Goal: Information Seeking & Learning: Learn about a topic

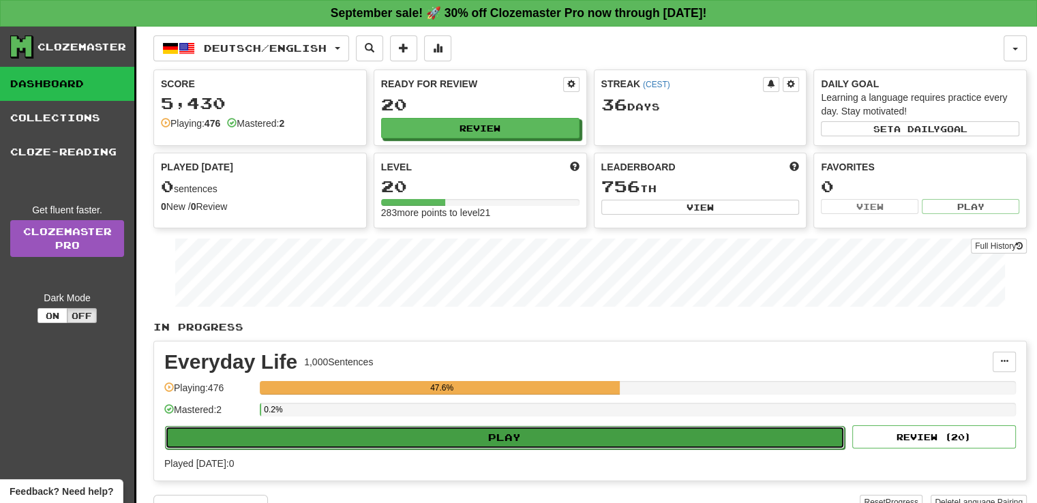
click at [601, 432] on button "Play" at bounding box center [505, 437] width 680 height 23
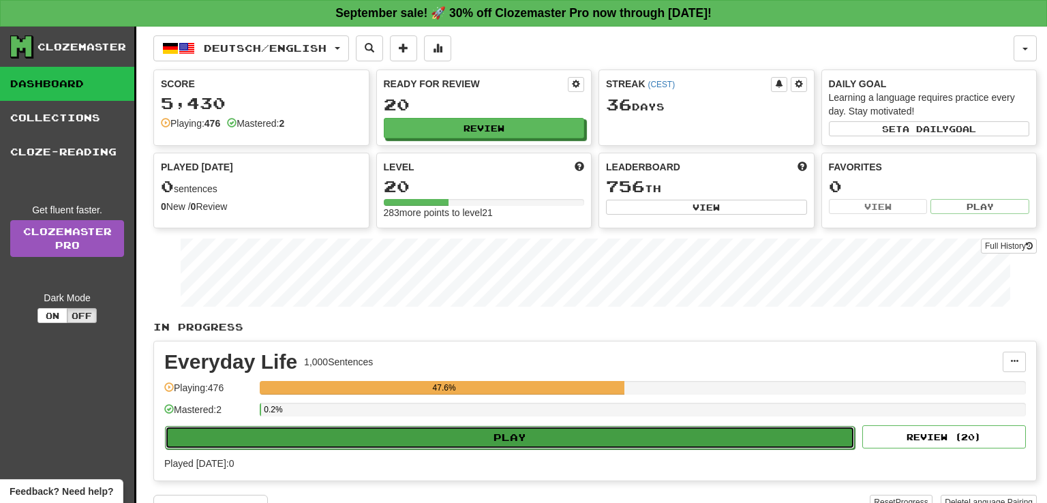
select select "**"
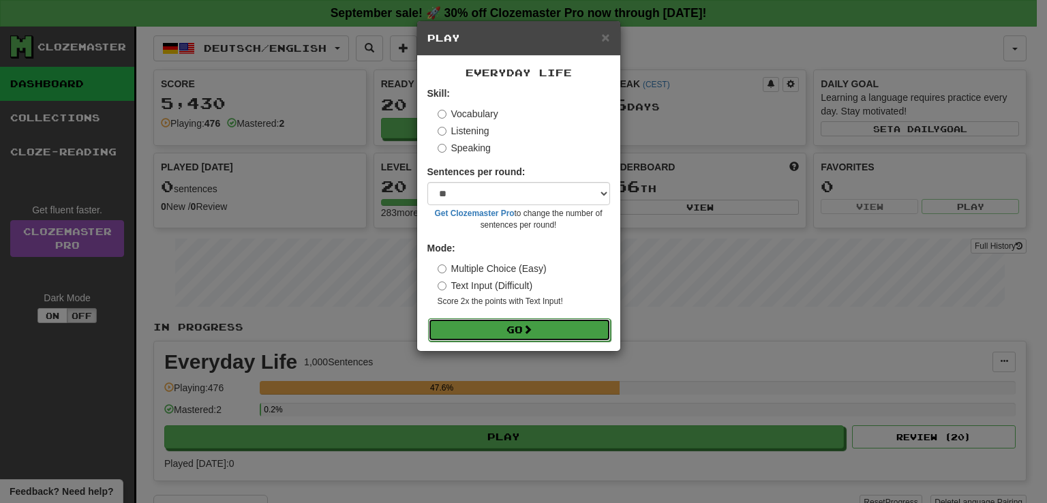
click at [563, 326] on button "Go" at bounding box center [519, 329] width 183 height 23
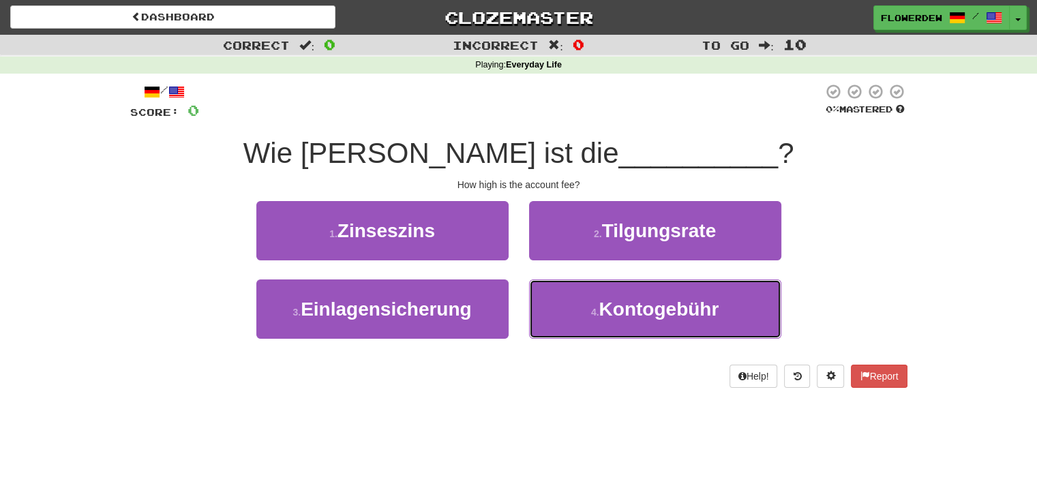
click at [563, 326] on button "4 . Kontogebühr" at bounding box center [655, 309] width 252 height 59
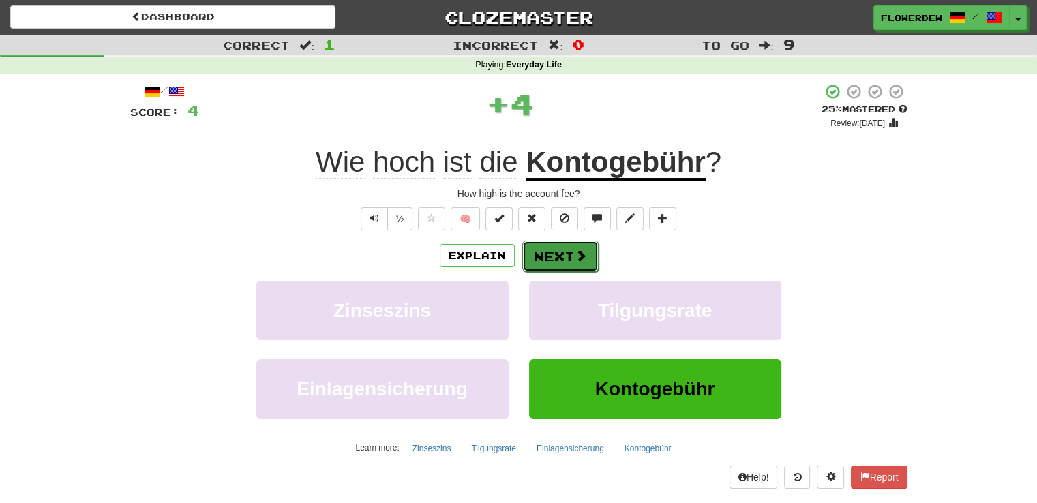
click at [568, 258] on button "Next" at bounding box center [560, 256] width 76 height 31
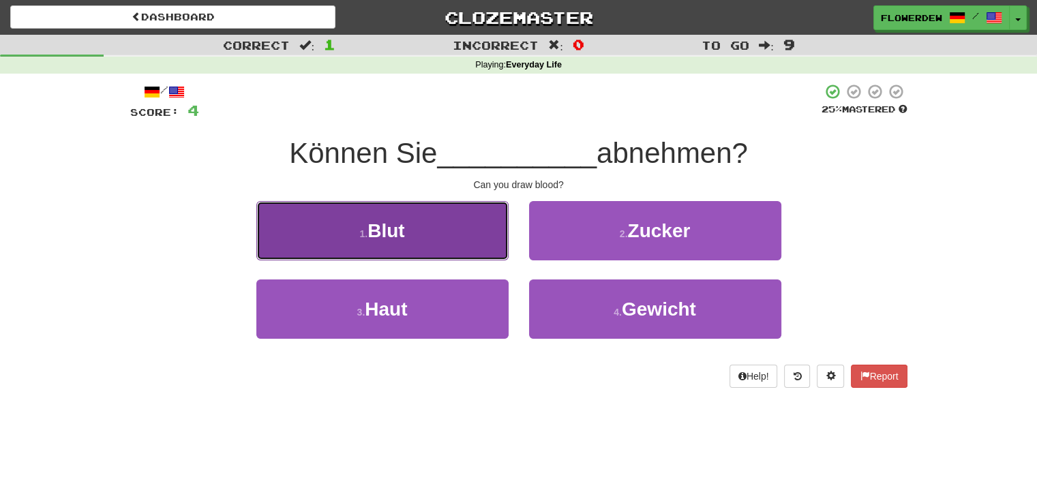
click at [490, 246] on button "1 . Blut" at bounding box center [382, 230] width 252 height 59
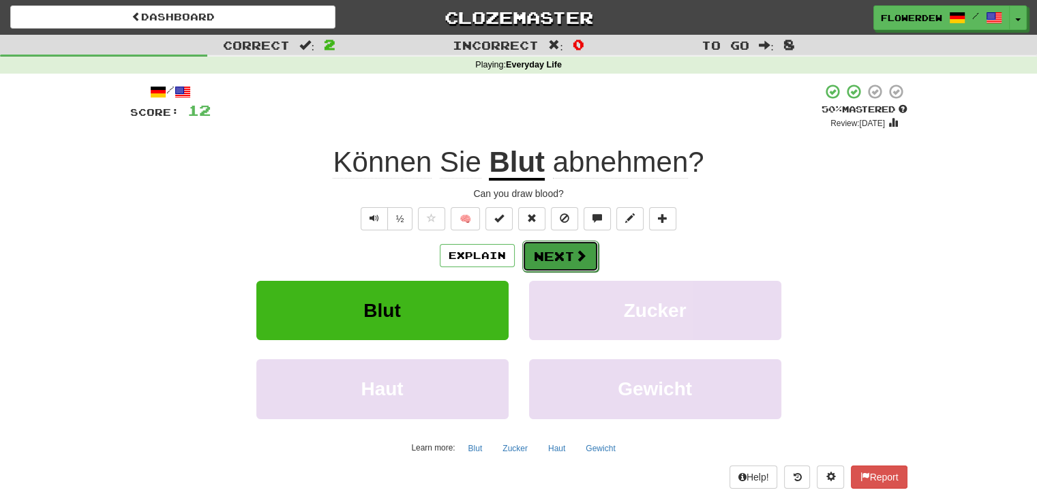
click at [583, 254] on span at bounding box center [581, 256] width 12 height 12
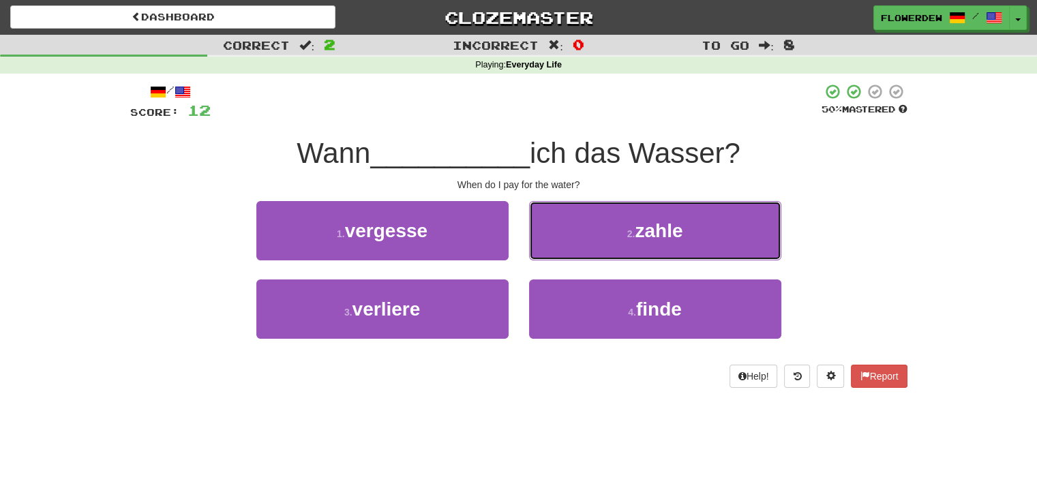
click at [583, 254] on button "2 . zahle" at bounding box center [655, 230] width 252 height 59
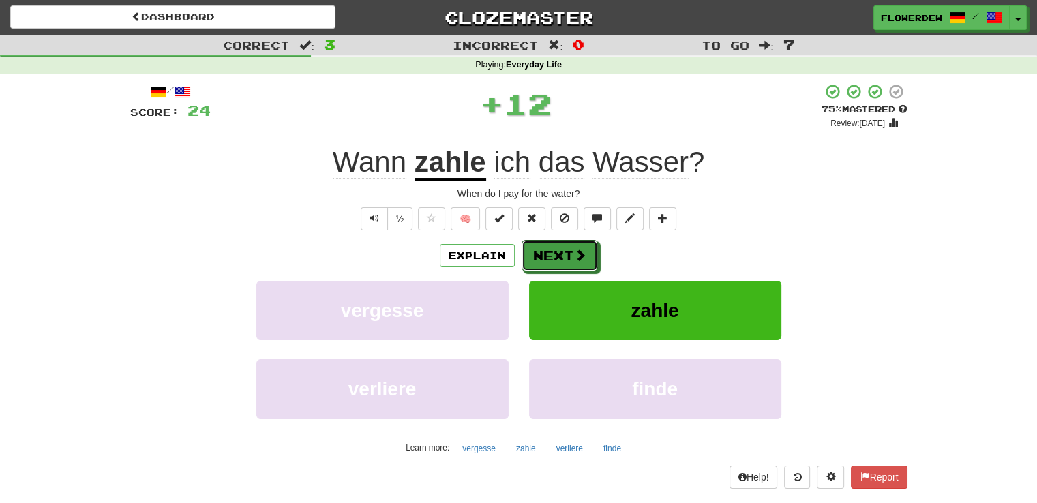
click at [583, 254] on span at bounding box center [580, 255] width 12 height 12
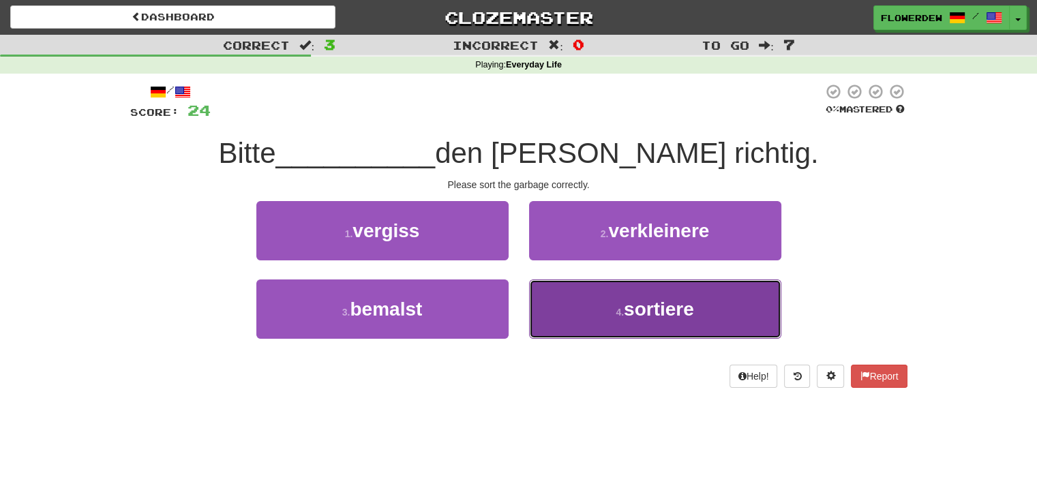
click at [573, 303] on button "4 . sortiere" at bounding box center [655, 309] width 252 height 59
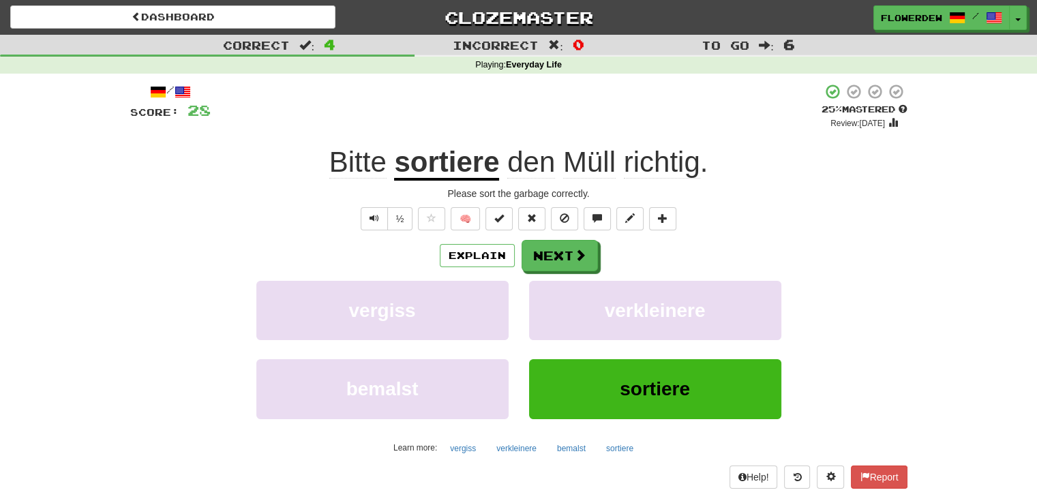
click at [851, 243] on div "Explain Next" at bounding box center [518, 255] width 777 height 31
click at [571, 250] on button "Next" at bounding box center [560, 256] width 76 height 31
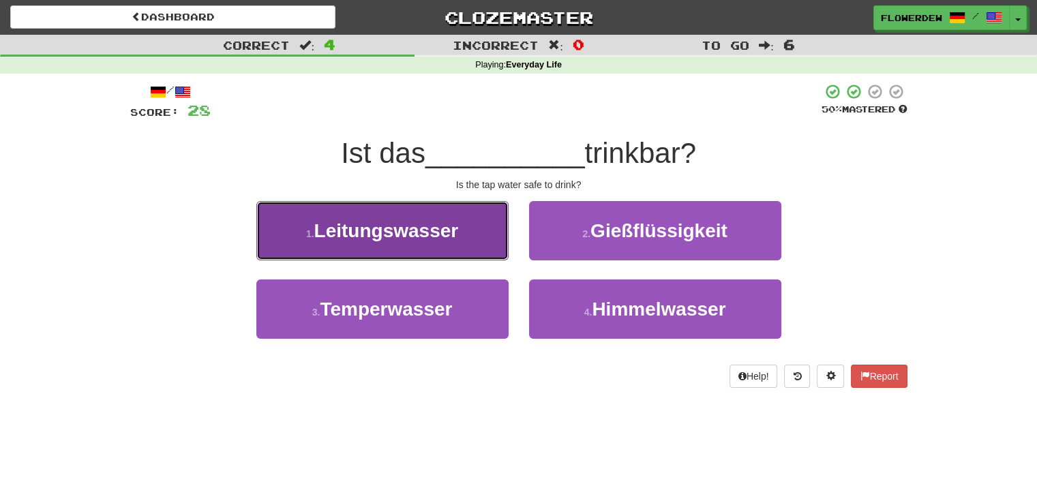
click at [464, 232] on button "1 . Leitungswasser" at bounding box center [382, 230] width 252 height 59
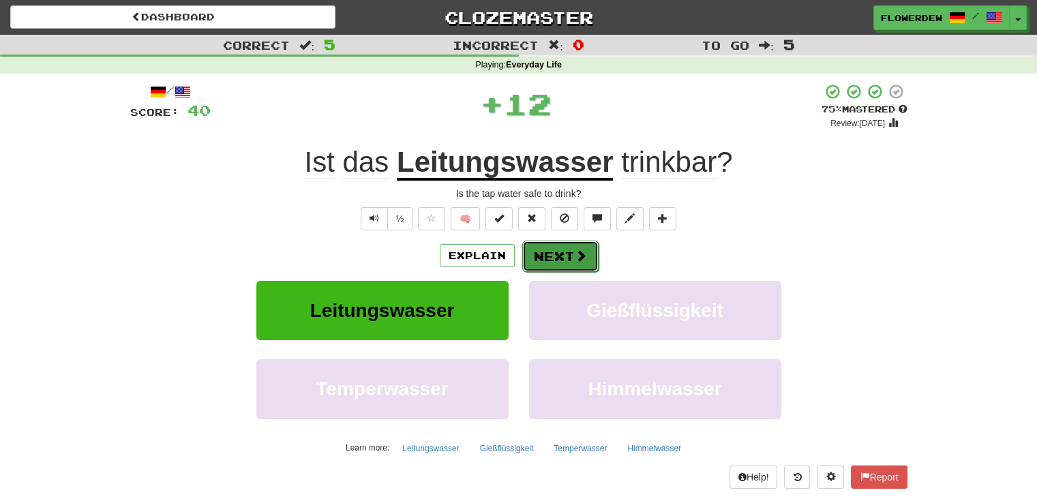
click at [590, 265] on button "Next" at bounding box center [560, 256] width 76 height 31
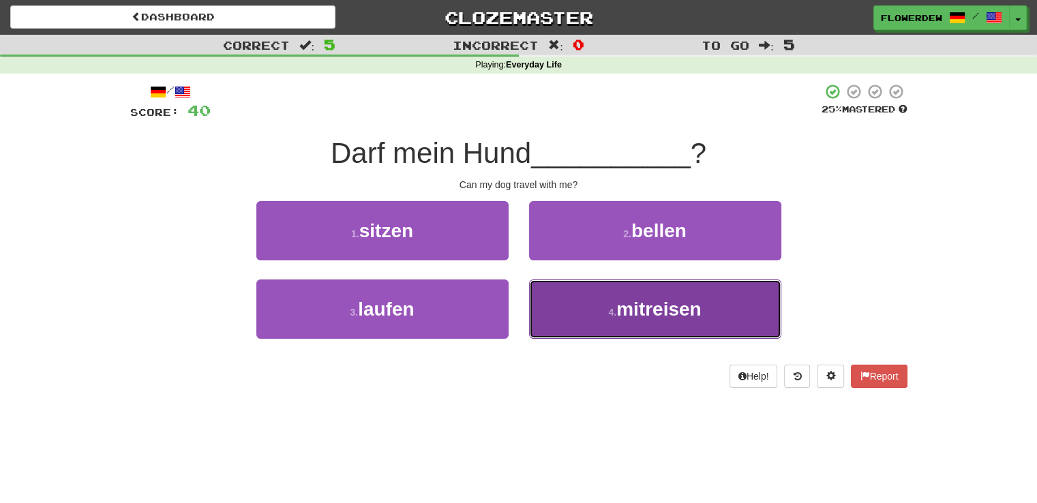
click at [588, 308] on button "4 . mitreisen" at bounding box center [655, 309] width 252 height 59
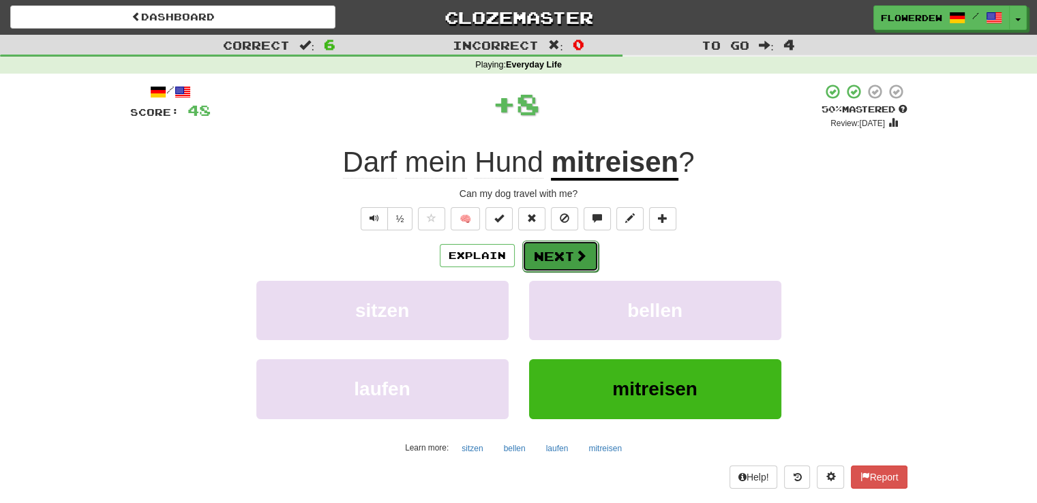
click at [560, 250] on button "Next" at bounding box center [560, 256] width 76 height 31
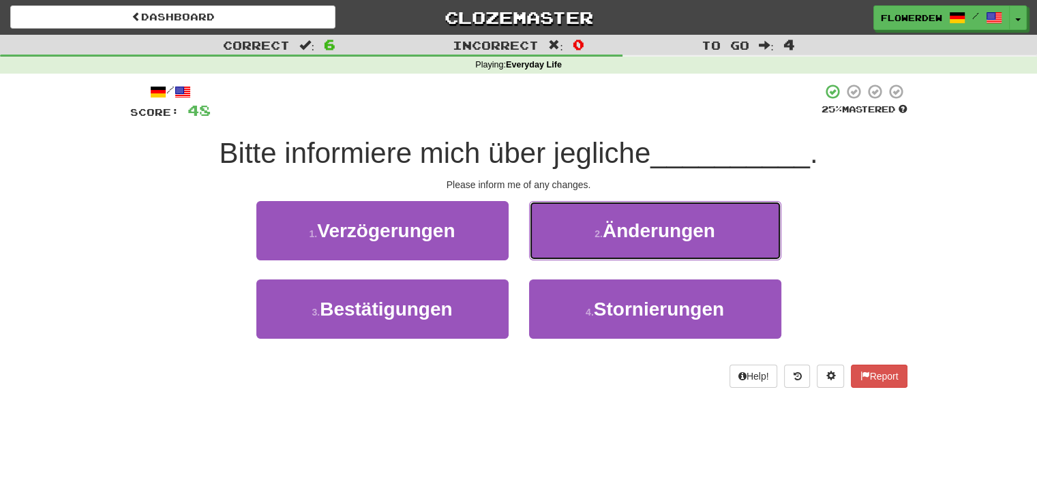
click at [560, 250] on button "2 . Änderungen" at bounding box center [655, 230] width 252 height 59
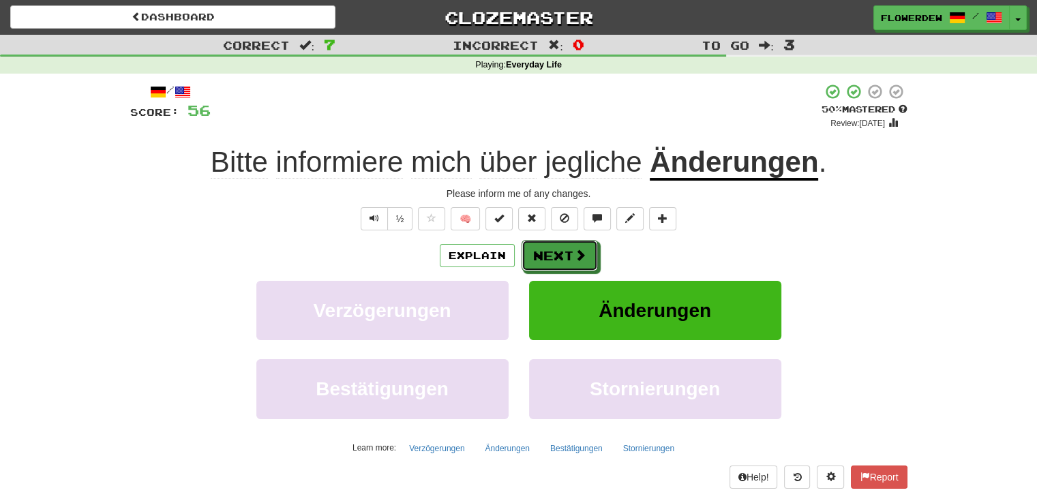
click at [560, 250] on button "Next" at bounding box center [560, 255] width 76 height 31
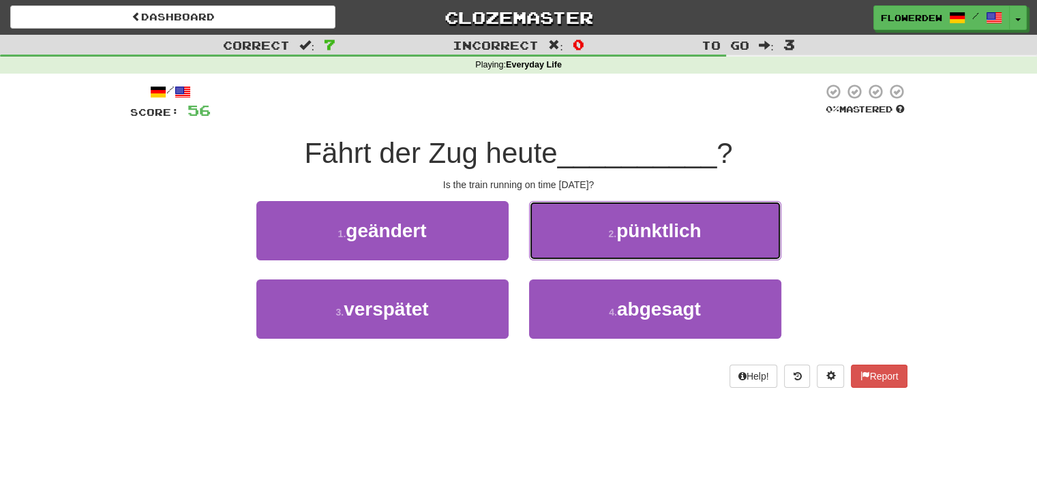
click at [560, 250] on button "2 . pünktlich" at bounding box center [655, 230] width 252 height 59
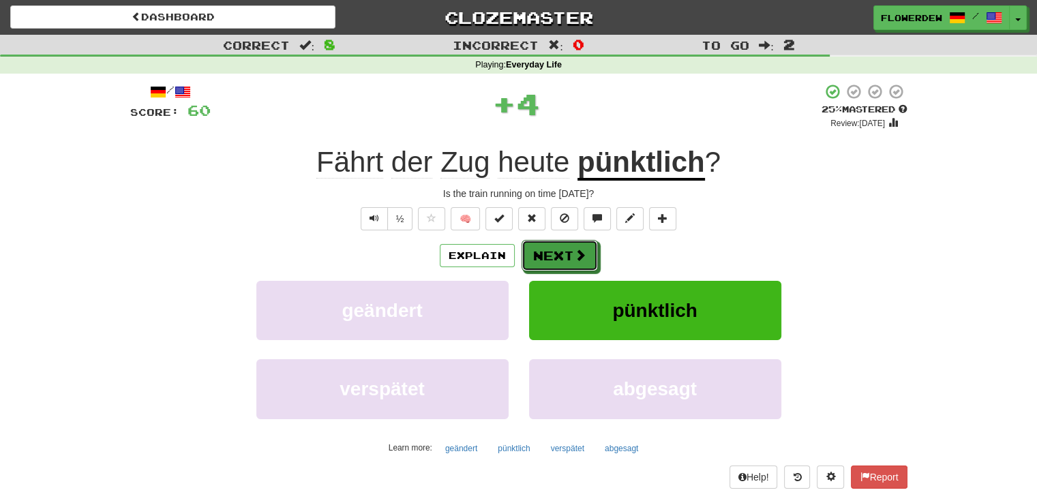
click at [560, 250] on button "Next" at bounding box center [560, 255] width 76 height 31
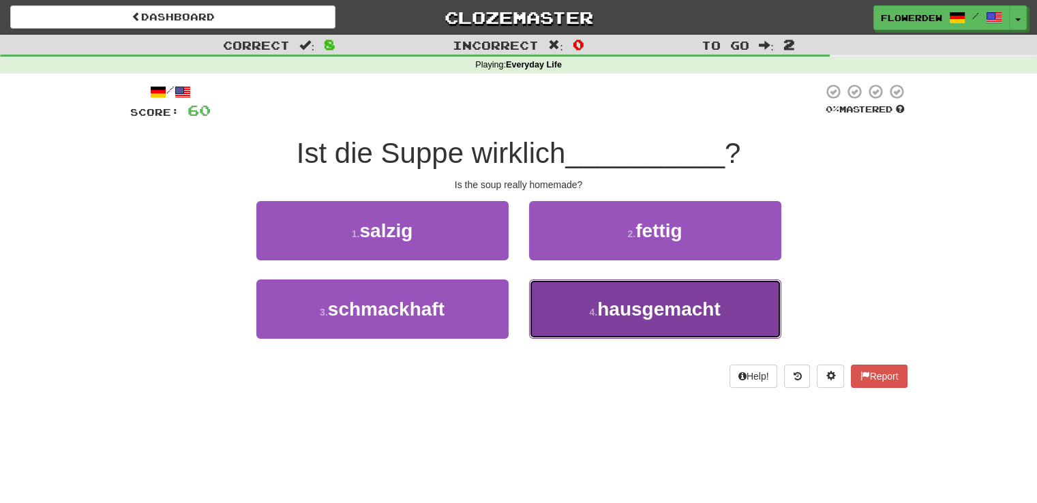
click at [561, 286] on button "4 . hausgemacht" at bounding box center [655, 309] width 252 height 59
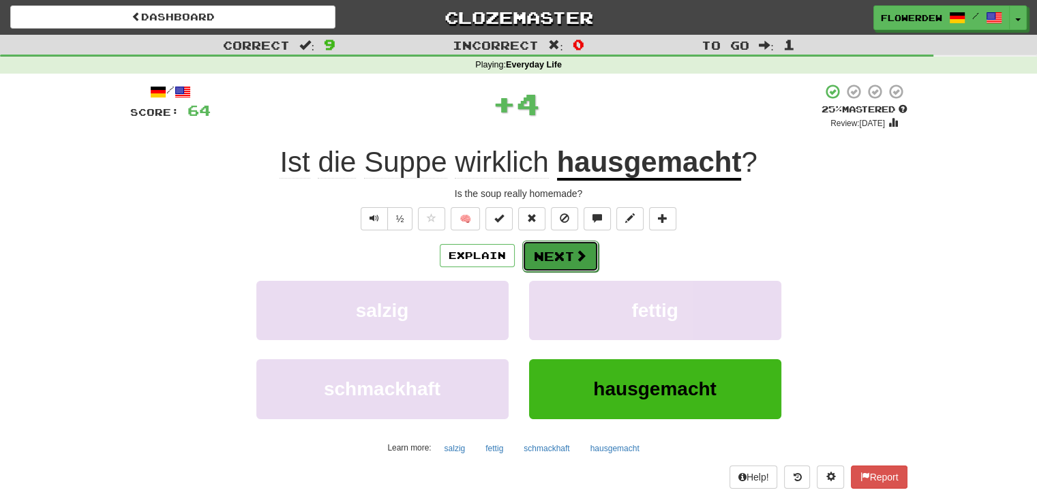
click at [562, 249] on button "Next" at bounding box center [560, 256] width 76 height 31
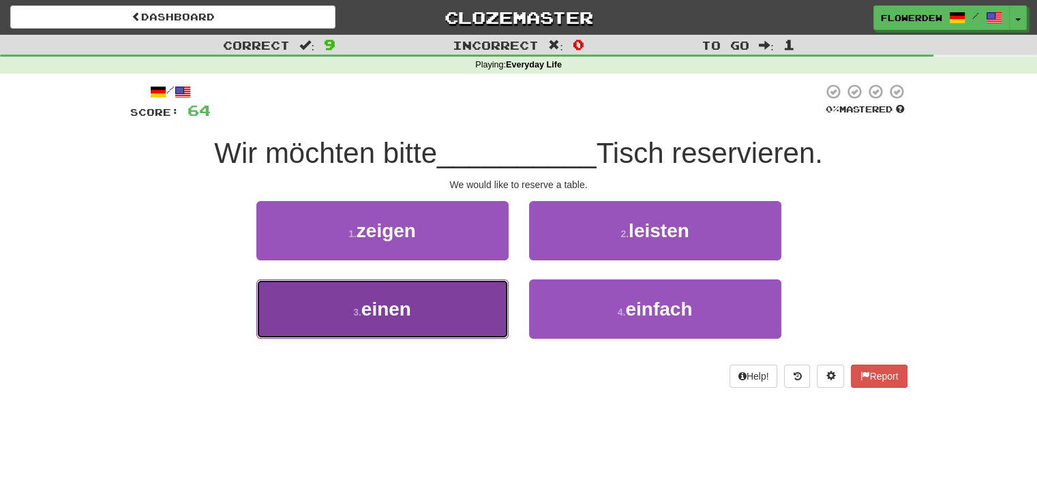
click at [462, 293] on button "3 . einen" at bounding box center [382, 309] width 252 height 59
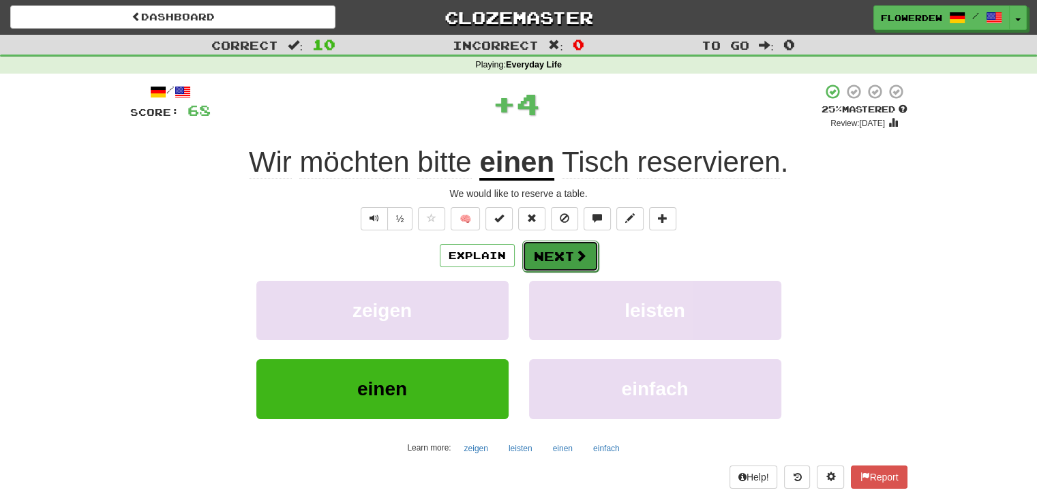
click at [567, 254] on button "Next" at bounding box center [560, 256] width 76 height 31
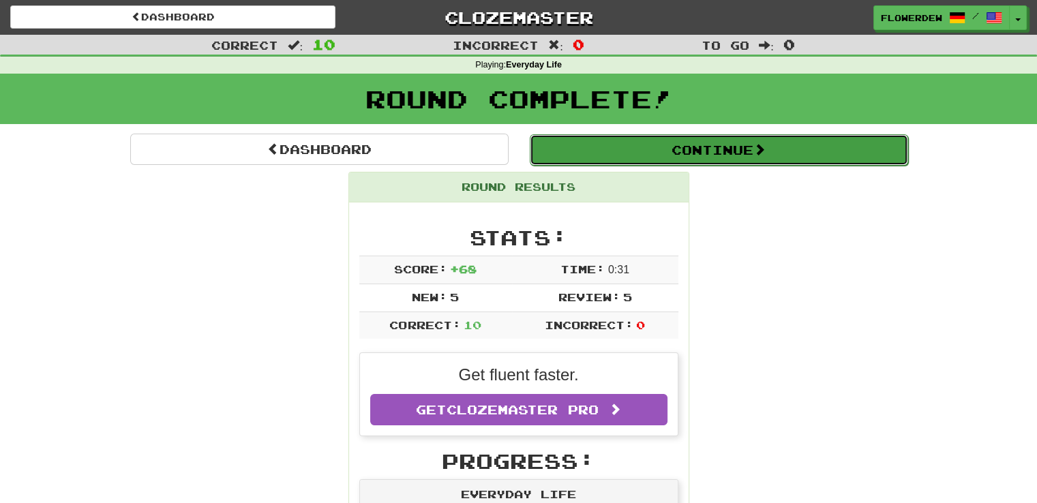
click at [603, 153] on button "Continue" at bounding box center [719, 149] width 378 height 31
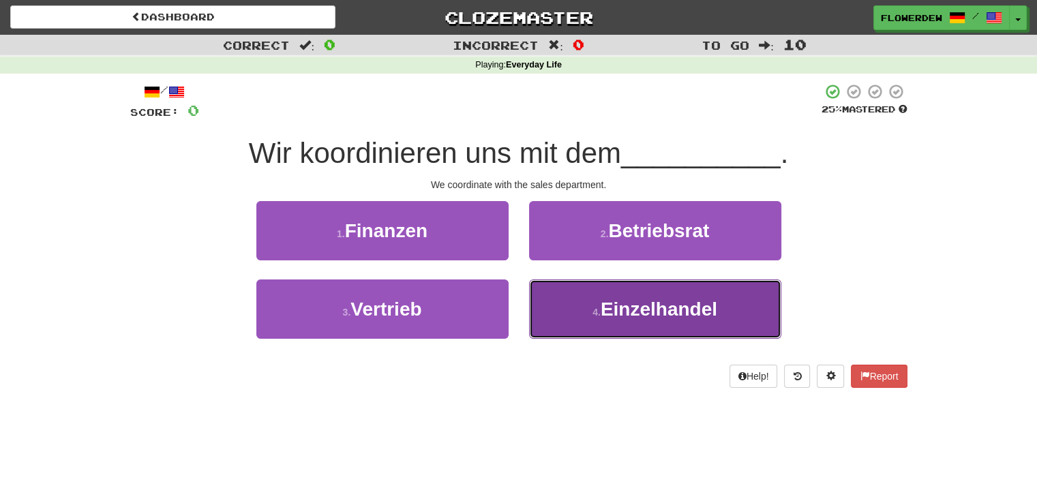
click at [612, 280] on button "4 . Einzelhandel" at bounding box center [655, 309] width 252 height 59
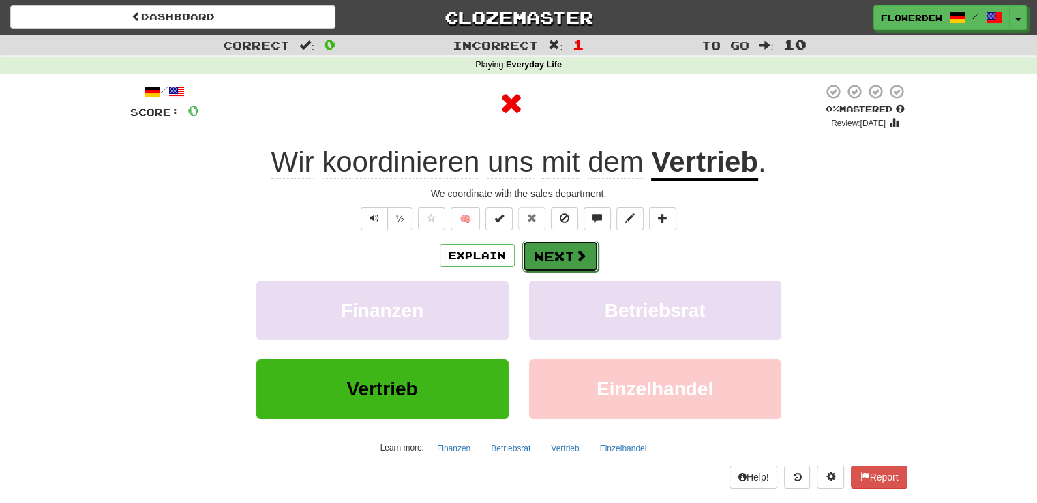
click at [580, 247] on button "Next" at bounding box center [560, 256] width 76 height 31
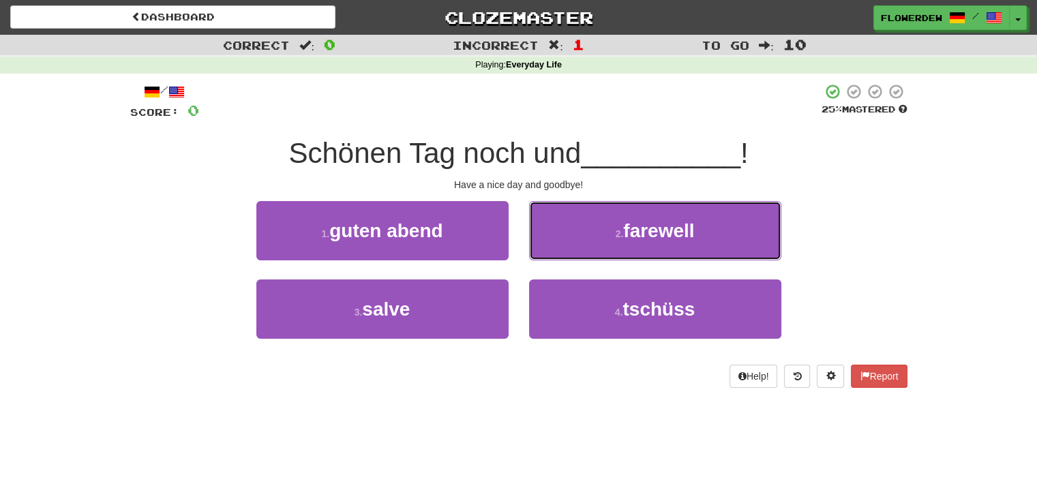
click at [580, 247] on button "2 . farewell" at bounding box center [655, 230] width 252 height 59
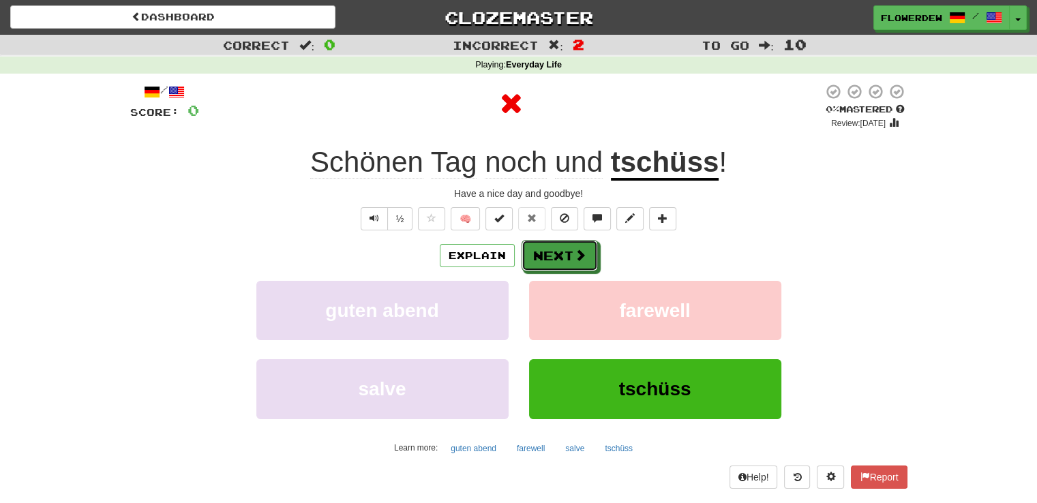
click at [580, 247] on button "Next" at bounding box center [560, 255] width 76 height 31
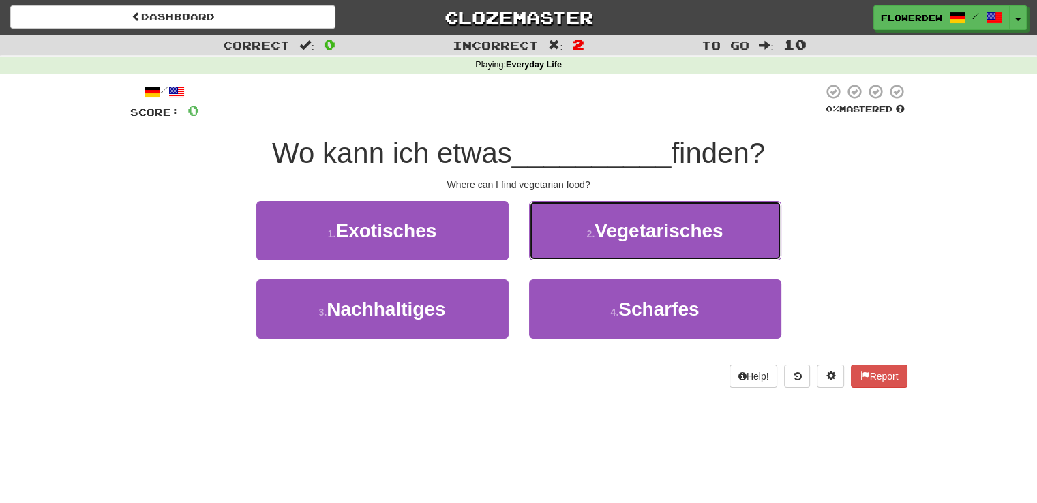
click at [580, 247] on button "2 . Vegetarisches" at bounding box center [655, 230] width 252 height 59
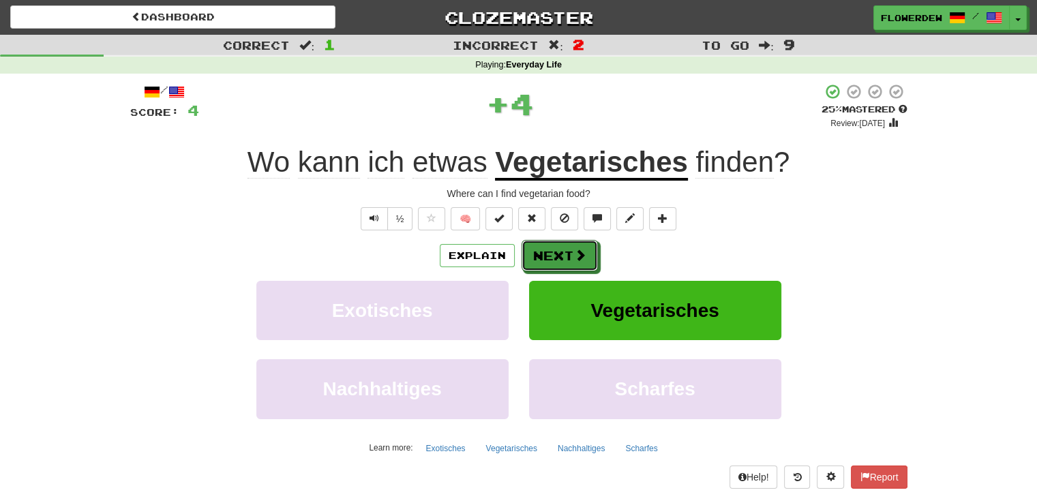
click at [580, 247] on button "Next" at bounding box center [560, 255] width 76 height 31
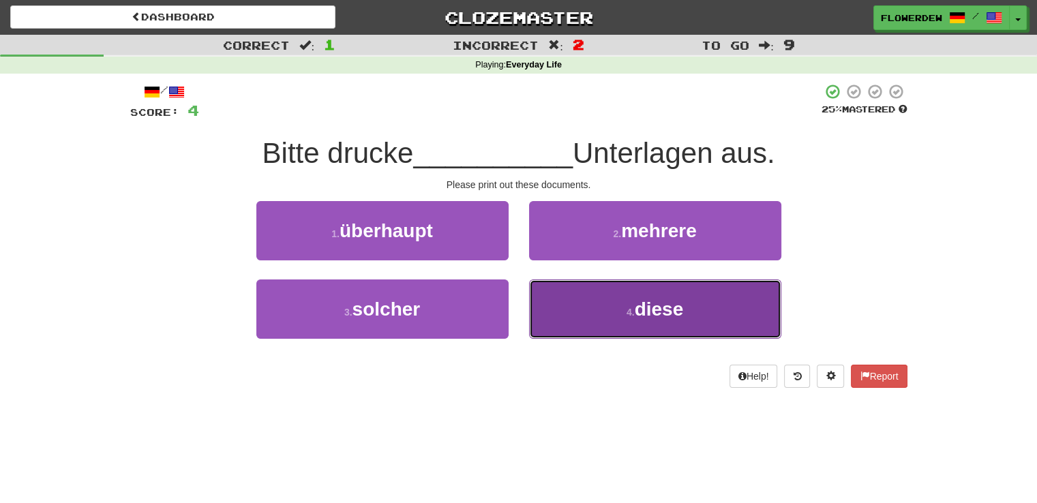
click at [562, 307] on button "4 . diese" at bounding box center [655, 309] width 252 height 59
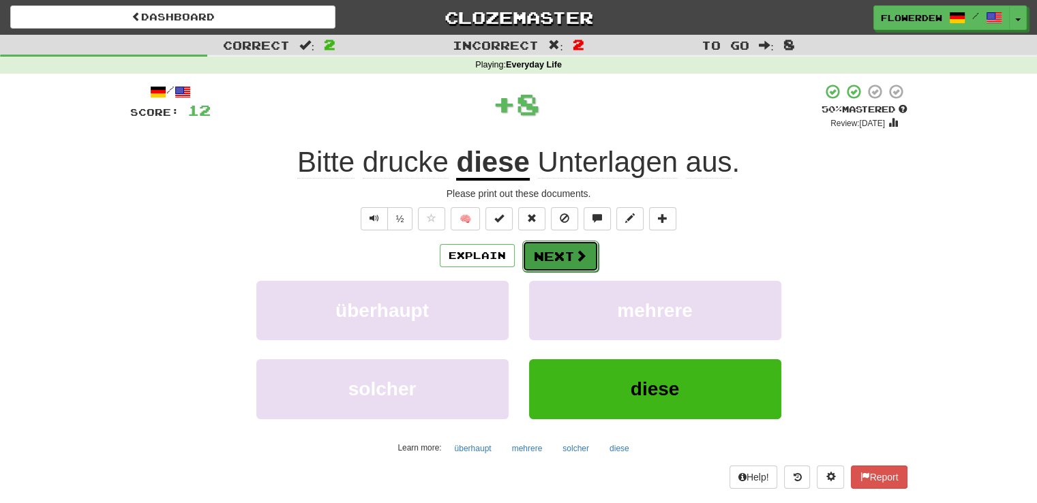
click at [548, 243] on button "Next" at bounding box center [560, 256] width 76 height 31
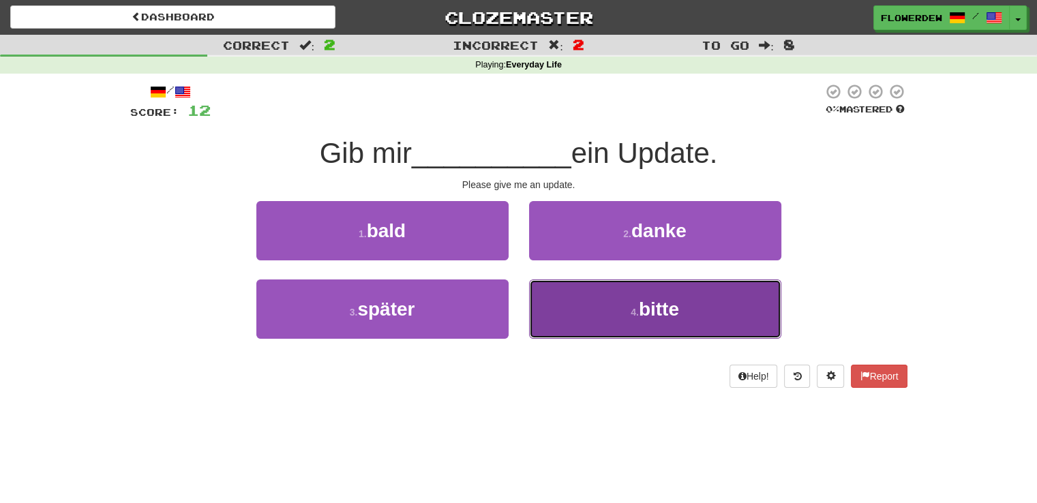
click at [554, 297] on button "4 . bitte" at bounding box center [655, 309] width 252 height 59
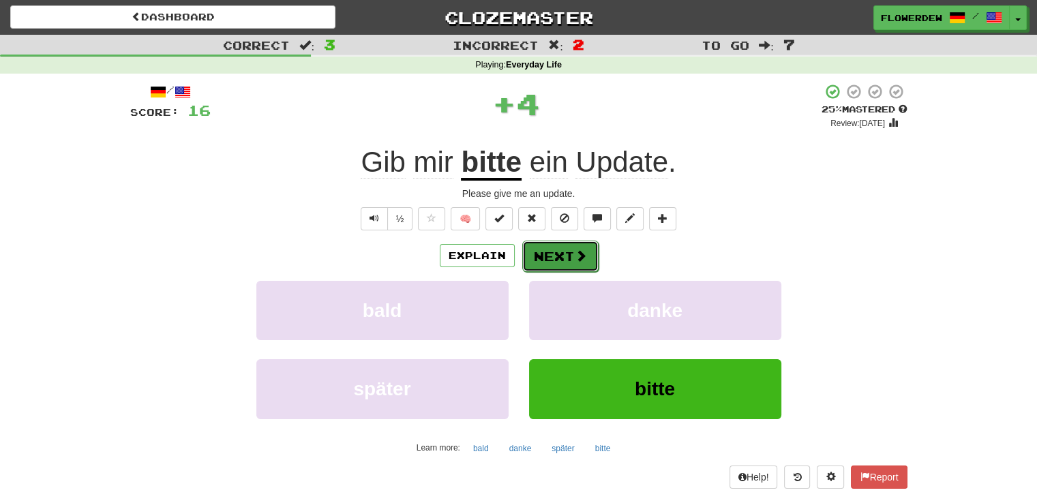
click at [558, 251] on button "Next" at bounding box center [560, 256] width 76 height 31
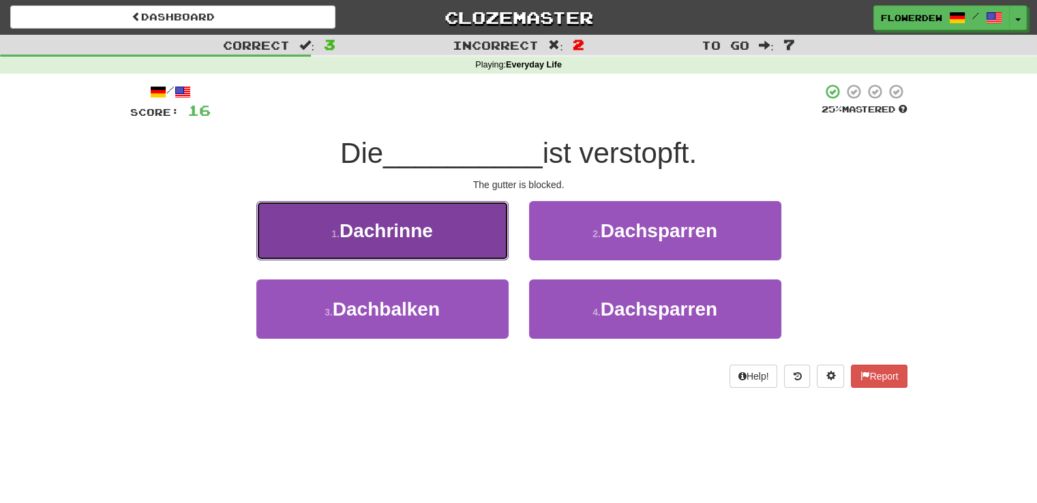
click at [453, 254] on button "1 . Dachrinne" at bounding box center [382, 230] width 252 height 59
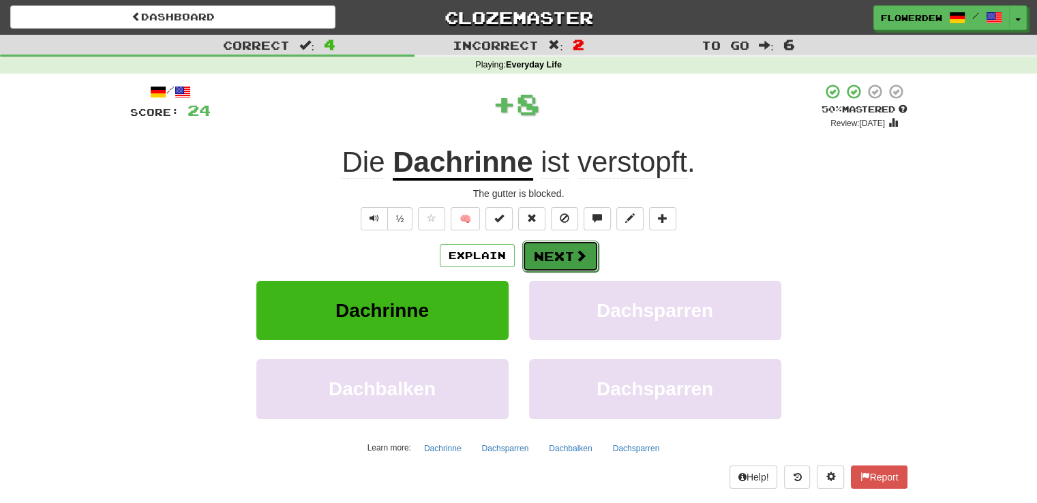
click at [537, 250] on button "Next" at bounding box center [560, 256] width 76 height 31
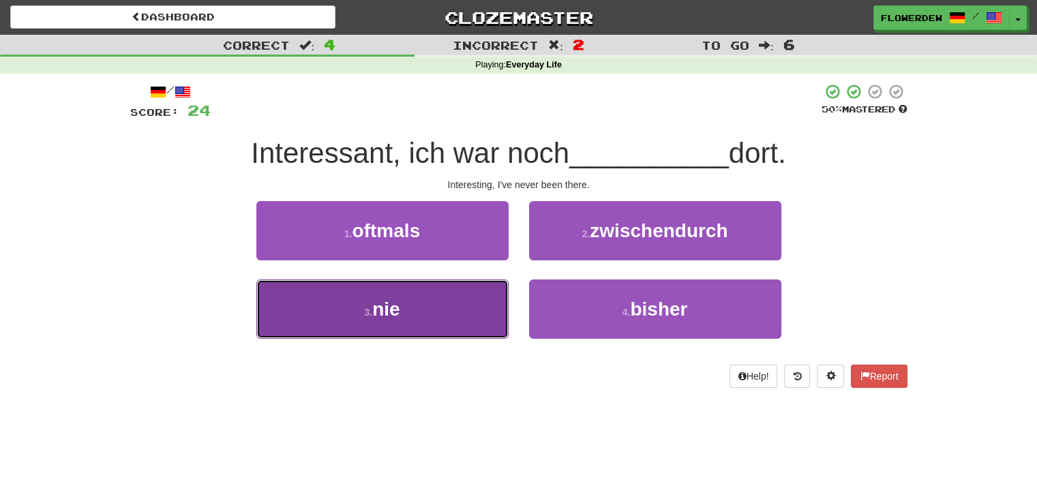
click at [488, 298] on button "3 . nie" at bounding box center [382, 309] width 252 height 59
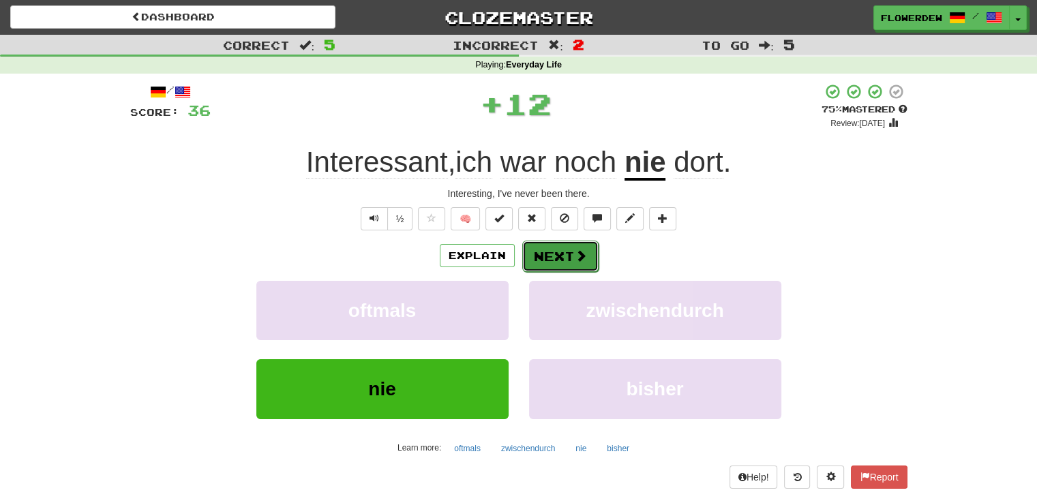
click at [537, 254] on button "Next" at bounding box center [560, 256] width 76 height 31
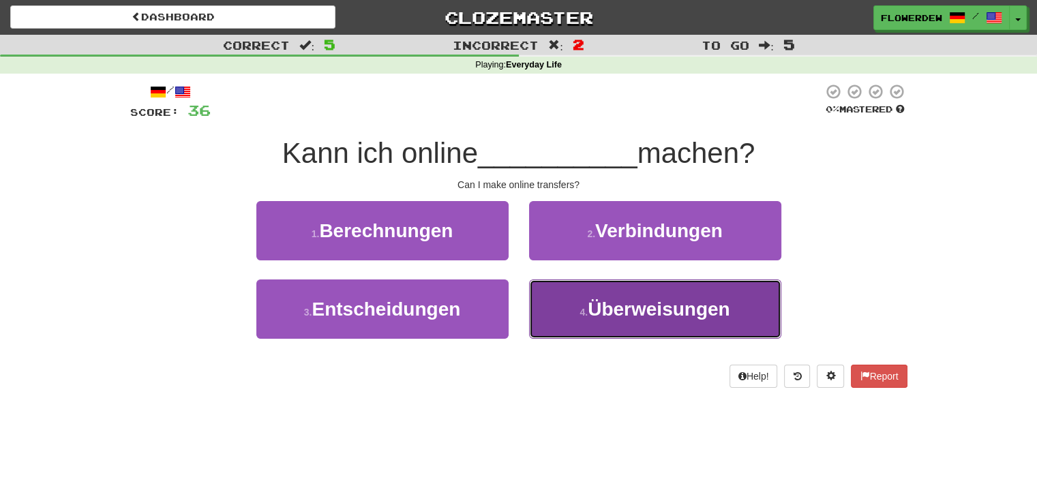
click at [541, 311] on button "4 . Überweisungen" at bounding box center [655, 309] width 252 height 59
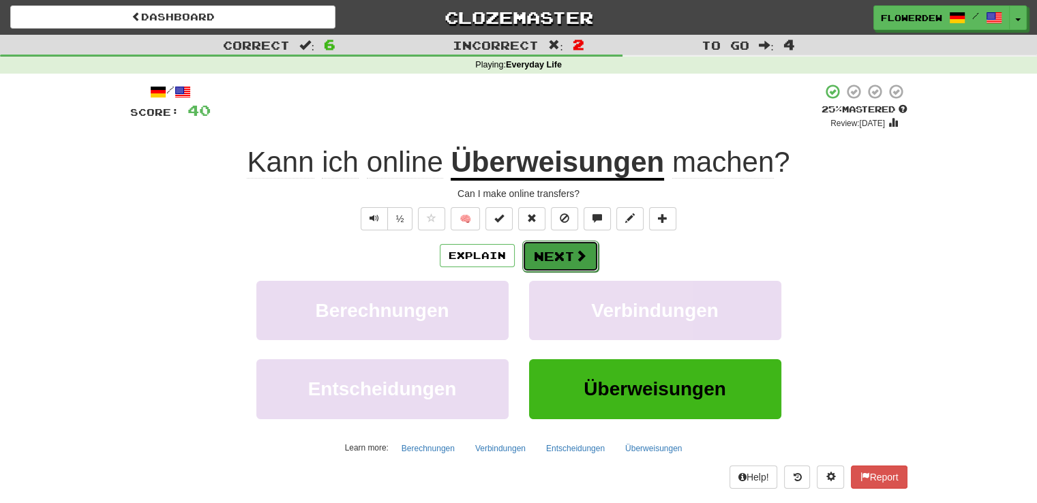
click at [556, 265] on button "Next" at bounding box center [560, 256] width 76 height 31
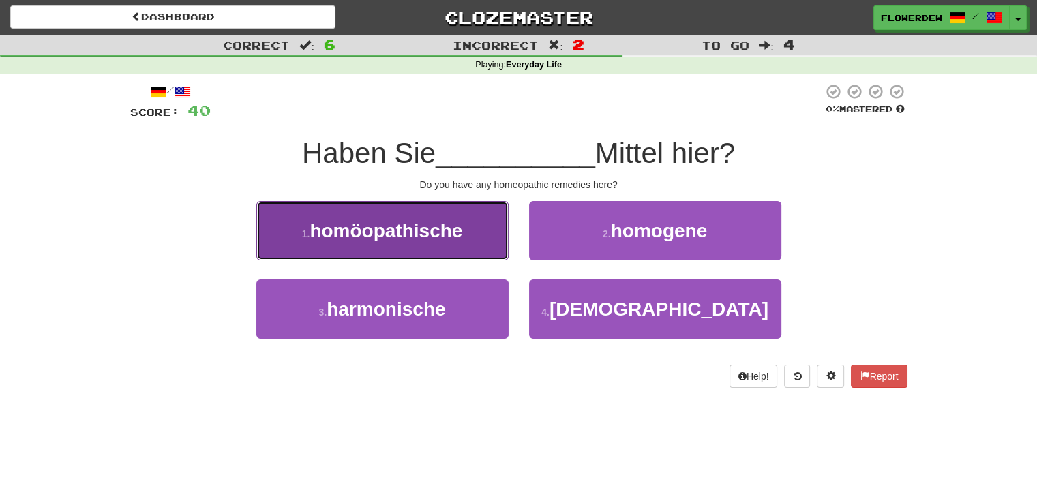
click at [491, 252] on button "1 . homöopathische" at bounding box center [382, 230] width 252 height 59
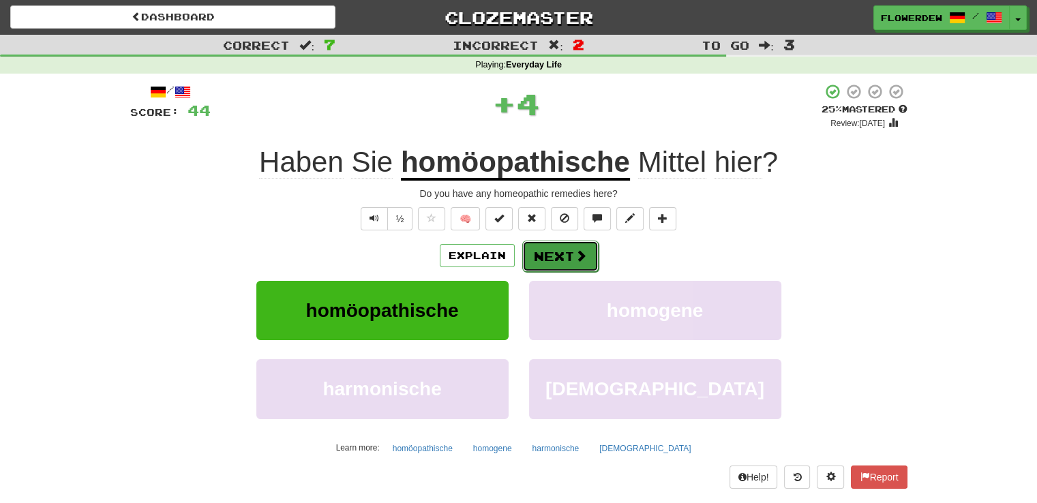
click at [581, 260] on span at bounding box center [581, 256] width 12 height 12
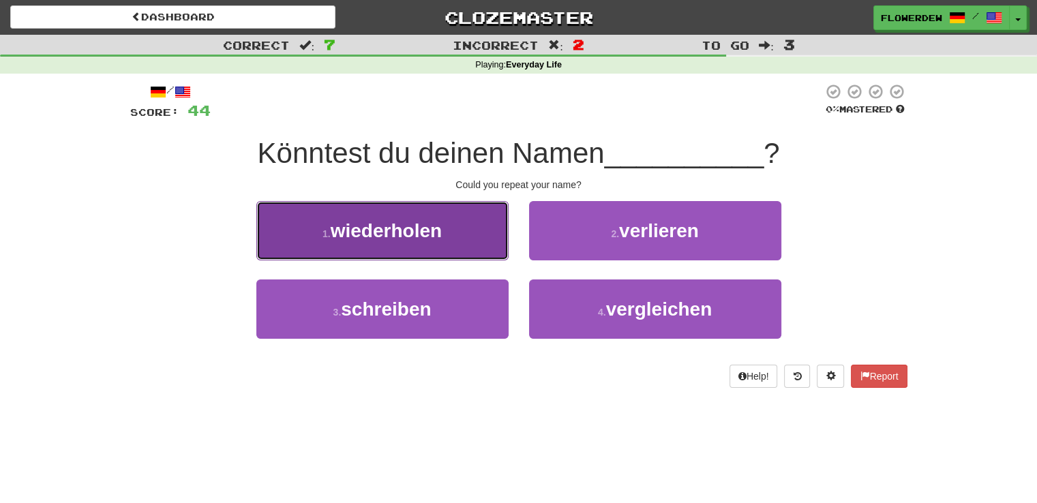
click at [479, 234] on button "1 . wiederholen" at bounding box center [382, 230] width 252 height 59
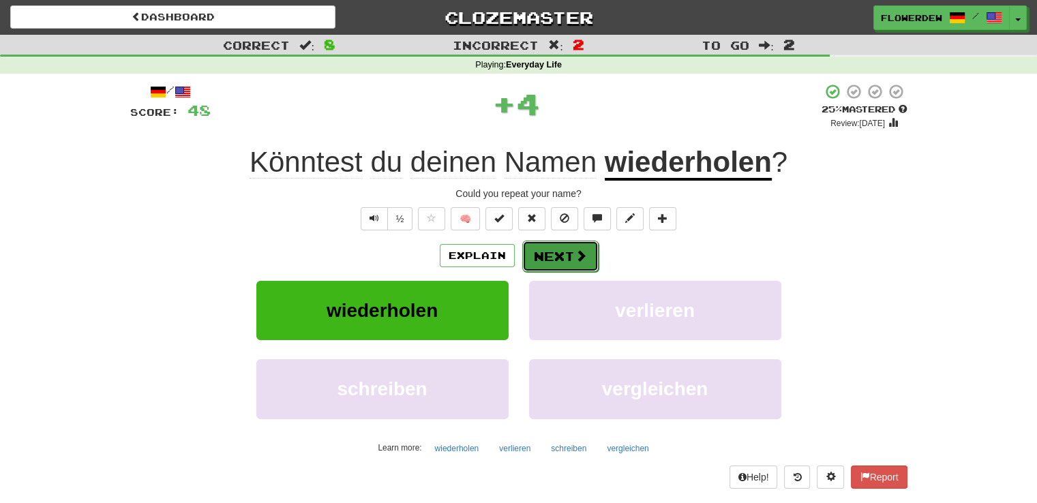
click at [532, 252] on button "Next" at bounding box center [560, 256] width 76 height 31
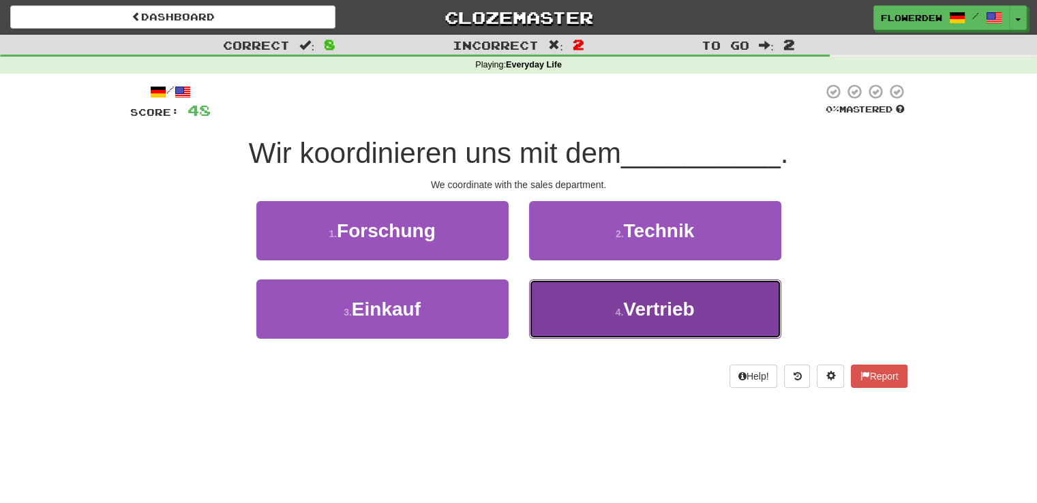
click at [552, 293] on button "4 . Vertrieb" at bounding box center [655, 309] width 252 height 59
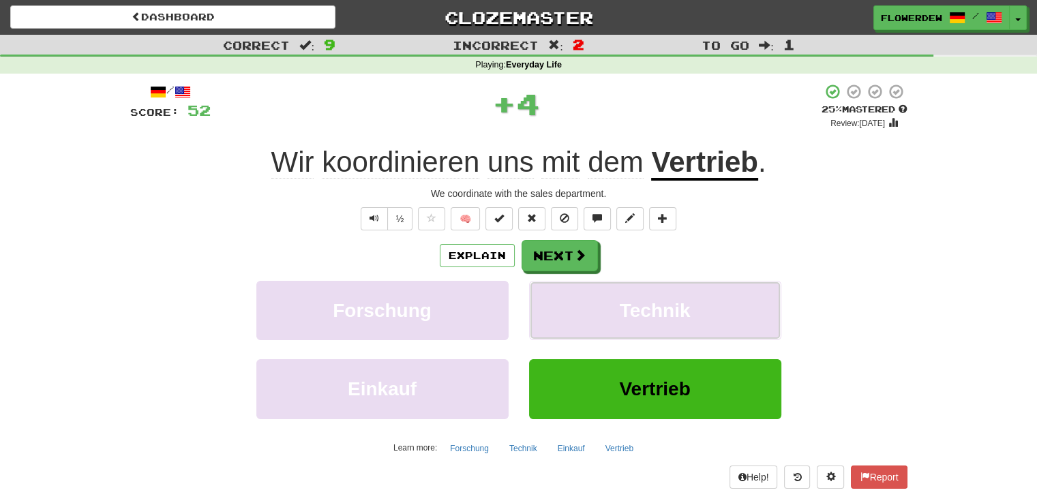
click at [552, 293] on button "Technik" at bounding box center [655, 310] width 252 height 59
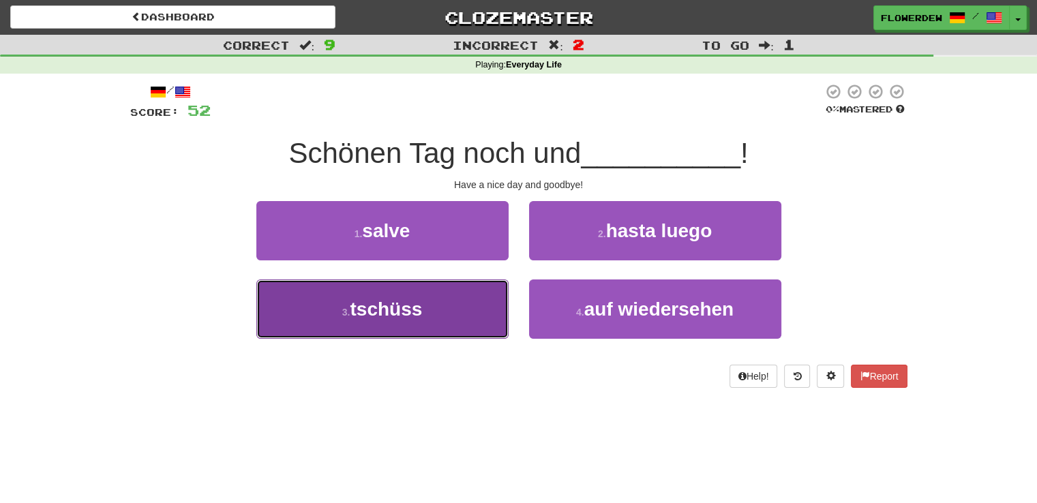
click at [472, 290] on button "3 . tschüss" at bounding box center [382, 309] width 252 height 59
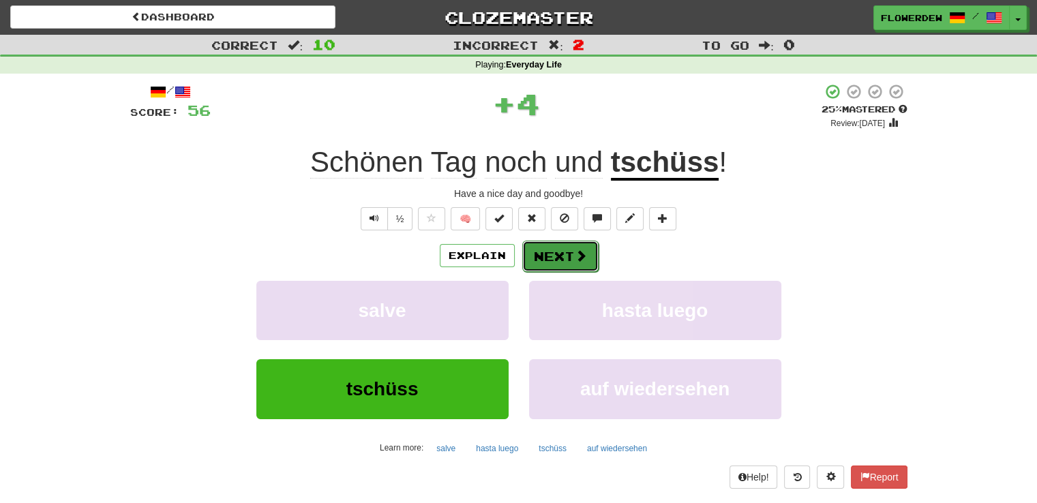
click at [533, 270] on button "Next" at bounding box center [560, 256] width 76 height 31
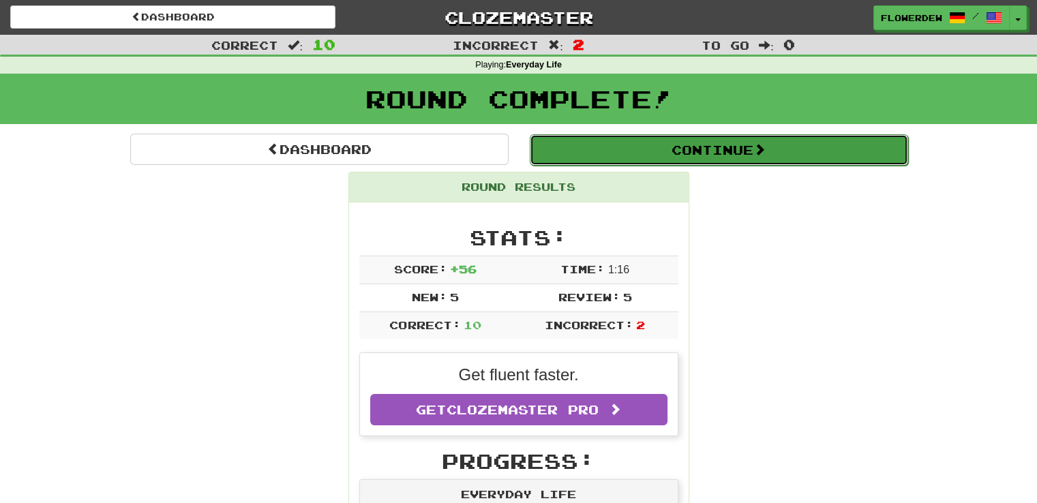
click at [593, 148] on button "Continue" at bounding box center [719, 149] width 378 height 31
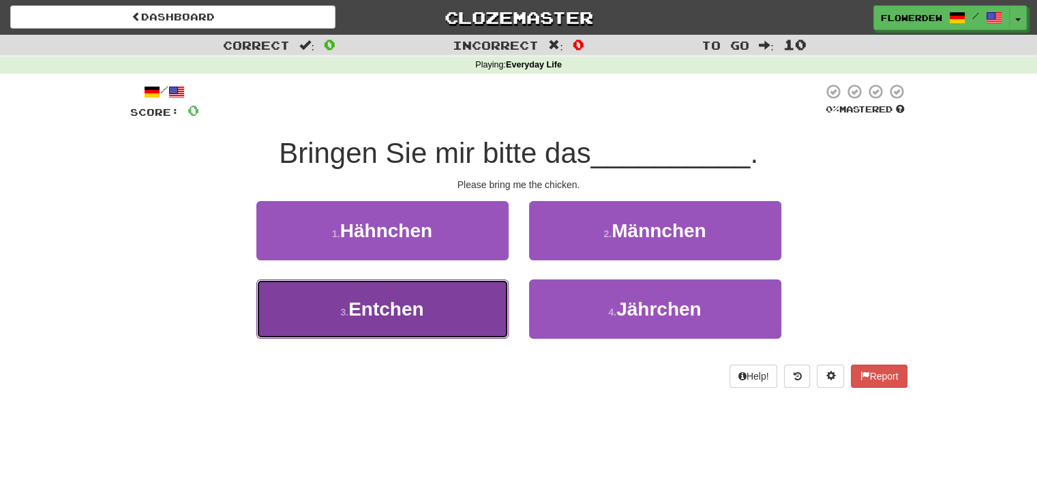
click at [459, 305] on button "3 . Entchen" at bounding box center [382, 309] width 252 height 59
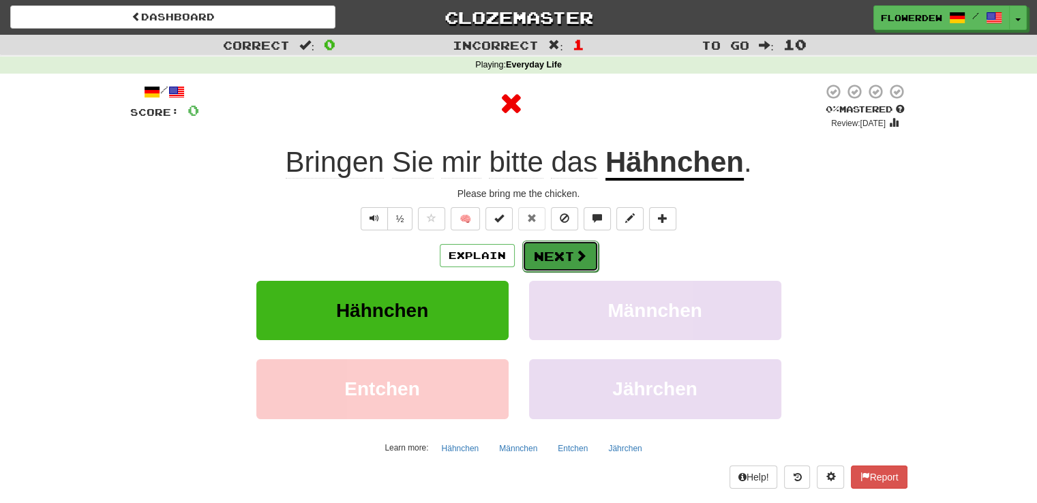
click at [541, 263] on button "Next" at bounding box center [560, 256] width 76 height 31
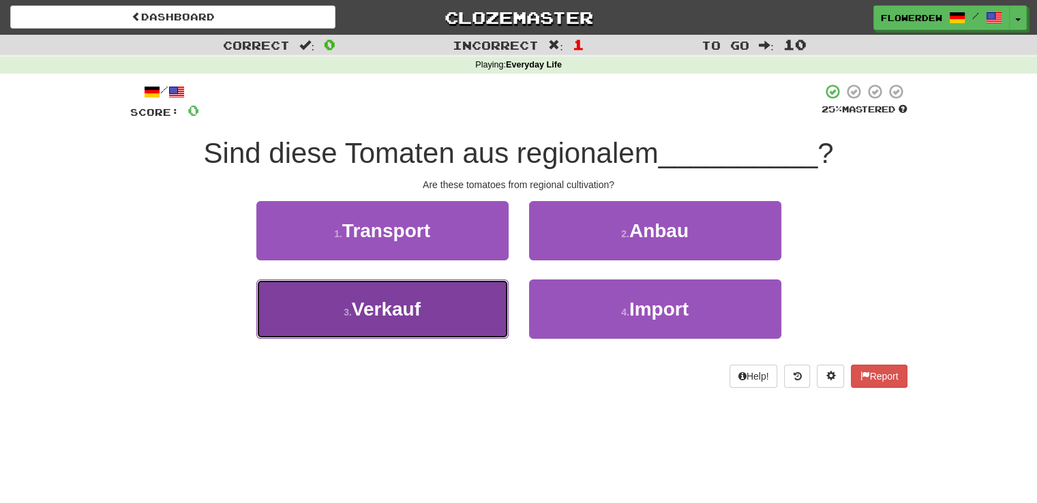
click at [493, 297] on button "3 . Verkauf" at bounding box center [382, 309] width 252 height 59
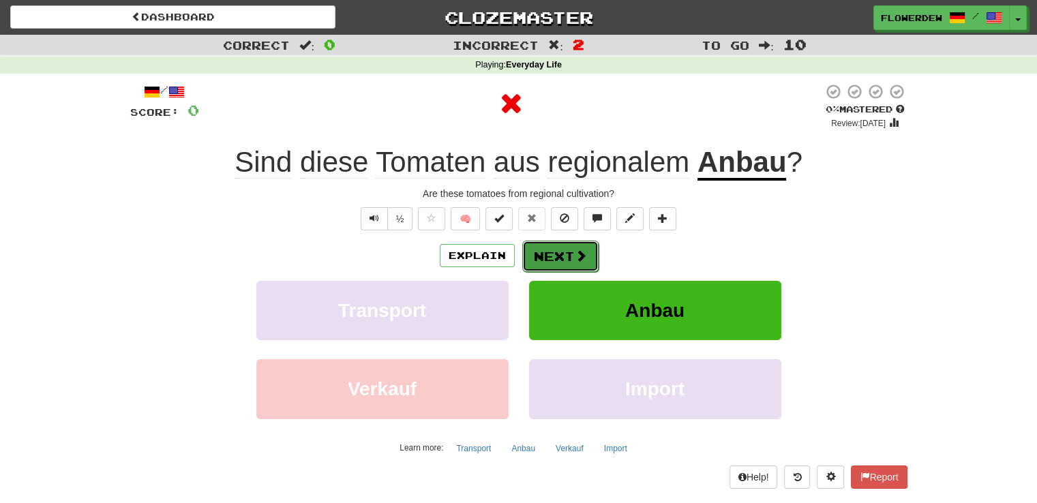
click at [545, 269] on button "Next" at bounding box center [560, 256] width 76 height 31
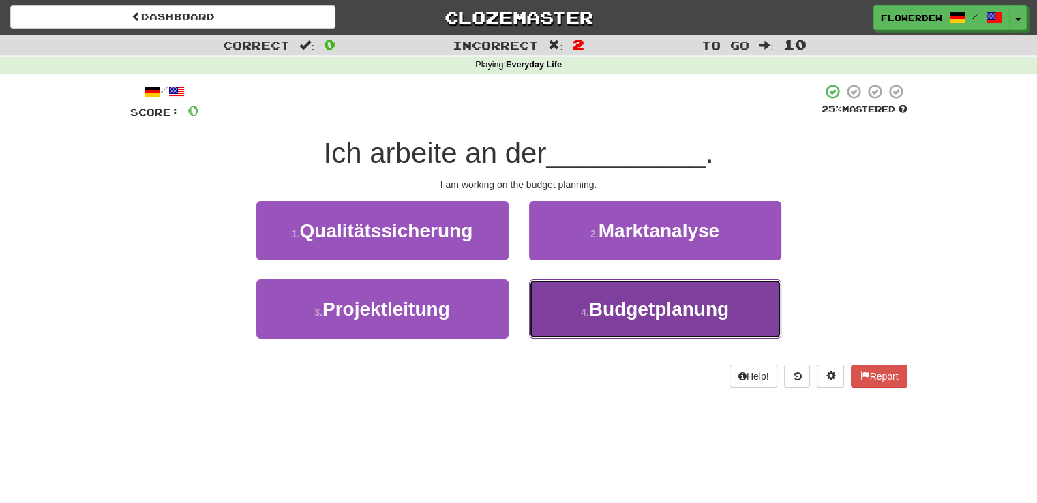
click at [545, 320] on button "4 . Budgetplanung" at bounding box center [655, 309] width 252 height 59
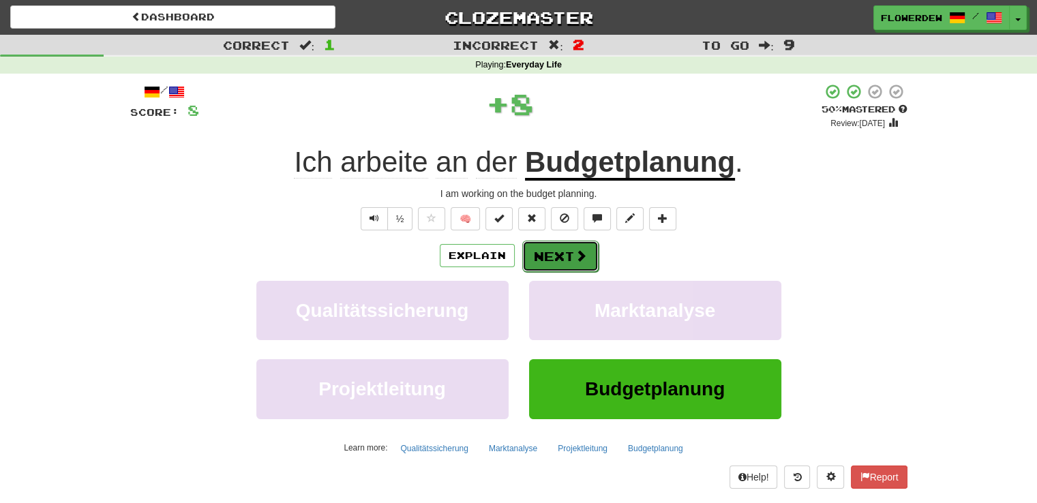
click at [563, 268] on button "Next" at bounding box center [560, 256] width 76 height 31
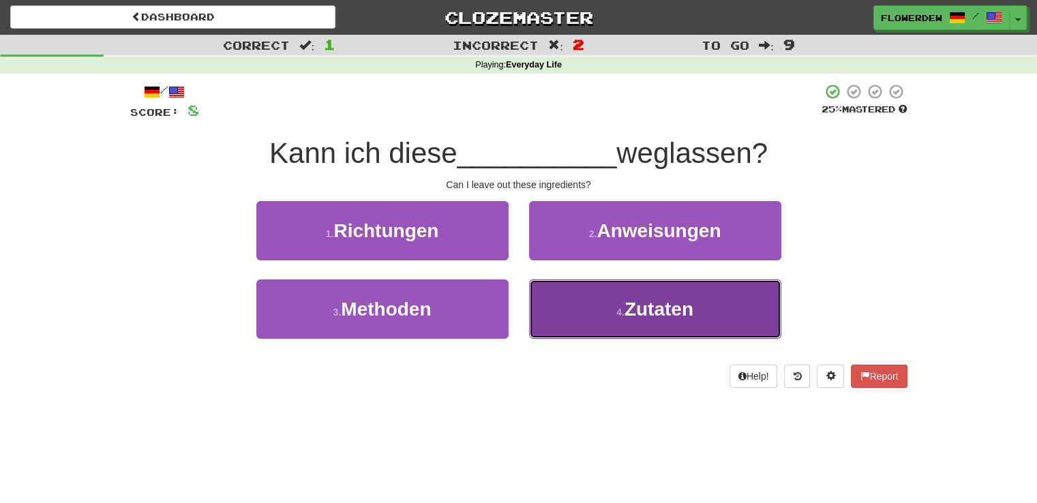
click at [584, 288] on button "4 . Zutaten" at bounding box center [655, 309] width 252 height 59
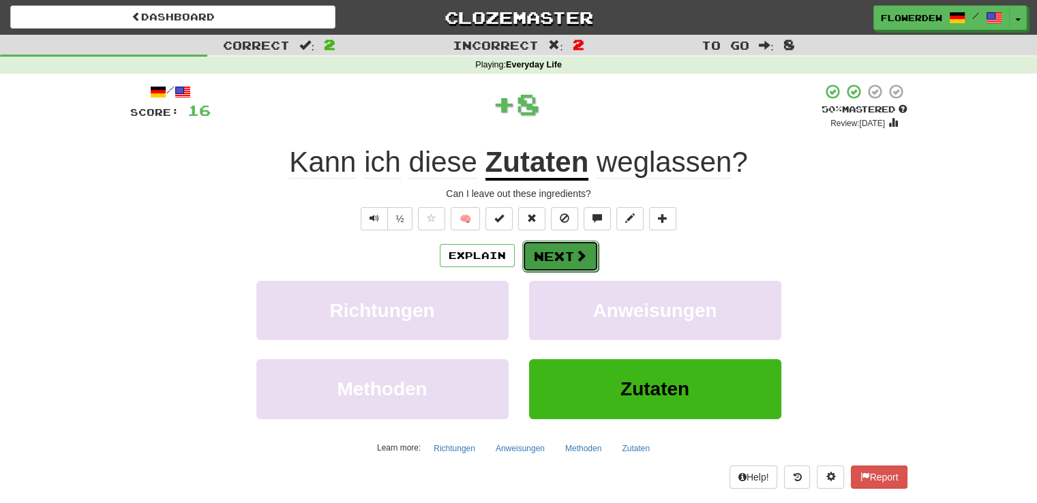
click at [595, 248] on button "Next" at bounding box center [560, 256] width 76 height 31
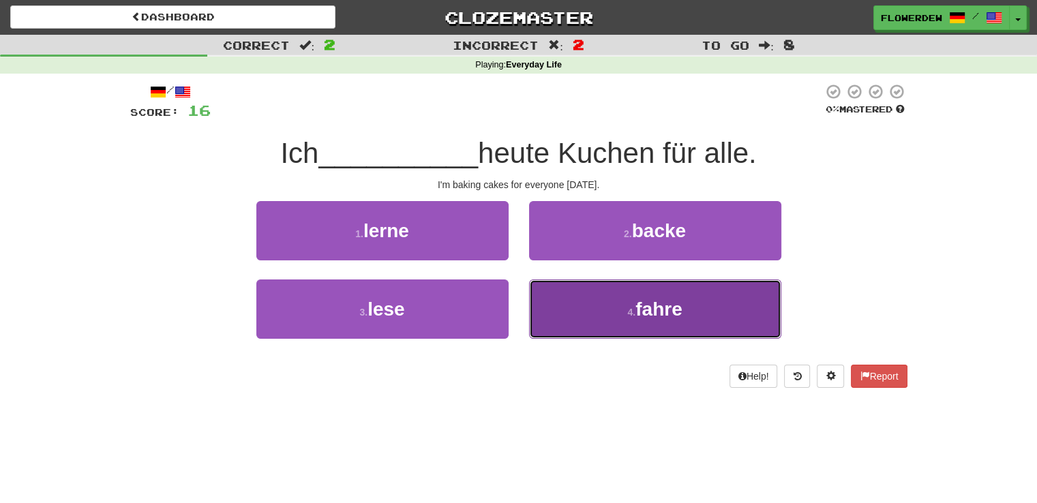
click at [578, 303] on button "4 . fahre" at bounding box center [655, 309] width 252 height 59
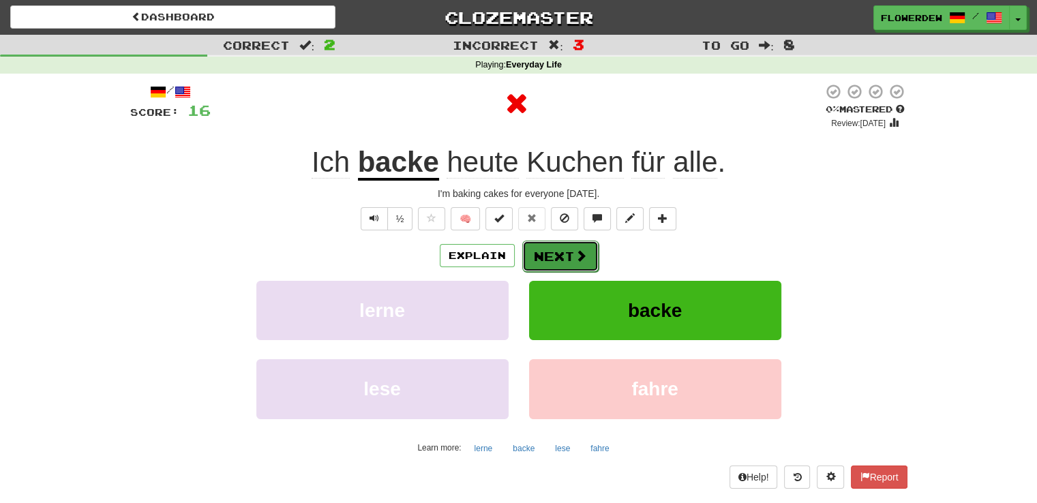
click at [584, 252] on span at bounding box center [581, 256] width 12 height 12
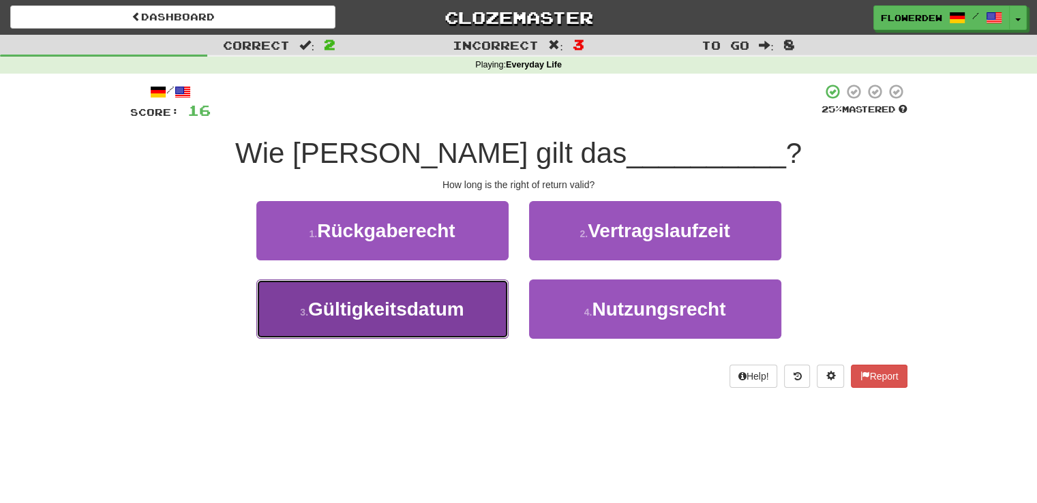
click at [450, 305] on span "Gültigkeitsdatum" at bounding box center [386, 309] width 156 height 21
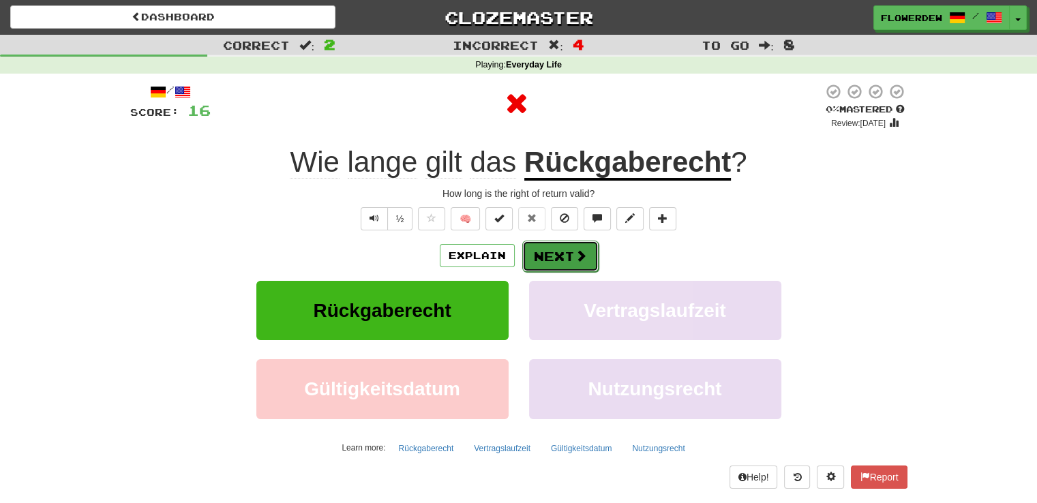
click at [545, 257] on button "Next" at bounding box center [560, 256] width 76 height 31
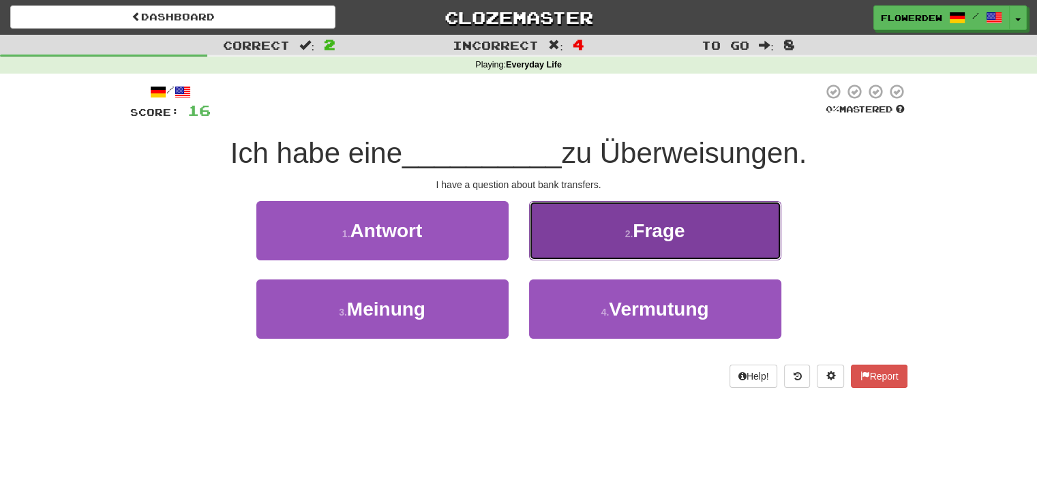
click at [572, 217] on button "2 . Frage" at bounding box center [655, 230] width 252 height 59
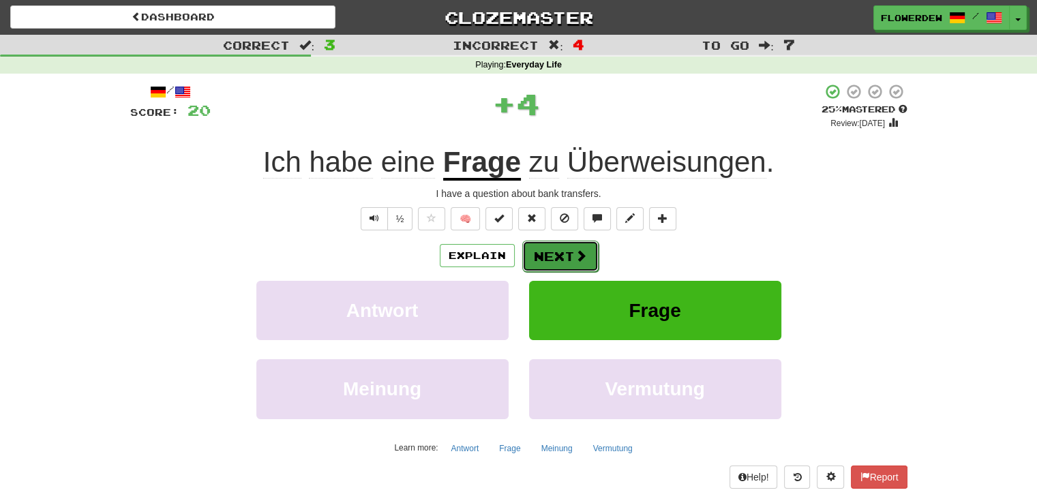
click at [550, 241] on button "Next" at bounding box center [560, 256] width 76 height 31
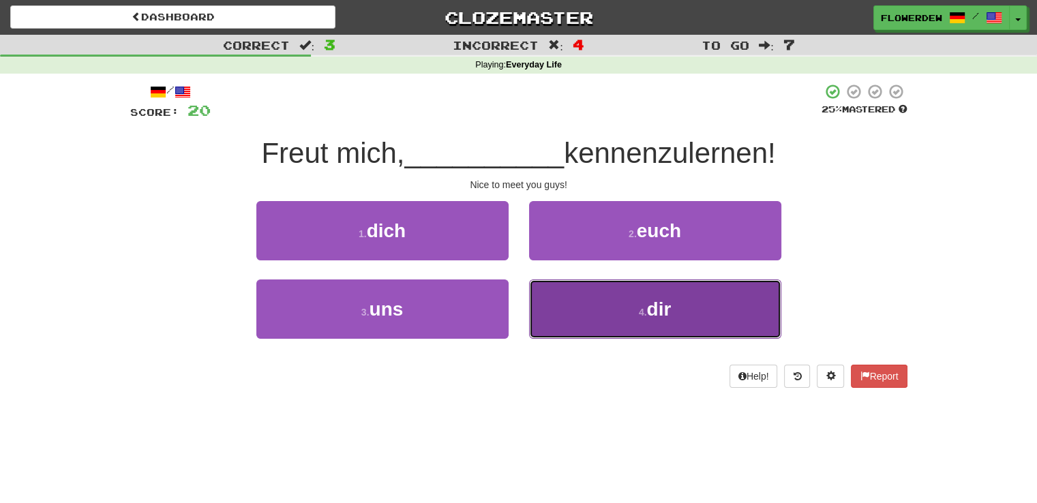
click at [544, 283] on button "4 . dir" at bounding box center [655, 309] width 252 height 59
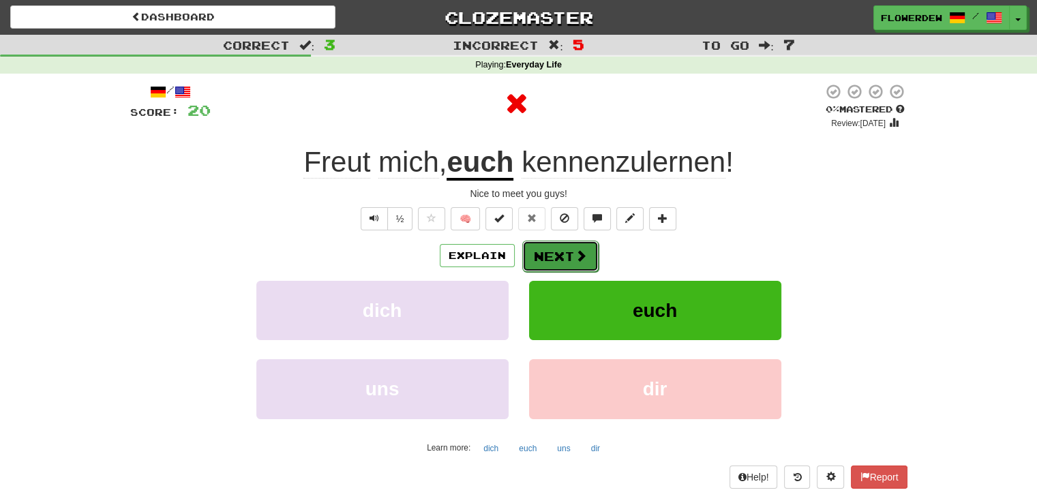
click at [552, 241] on button "Next" at bounding box center [560, 256] width 76 height 31
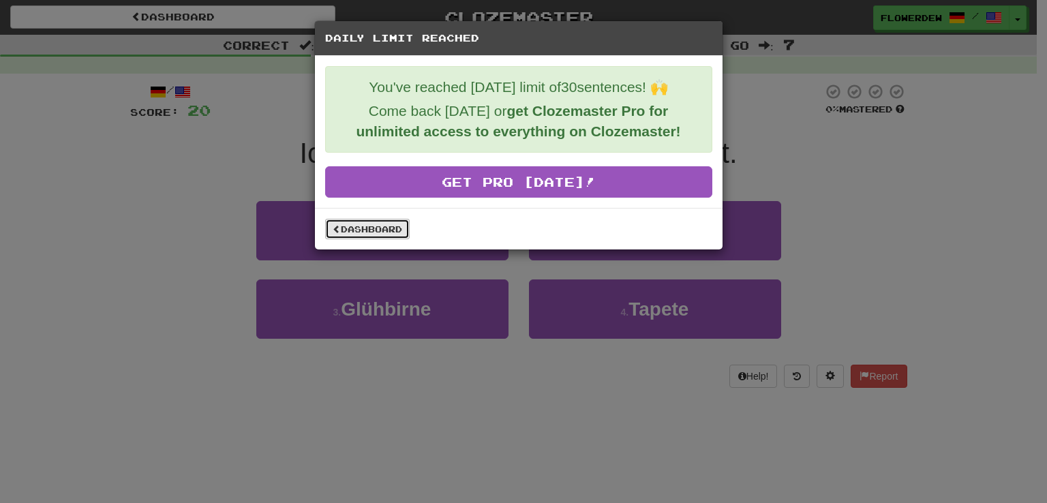
click at [374, 229] on link "Dashboard" at bounding box center [367, 229] width 85 height 20
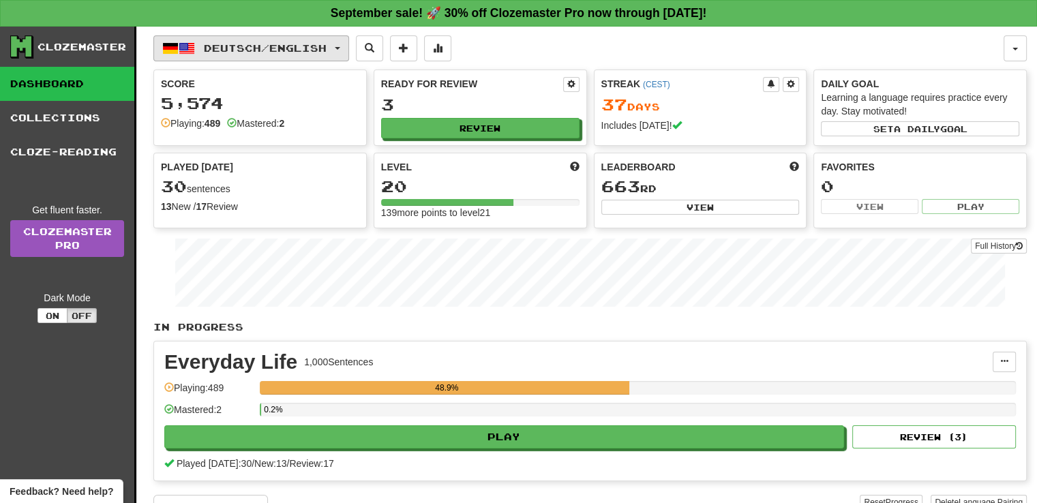
click at [290, 44] on span "Deutsch / English" at bounding box center [265, 48] width 123 height 12
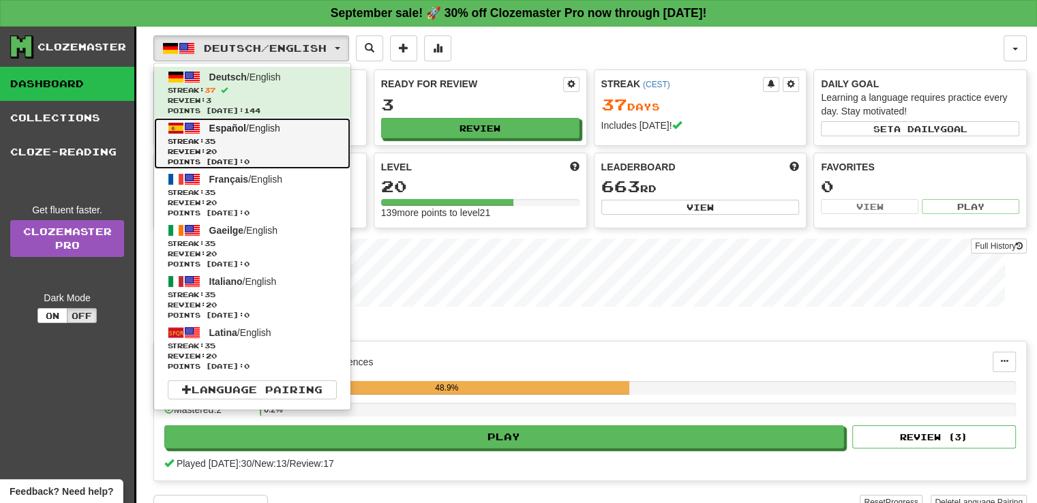
click at [289, 125] on link "Español / English Streak: 35 Review: 20 Points today: 0" at bounding box center [252, 143] width 196 height 51
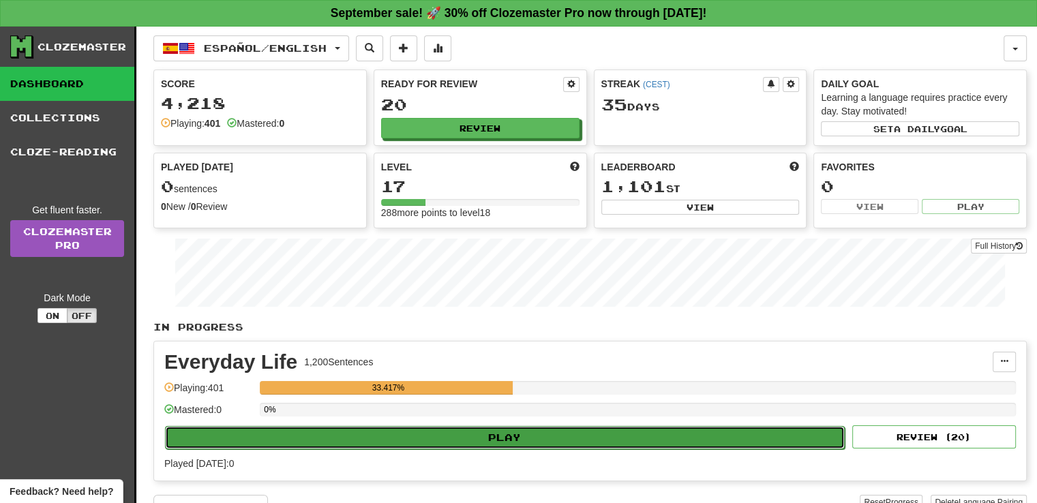
click at [385, 426] on button "Play" at bounding box center [505, 437] width 680 height 23
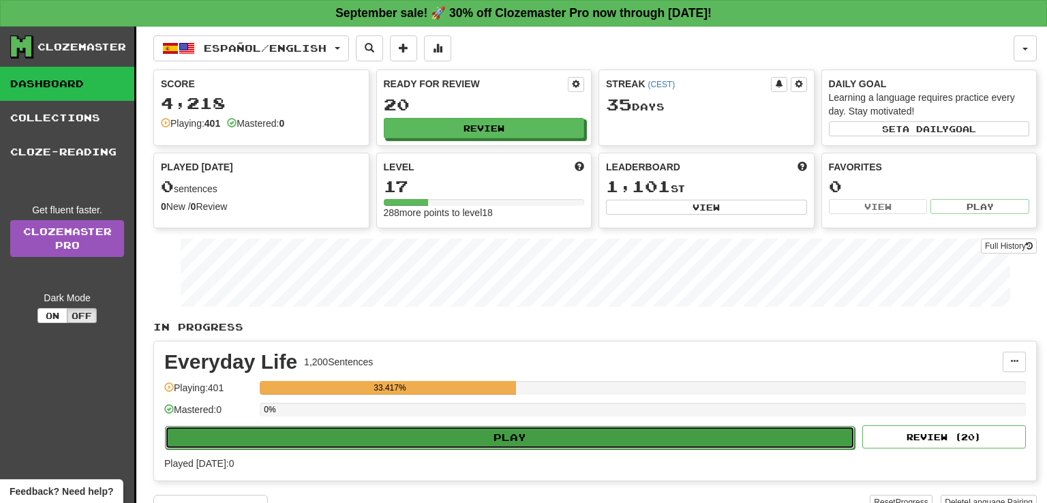
select select "**"
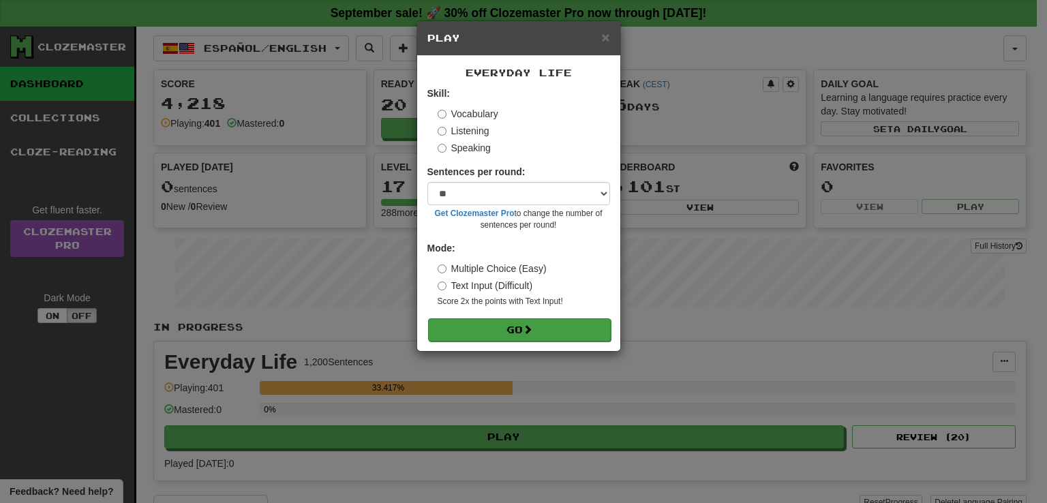
click at [520, 318] on form "Skill: Vocabulary Listening Speaking Sentences per round: * ** ** ** ** ** *** …" at bounding box center [518, 214] width 183 height 254
click at [530, 340] on button "Go" at bounding box center [519, 329] width 183 height 23
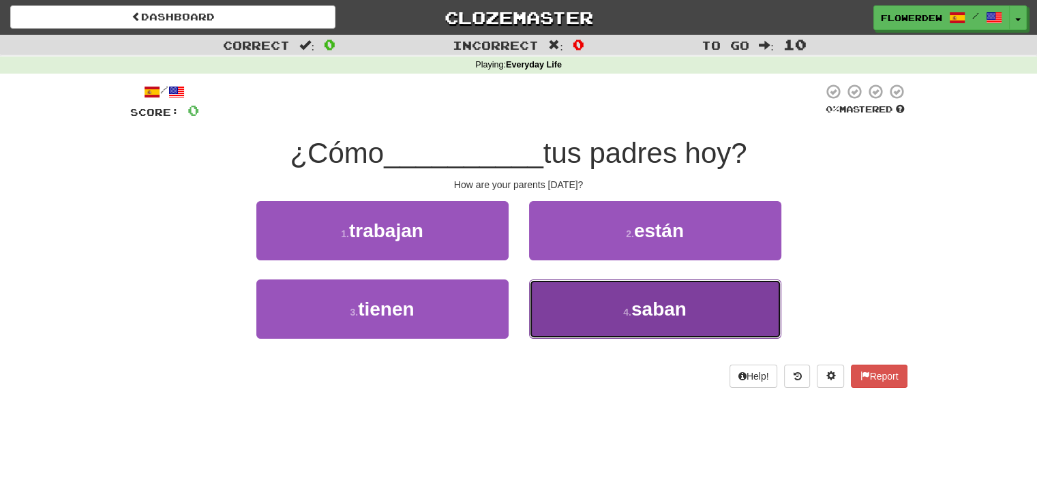
click at [587, 327] on button "4 . saban" at bounding box center [655, 309] width 252 height 59
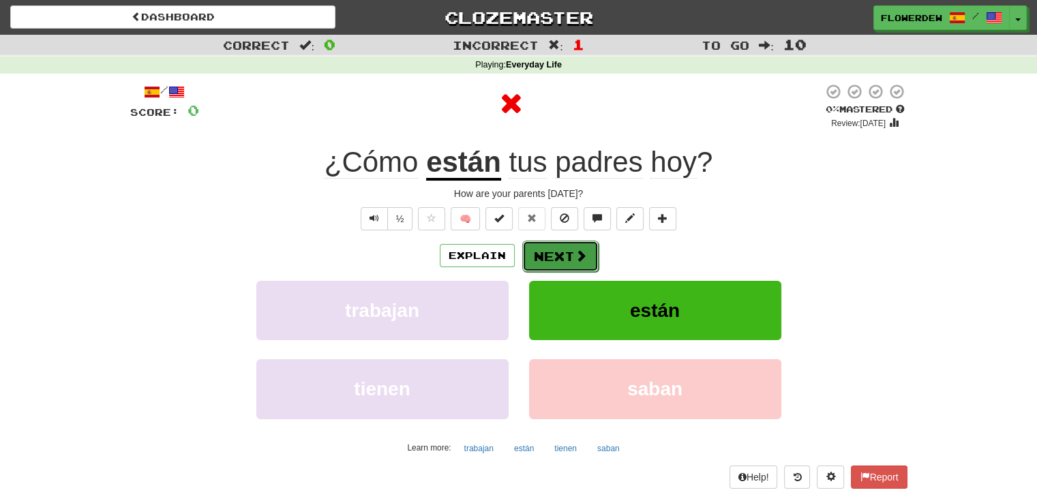
click at [562, 260] on button "Next" at bounding box center [560, 256] width 76 height 31
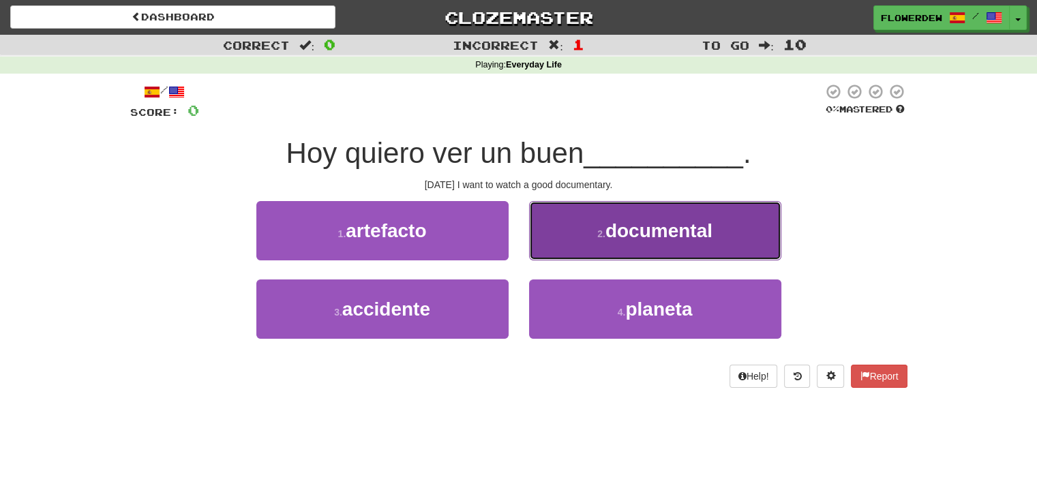
click at [569, 236] on button "2 . documental" at bounding box center [655, 230] width 252 height 59
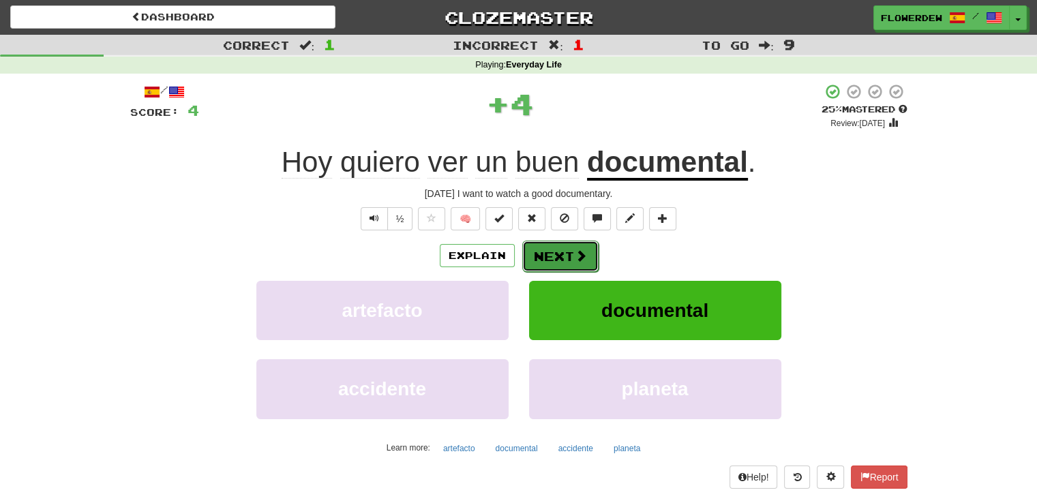
click at [568, 248] on button "Next" at bounding box center [560, 256] width 76 height 31
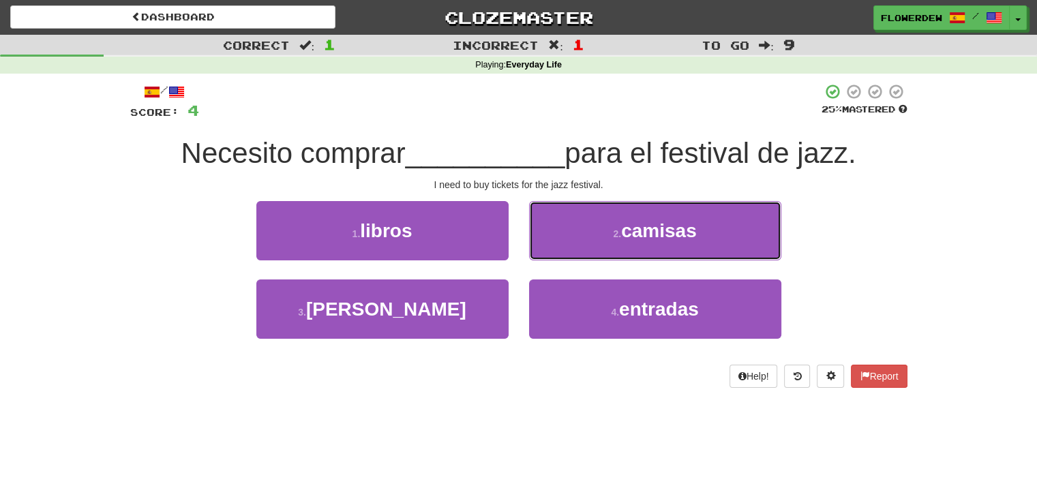
click at [568, 248] on button "2 . camisas" at bounding box center [655, 230] width 252 height 59
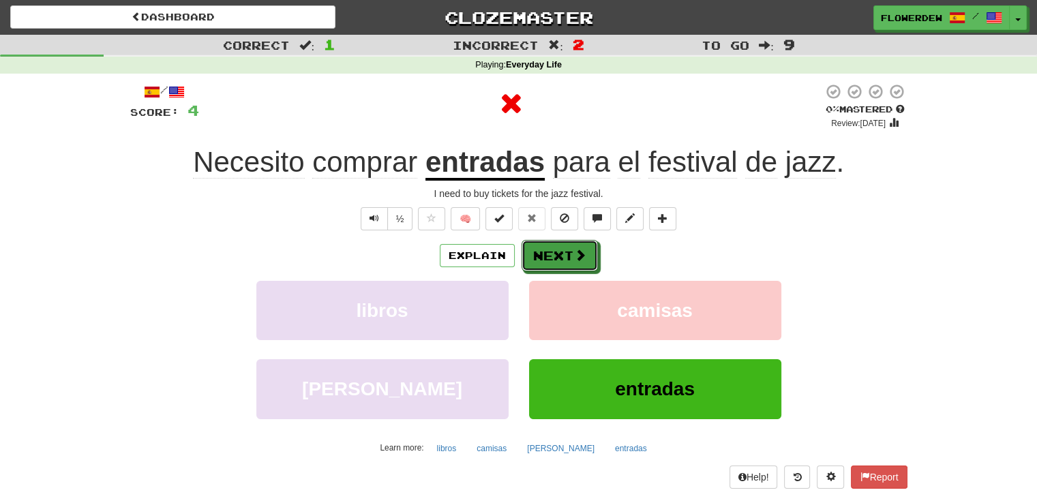
click at [568, 248] on button "Next" at bounding box center [560, 255] width 76 height 31
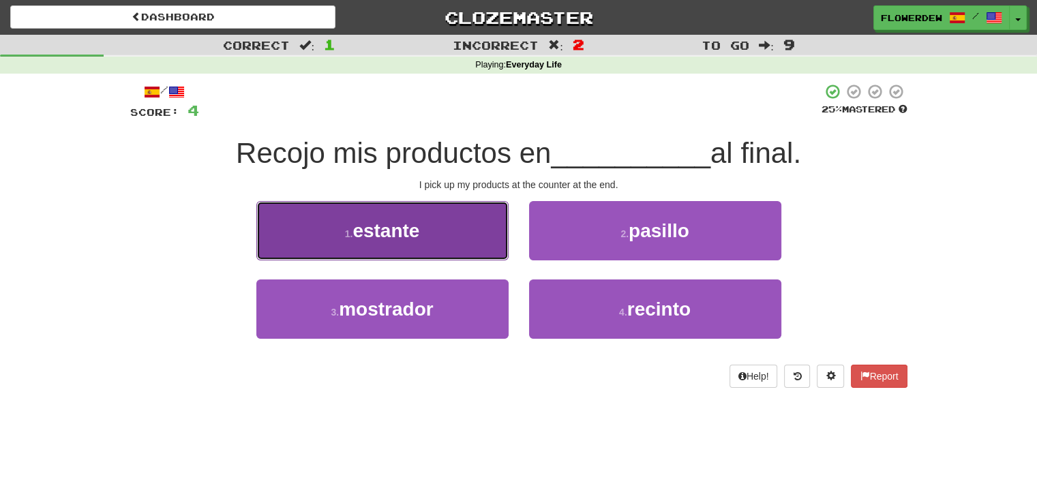
click at [483, 246] on button "1 . estante" at bounding box center [382, 230] width 252 height 59
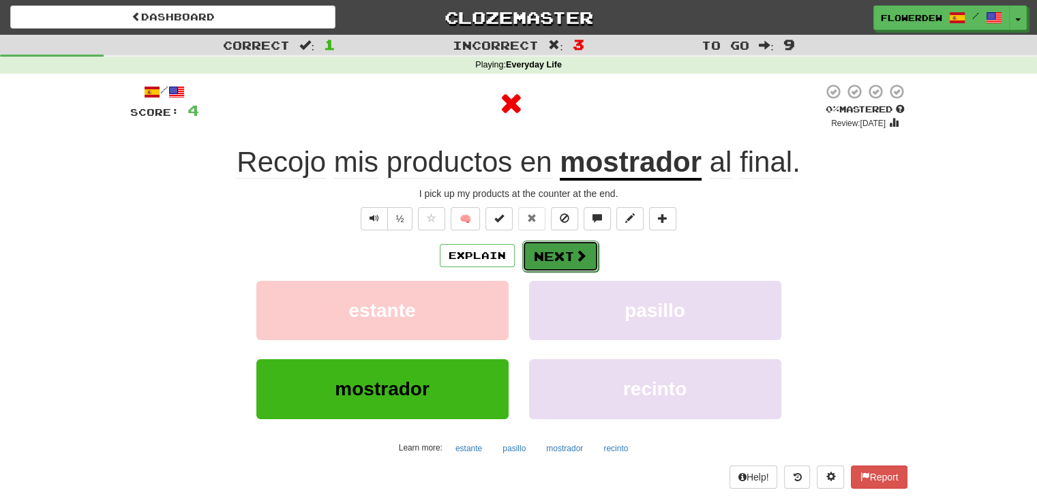
click at [577, 250] on span at bounding box center [581, 256] width 12 height 12
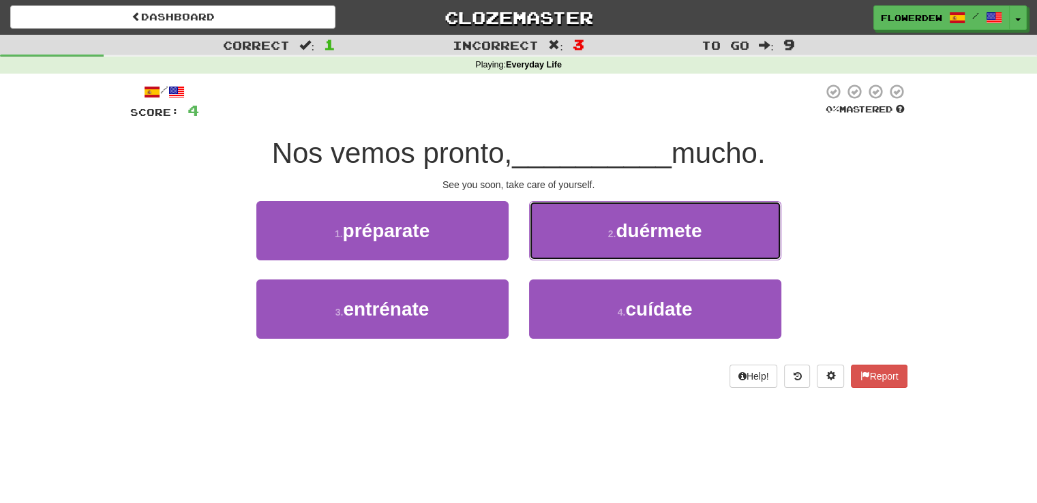
click at [577, 249] on button "2 . duérmete" at bounding box center [655, 230] width 252 height 59
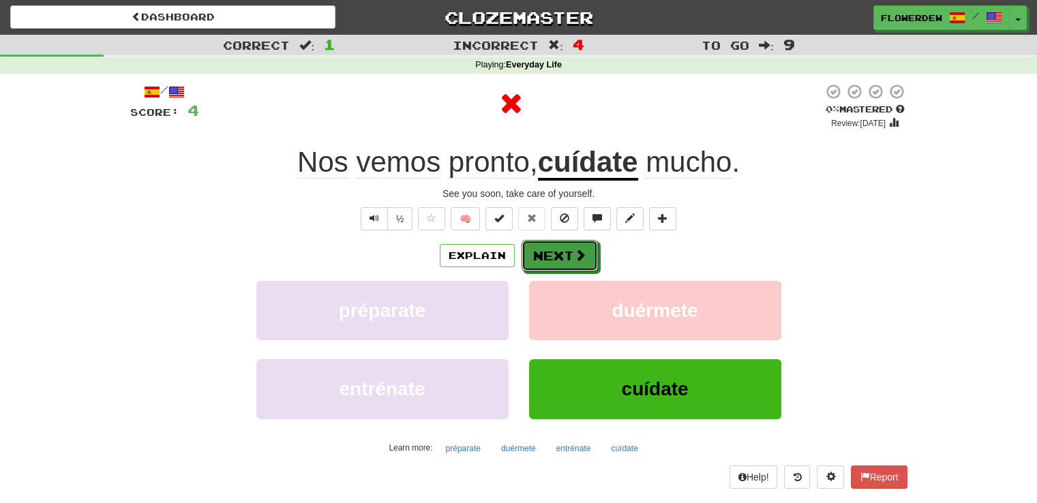
click at [577, 249] on span at bounding box center [580, 255] width 12 height 12
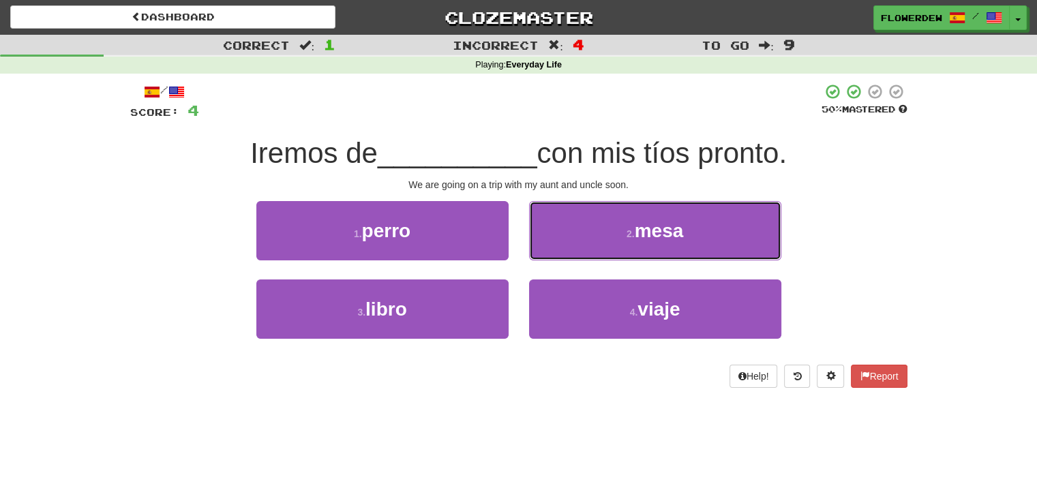
click at [577, 249] on button "2 . mesa" at bounding box center [655, 230] width 252 height 59
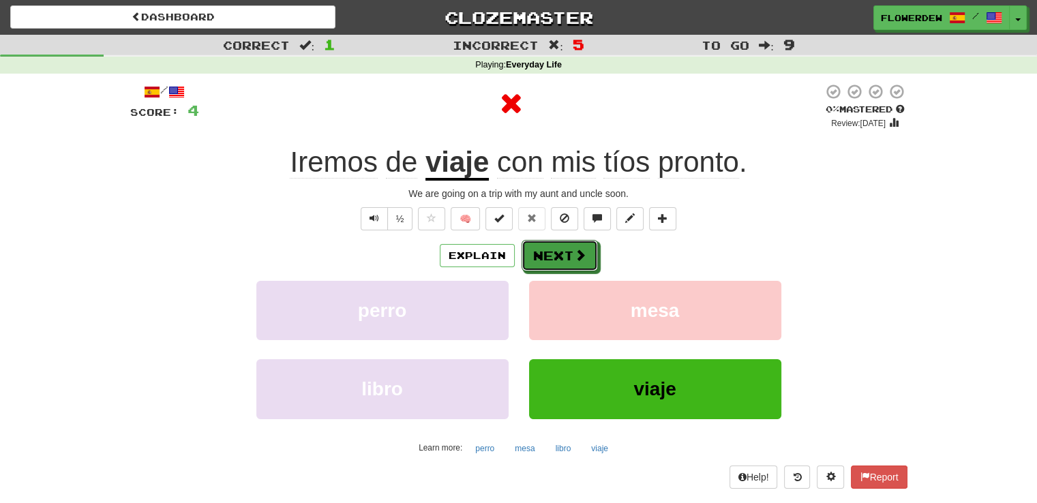
click at [577, 249] on span at bounding box center [580, 255] width 12 height 12
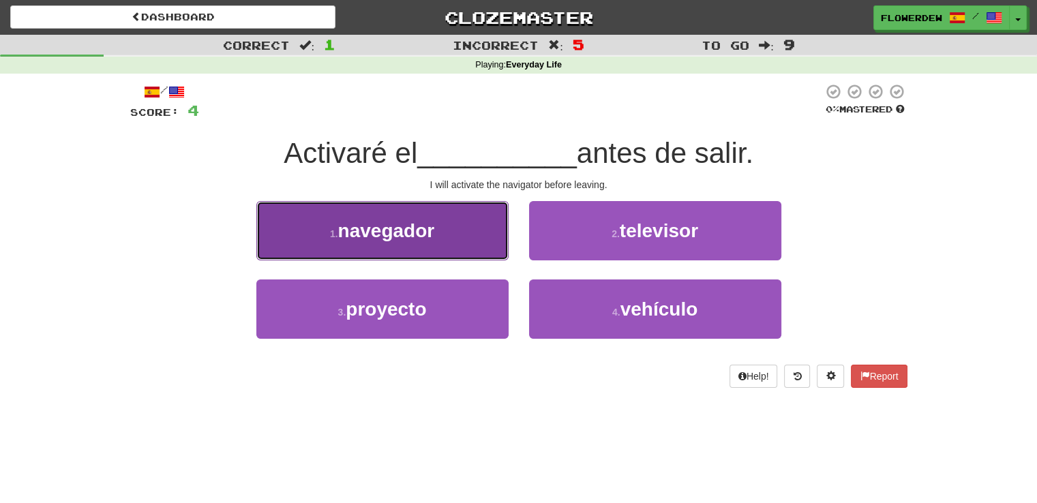
click at [480, 241] on button "1 . navegador" at bounding box center [382, 230] width 252 height 59
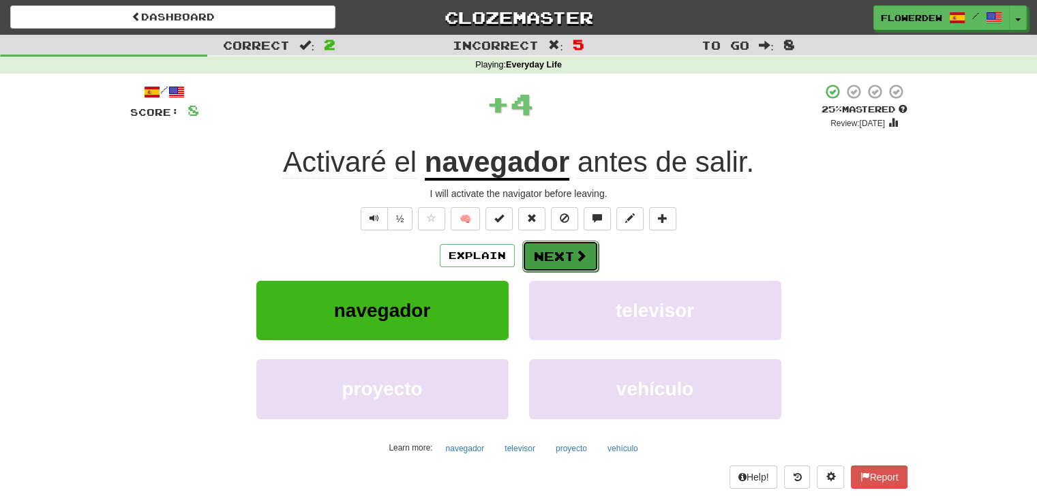
click at [577, 254] on span at bounding box center [581, 256] width 12 height 12
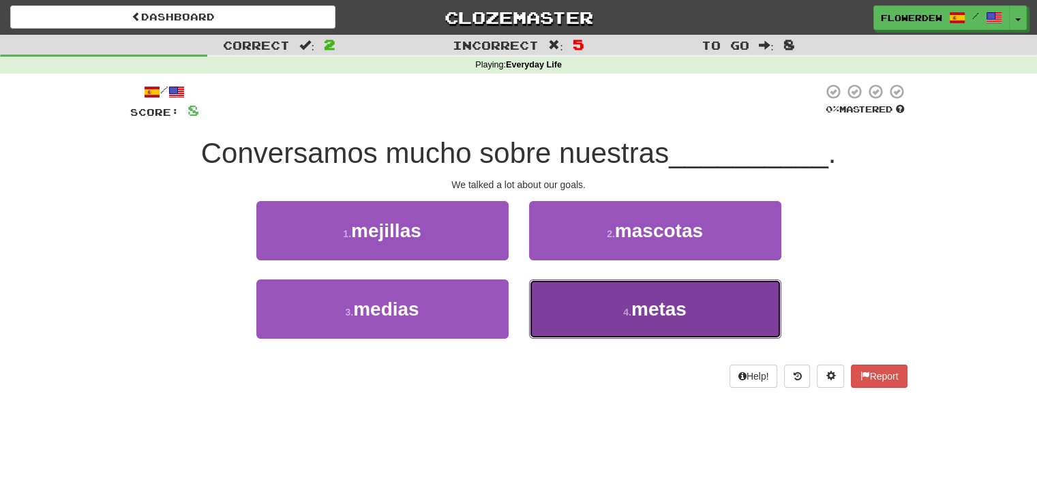
click at [567, 302] on button "4 . metas" at bounding box center [655, 309] width 252 height 59
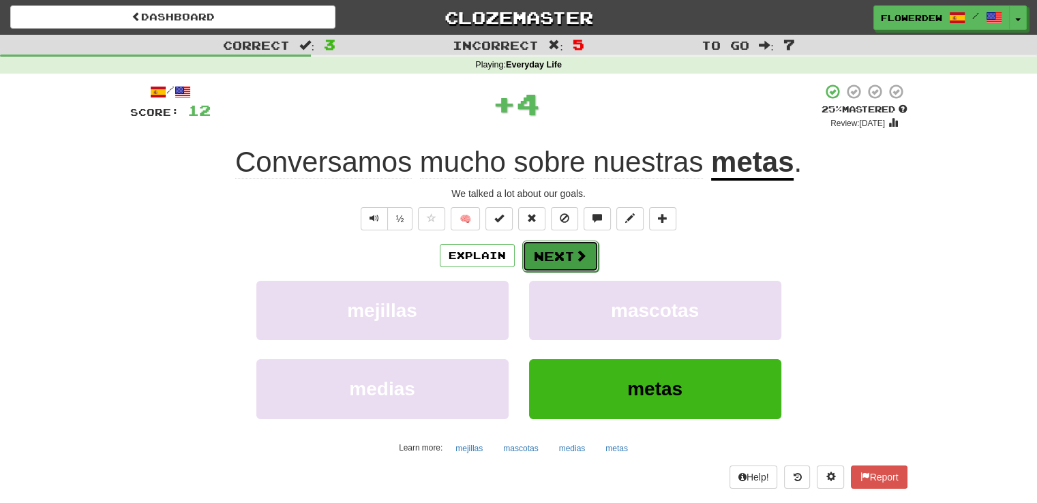
click at [581, 241] on button "Next" at bounding box center [560, 256] width 76 height 31
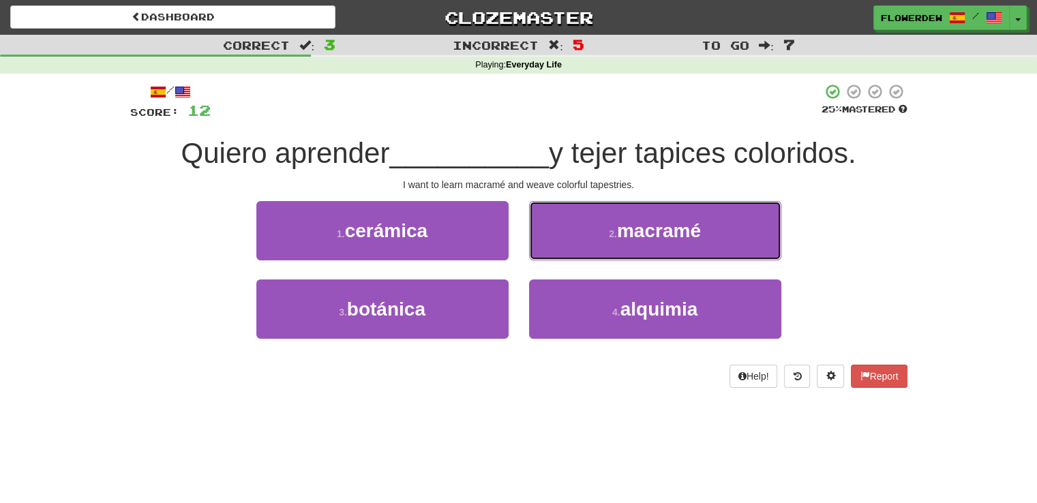
click at [581, 241] on button "2 . macramé" at bounding box center [655, 230] width 252 height 59
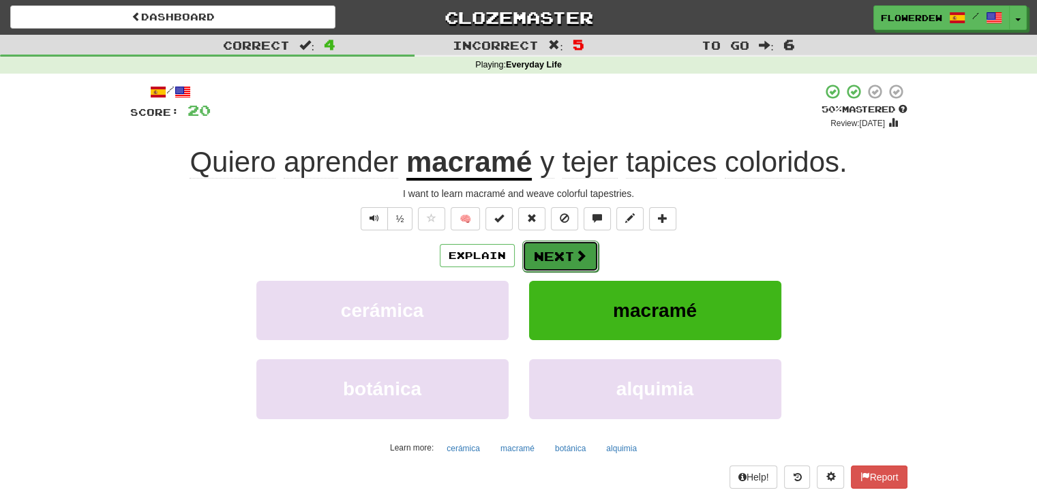
click at [575, 257] on span at bounding box center [581, 256] width 12 height 12
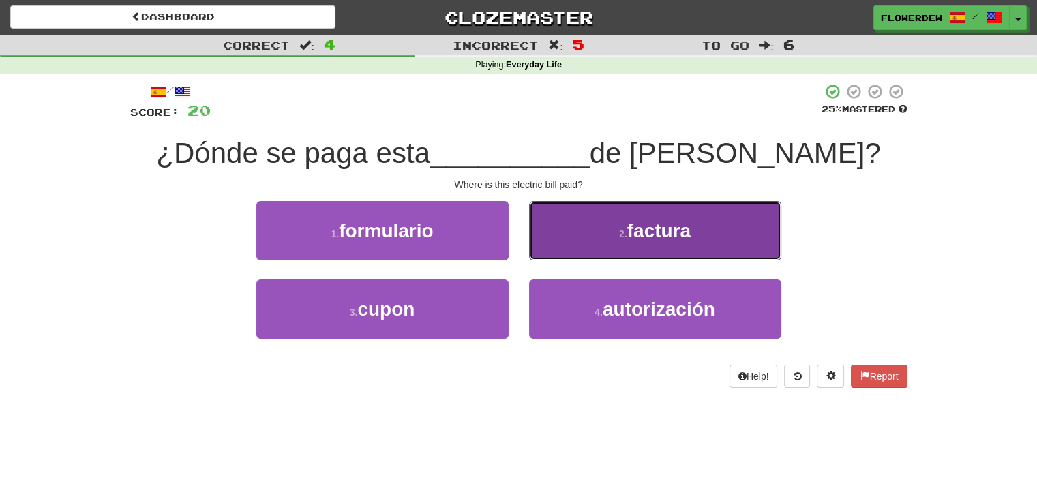
click at [580, 237] on button "2 . factura" at bounding box center [655, 230] width 252 height 59
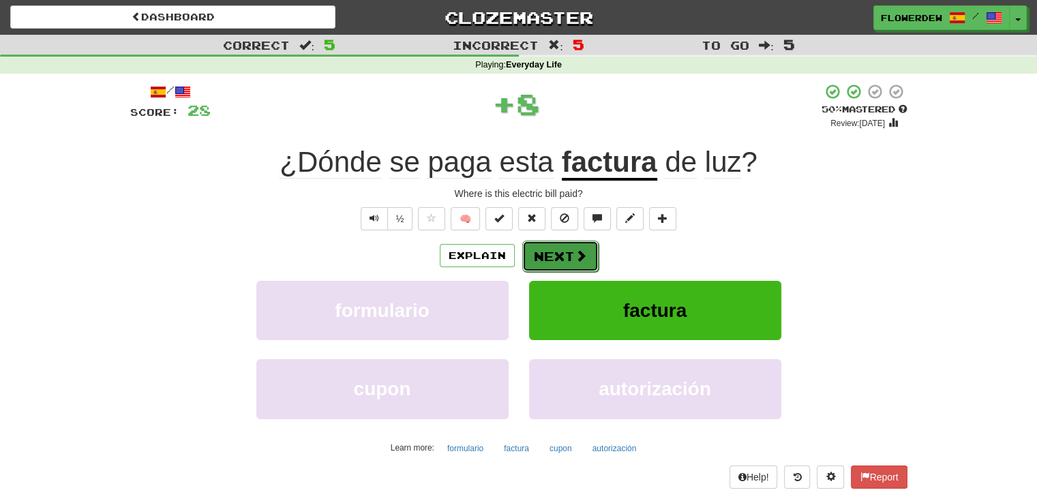
click at [575, 246] on button "Next" at bounding box center [560, 256] width 76 height 31
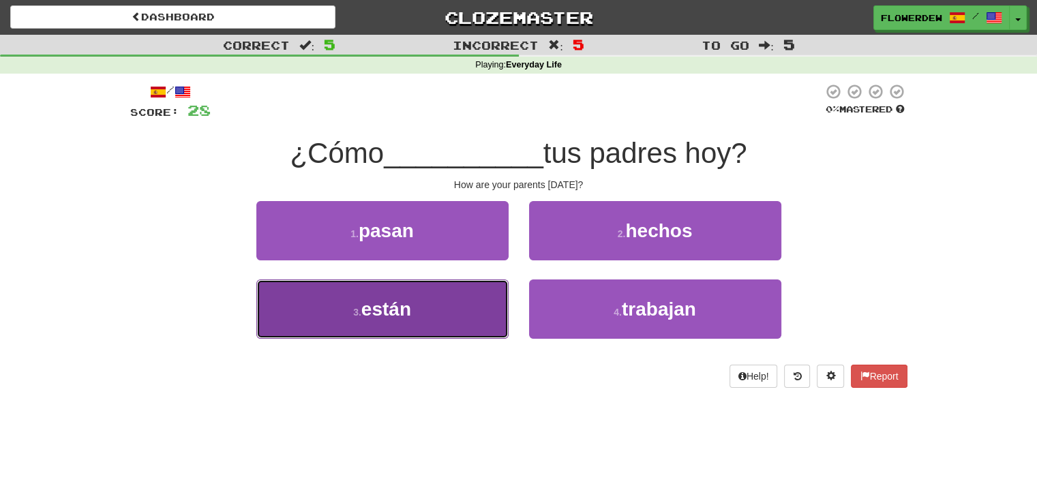
click at [462, 320] on button "3 . están" at bounding box center [382, 309] width 252 height 59
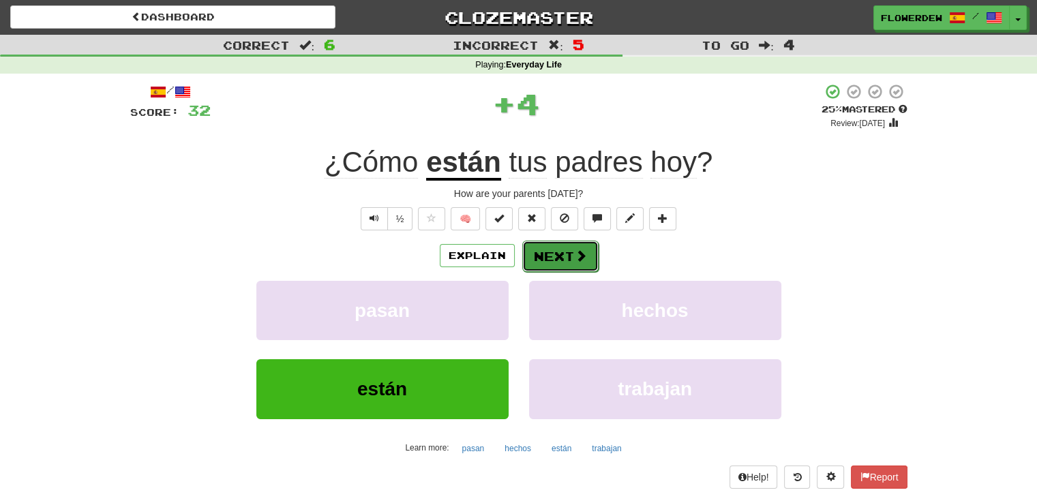
click at [560, 258] on button "Next" at bounding box center [560, 256] width 76 height 31
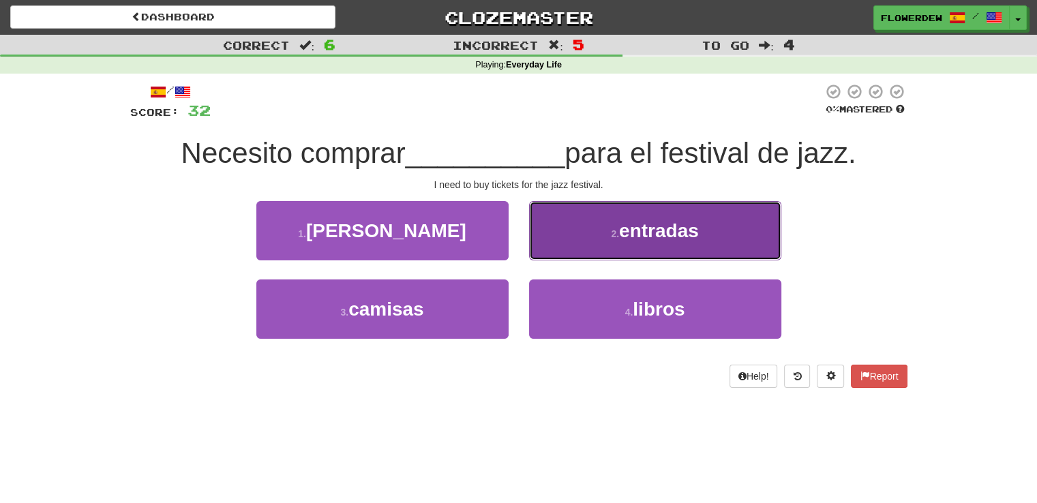
click at [554, 232] on button "2 . entradas" at bounding box center [655, 230] width 252 height 59
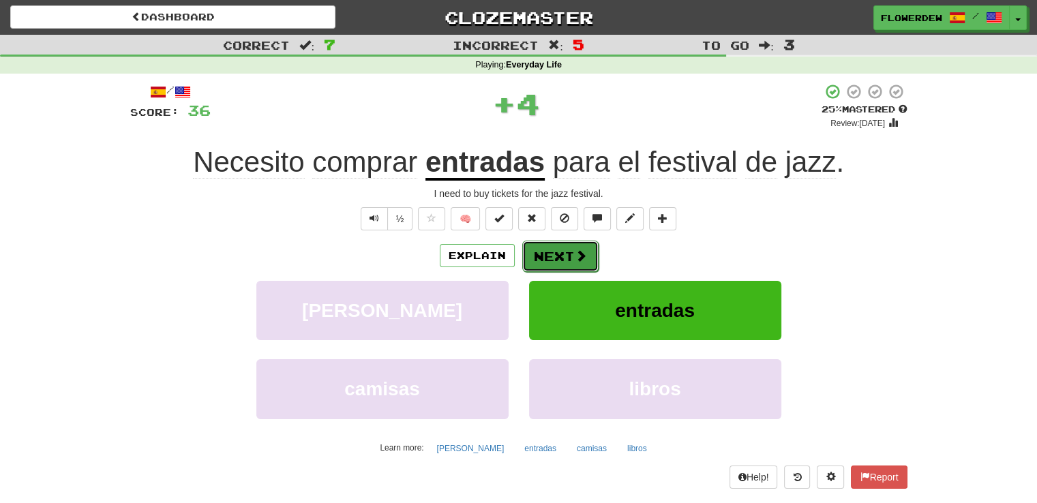
click at [552, 256] on button "Next" at bounding box center [560, 256] width 76 height 31
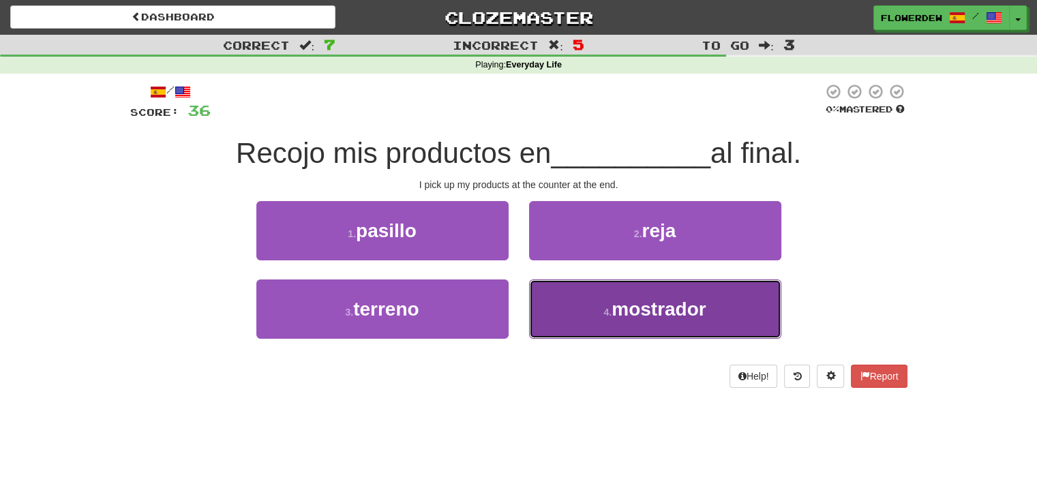
click at [548, 287] on button "4 . mostrador" at bounding box center [655, 309] width 252 height 59
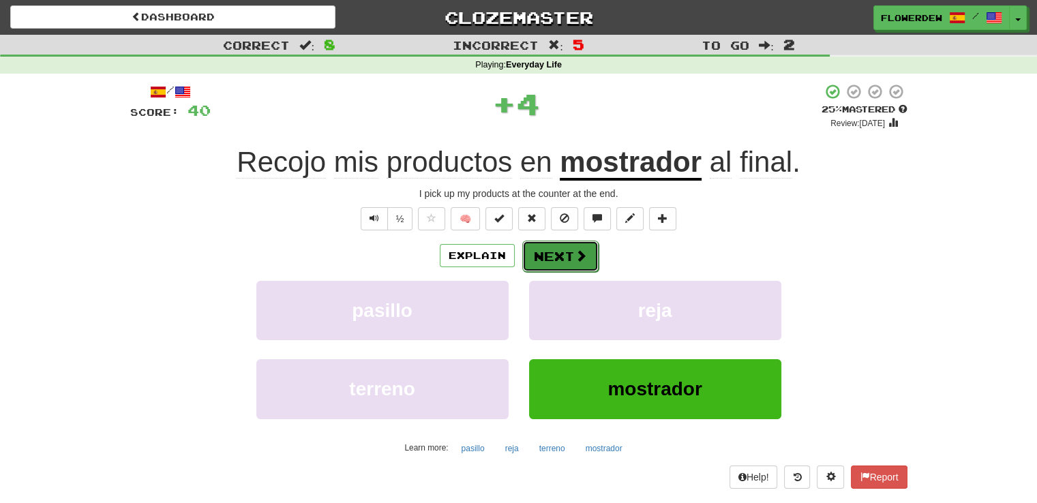
click at [570, 252] on button "Next" at bounding box center [560, 256] width 76 height 31
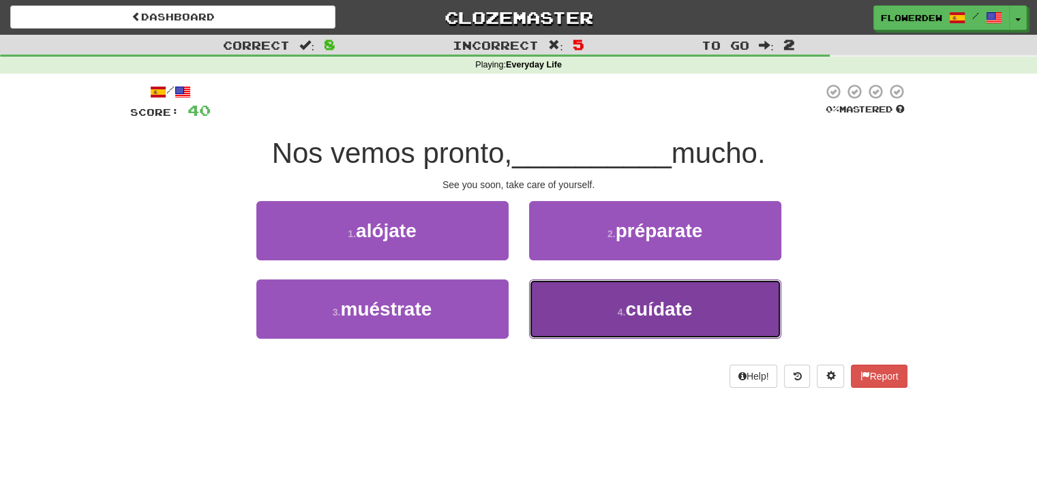
click at [557, 297] on button "4 . cuídate" at bounding box center [655, 309] width 252 height 59
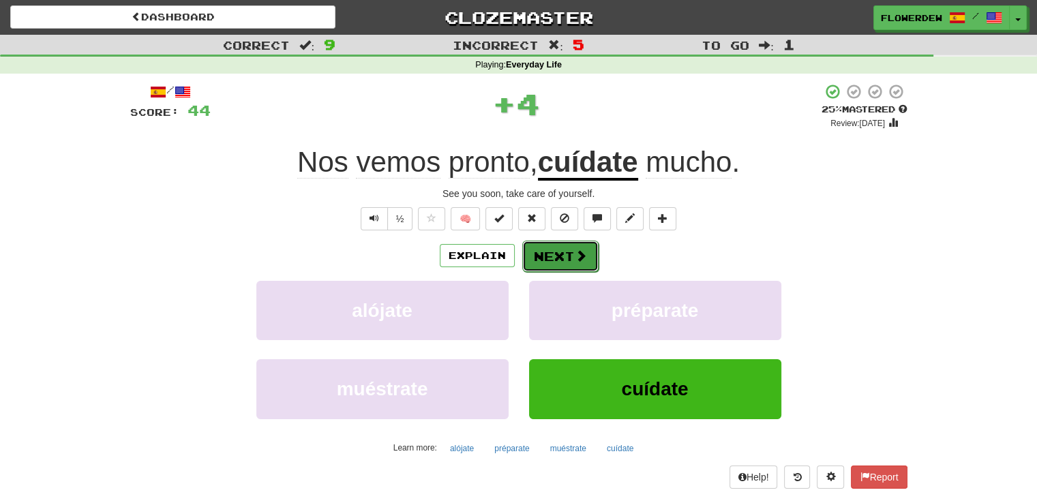
click at [575, 256] on span at bounding box center [581, 256] width 12 height 12
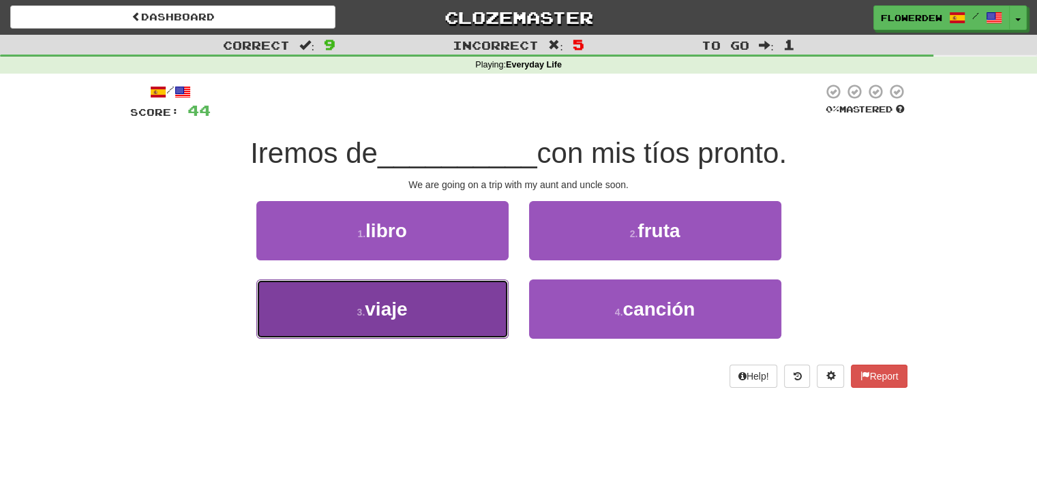
click at [430, 327] on button "3 . viaje" at bounding box center [382, 309] width 252 height 59
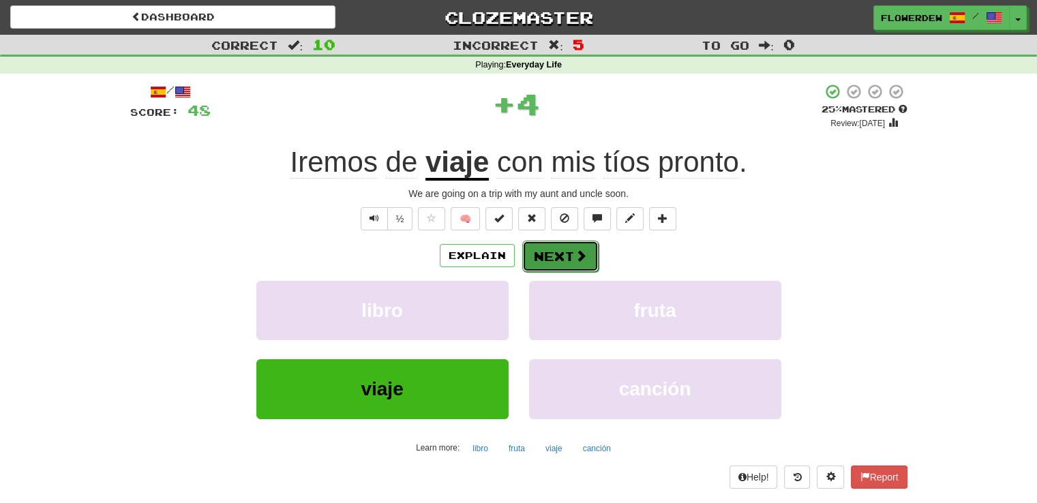
click at [560, 250] on button "Next" at bounding box center [560, 256] width 76 height 31
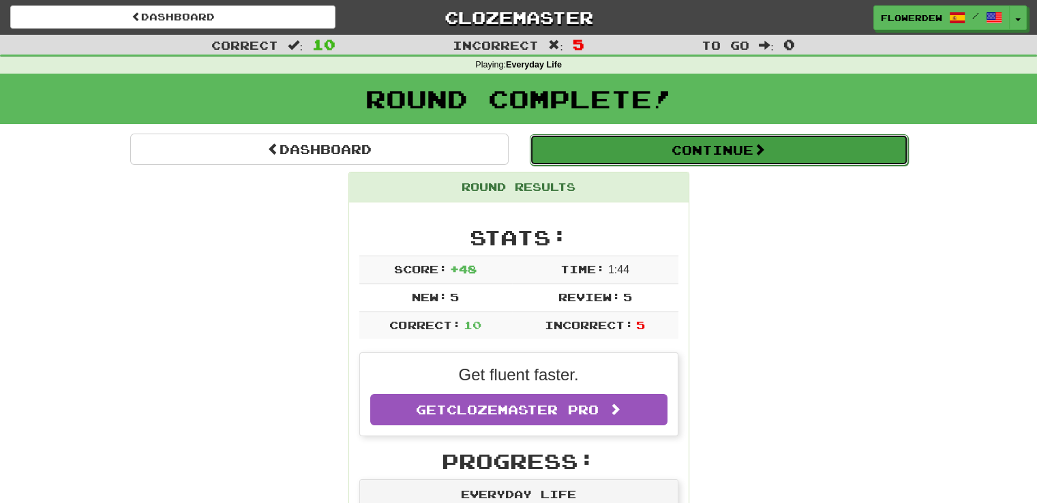
click at [622, 149] on button "Continue" at bounding box center [719, 149] width 378 height 31
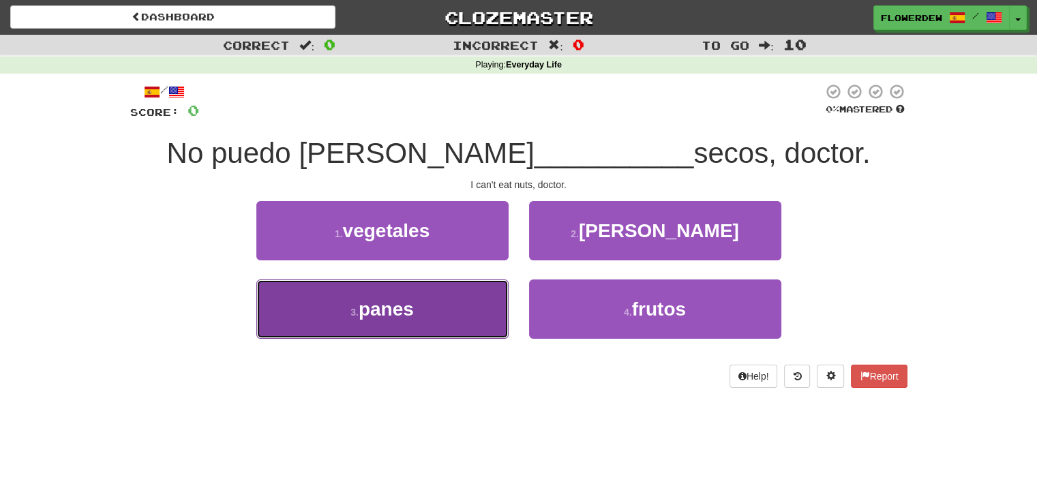
click at [504, 309] on button "3 . panes" at bounding box center [382, 309] width 252 height 59
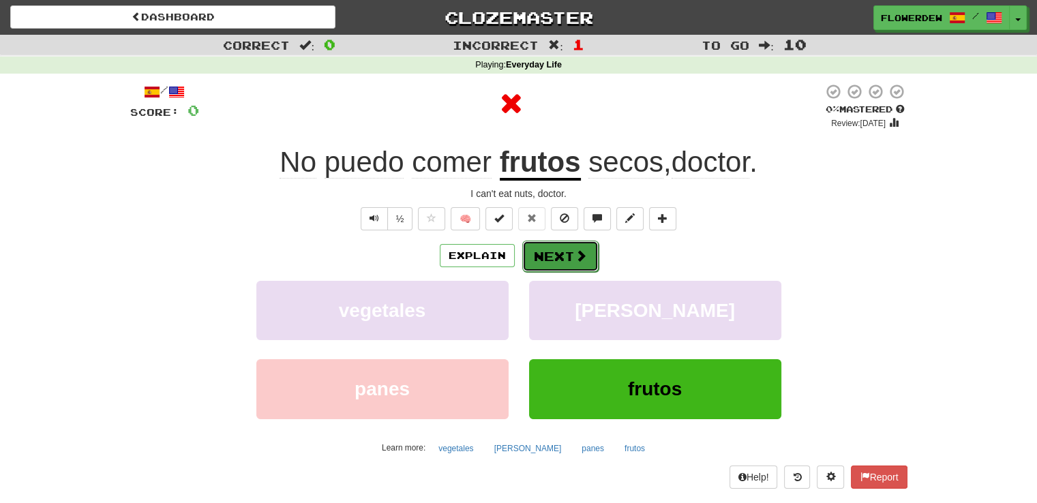
click at [558, 266] on button "Next" at bounding box center [560, 256] width 76 height 31
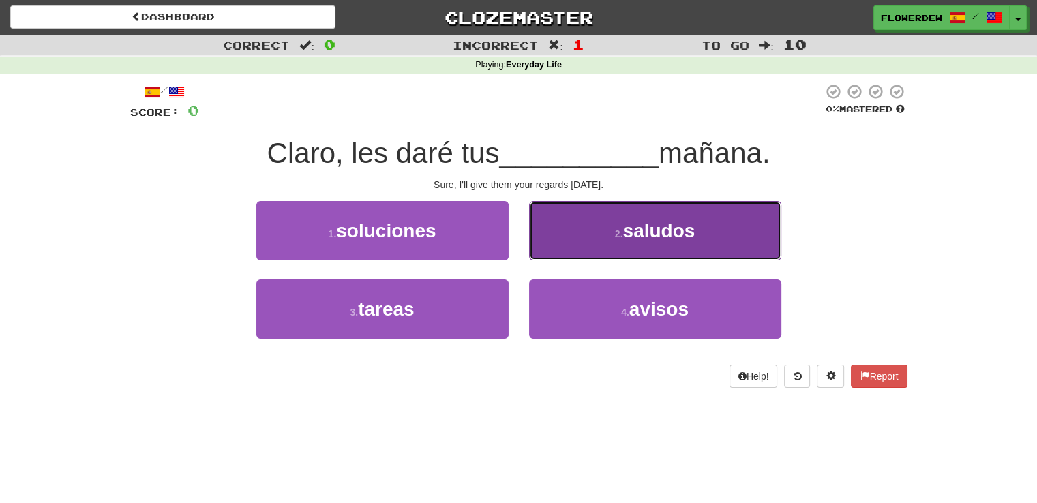
click at [565, 227] on button "2 . saludos" at bounding box center [655, 230] width 252 height 59
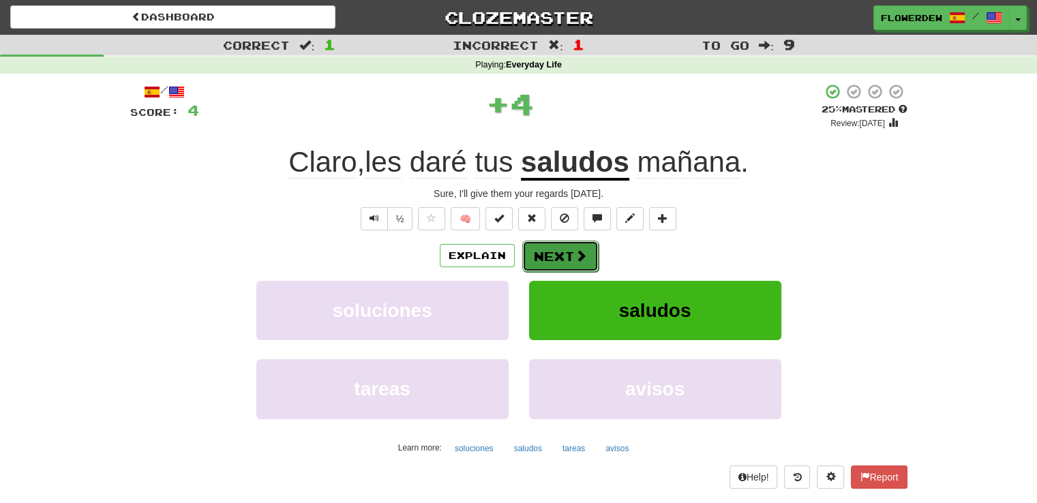
click at [556, 254] on button "Next" at bounding box center [560, 256] width 76 height 31
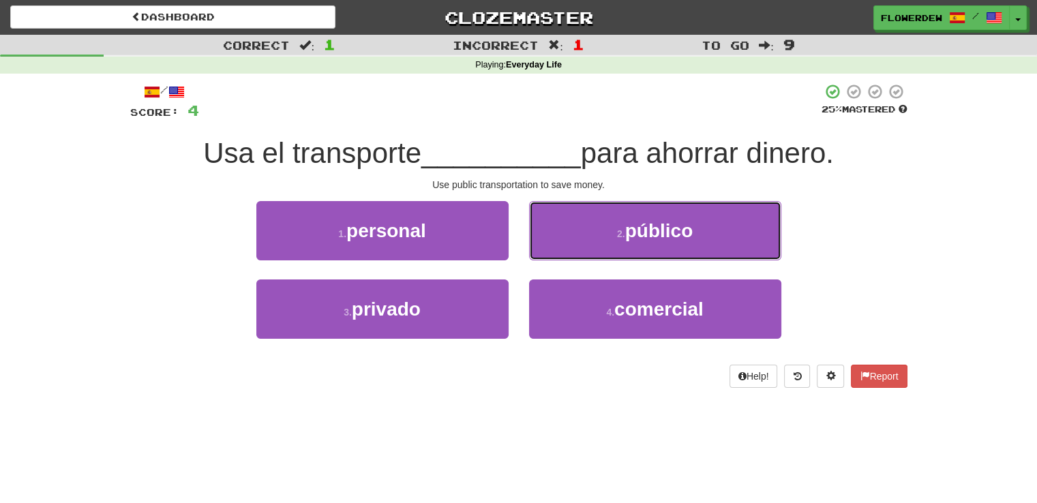
click at [556, 254] on button "2 . público" at bounding box center [655, 230] width 252 height 59
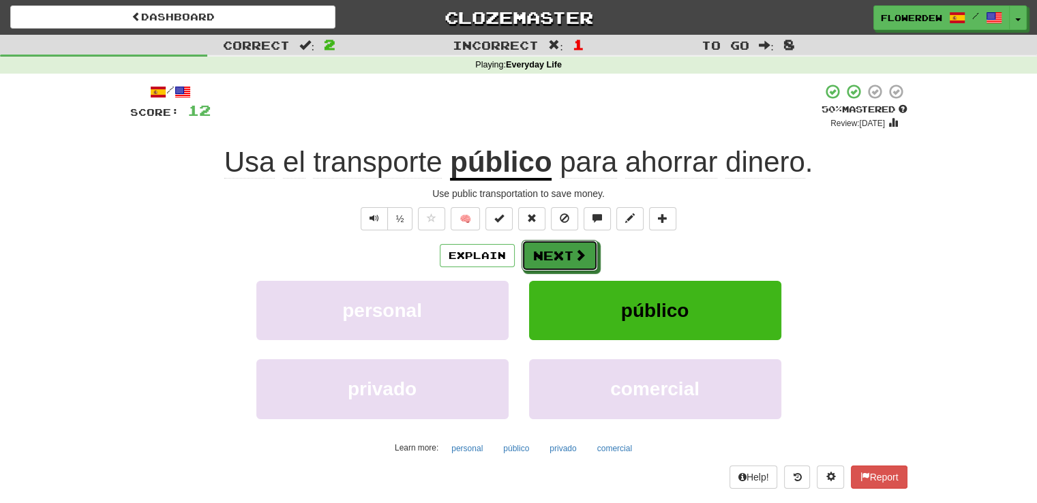
click at [556, 254] on button "Next" at bounding box center [560, 255] width 76 height 31
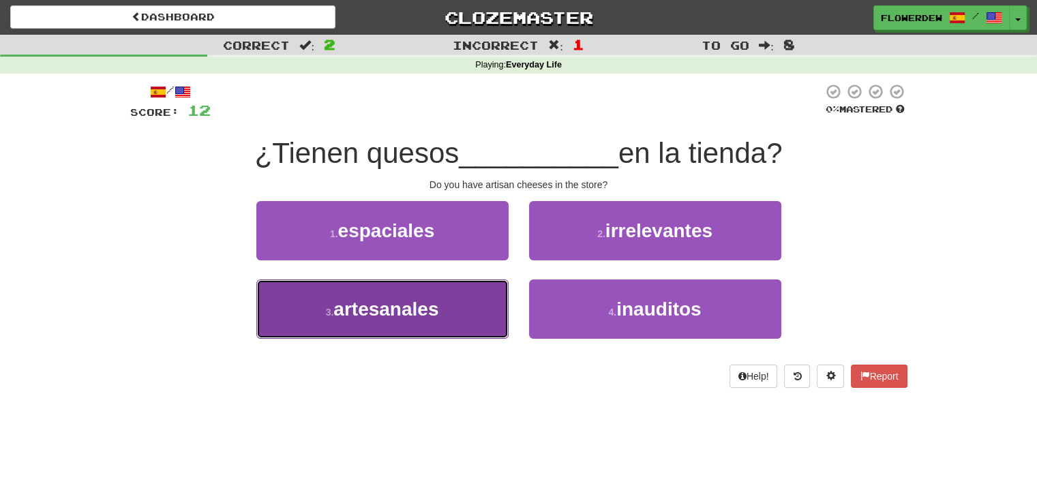
click at [482, 314] on button "3 . artesanales" at bounding box center [382, 309] width 252 height 59
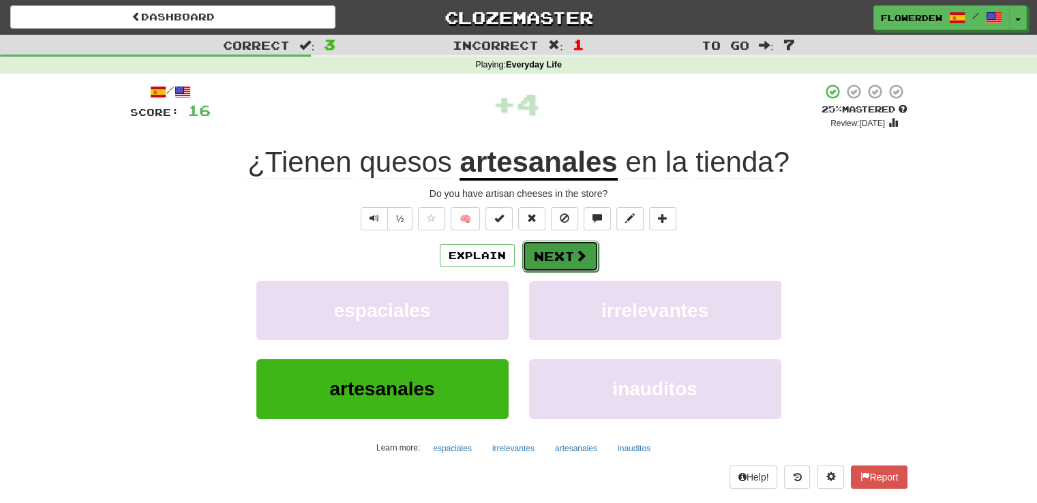
click at [554, 255] on button "Next" at bounding box center [560, 256] width 76 height 31
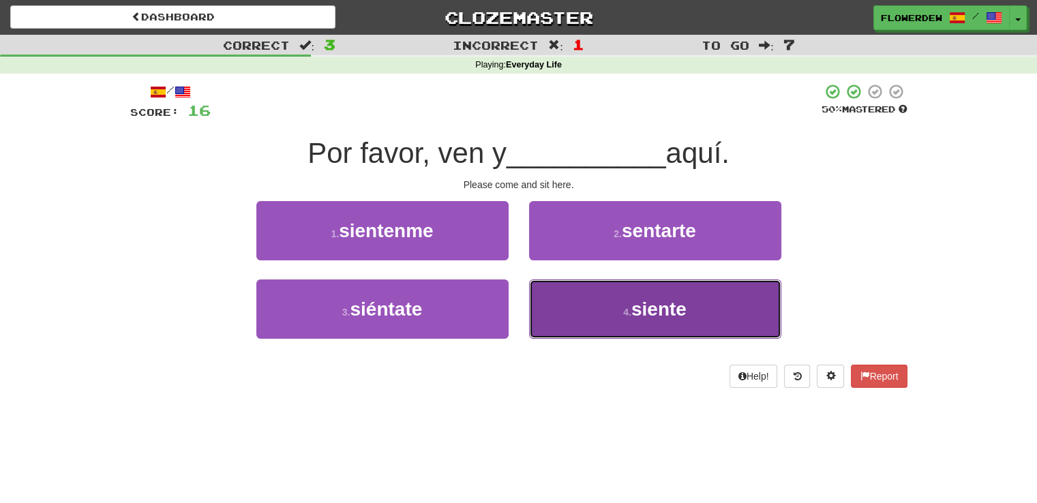
click at [540, 303] on button "4 . siente" at bounding box center [655, 309] width 252 height 59
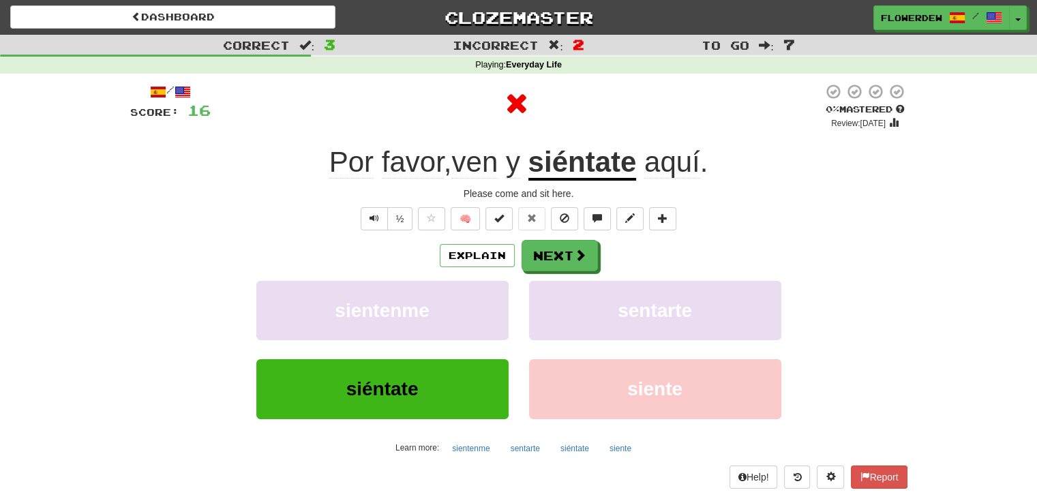
click at [552, 271] on div "Explain Next sientenme sentarte siéntate siente Learn more: sientenme sentarte …" at bounding box center [518, 349] width 777 height 219
click at [559, 259] on button "Next" at bounding box center [560, 256] width 76 height 31
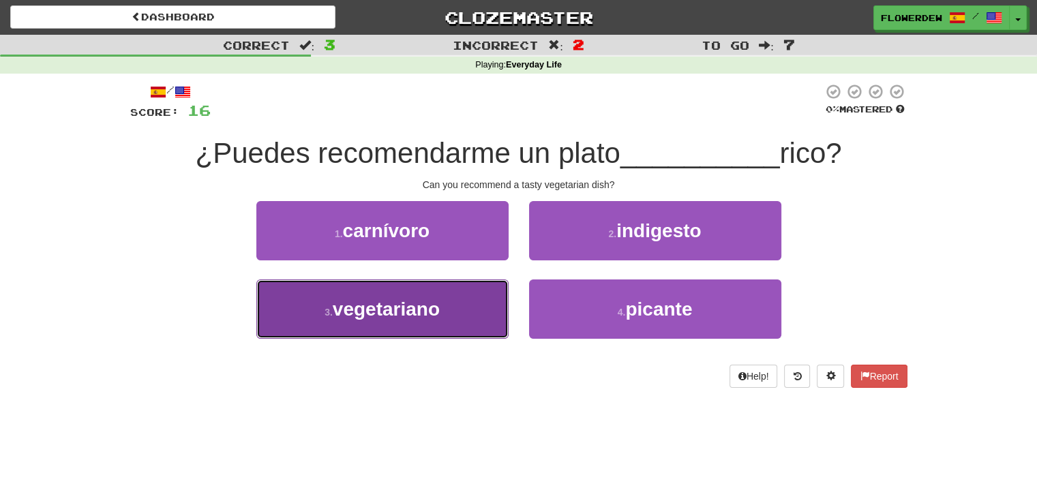
click at [447, 329] on button "3 . vegetariano" at bounding box center [382, 309] width 252 height 59
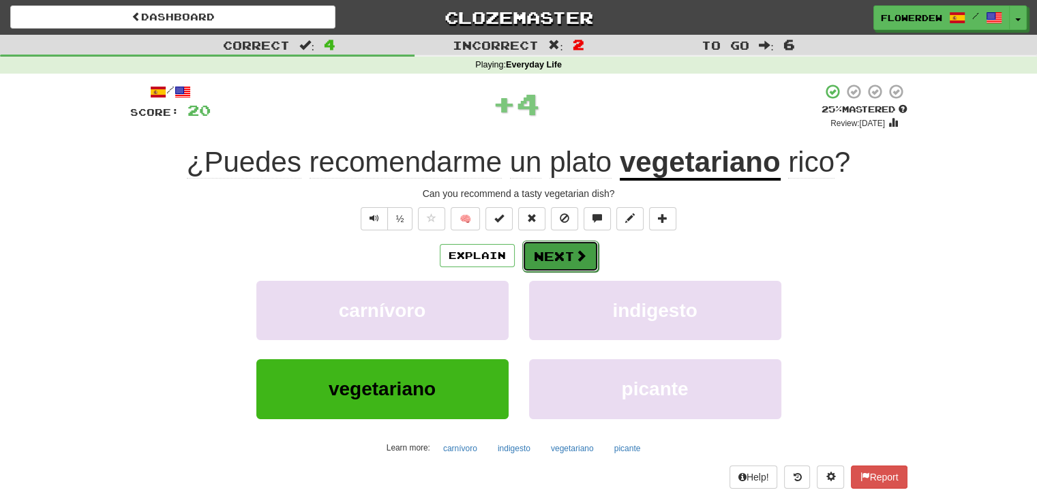
click at [545, 264] on button "Next" at bounding box center [560, 256] width 76 height 31
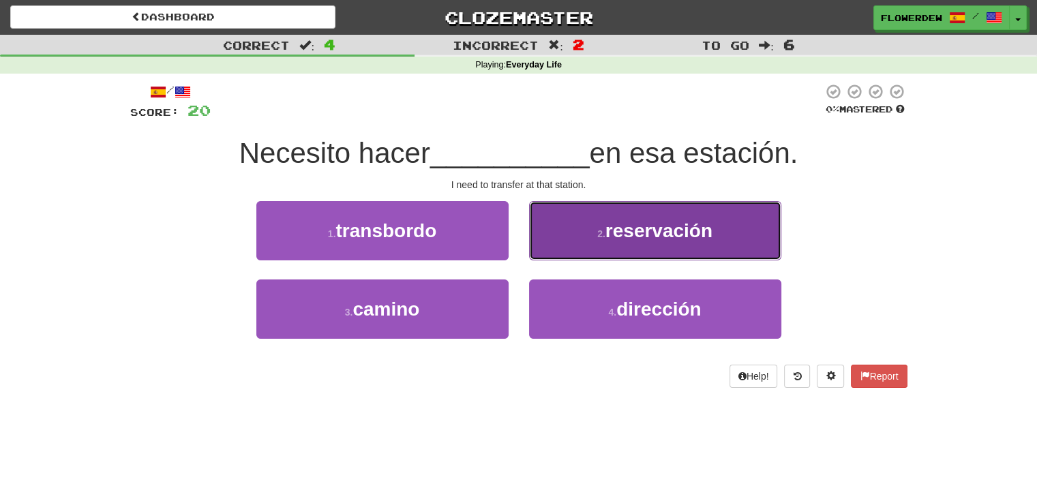
click at [550, 258] on button "2 . reservación" at bounding box center [655, 230] width 252 height 59
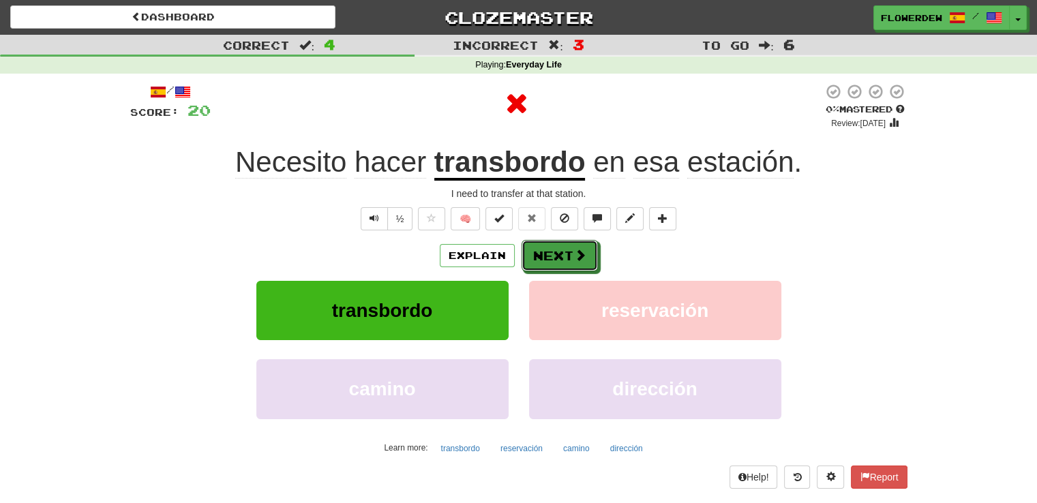
click at [550, 258] on button "Next" at bounding box center [560, 255] width 76 height 31
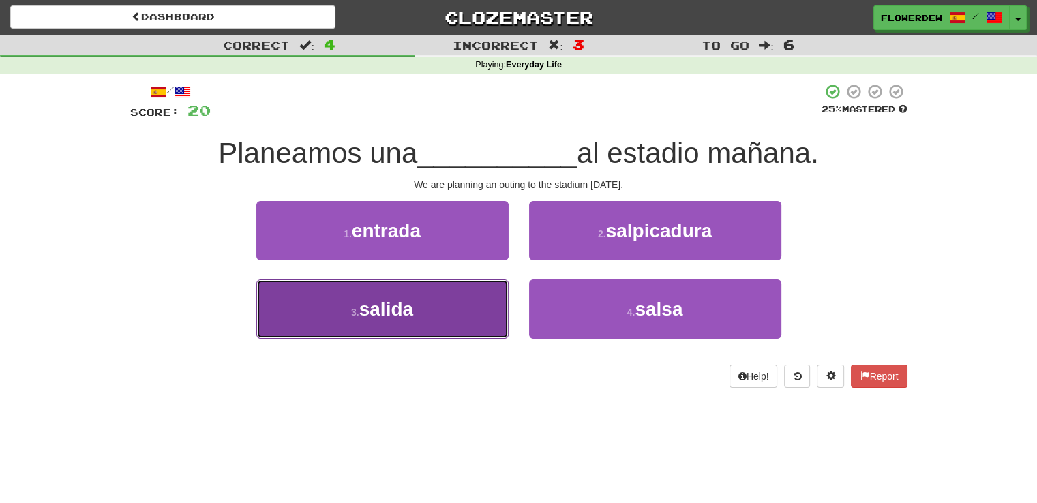
click at [422, 314] on button "3 . salida" at bounding box center [382, 309] width 252 height 59
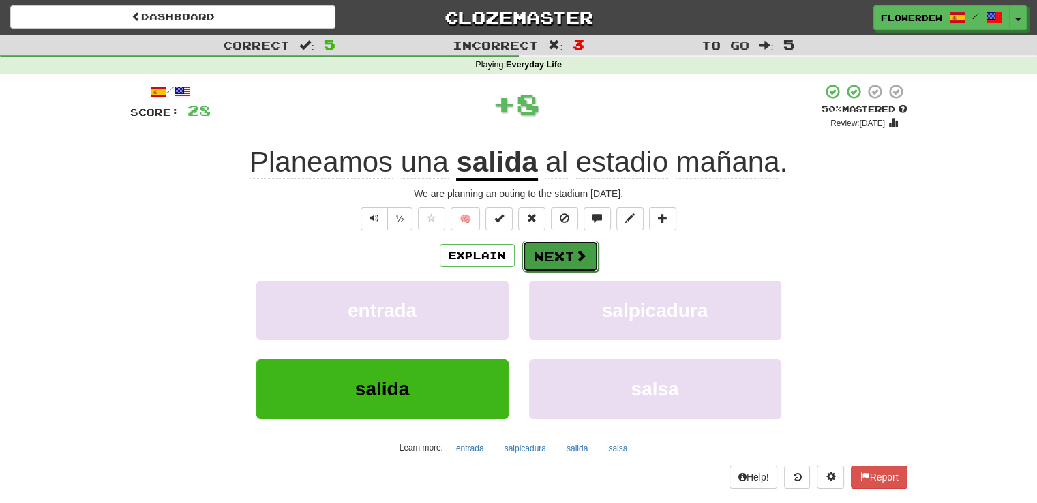
click at [571, 249] on button "Next" at bounding box center [560, 256] width 76 height 31
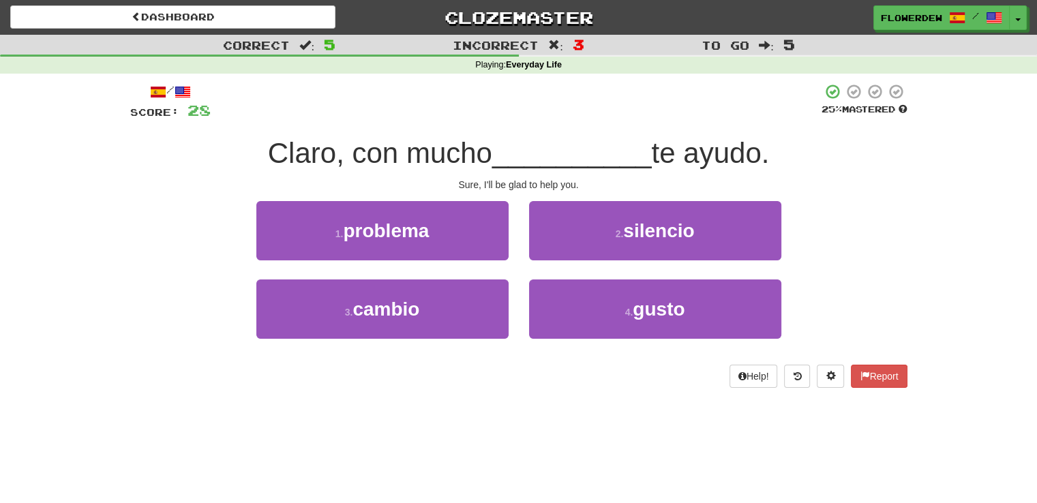
click at [571, 275] on div "2 . silencio" at bounding box center [655, 240] width 273 height 78
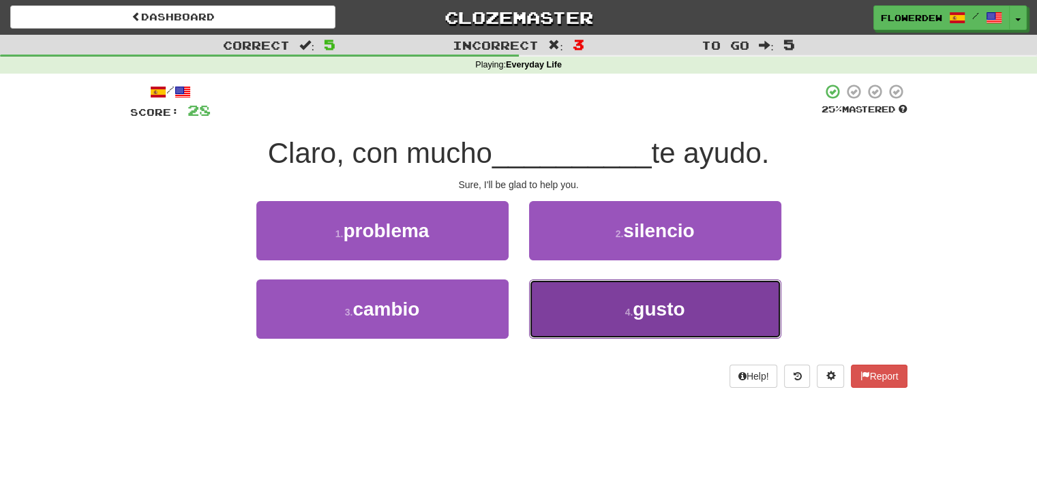
click at [567, 290] on button "4 . gusto" at bounding box center [655, 309] width 252 height 59
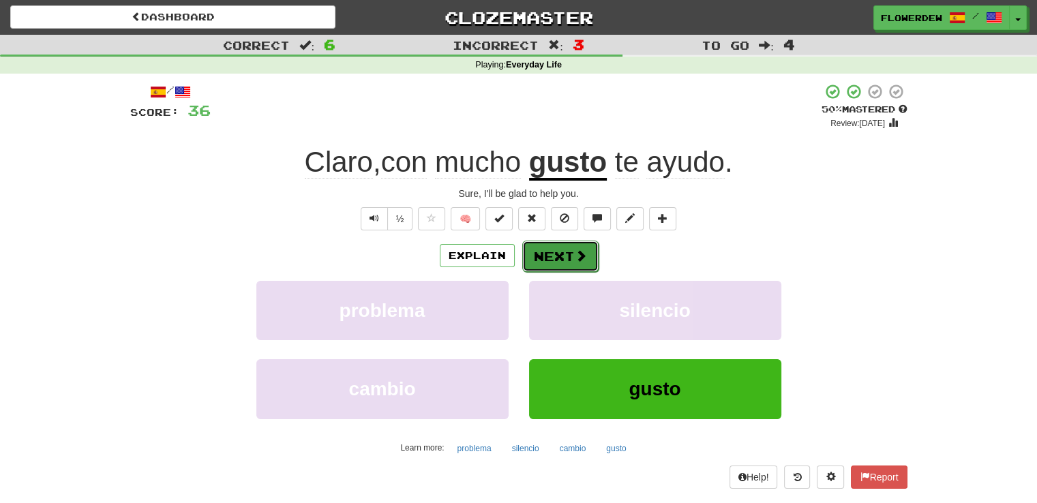
click at [582, 245] on button "Next" at bounding box center [560, 256] width 76 height 31
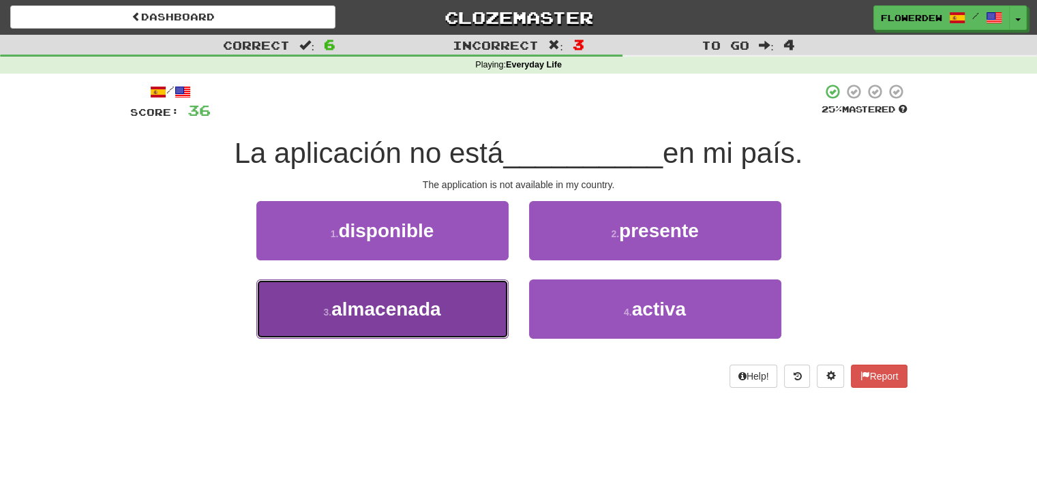
click at [451, 320] on button "3 . almacenada" at bounding box center [382, 309] width 252 height 59
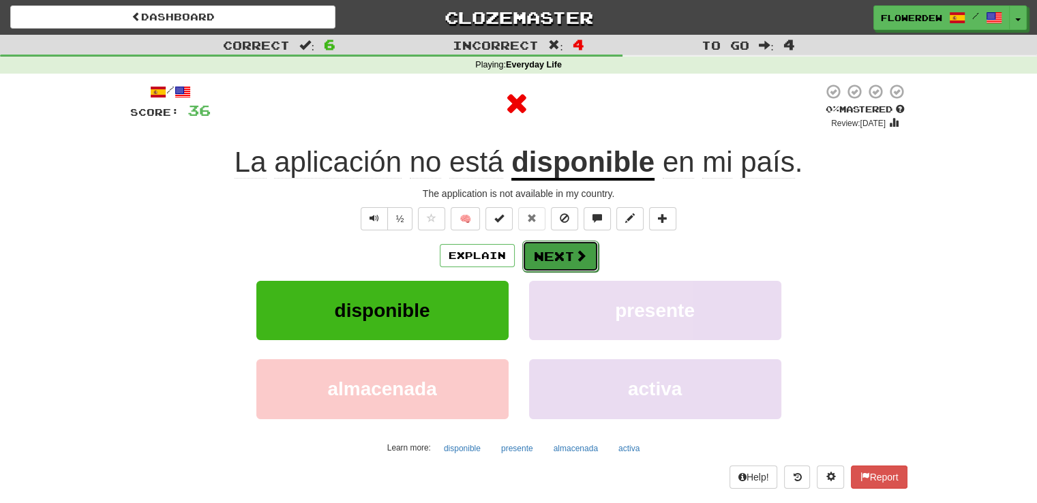
click at [552, 261] on button "Next" at bounding box center [560, 256] width 76 height 31
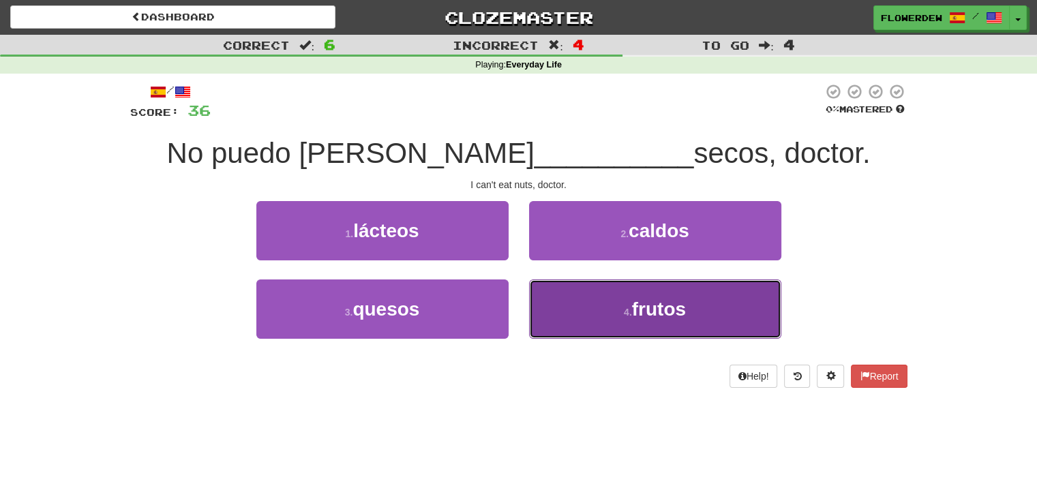
click at [545, 322] on button "4 . frutos" at bounding box center [655, 309] width 252 height 59
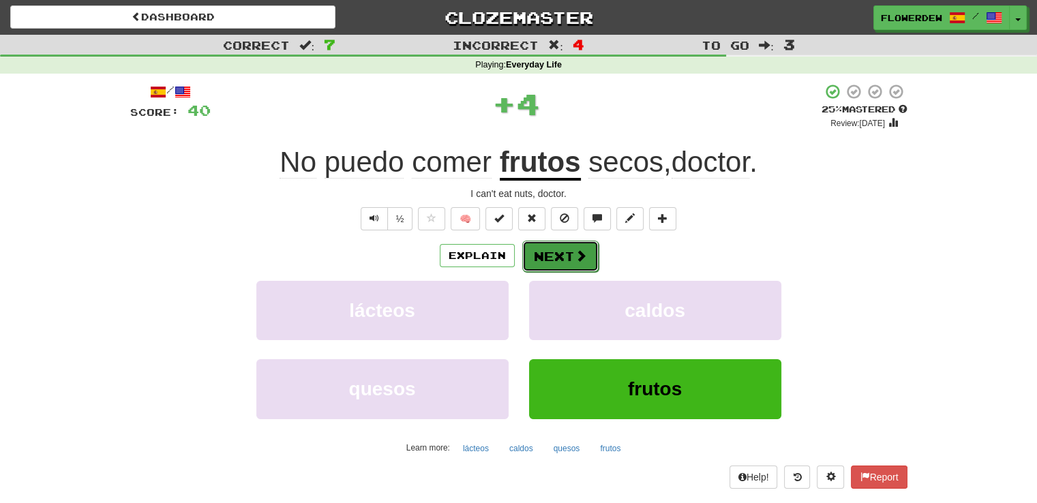
click at [562, 265] on button "Next" at bounding box center [560, 256] width 76 height 31
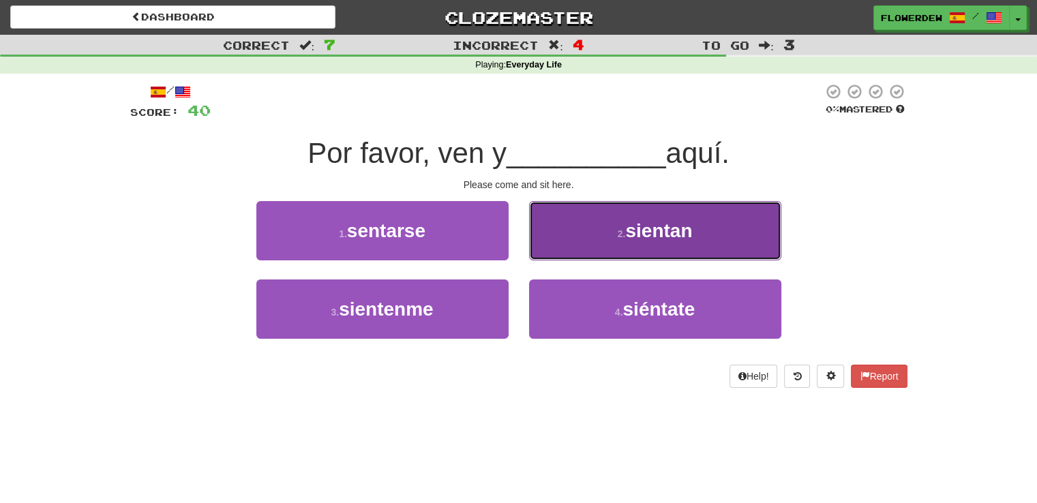
click at [571, 242] on button "2 . sientan" at bounding box center [655, 230] width 252 height 59
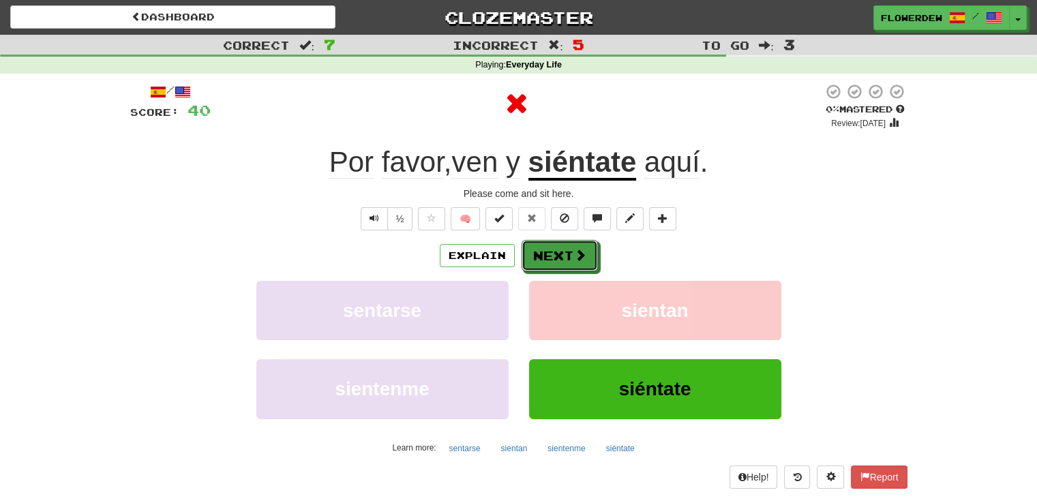
click at [571, 242] on button "Next" at bounding box center [560, 255] width 76 height 31
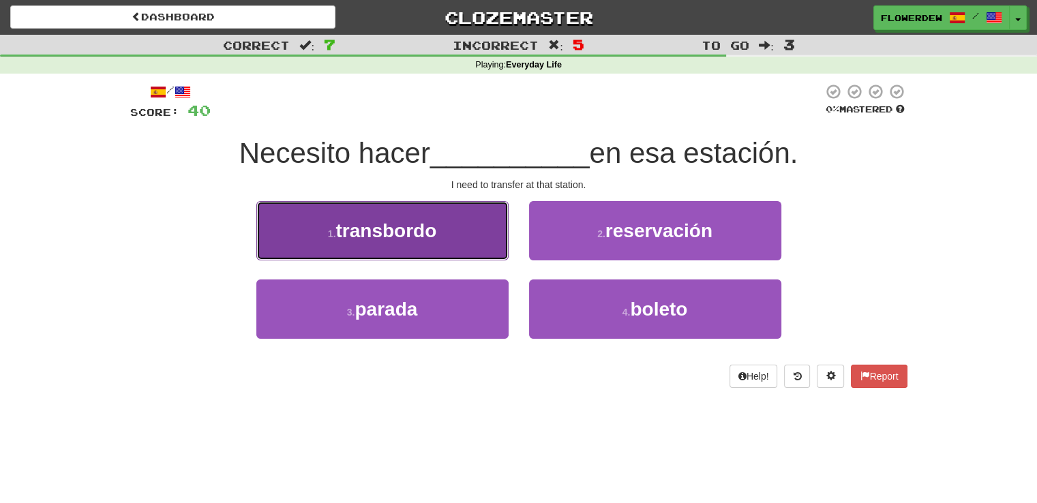
click at [499, 243] on button "1 . transbordo" at bounding box center [382, 230] width 252 height 59
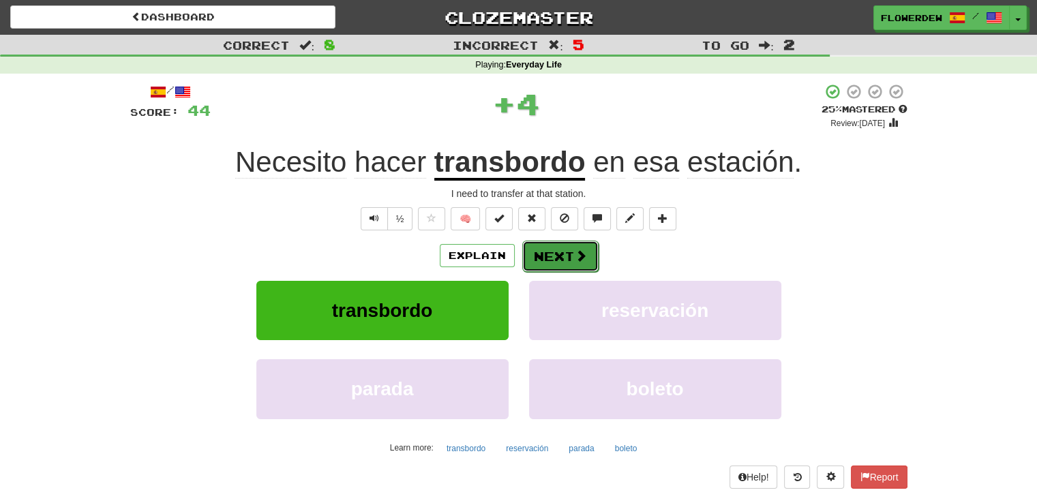
click at [564, 257] on button "Next" at bounding box center [560, 256] width 76 height 31
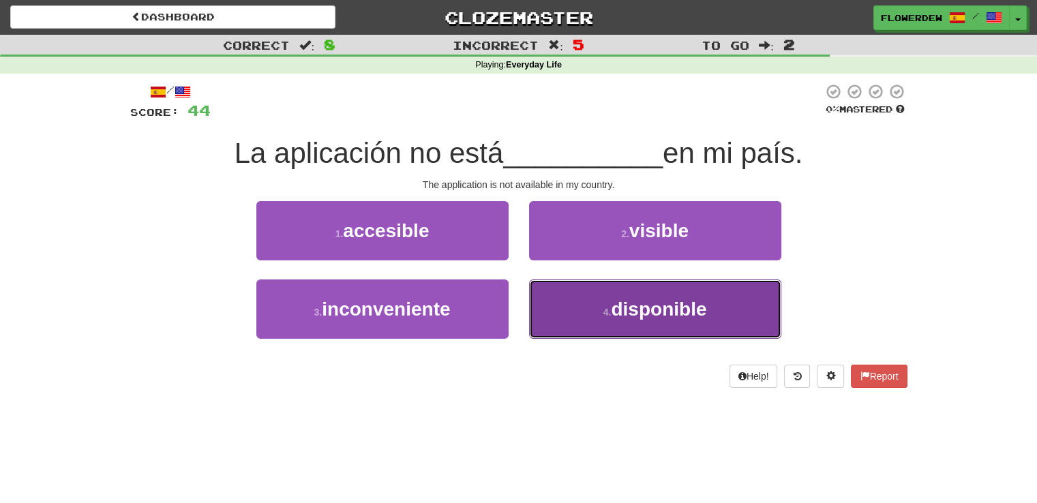
click at [599, 310] on button "4 . disponible" at bounding box center [655, 309] width 252 height 59
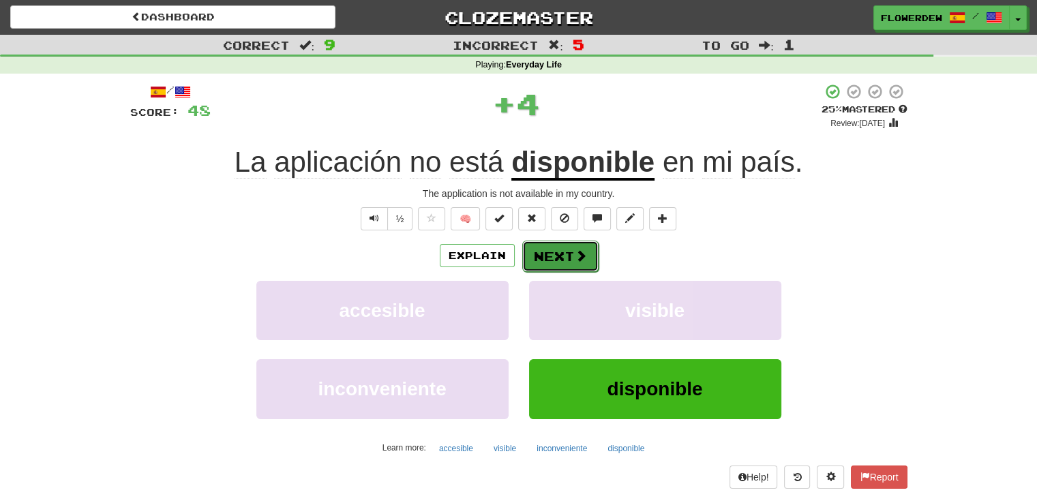
click at [570, 261] on button "Next" at bounding box center [560, 256] width 76 height 31
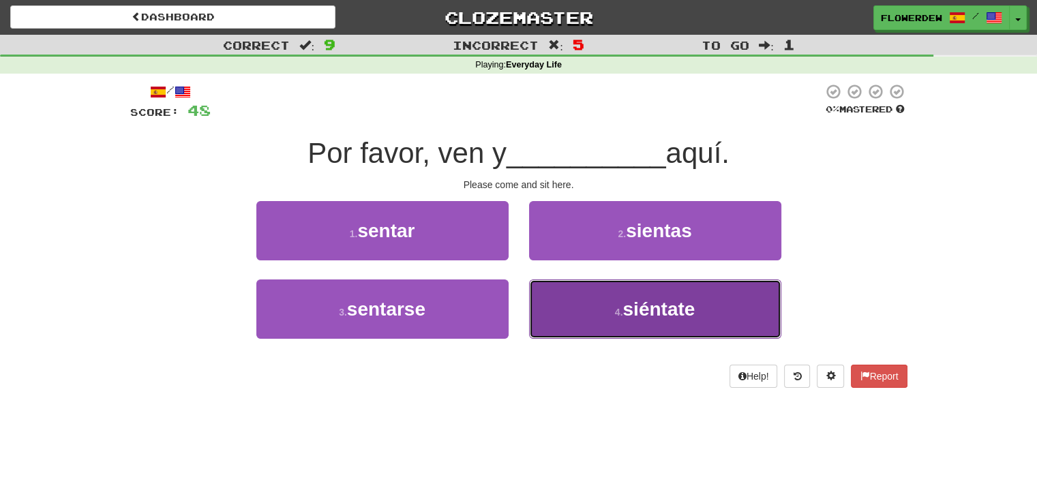
click at [577, 306] on button "4 . siéntate" at bounding box center [655, 309] width 252 height 59
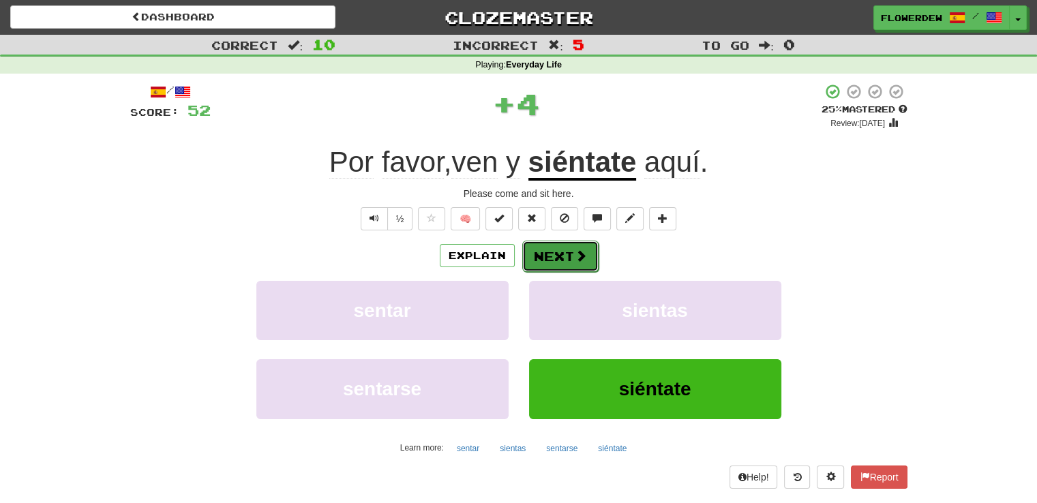
click at [586, 260] on button "Next" at bounding box center [560, 256] width 76 height 31
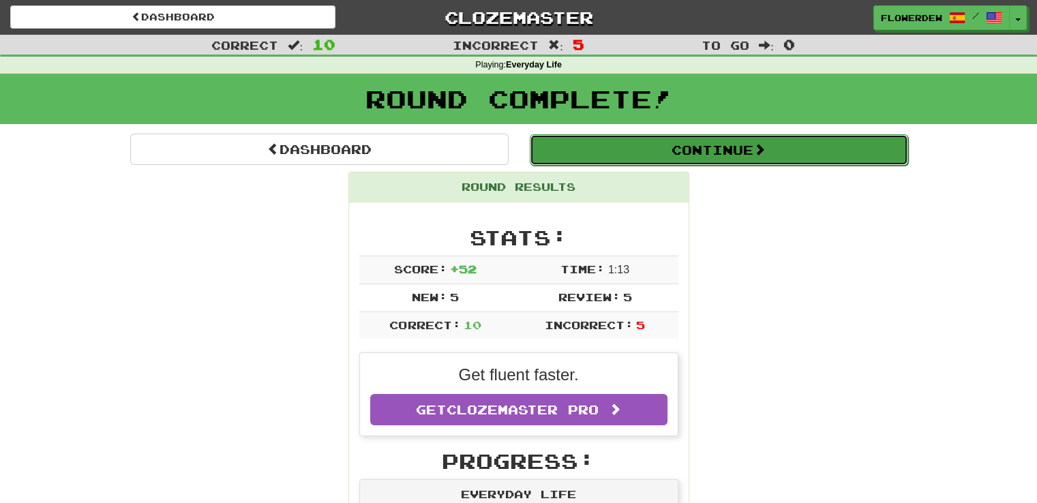
click at [627, 138] on button "Continue" at bounding box center [719, 149] width 378 height 31
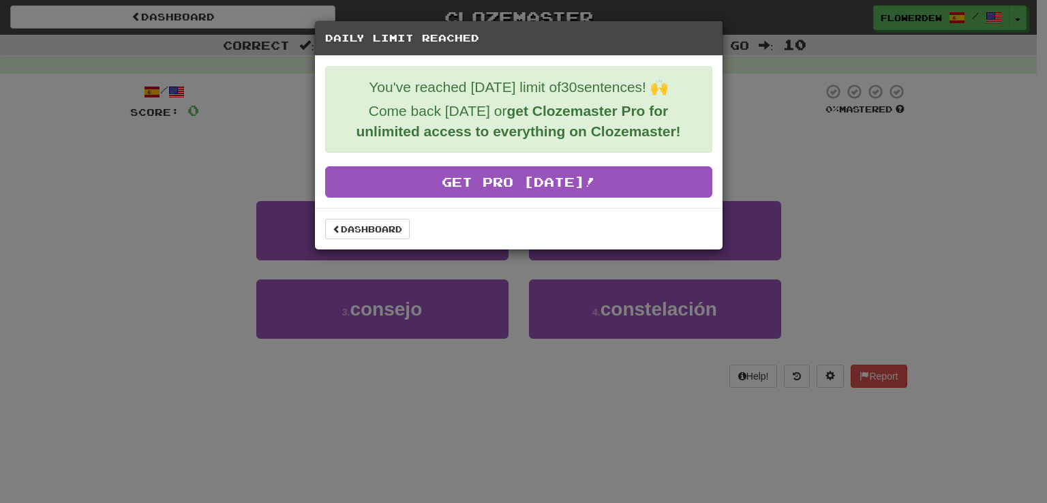
click at [411, 221] on div "Dashboard" at bounding box center [518, 229] width 387 height 20
click at [390, 231] on link "Dashboard" at bounding box center [367, 229] width 85 height 20
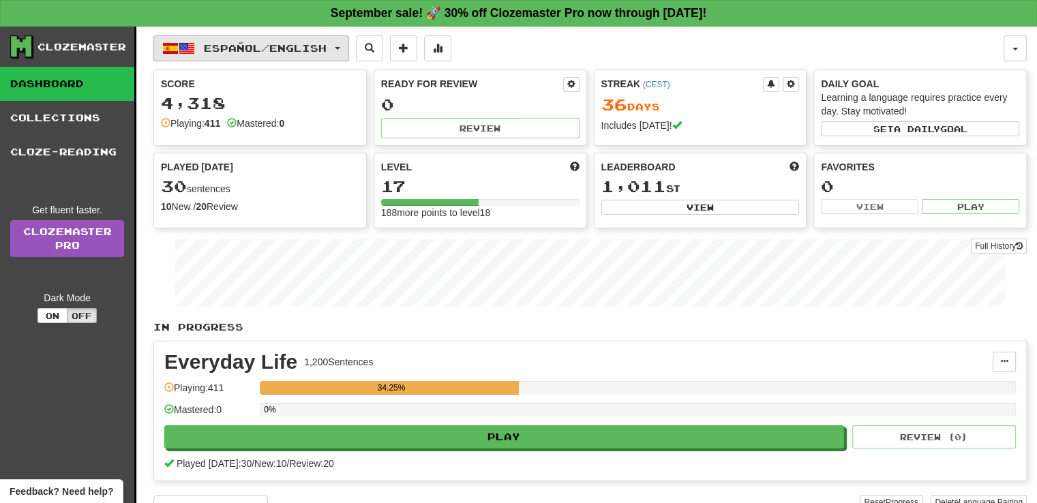
click at [196, 42] on button "Español / English" at bounding box center [251, 48] width 196 height 26
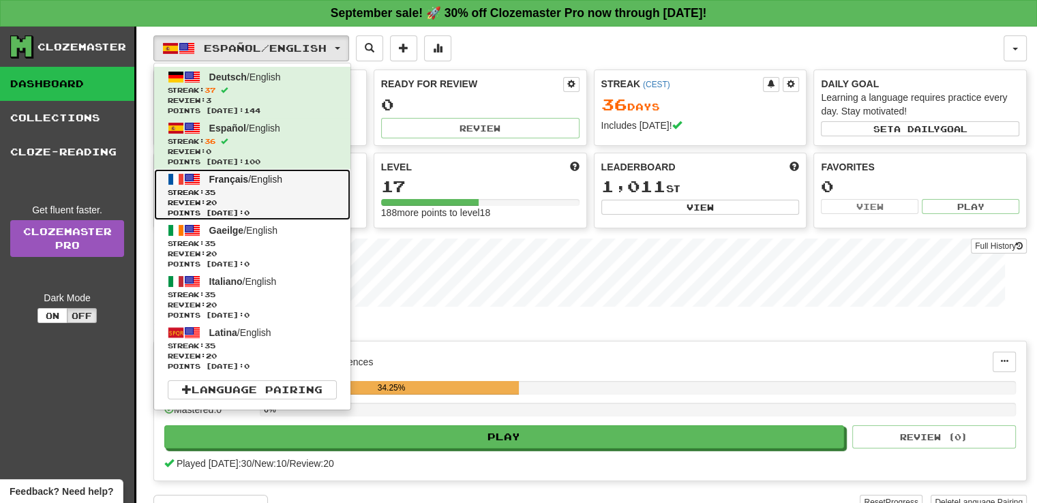
click at [265, 190] on span "Streak: 35" at bounding box center [252, 192] width 169 height 10
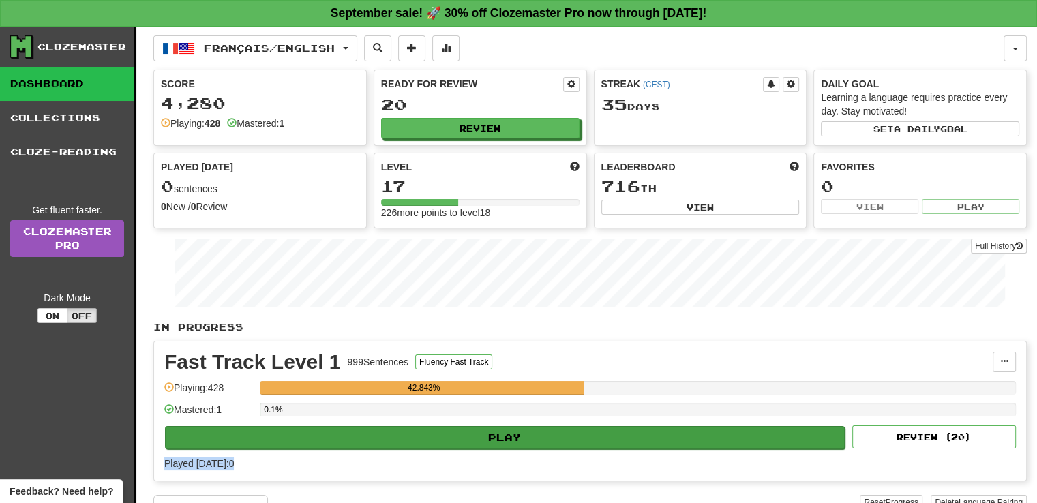
drag, startPoint x: 386, startPoint y: 453, endPoint x: 395, endPoint y: 431, distance: 24.4
click at [395, 431] on div "Fast Track Level 1 999 Sentences Fluency Fast Track Manage Sentences Unpin from…" at bounding box center [590, 411] width 872 height 139
click at [395, 431] on button "Play" at bounding box center [505, 437] width 680 height 23
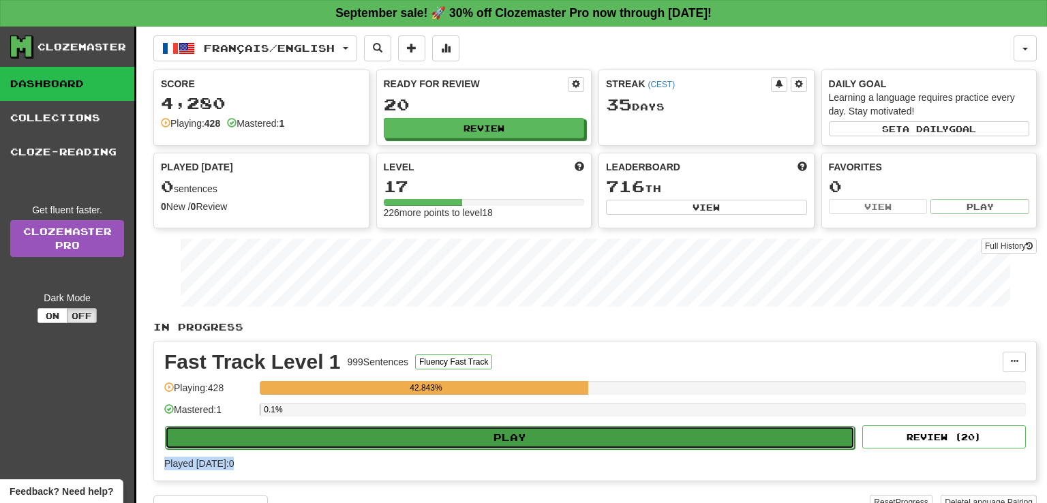
select select "**"
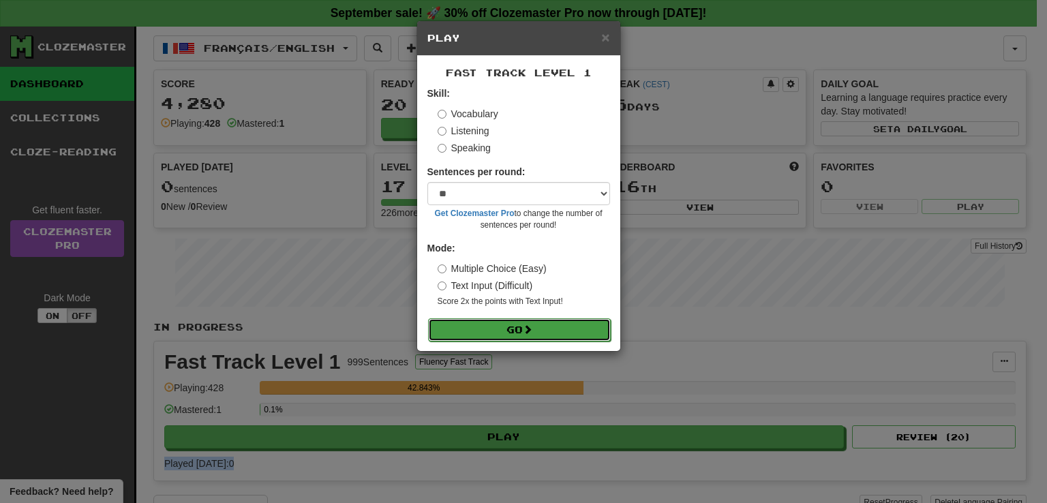
click at [510, 335] on button "Go" at bounding box center [519, 329] width 183 height 23
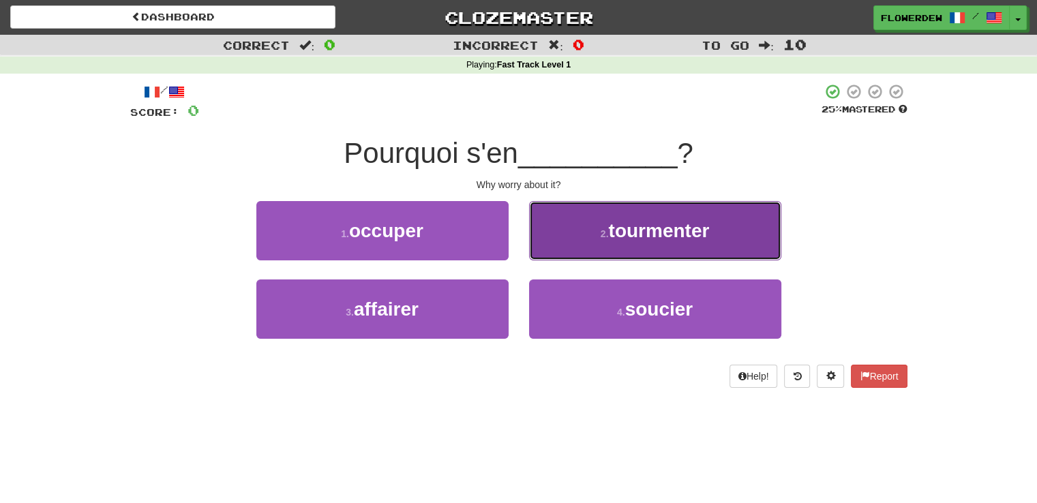
click at [565, 226] on button "2 . tourmenter" at bounding box center [655, 230] width 252 height 59
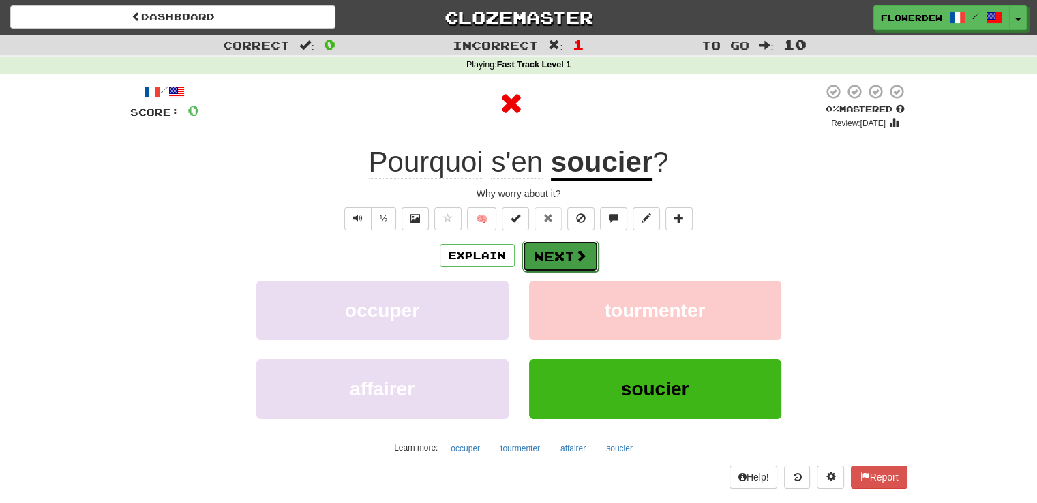
click at [548, 250] on button "Next" at bounding box center [560, 256] width 76 height 31
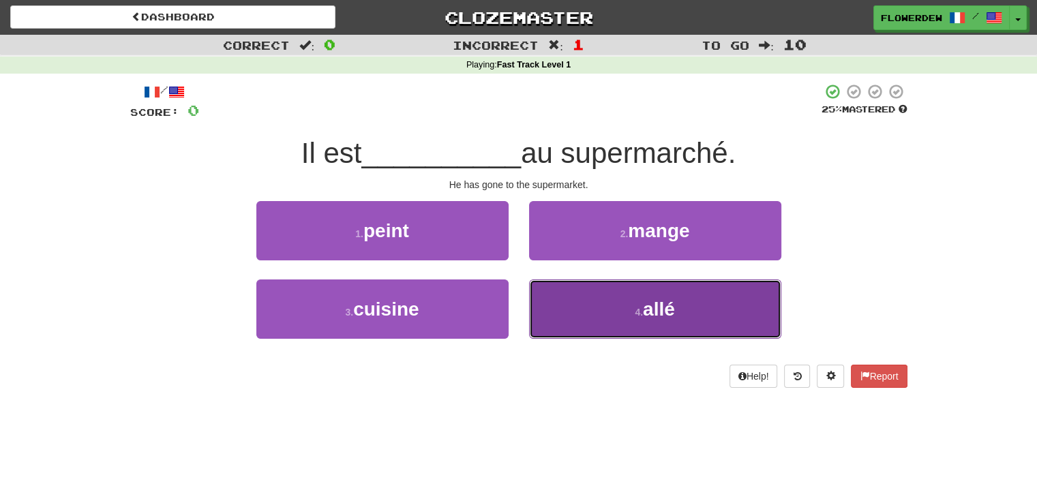
click at [557, 336] on button "4 . allé" at bounding box center [655, 309] width 252 height 59
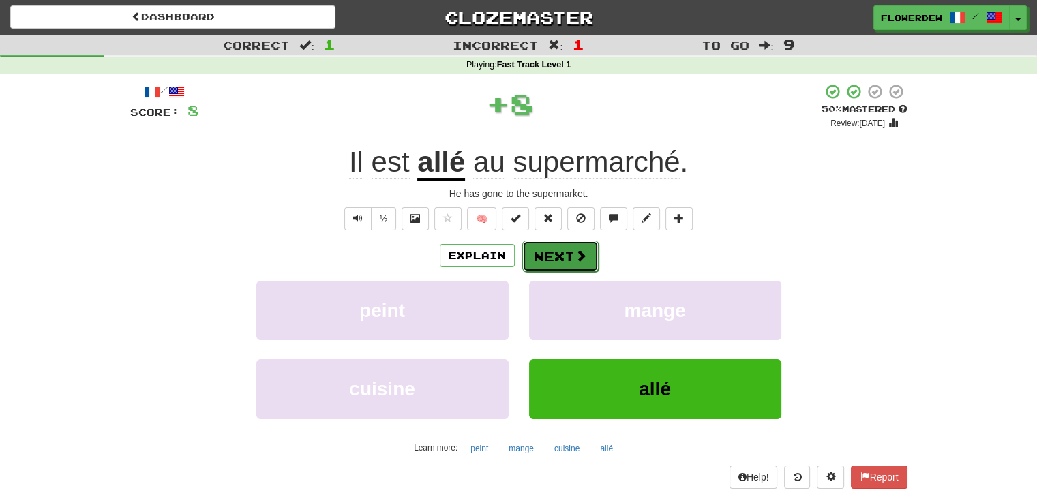
click at [556, 250] on button "Next" at bounding box center [560, 256] width 76 height 31
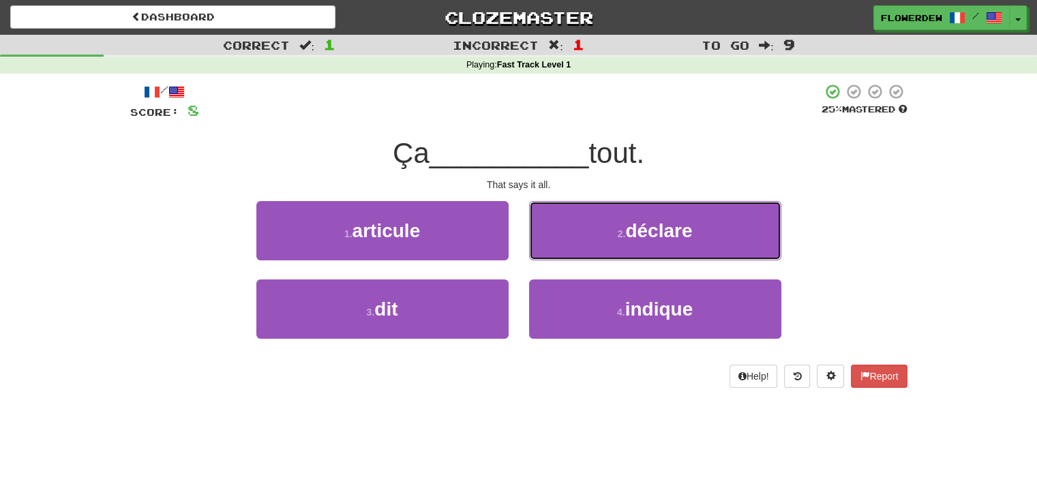
click at [556, 250] on button "2 . déclare" at bounding box center [655, 230] width 252 height 59
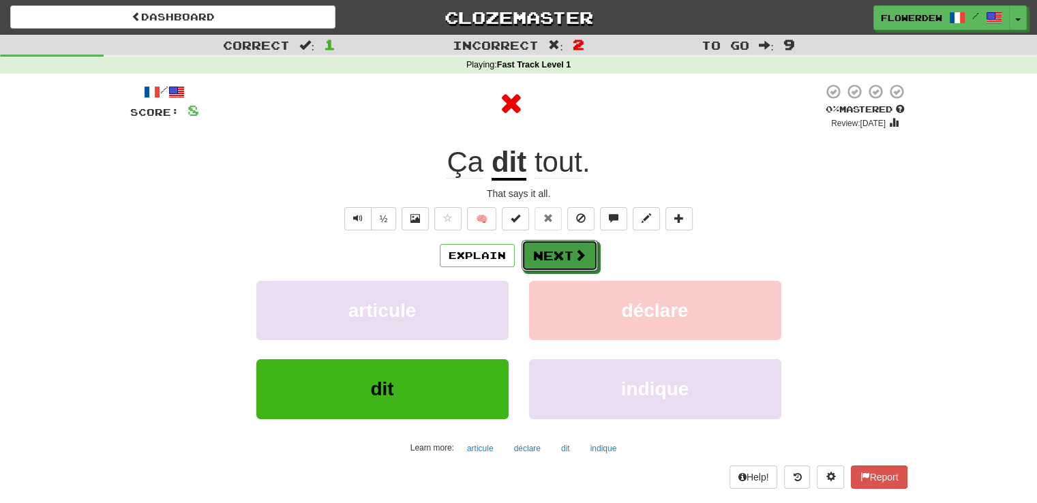
click at [556, 250] on button "Next" at bounding box center [560, 255] width 76 height 31
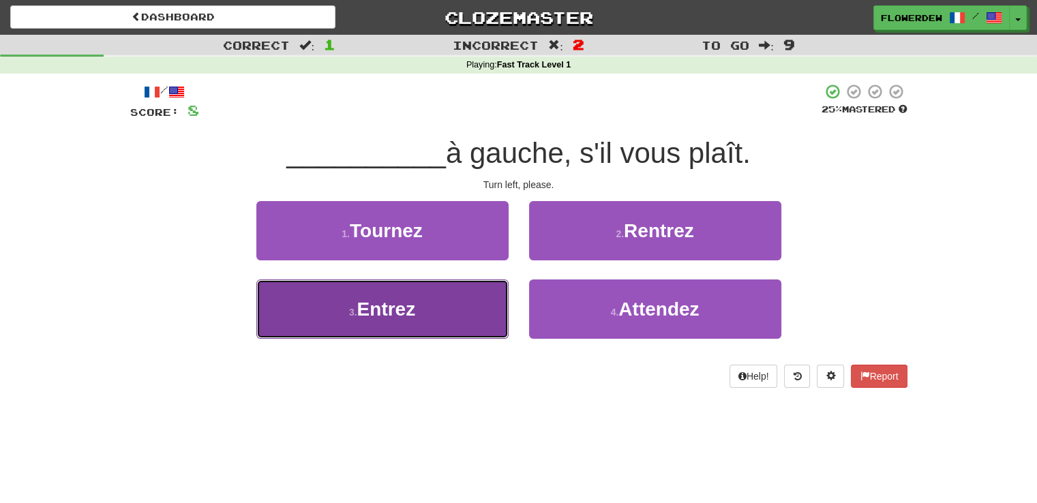
click at [453, 320] on button "3 . Entrez" at bounding box center [382, 309] width 252 height 59
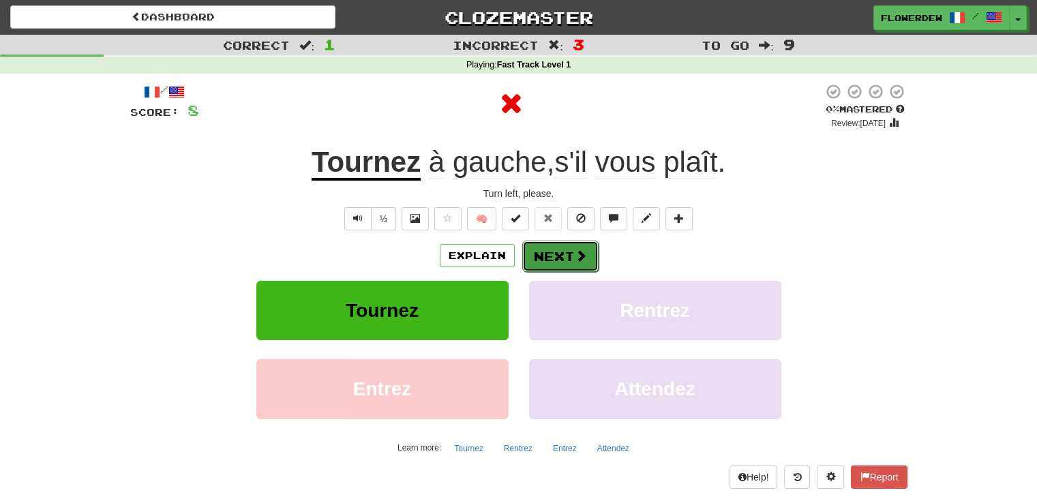
click at [532, 262] on button "Next" at bounding box center [560, 256] width 76 height 31
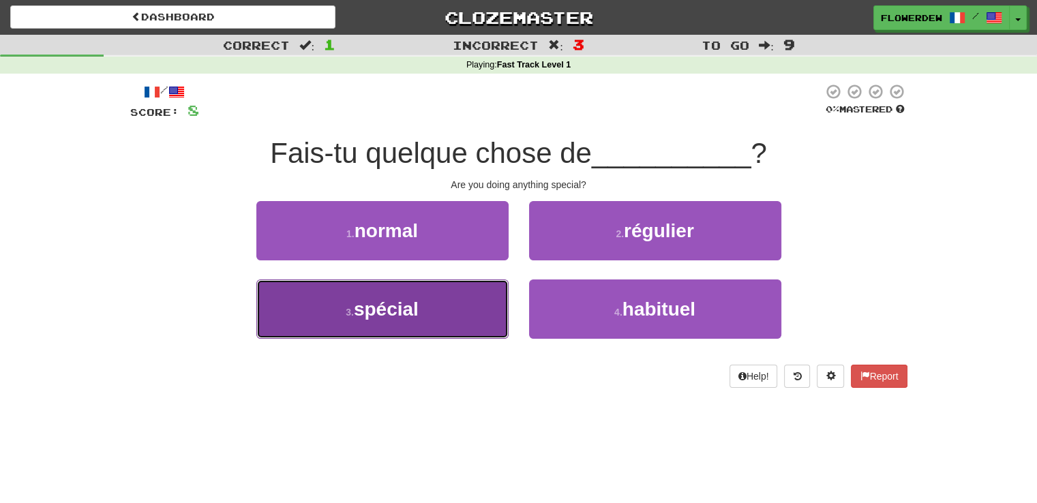
click at [474, 312] on button "3 . spécial" at bounding box center [382, 309] width 252 height 59
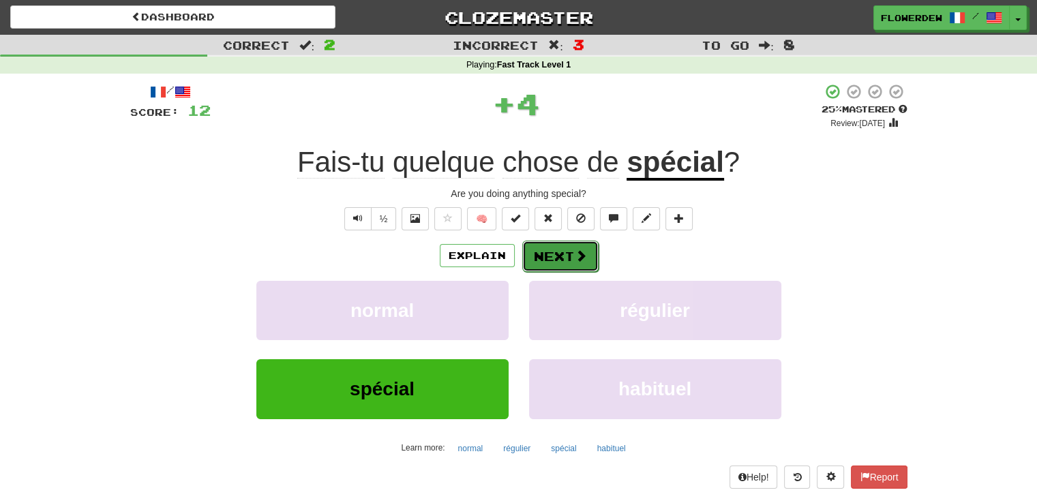
click at [583, 252] on span at bounding box center [581, 256] width 12 height 12
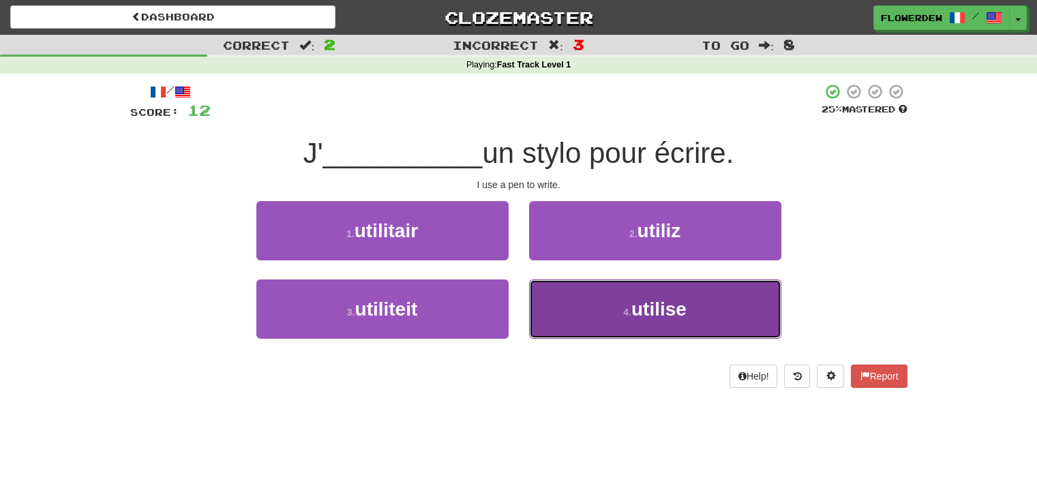
click at [560, 301] on button "4 . utilise" at bounding box center [655, 309] width 252 height 59
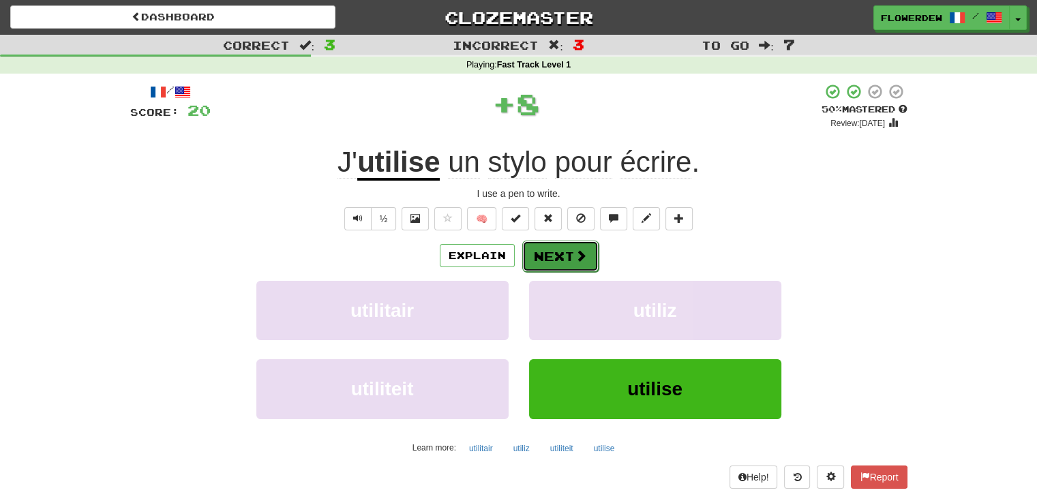
click at [559, 260] on button "Next" at bounding box center [560, 256] width 76 height 31
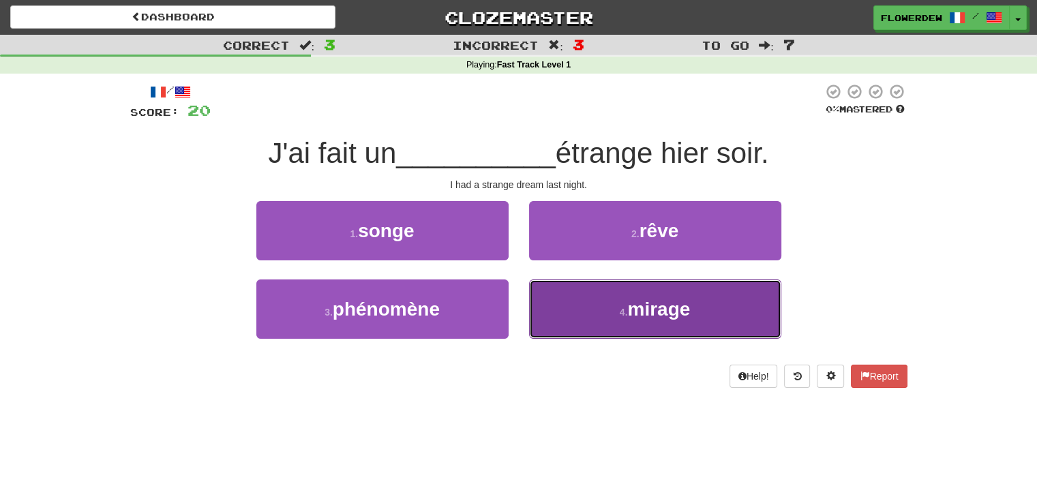
click at [562, 312] on button "4 . mirage" at bounding box center [655, 309] width 252 height 59
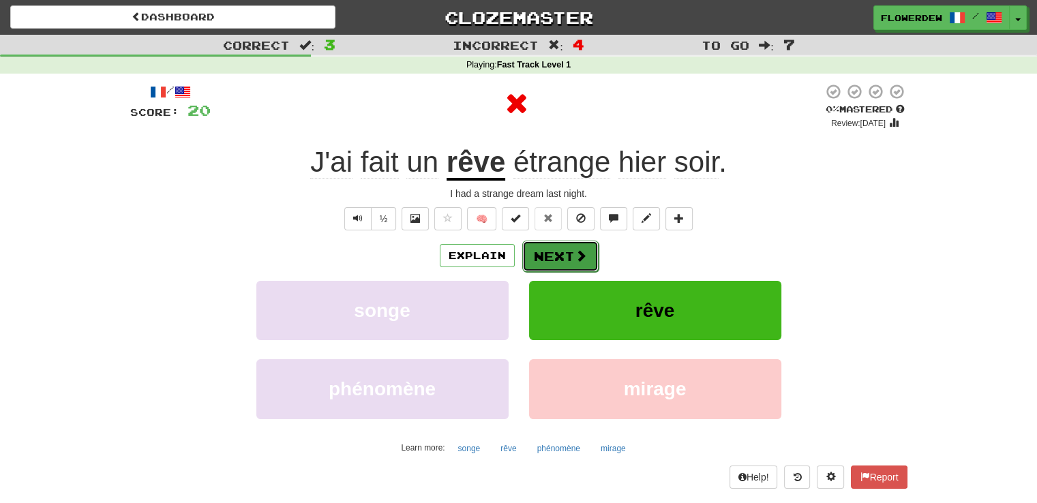
click at [564, 254] on button "Next" at bounding box center [560, 256] width 76 height 31
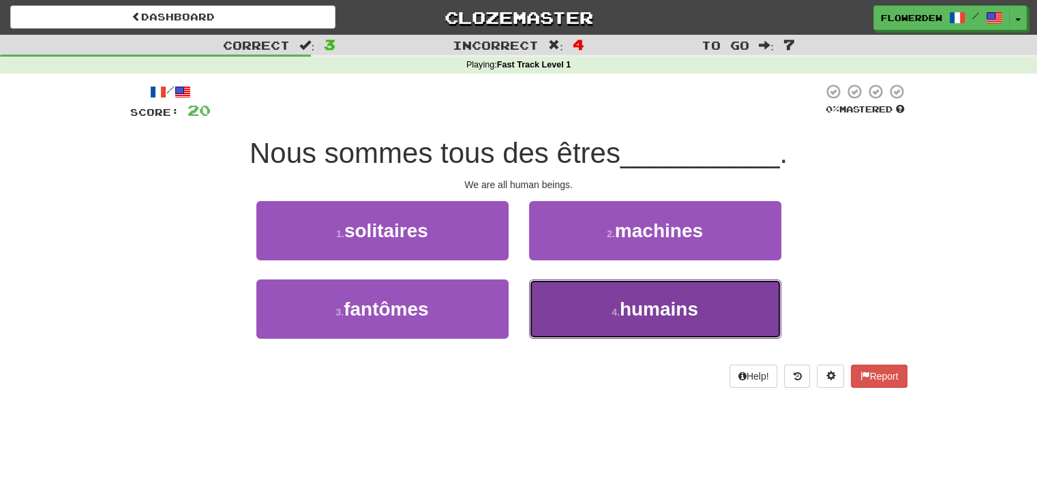
click at [552, 288] on button "4 . humains" at bounding box center [655, 309] width 252 height 59
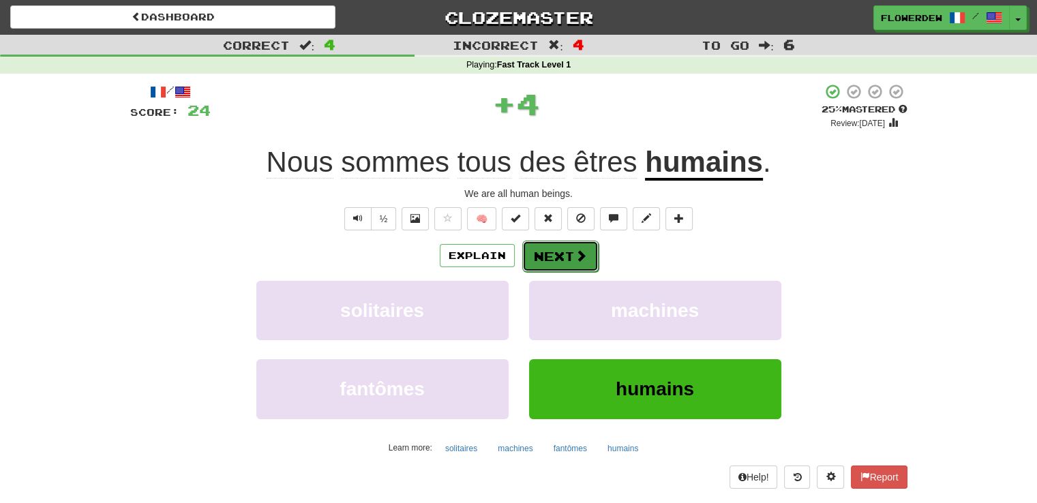
click at [551, 254] on button "Next" at bounding box center [560, 256] width 76 height 31
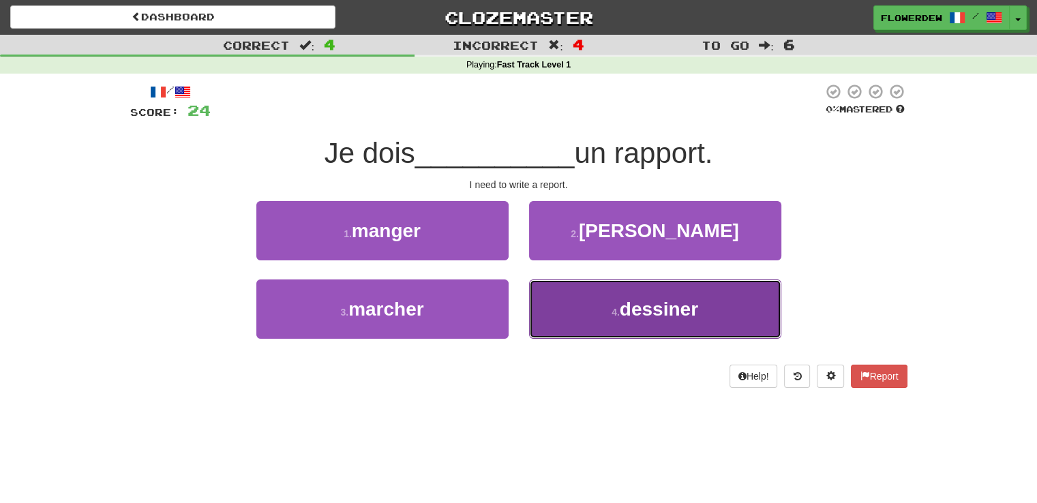
click at [532, 303] on button "4 . dessiner" at bounding box center [655, 309] width 252 height 59
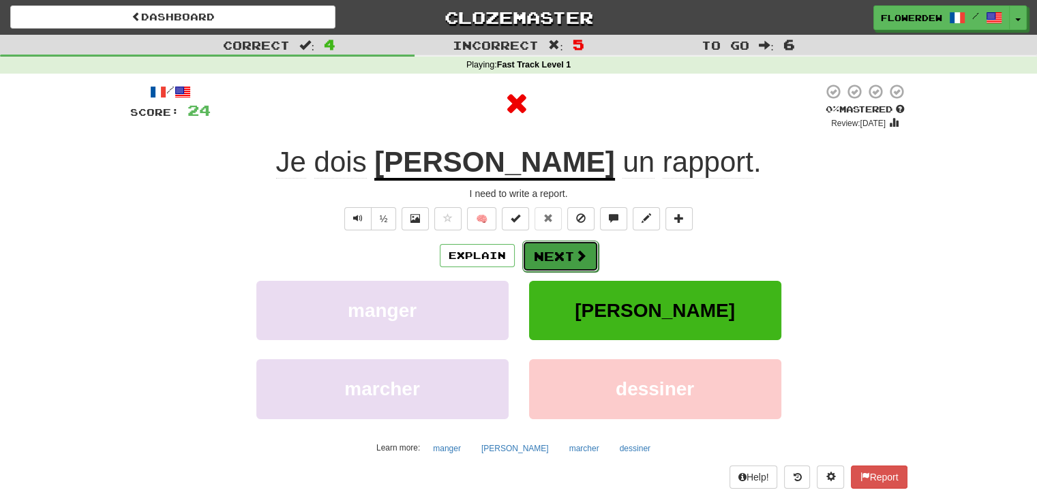
click at [559, 252] on button "Next" at bounding box center [560, 256] width 76 height 31
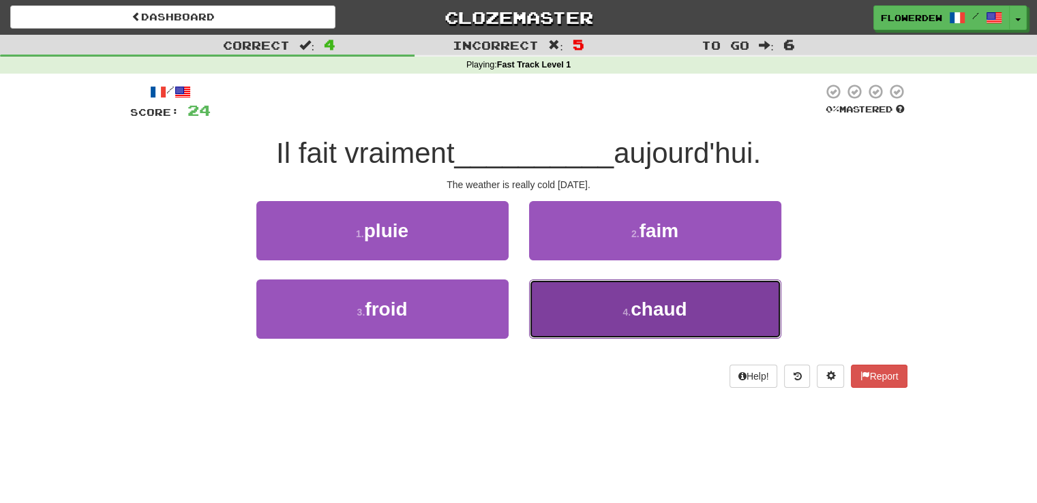
click at [555, 314] on button "4 . chaud" at bounding box center [655, 309] width 252 height 59
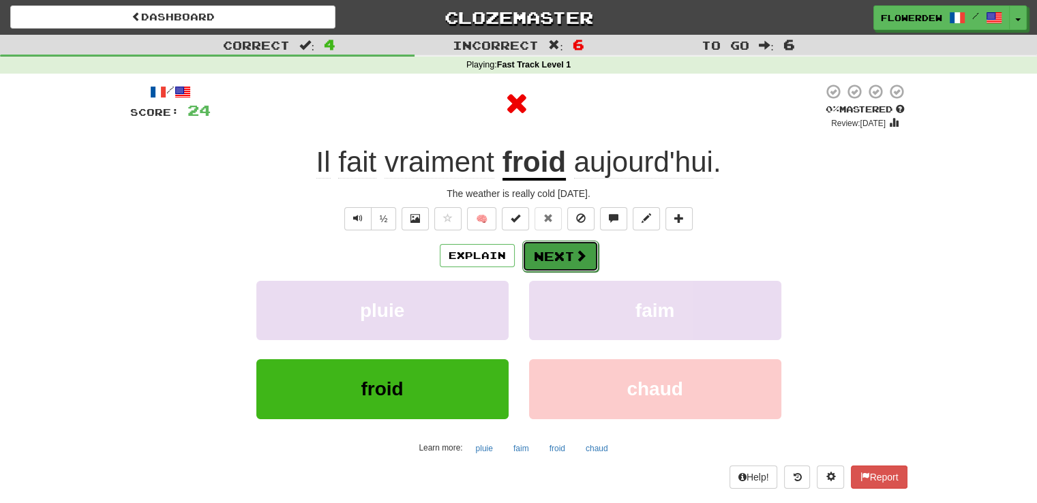
click at [571, 249] on button "Next" at bounding box center [560, 256] width 76 height 31
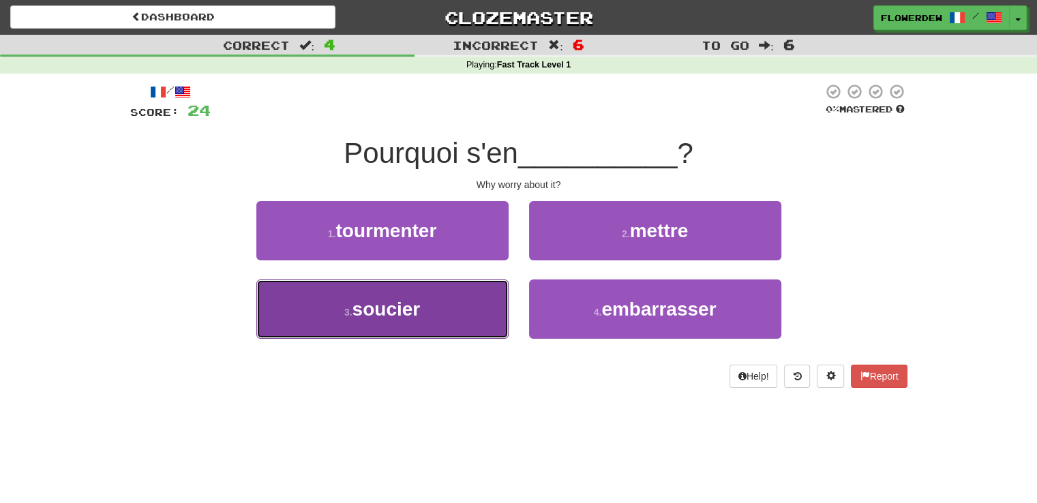
click at [453, 288] on button "3 . soucier" at bounding box center [382, 309] width 252 height 59
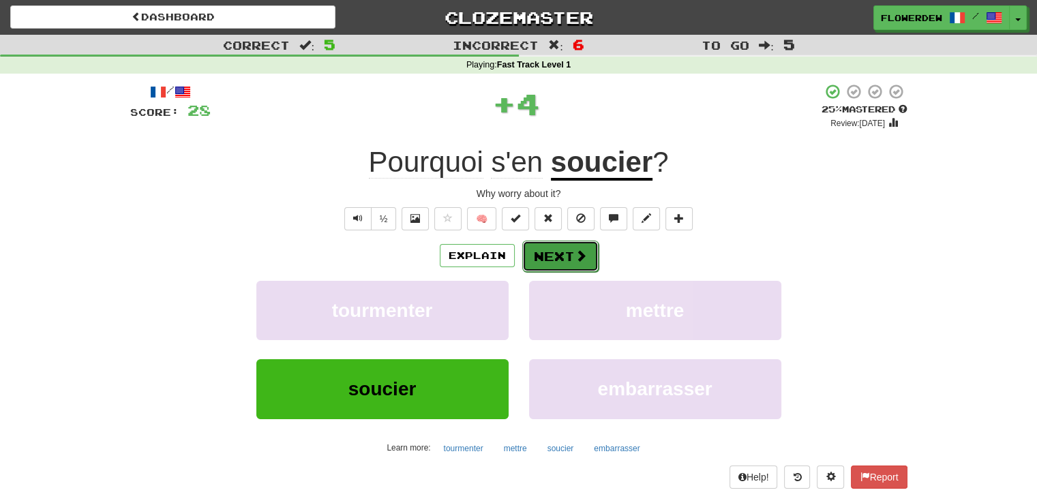
click at [594, 249] on button "Next" at bounding box center [560, 256] width 76 height 31
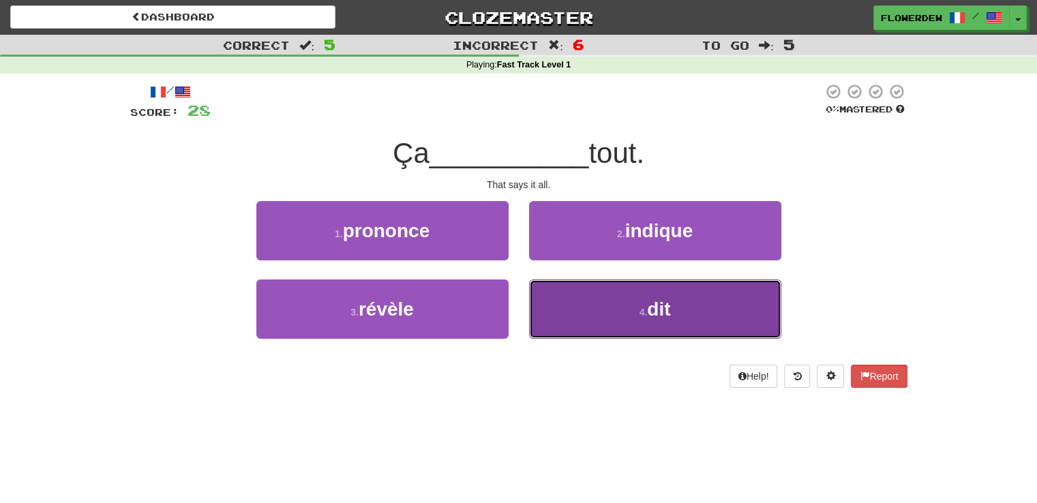
click at [594, 280] on button "4 . dit" at bounding box center [655, 309] width 252 height 59
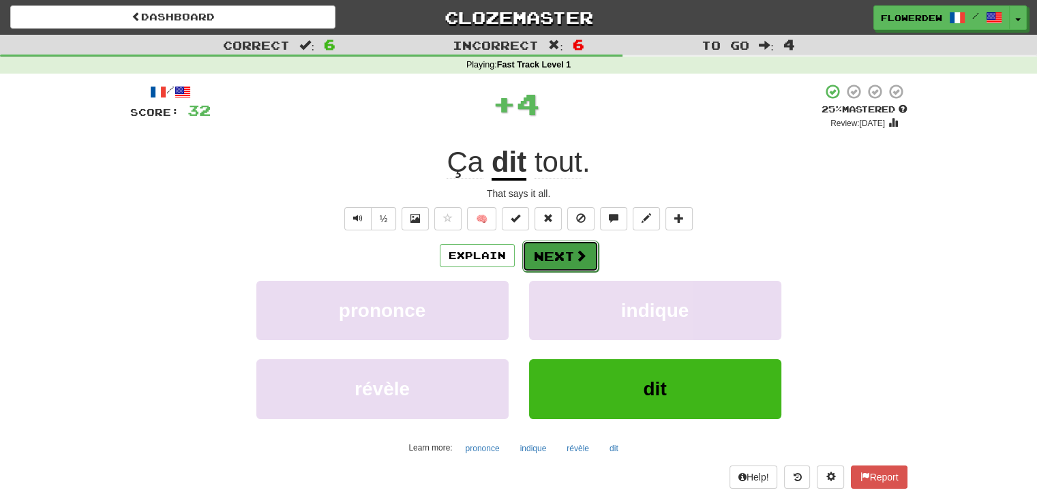
click at [571, 241] on button "Next" at bounding box center [560, 256] width 76 height 31
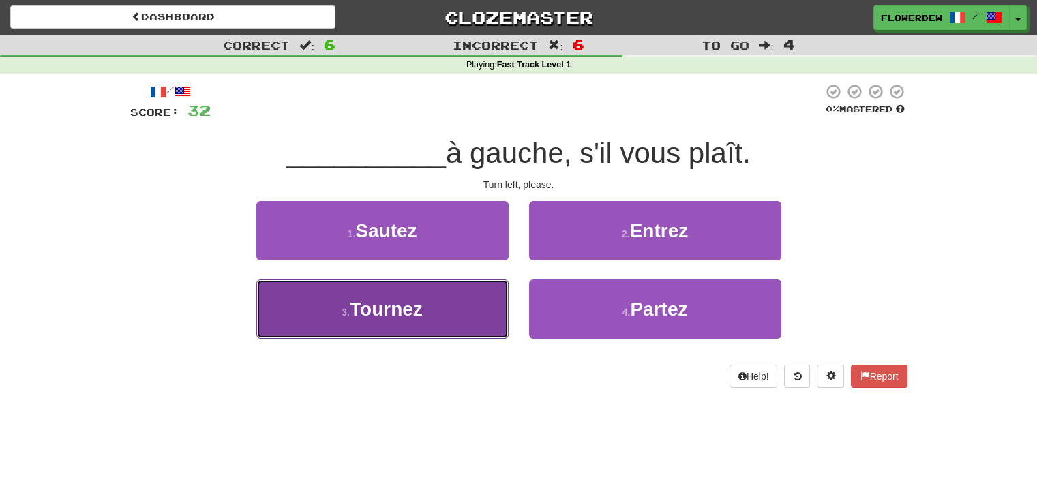
click at [476, 314] on button "3 . Tournez" at bounding box center [382, 309] width 252 height 59
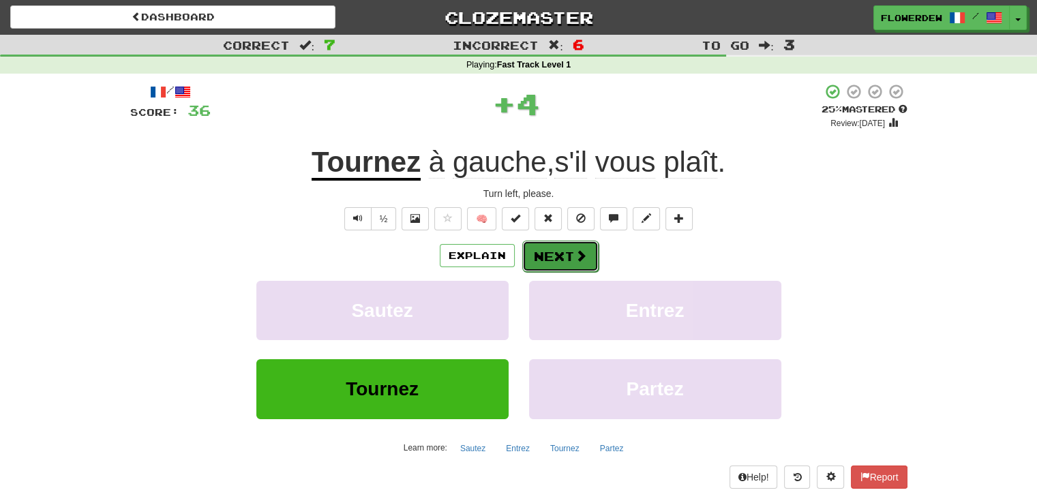
click at [591, 260] on button "Next" at bounding box center [560, 256] width 76 height 31
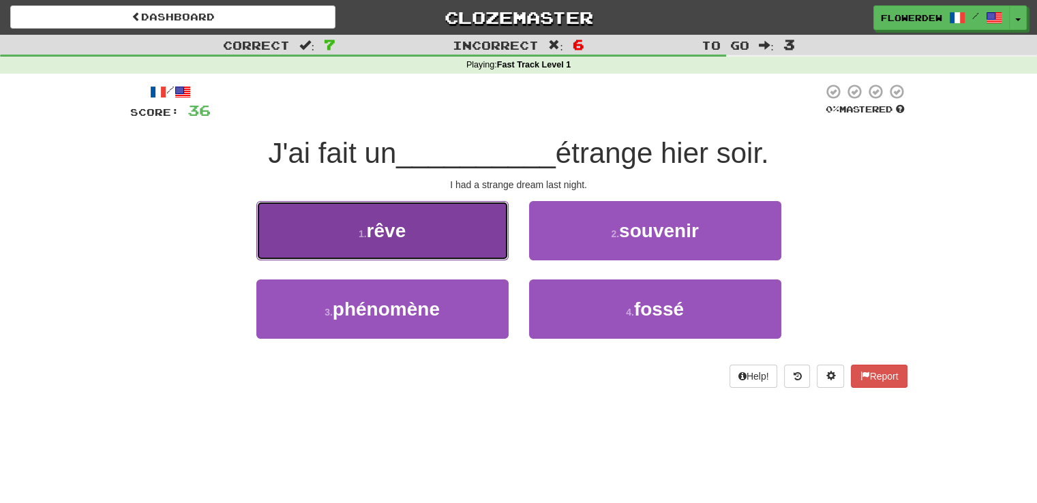
click at [492, 239] on button "1 . rêve" at bounding box center [382, 230] width 252 height 59
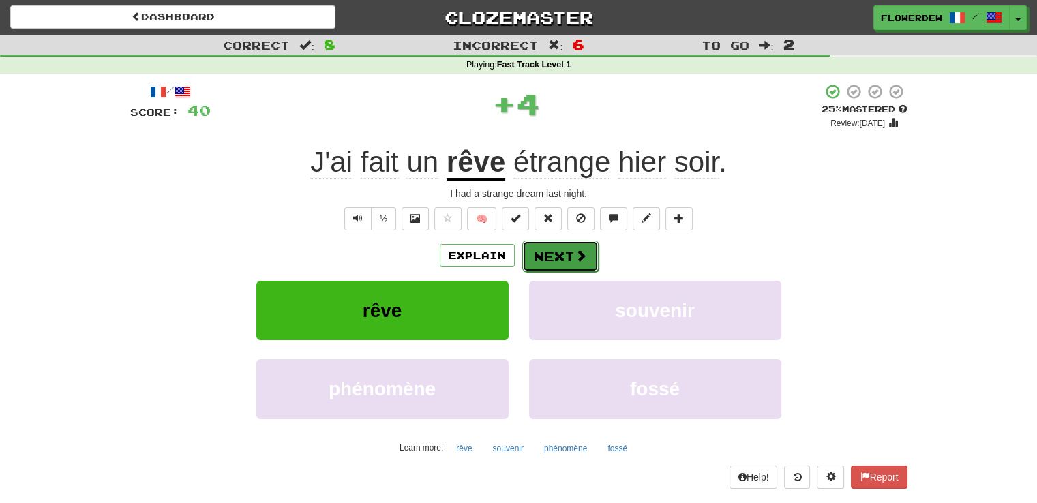
click at [571, 269] on button "Next" at bounding box center [560, 256] width 76 height 31
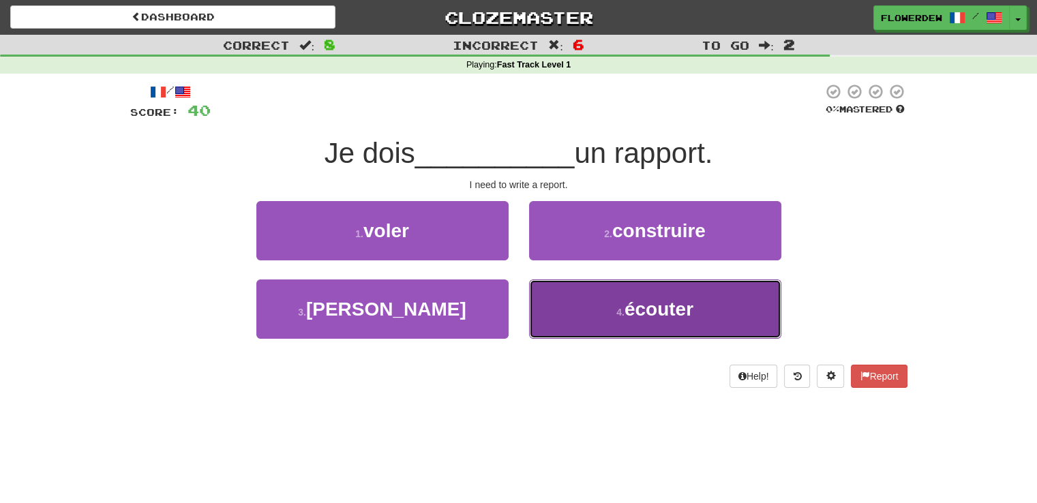
click at [596, 323] on button "4 . écouter" at bounding box center [655, 309] width 252 height 59
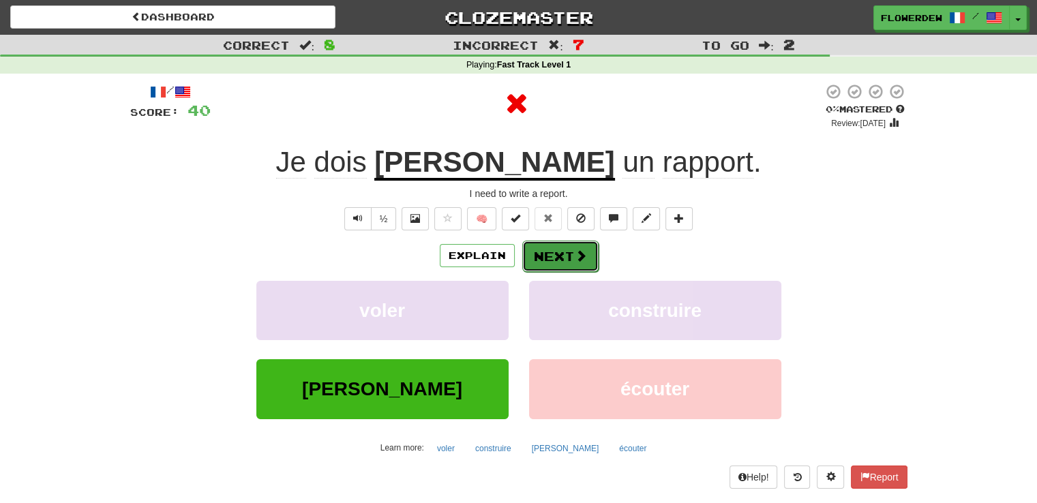
click at [585, 250] on span at bounding box center [581, 256] width 12 height 12
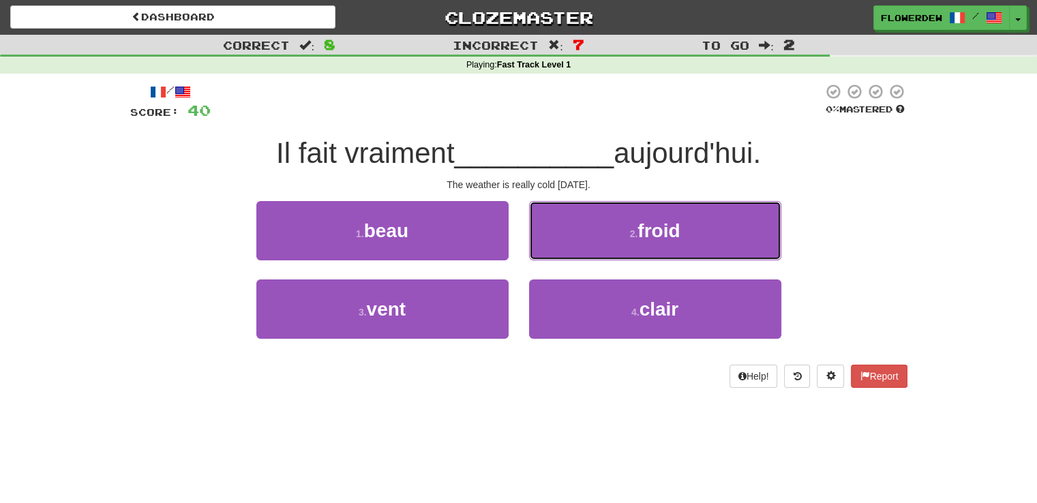
click at [585, 250] on button "2 . froid" at bounding box center [655, 230] width 252 height 59
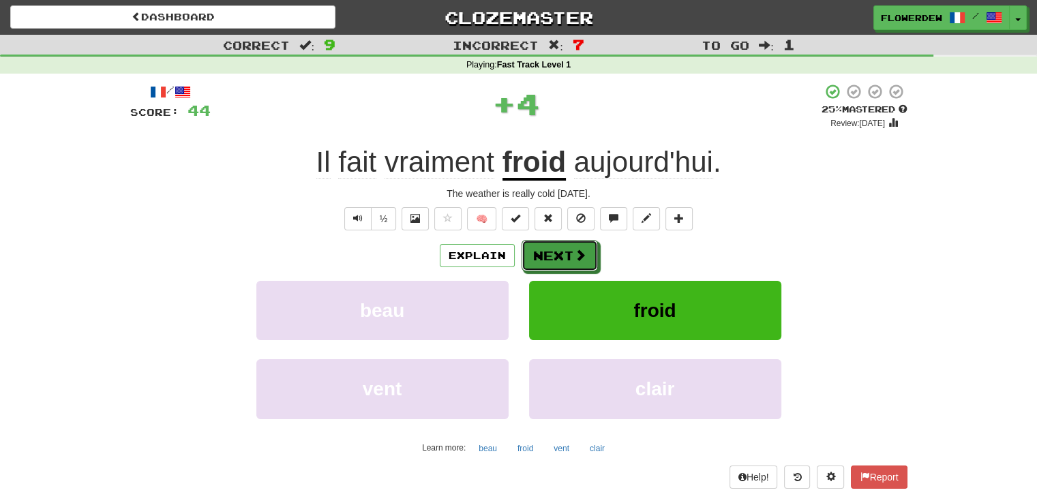
click at [585, 250] on span at bounding box center [580, 255] width 12 height 12
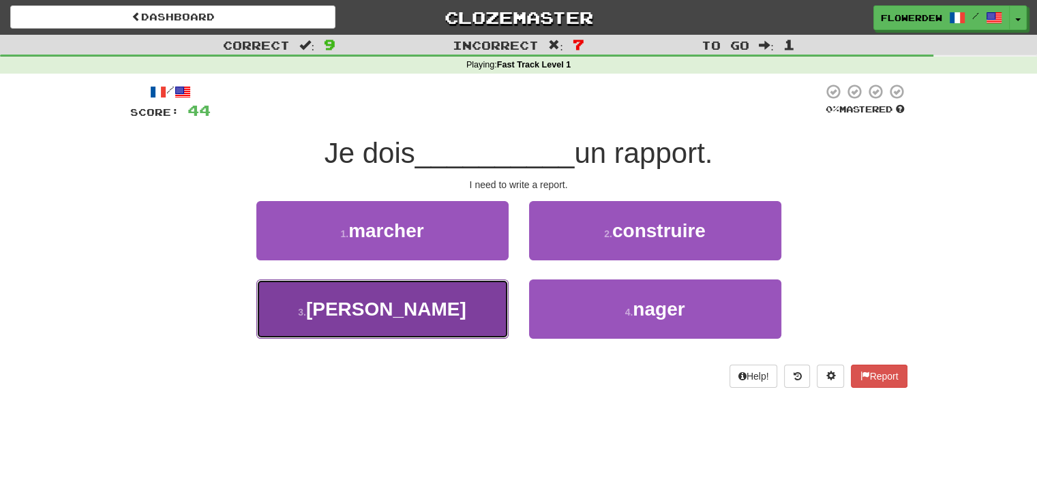
click at [456, 317] on button "3 . rédiger" at bounding box center [382, 309] width 252 height 59
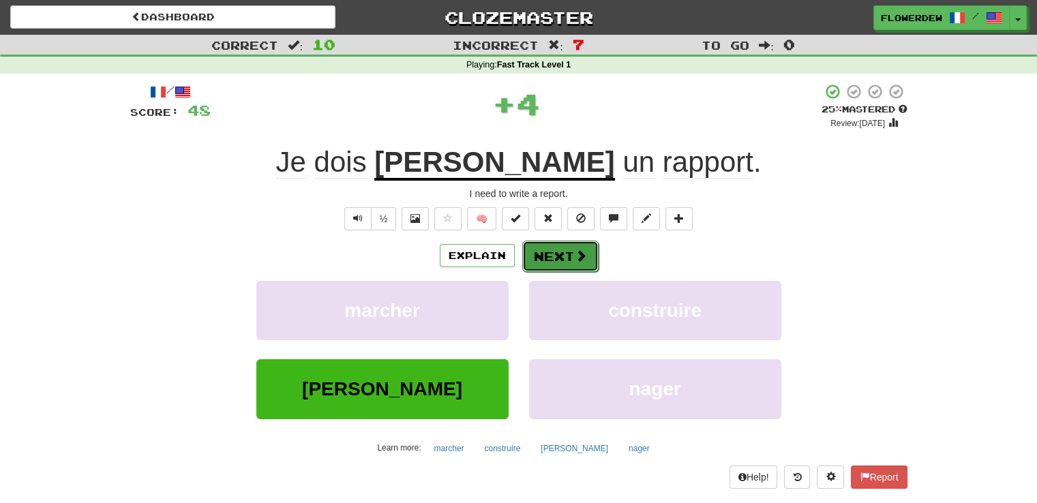
click at [541, 254] on button "Next" at bounding box center [560, 256] width 76 height 31
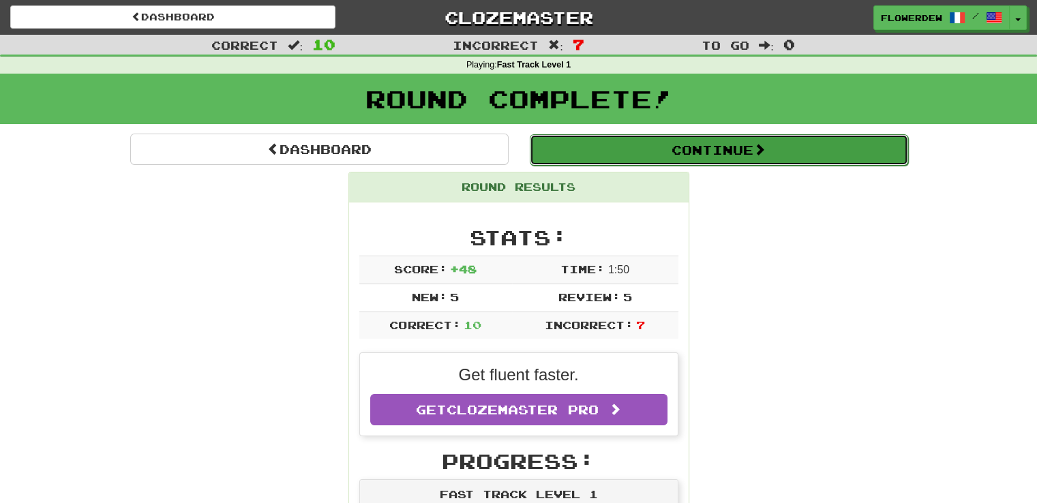
click at [586, 149] on button "Continue" at bounding box center [719, 149] width 378 height 31
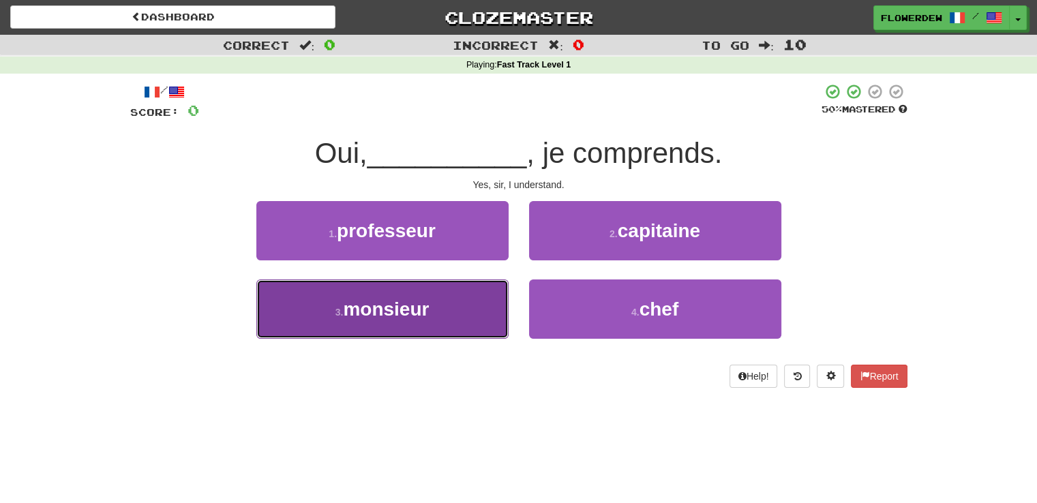
click at [483, 312] on button "3 . monsieur" at bounding box center [382, 309] width 252 height 59
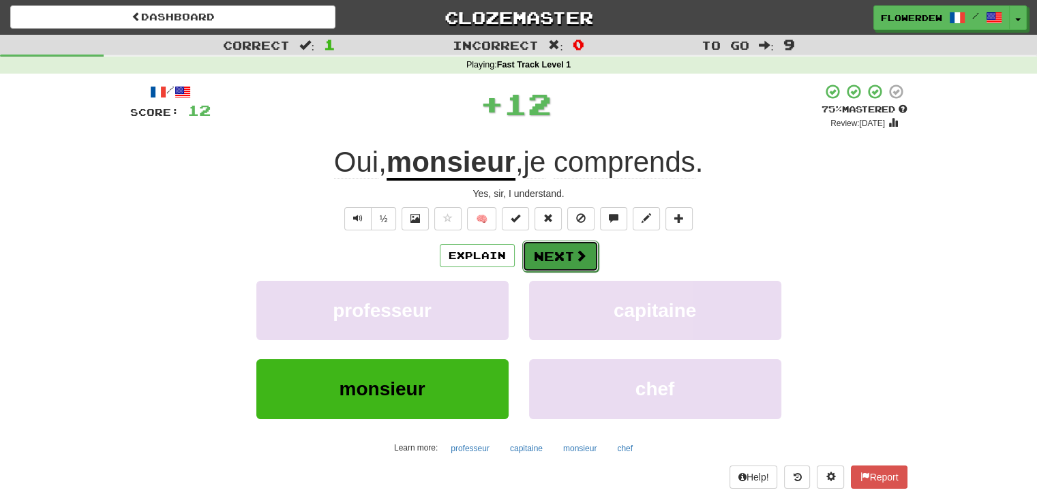
click at [541, 252] on button "Next" at bounding box center [560, 256] width 76 height 31
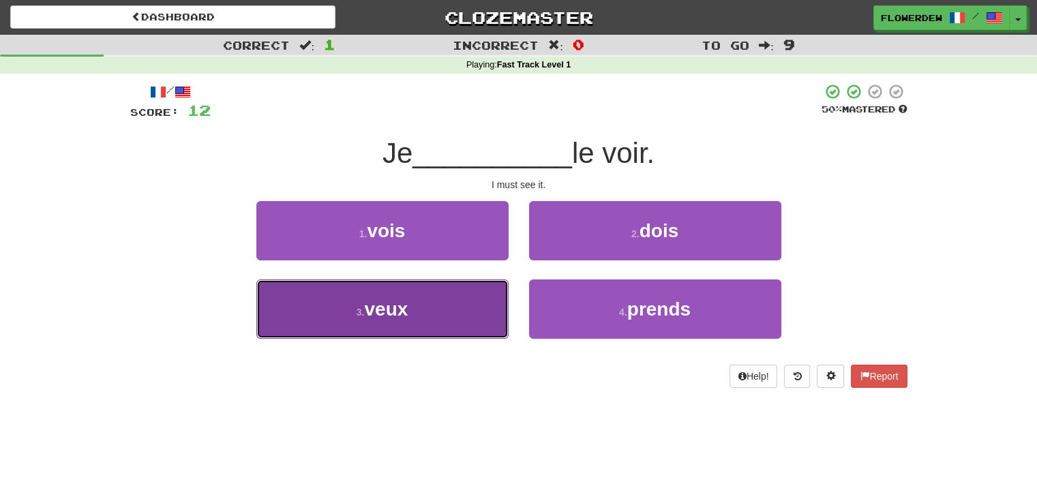
click at [479, 316] on button "3 . veux" at bounding box center [382, 309] width 252 height 59
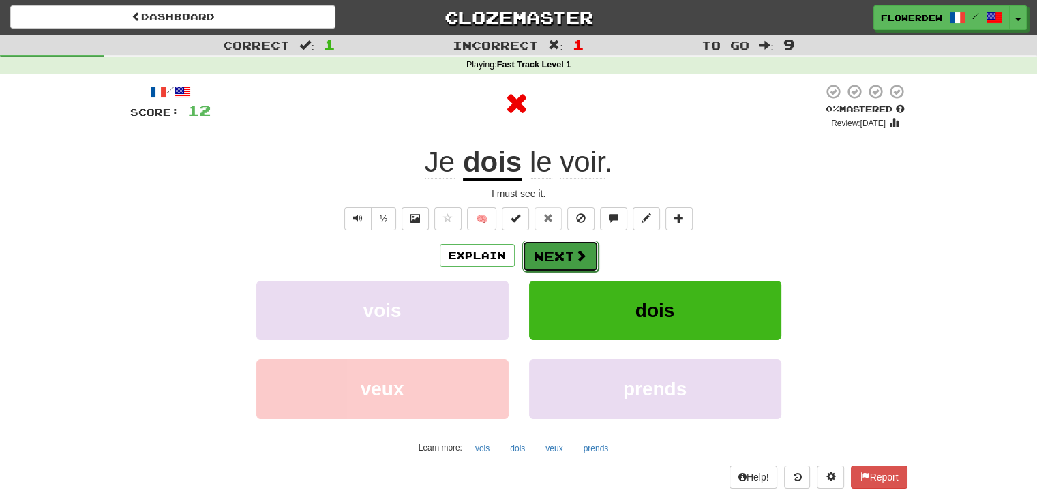
click at [560, 256] on button "Next" at bounding box center [560, 256] width 76 height 31
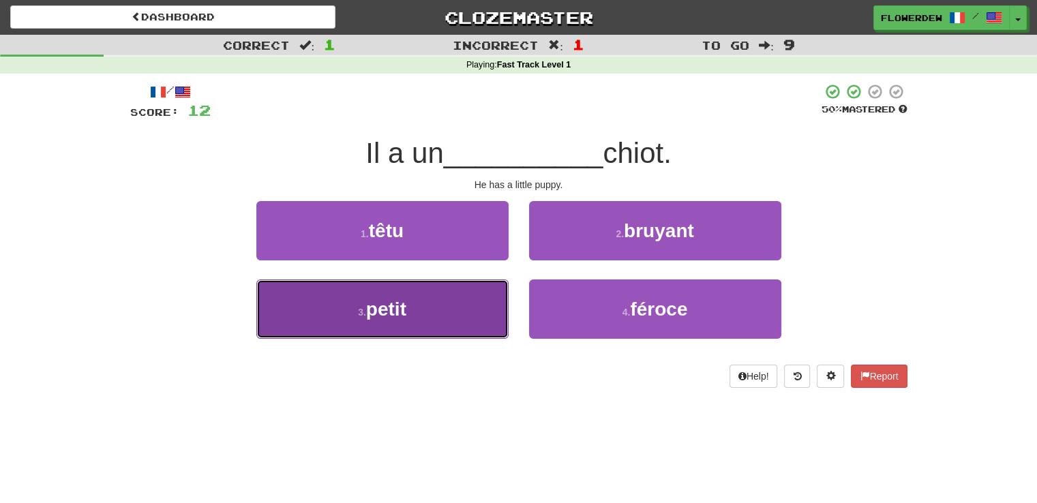
click at [469, 308] on button "3 . petit" at bounding box center [382, 309] width 252 height 59
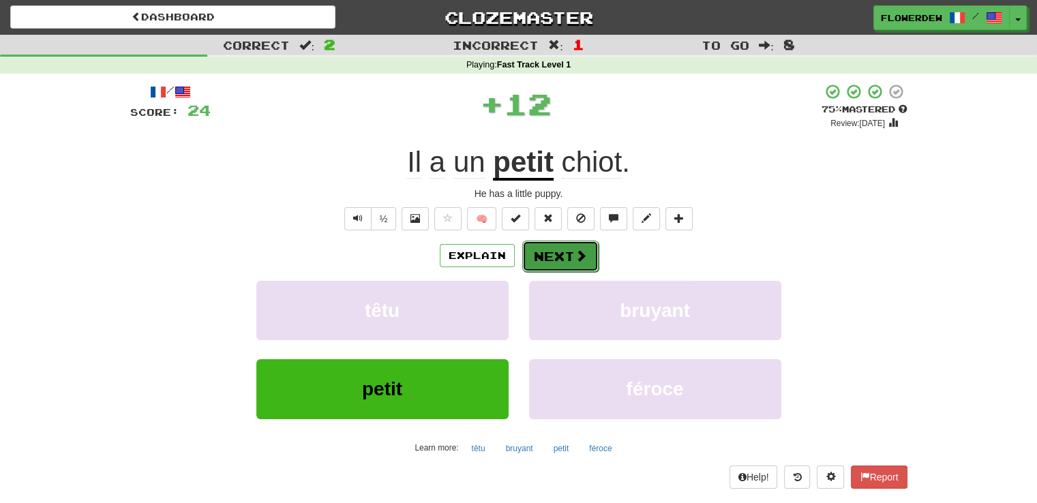
click at [553, 241] on button "Next" at bounding box center [560, 256] width 76 height 31
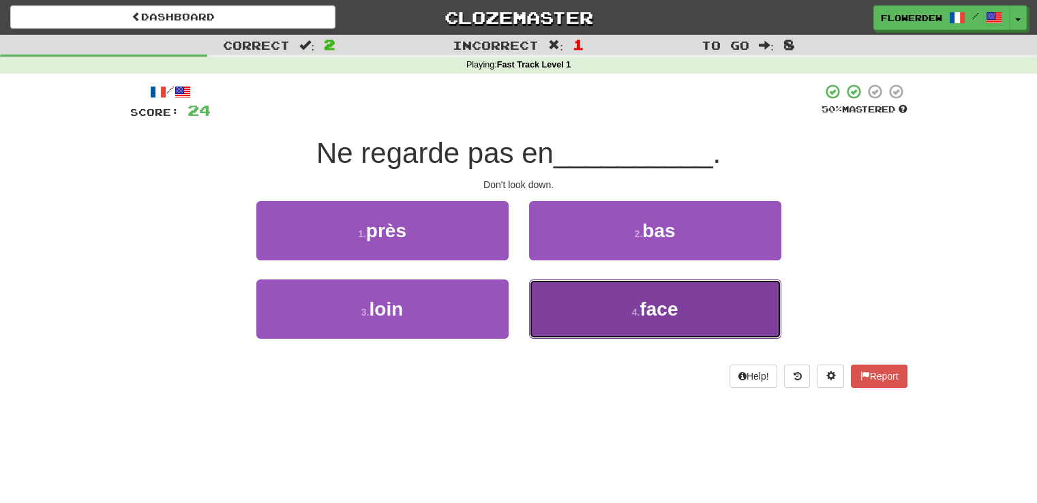
click at [556, 284] on button "4 . face" at bounding box center [655, 309] width 252 height 59
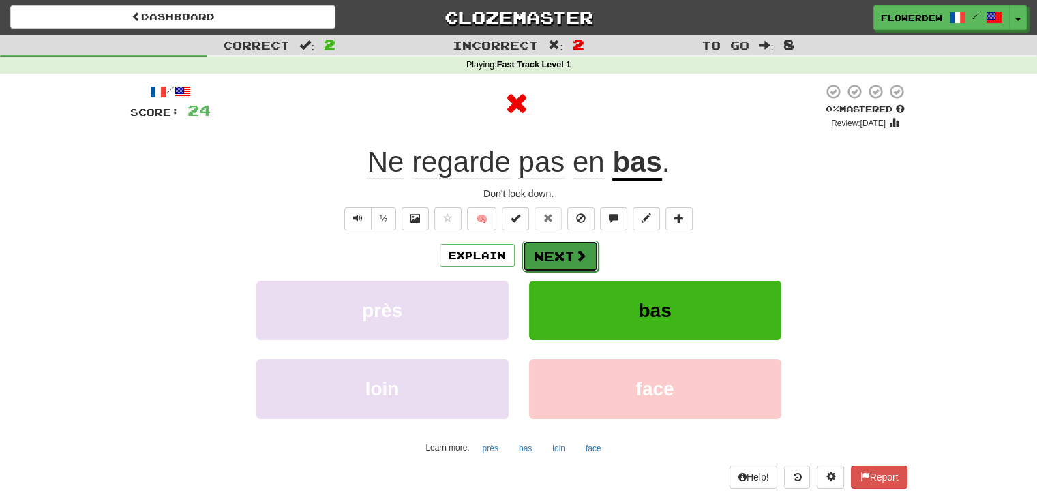
click at [562, 254] on button "Next" at bounding box center [560, 256] width 76 height 31
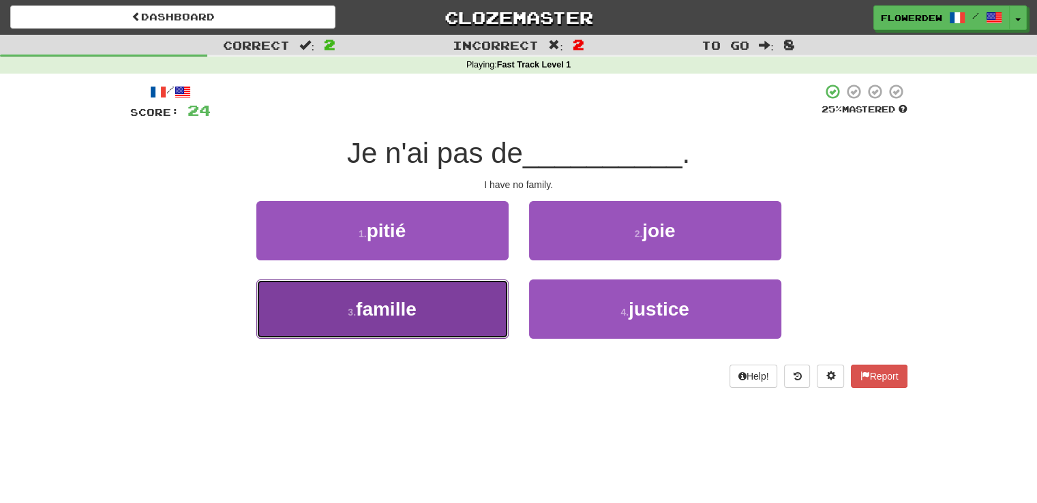
click at [457, 329] on button "3 . famille" at bounding box center [382, 309] width 252 height 59
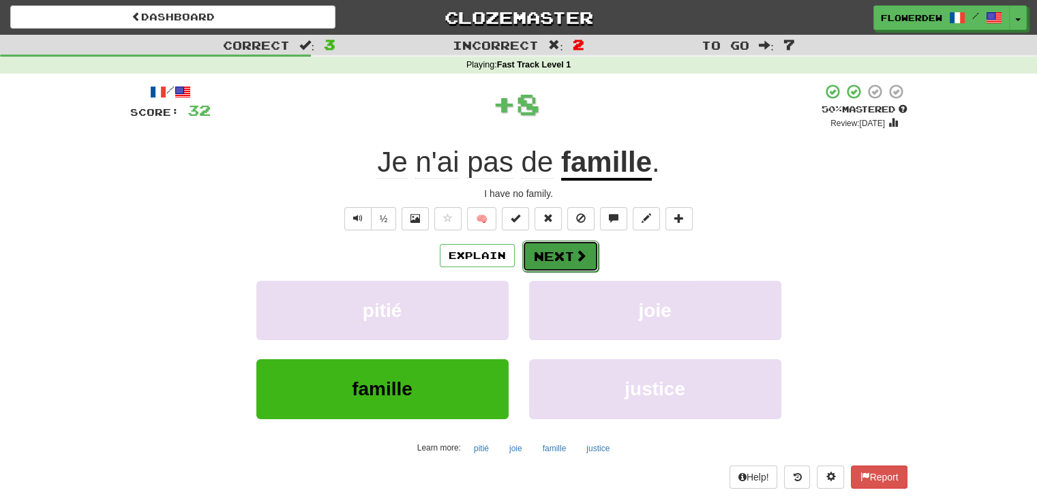
click at [575, 250] on span at bounding box center [581, 256] width 12 height 12
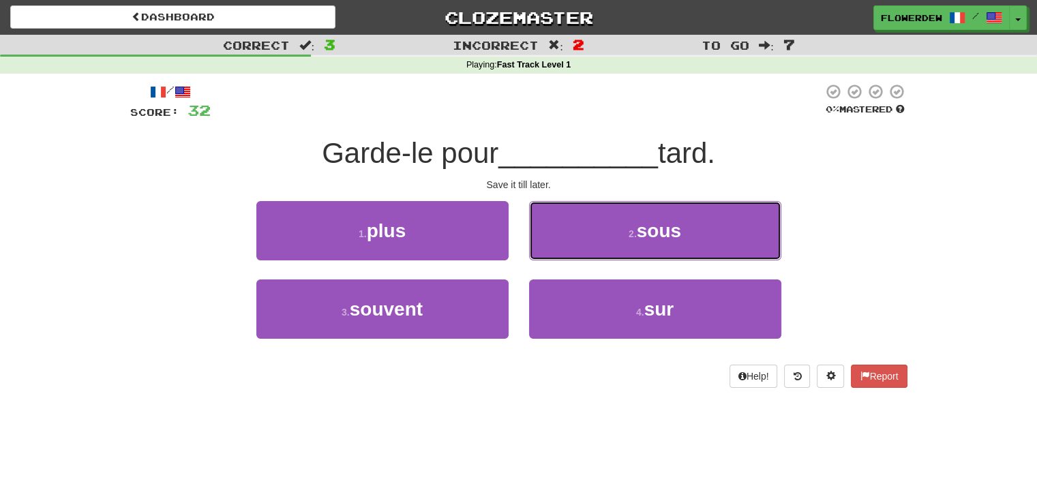
click at [575, 250] on button "2 . sous" at bounding box center [655, 230] width 252 height 59
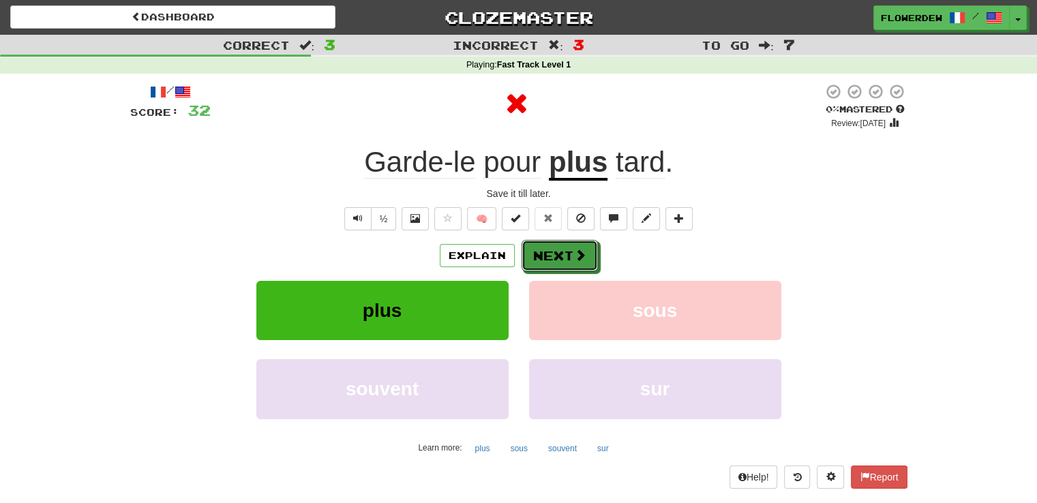
click at [575, 250] on span at bounding box center [580, 255] width 12 height 12
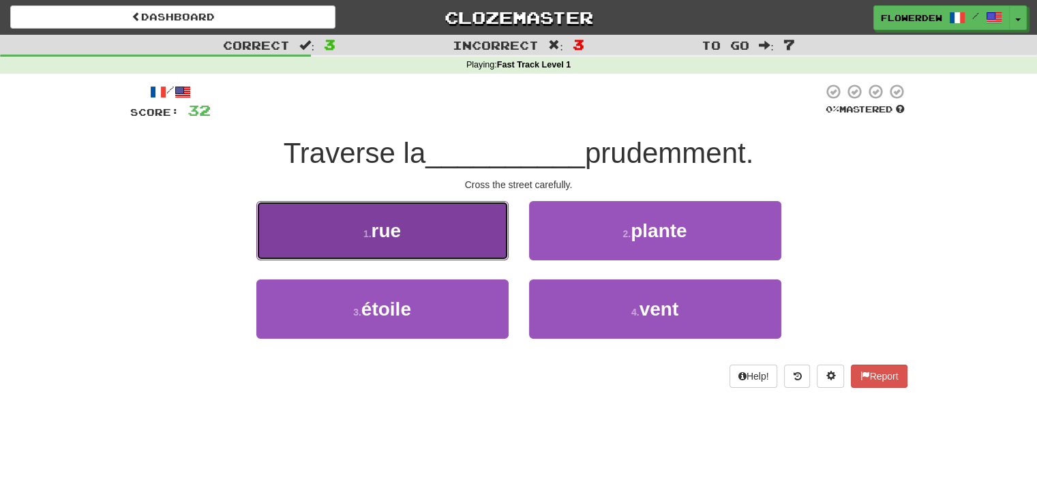
click at [469, 249] on button "1 . rue" at bounding box center [382, 230] width 252 height 59
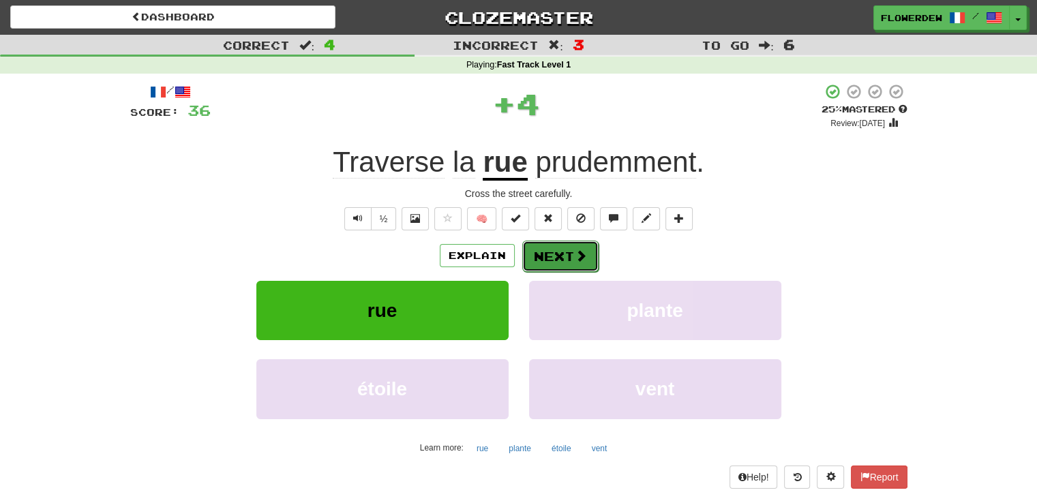
click at [587, 259] on button "Next" at bounding box center [560, 256] width 76 height 31
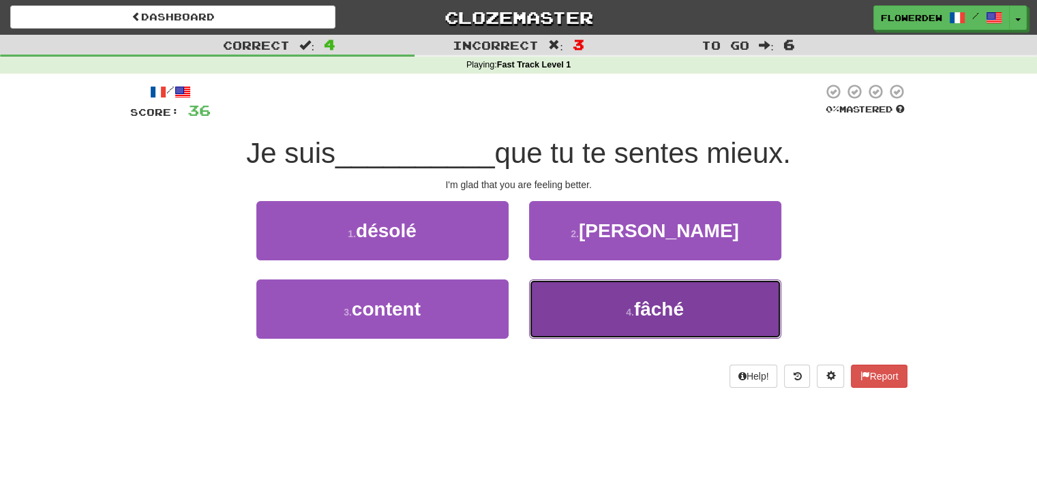
click at [581, 334] on button "4 . fâché" at bounding box center [655, 309] width 252 height 59
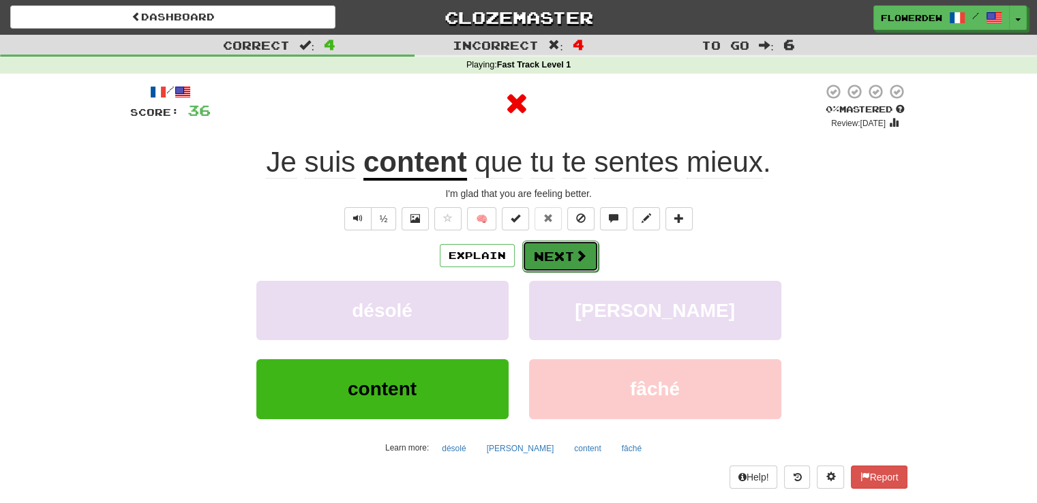
click at [589, 260] on button "Next" at bounding box center [560, 256] width 76 height 31
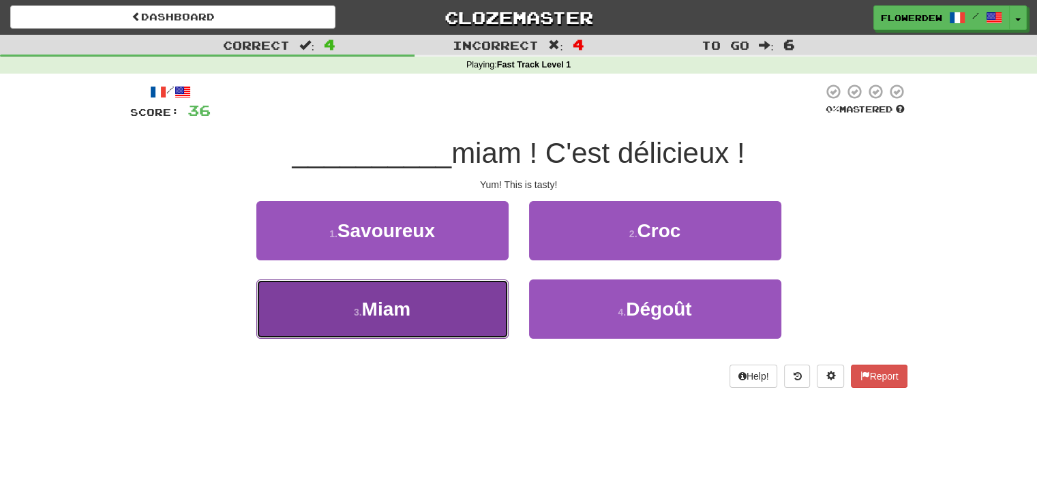
click at [507, 305] on button "3 . Miam" at bounding box center [382, 309] width 252 height 59
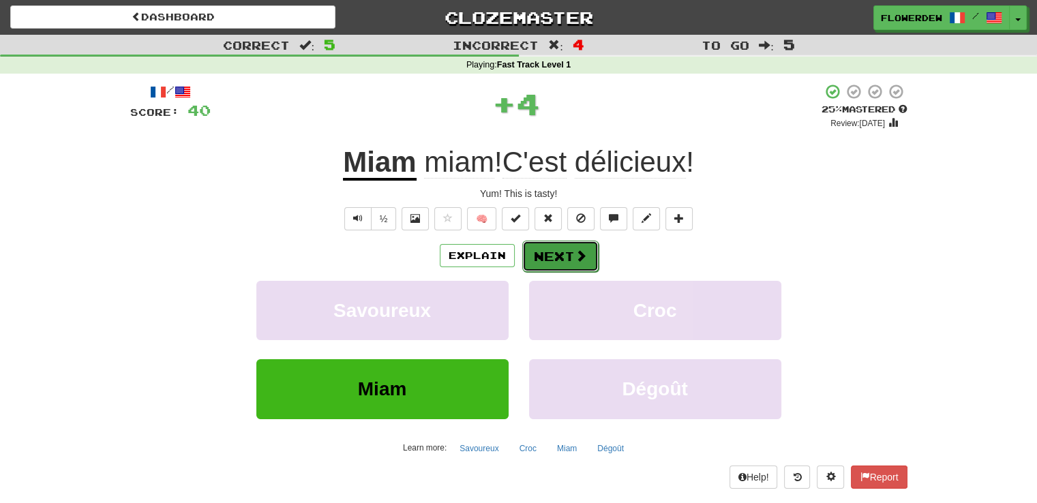
click at [567, 267] on button "Next" at bounding box center [560, 256] width 76 height 31
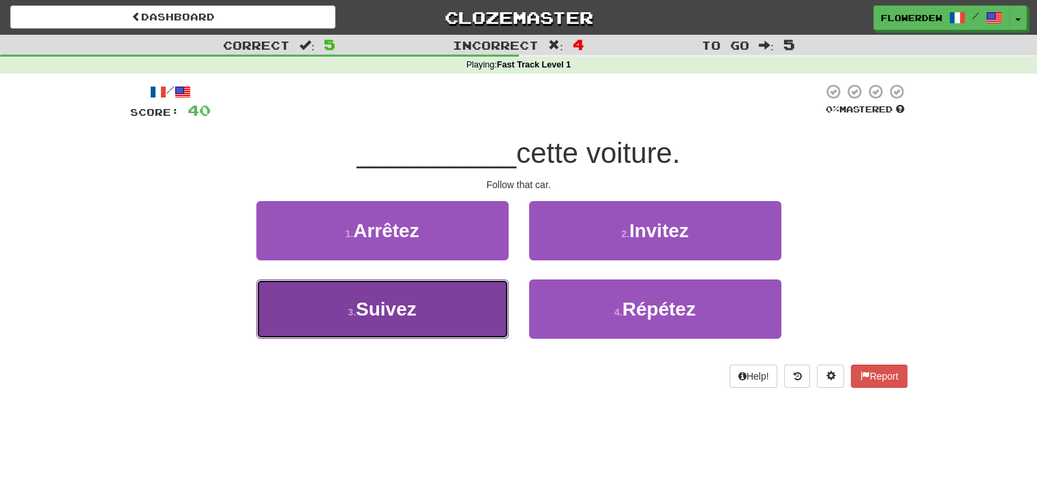
click at [480, 299] on button "3 . Suivez" at bounding box center [382, 309] width 252 height 59
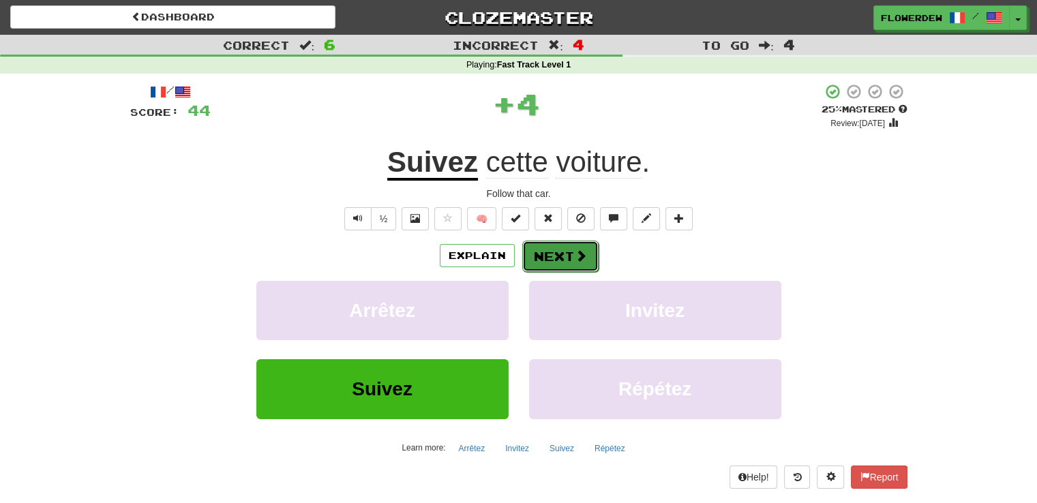
click at [550, 246] on button "Next" at bounding box center [560, 256] width 76 height 31
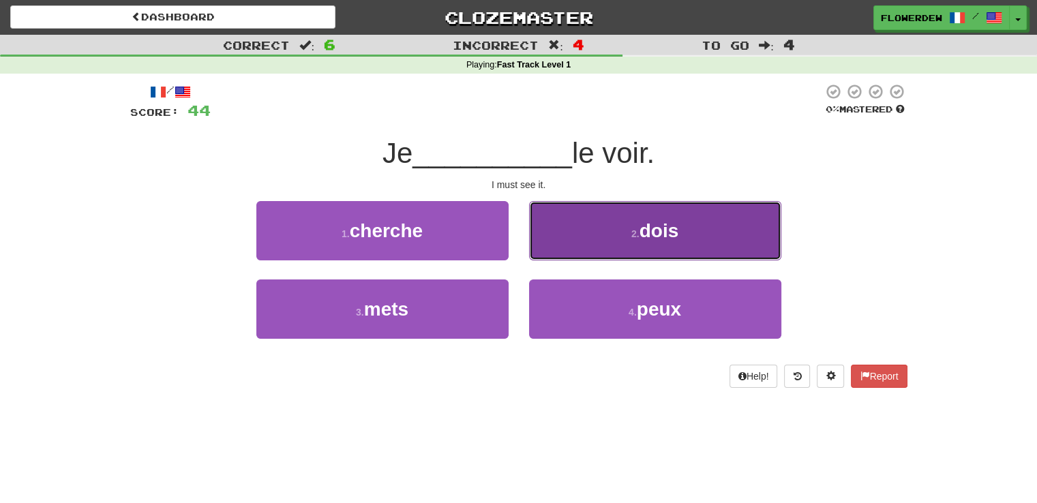
click at [559, 237] on button "2 . dois" at bounding box center [655, 230] width 252 height 59
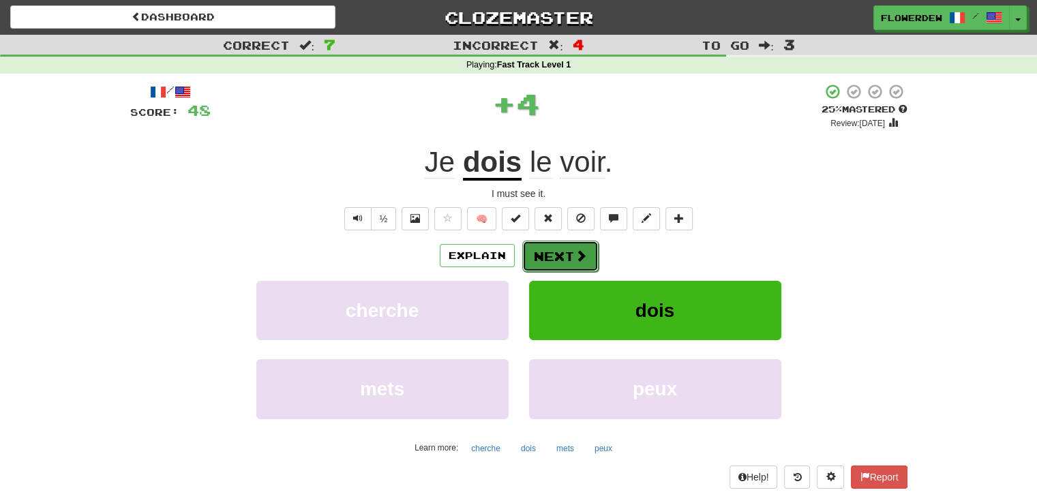
click at [557, 258] on button "Next" at bounding box center [560, 256] width 76 height 31
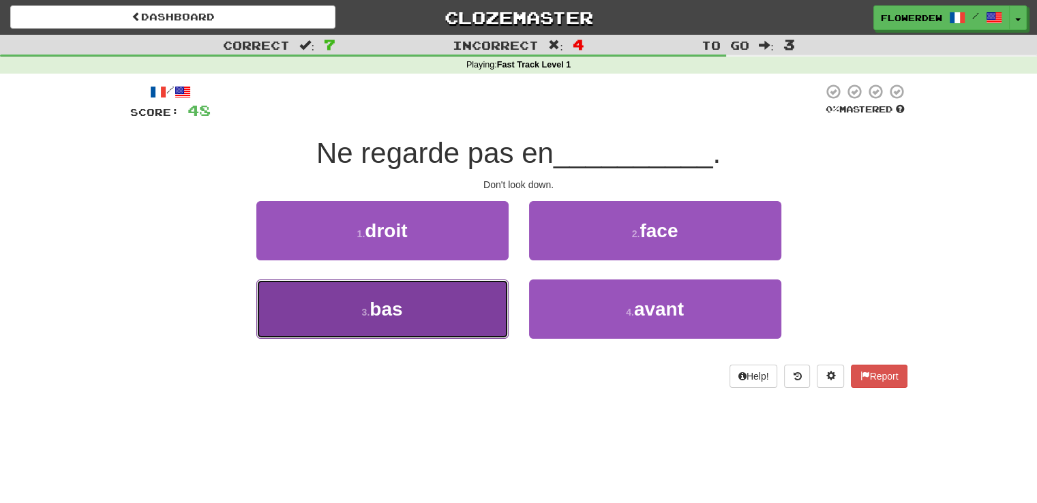
click at [464, 298] on button "3 . bas" at bounding box center [382, 309] width 252 height 59
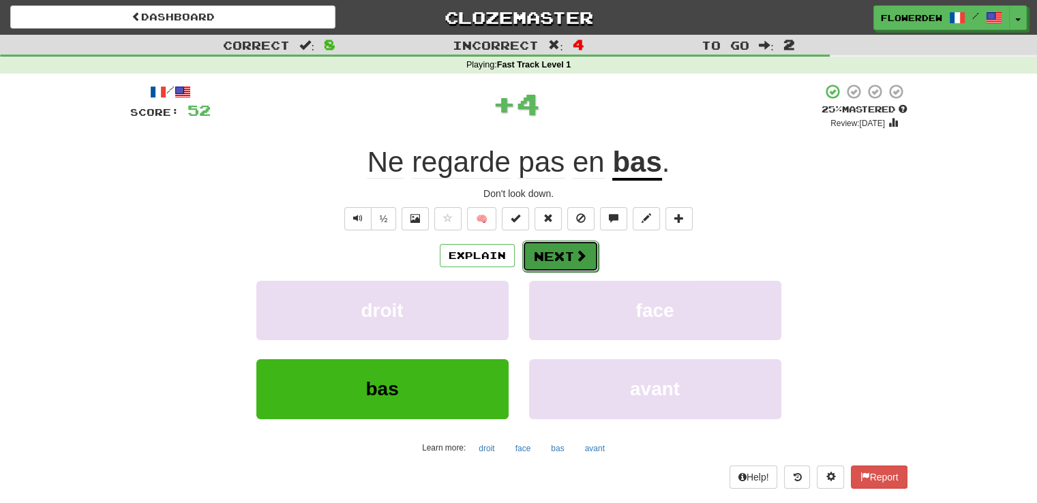
click at [548, 254] on button "Next" at bounding box center [560, 256] width 76 height 31
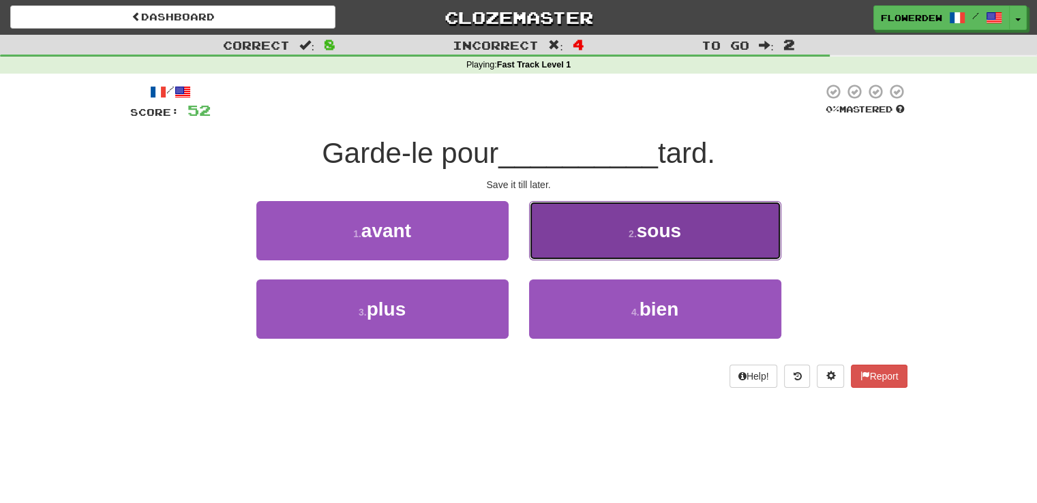
click at [562, 232] on button "2 . sous" at bounding box center [655, 230] width 252 height 59
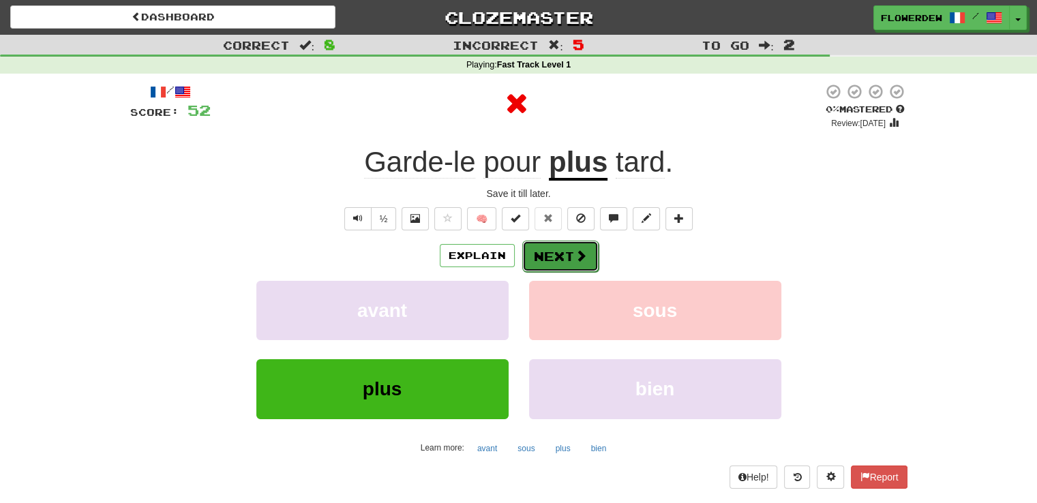
click at [558, 245] on button "Next" at bounding box center [560, 256] width 76 height 31
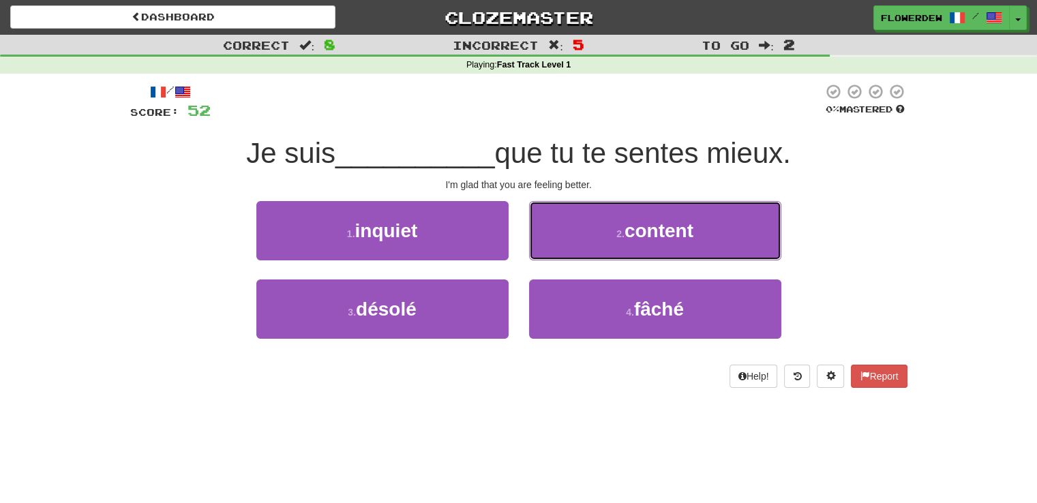
click at [558, 245] on button "2 . content" at bounding box center [655, 230] width 252 height 59
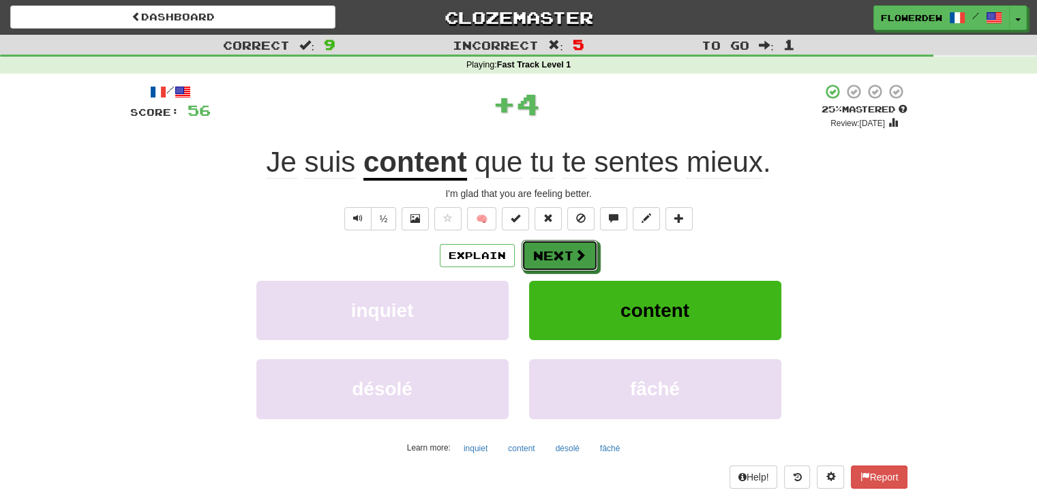
click at [558, 245] on button "Next" at bounding box center [560, 255] width 76 height 31
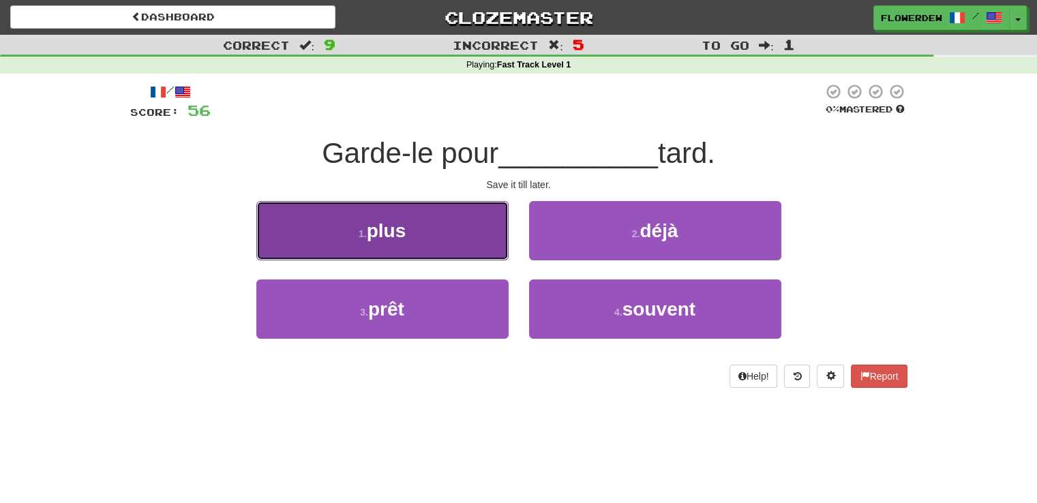
click at [462, 242] on button "1 . plus" at bounding box center [382, 230] width 252 height 59
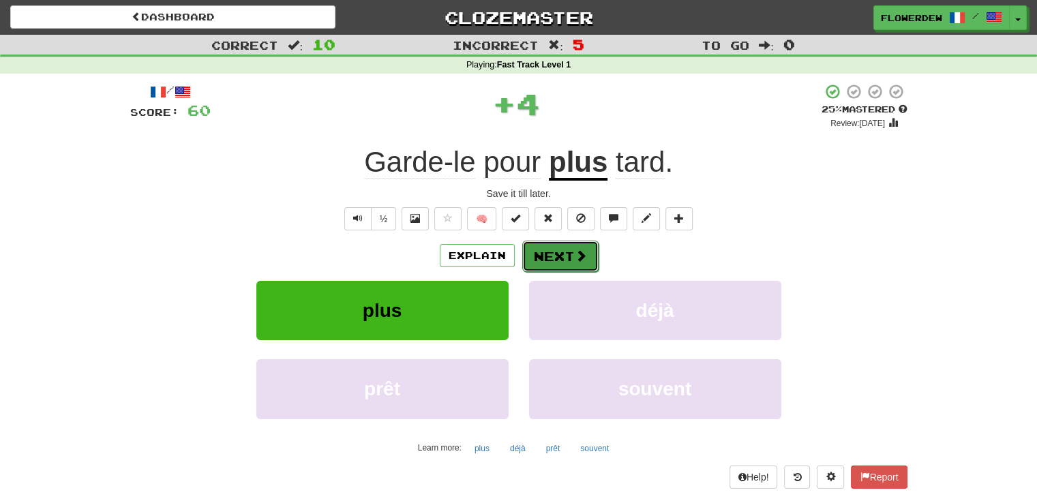
click at [575, 246] on button "Next" at bounding box center [560, 256] width 76 height 31
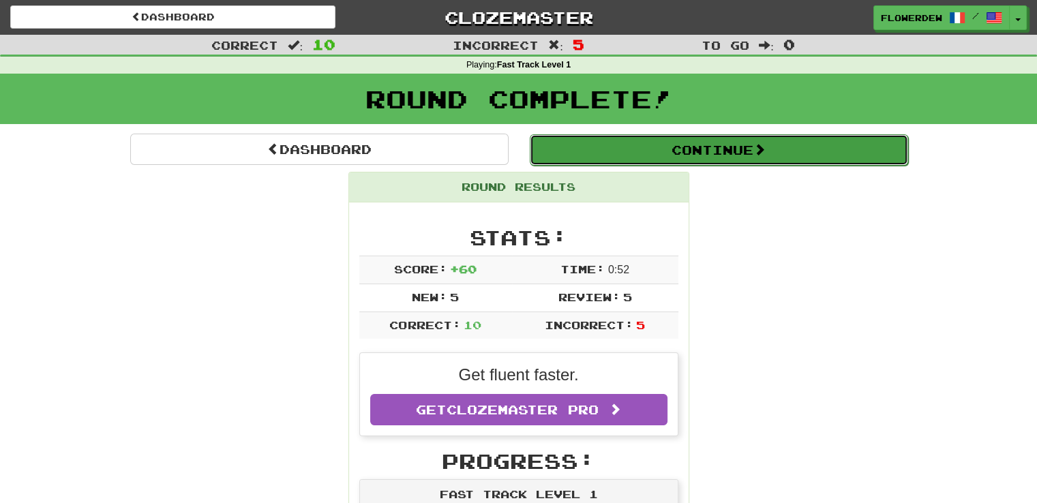
click at [628, 148] on button "Continue" at bounding box center [719, 149] width 378 height 31
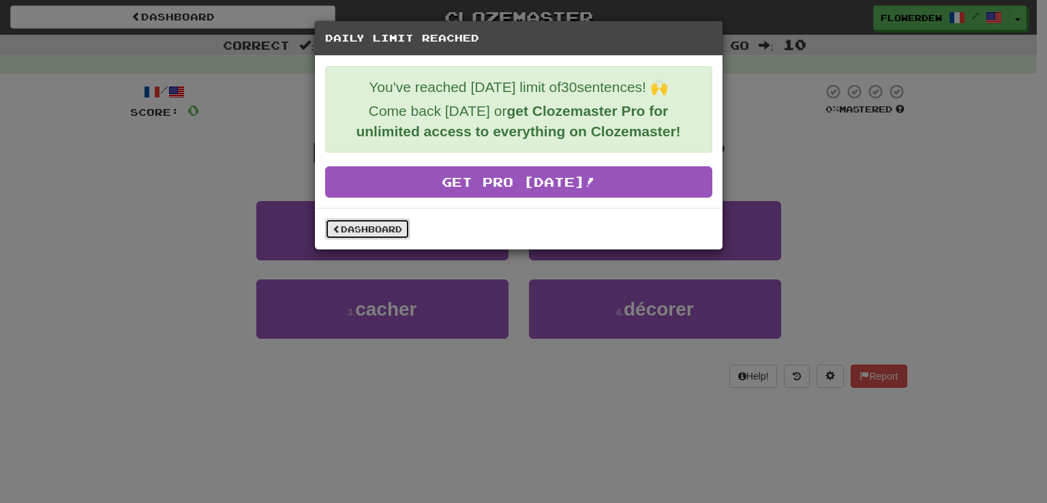
click at [391, 234] on link "Dashboard" at bounding box center [367, 229] width 85 height 20
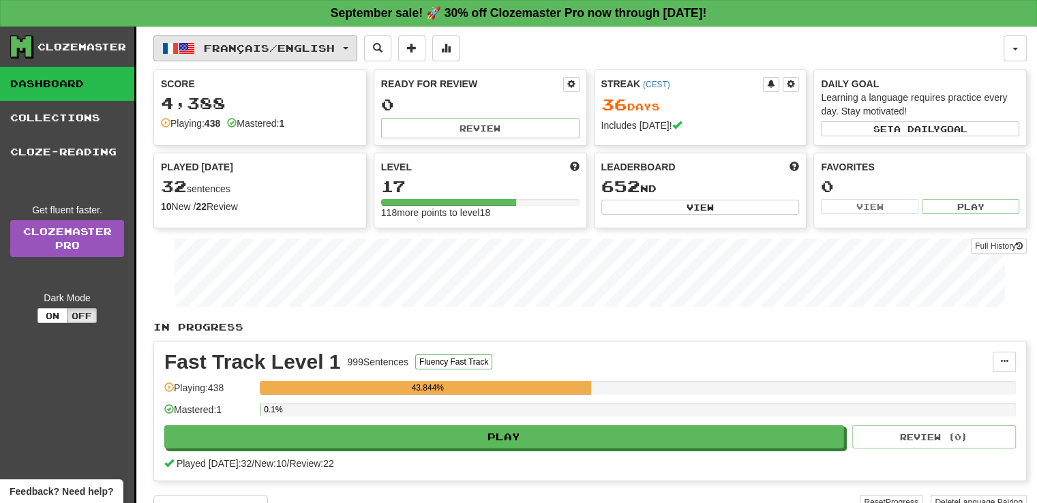
click at [313, 42] on span "Français / English" at bounding box center [269, 48] width 131 height 12
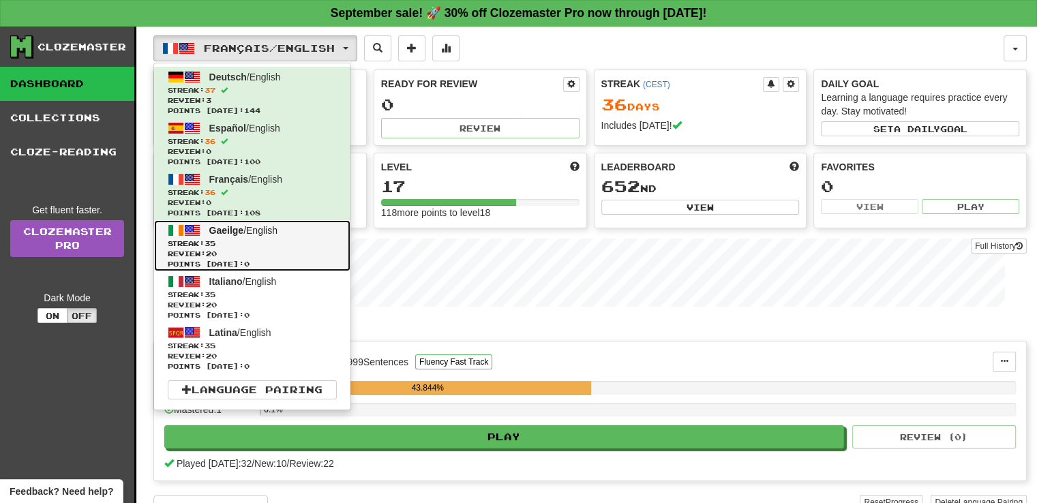
click at [319, 246] on span "Streak: 35" at bounding box center [252, 244] width 169 height 10
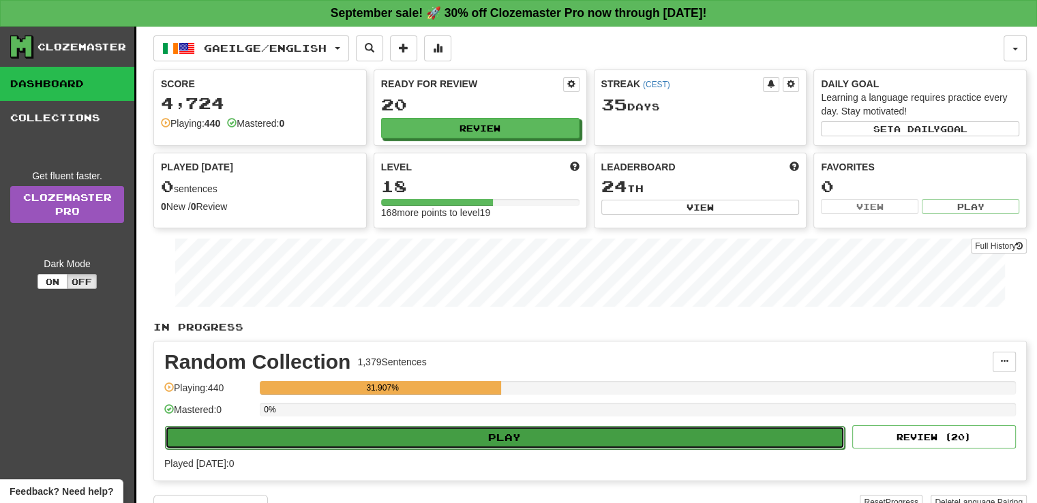
click at [586, 436] on button "Play" at bounding box center [505, 437] width 680 height 23
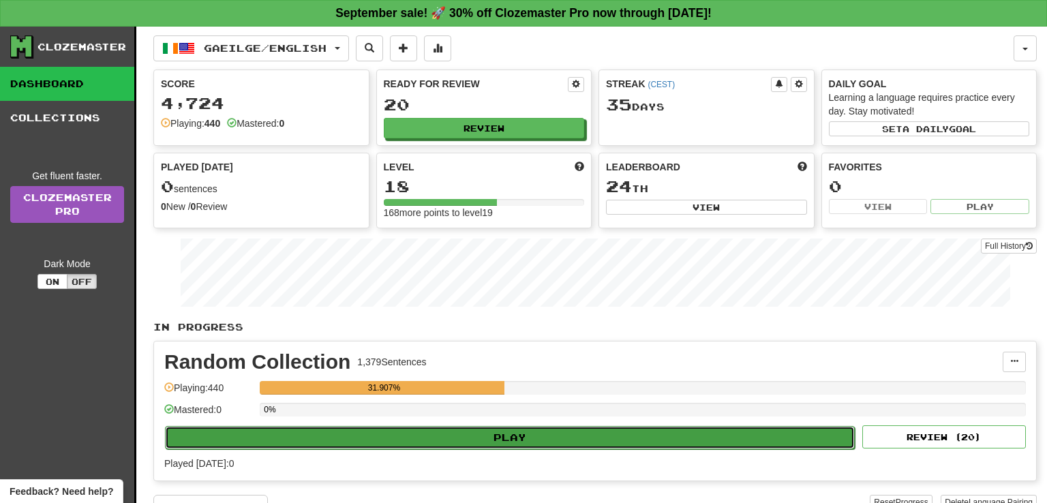
select select "**"
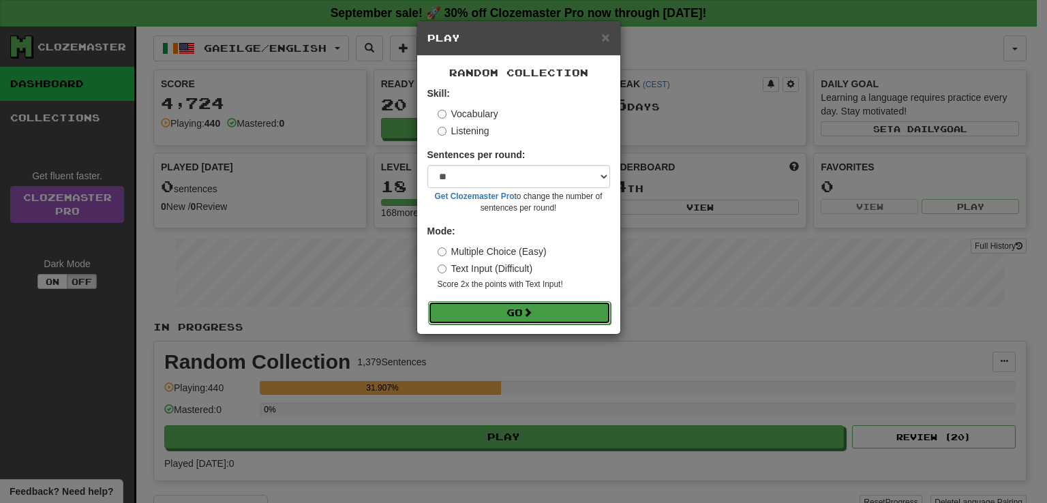
click at [570, 303] on button "Go" at bounding box center [519, 312] width 183 height 23
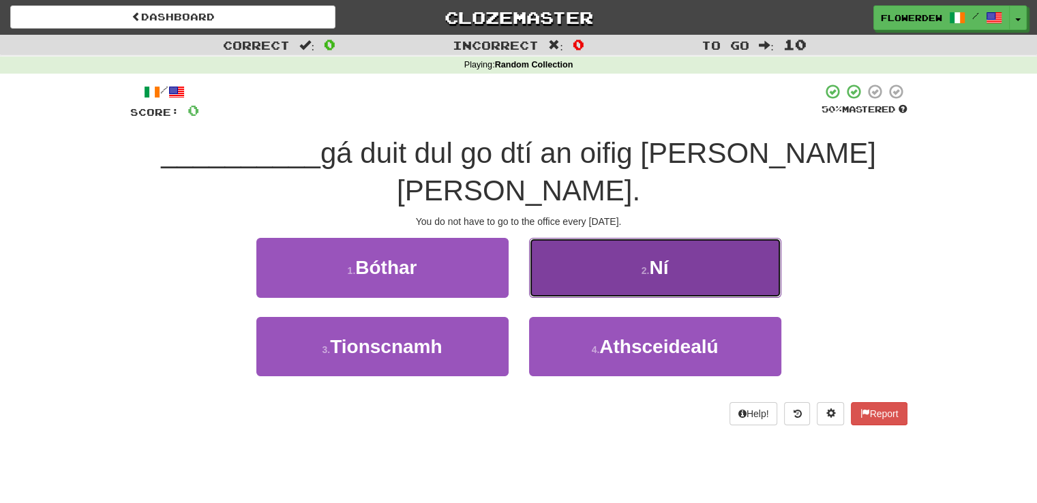
click at [599, 238] on button "2 . Ní" at bounding box center [655, 267] width 252 height 59
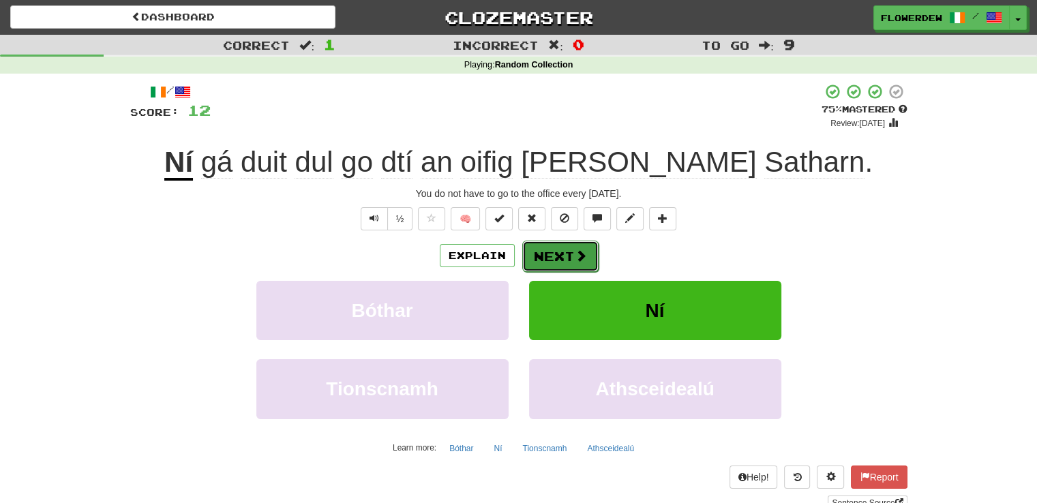
click at [556, 248] on button "Next" at bounding box center [560, 256] width 76 height 31
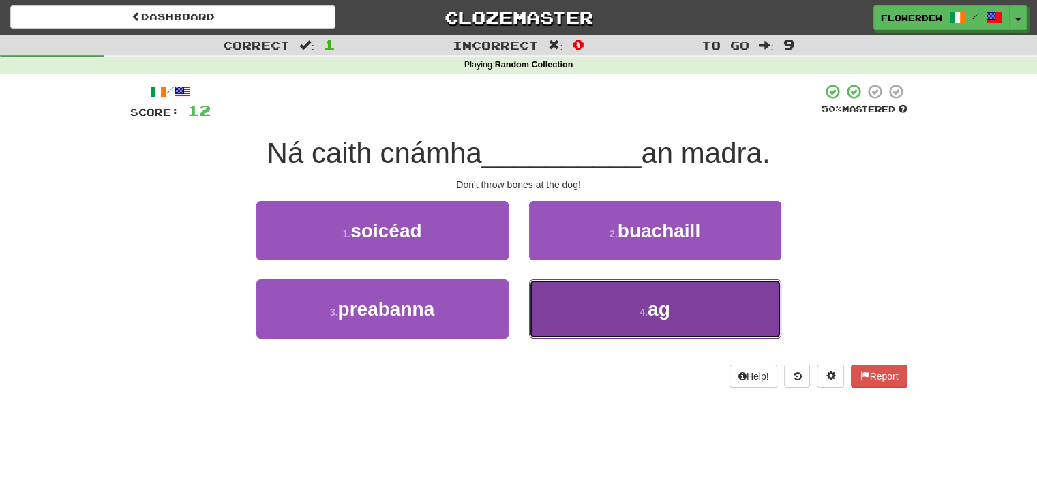
click at [554, 328] on button "4 . ag" at bounding box center [655, 309] width 252 height 59
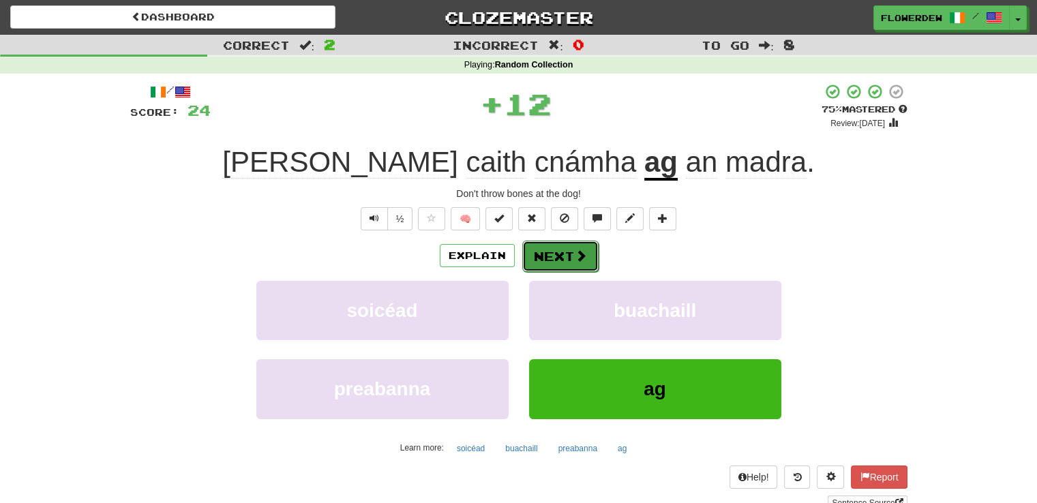
click at [556, 269] on button "Next" at bounding box center [560, 256] width 76 height 31
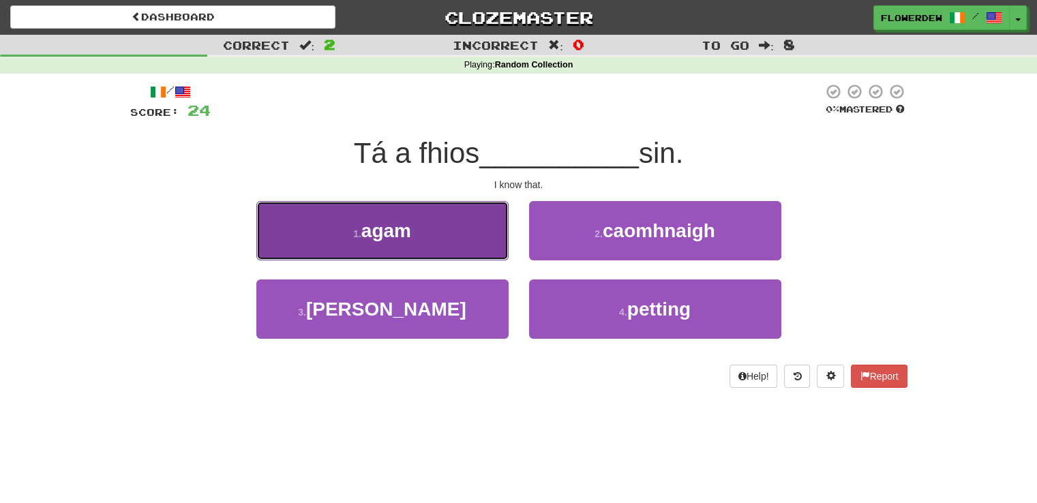
click at [467, 239] on button "1 . agam" at bounding box center [382, 230] width 252 height 59
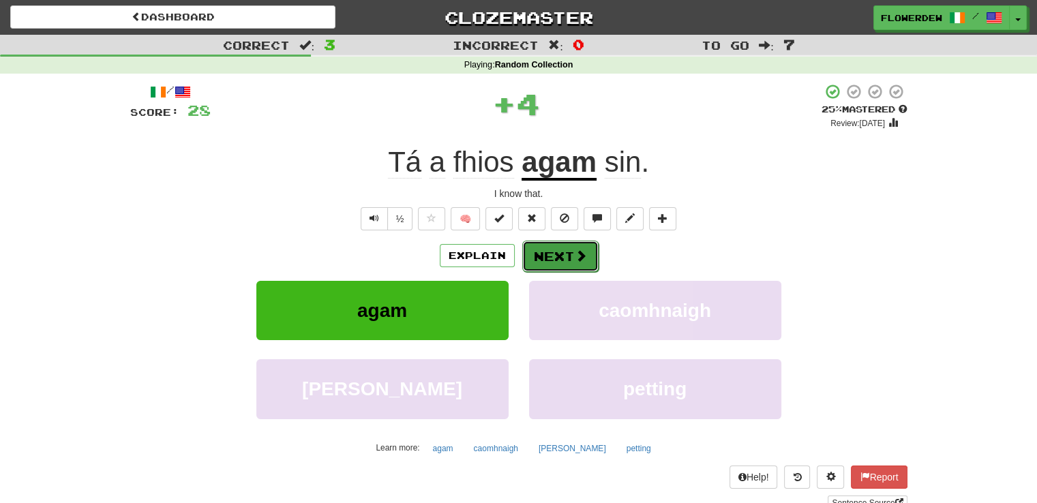
click at [586, 246] on button "Next" at bounding box center [560, 256] width 76 height 31
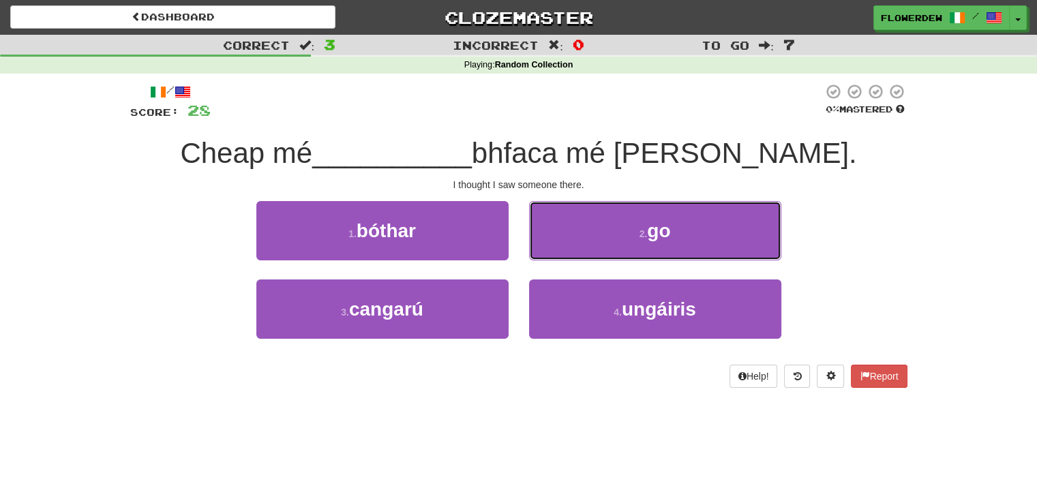
click at [586, 246] on button "2 . go" at bounding box center [655, 230] width 252 height 59
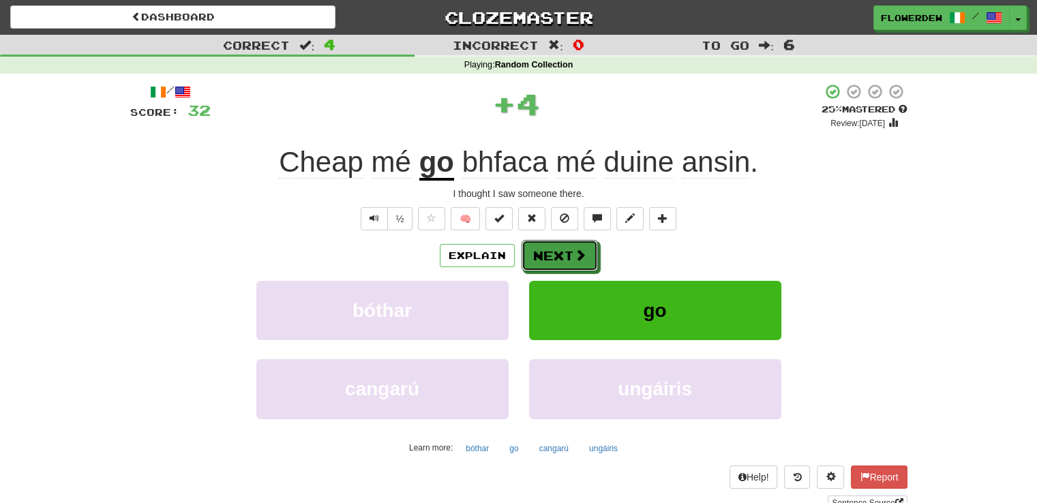
click at [586, 246] on button "Next" at bounding box center [560, 255] width 76 height 31
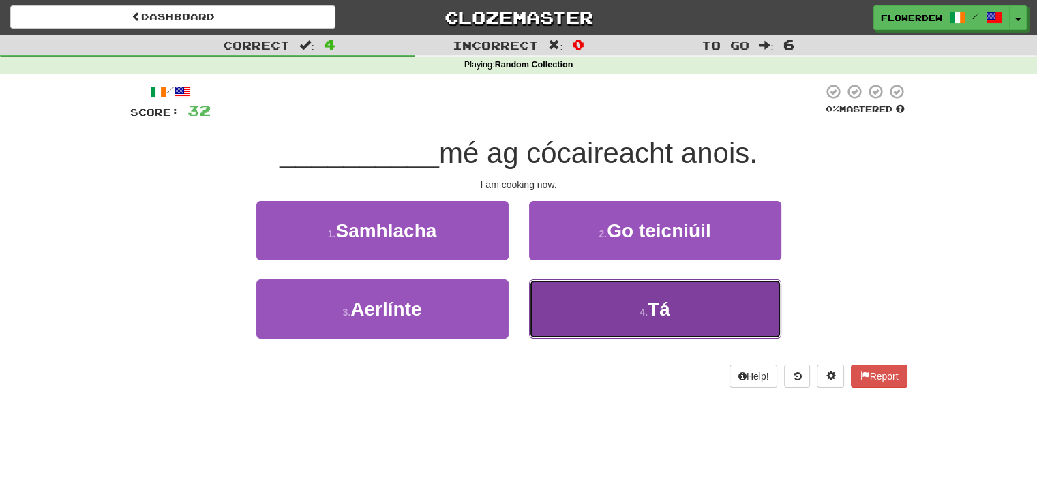
click at [584, 309] on button "4 . Tá" at bounding box center [655, 309] width 252 height 59
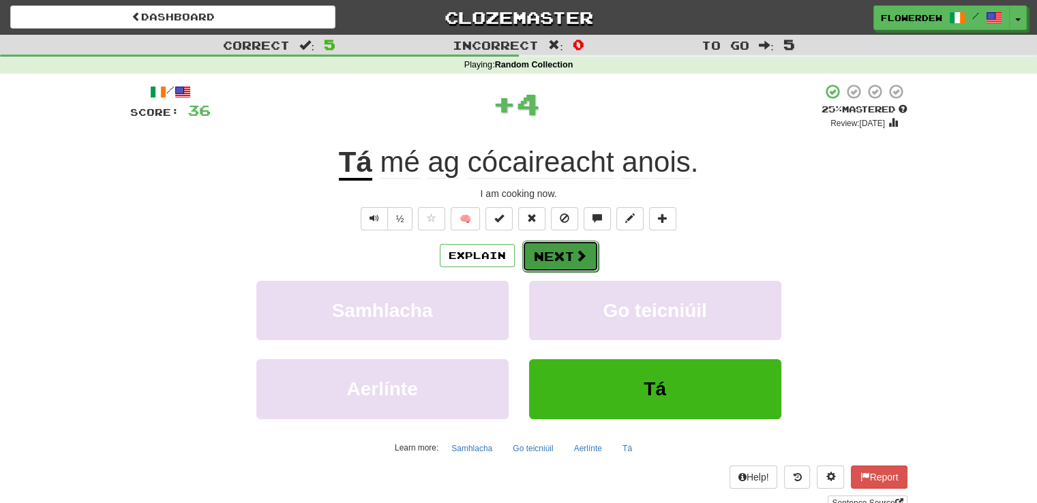
click at [571, 254] on button "Next" at bounding box center [560, 256] width 76 height 31
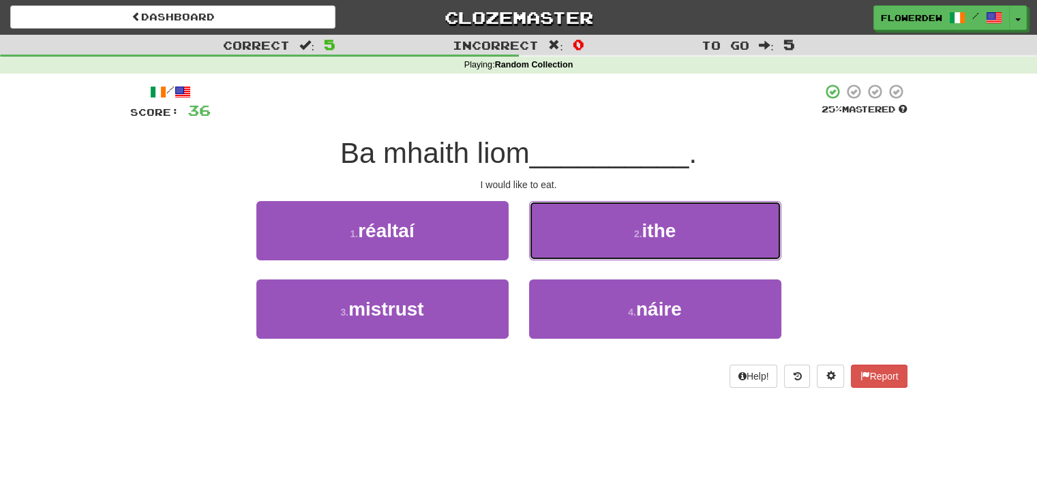
click at [571, 254] on button "2 . ithe" at bounding box center [655, 230] width 252 height 59
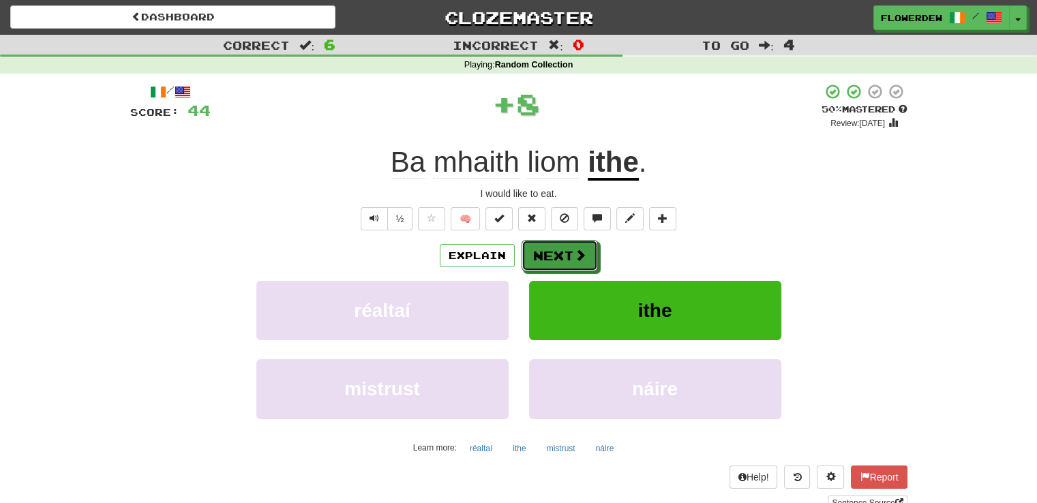
click at [571, 254] on button "Next" at bounding box center [560, 255] width 76 height 31
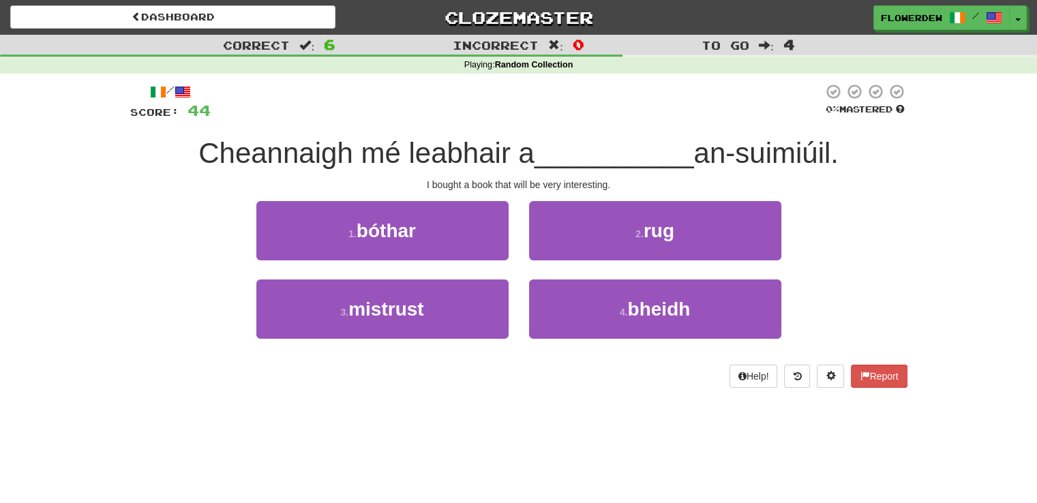
click at [508, 245] on div "1 . bóthar" at bounding box center [382, 240] width 273 height 78
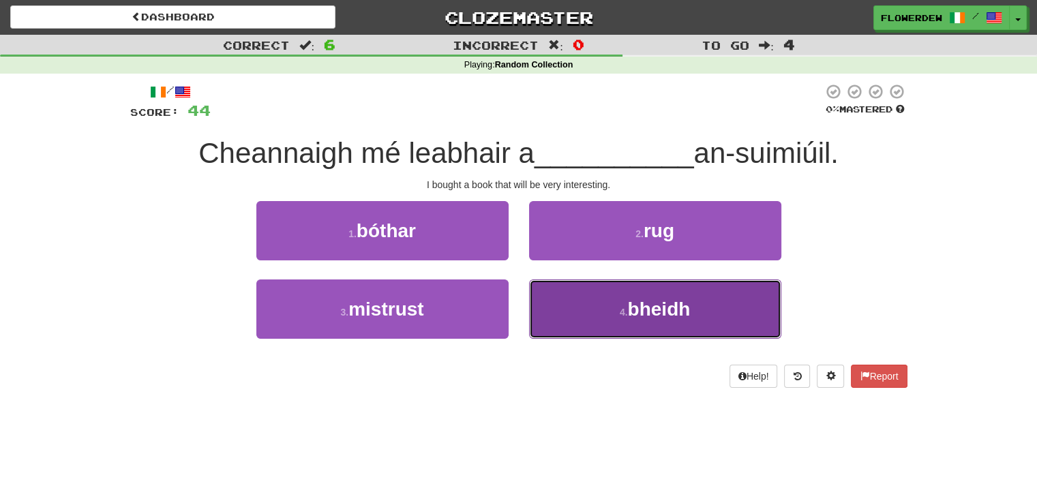
click at [548, 293] on button "4 . bheidh" at bounding box center [655, 309] width 252 height 59
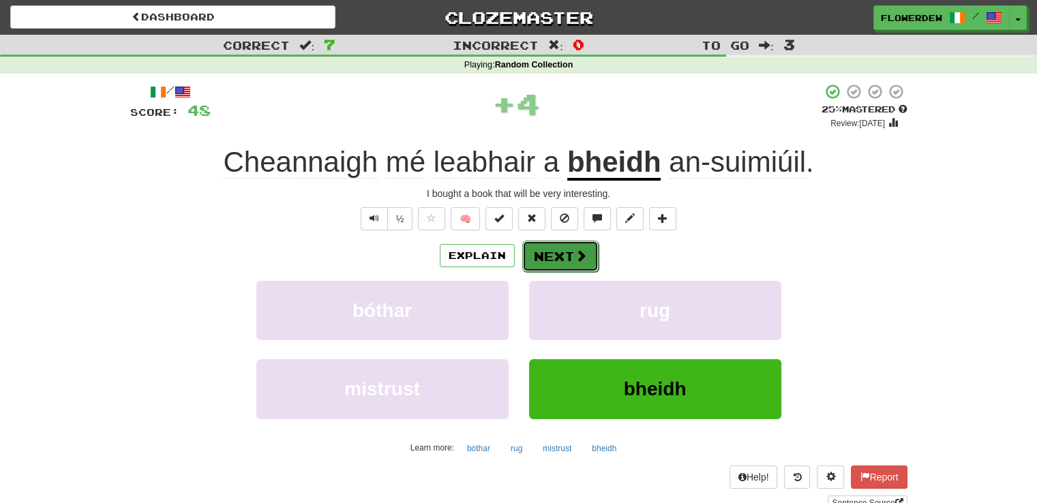
click at [551, 260] on button "Next" at bounding box center [560, 256] width 76 height 31
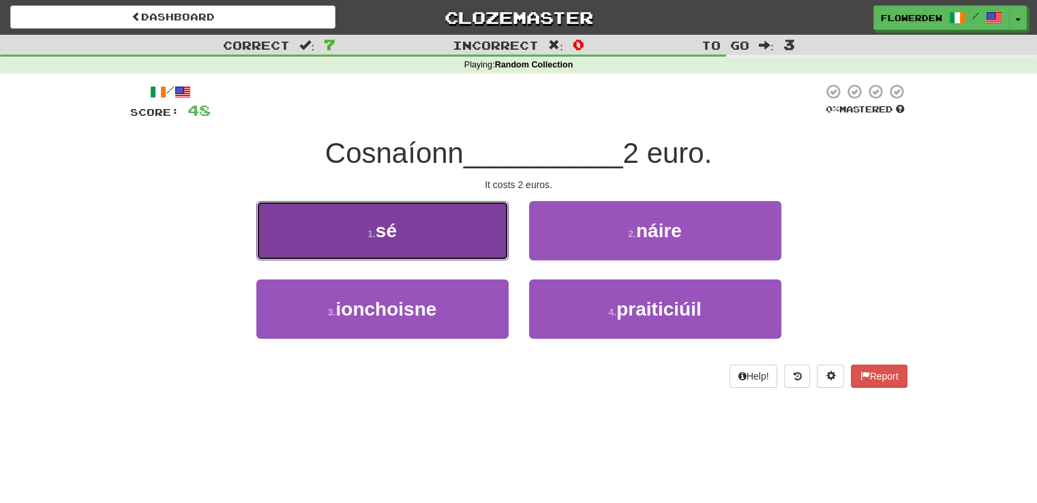
click at [462, 223] on button "1 . sé" at bounding box center [382, 230] width 252 height 59
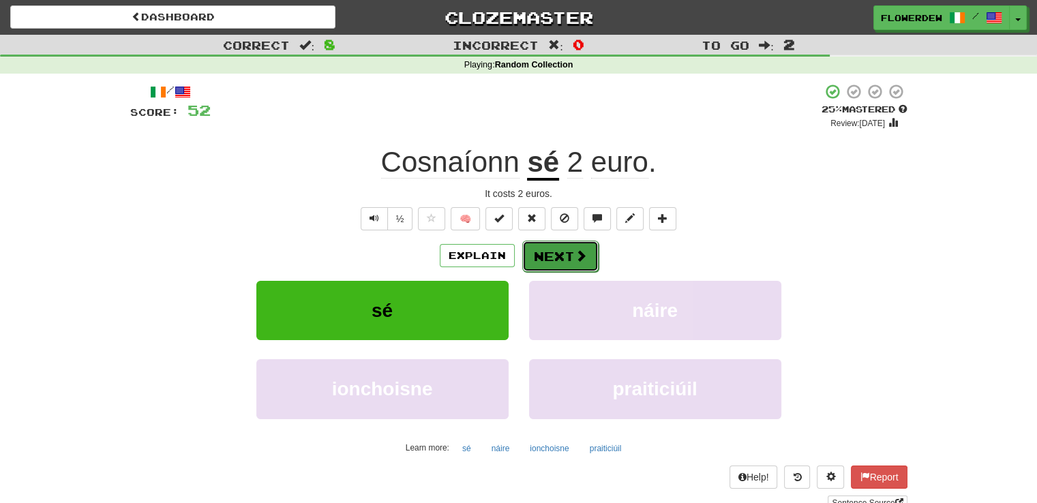
click at [545, 256] on button "Next" at bounding box center [560, 256] width 76 height 31
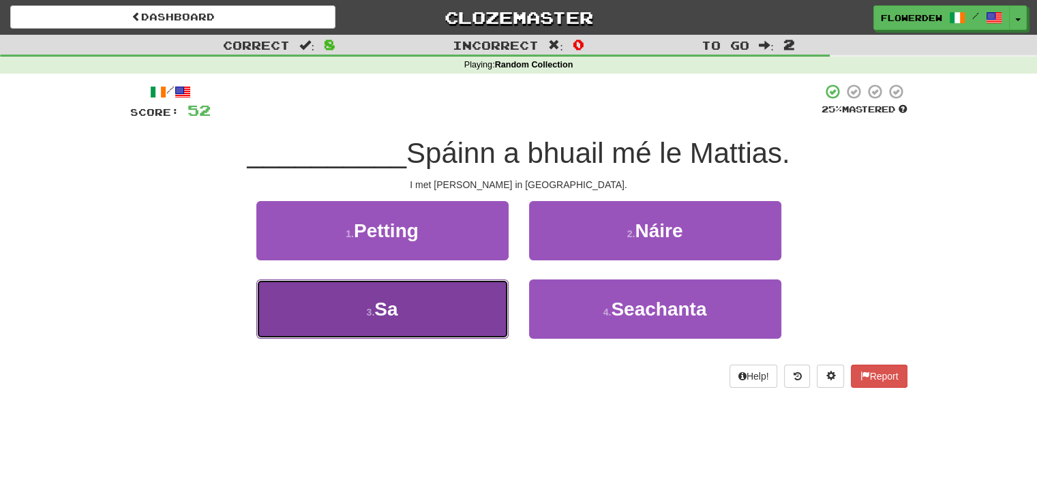
click at [480, 317] on button "3 . Sa" at bounding box center [382, 309] width 252 height 59
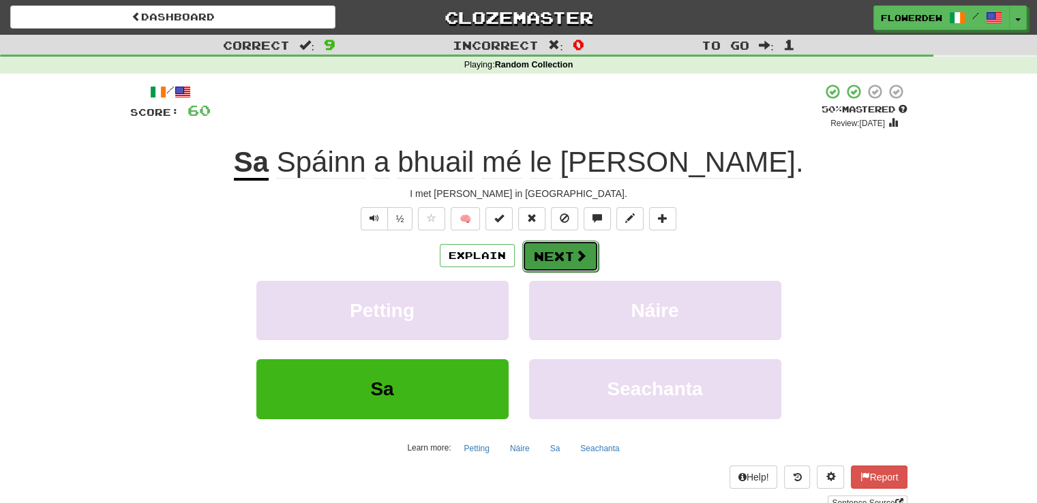
click at [545, 262] on button "Next" at bounding box center [560, 256] width 76 height 31
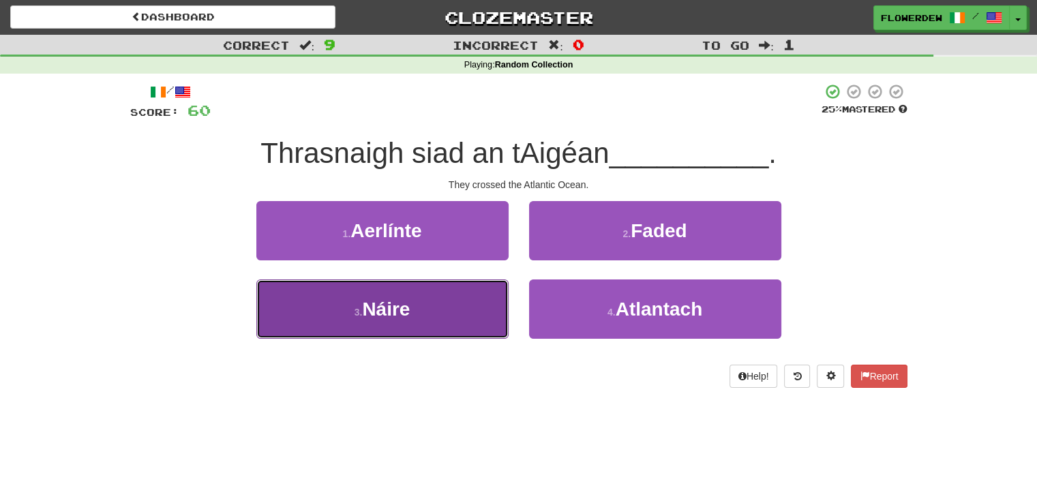
click at [492, 305] on button "3 . Náire" at bounding box center [382, 309] width 252 height 59
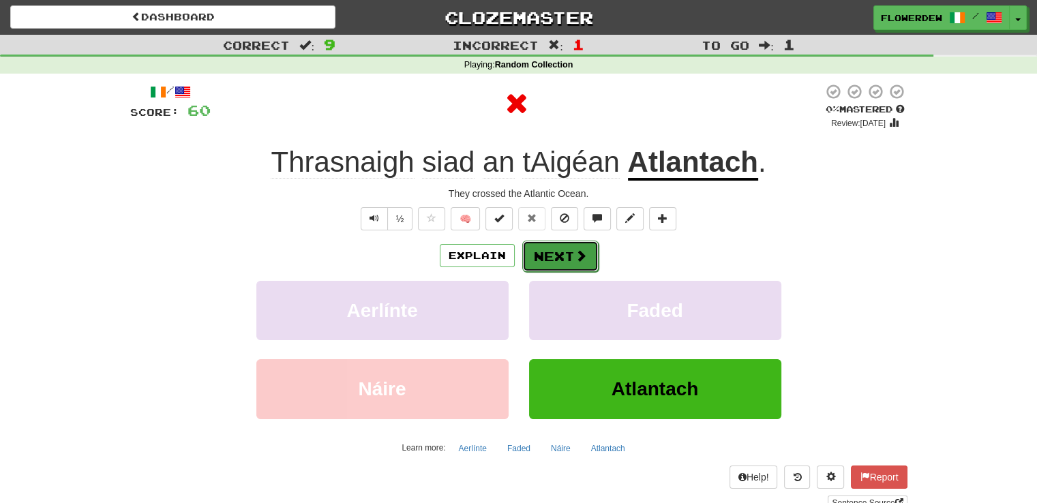
click at [554, 265] on button "Next" at bounding box center [560, 256] width 76 height 31
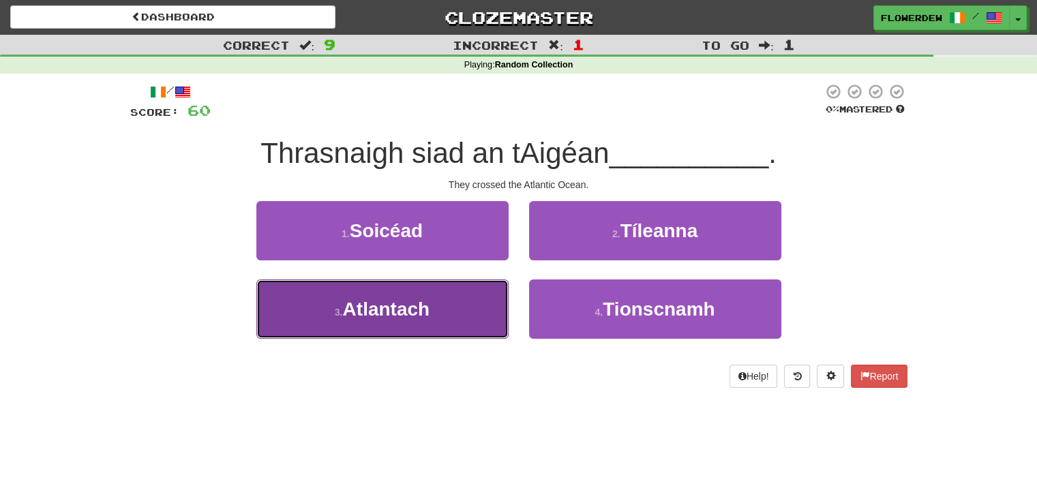
click at [493, 301] on button "3 . Atlantach" at bounding box center [382, 309] width 252 height 59
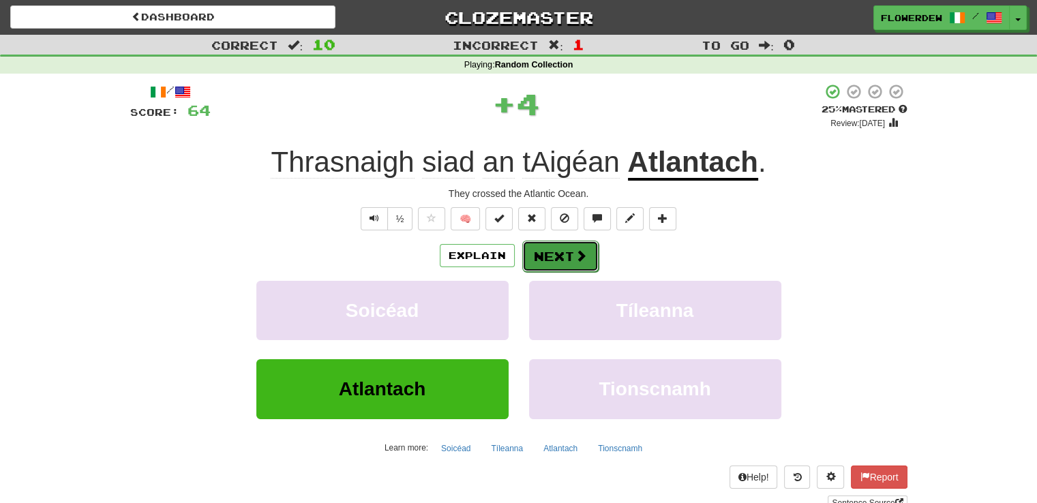
click at [568, 259] on button "Next" at bounding box center [560, 256] width 76 height 31
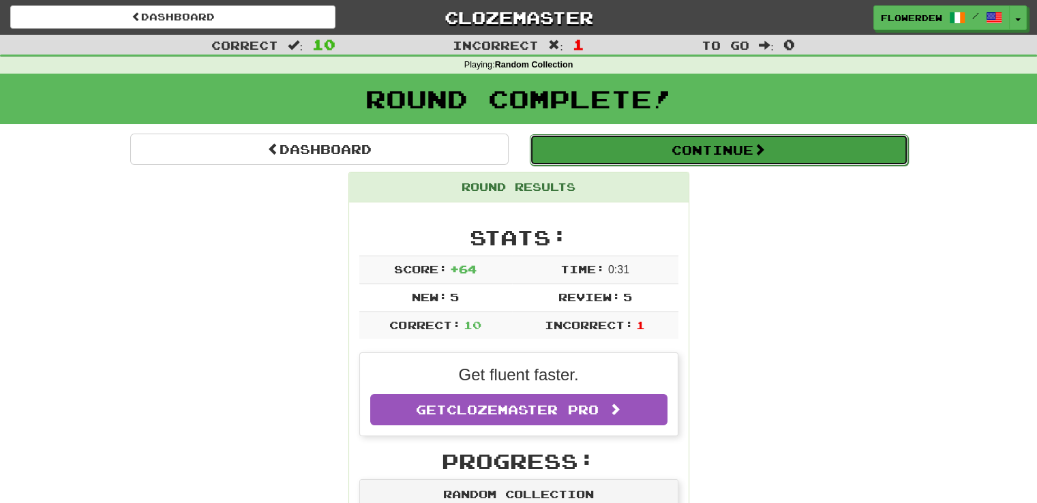
click at [630, 134] on button "Continue" at bounding box center [719, 149] width 378 height 31
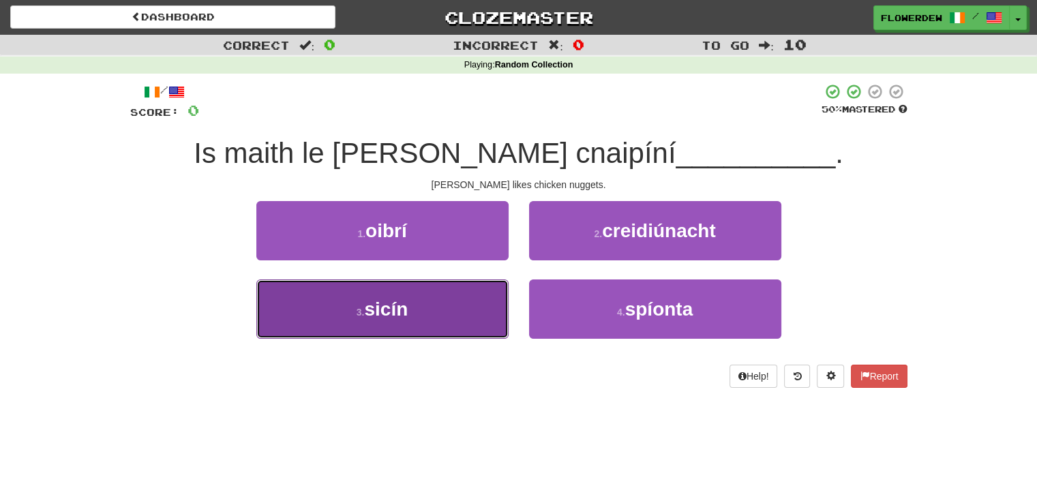
click at [447, 329] on button "3 . sicín" at bounding box center [382, 309] width 252 height 59
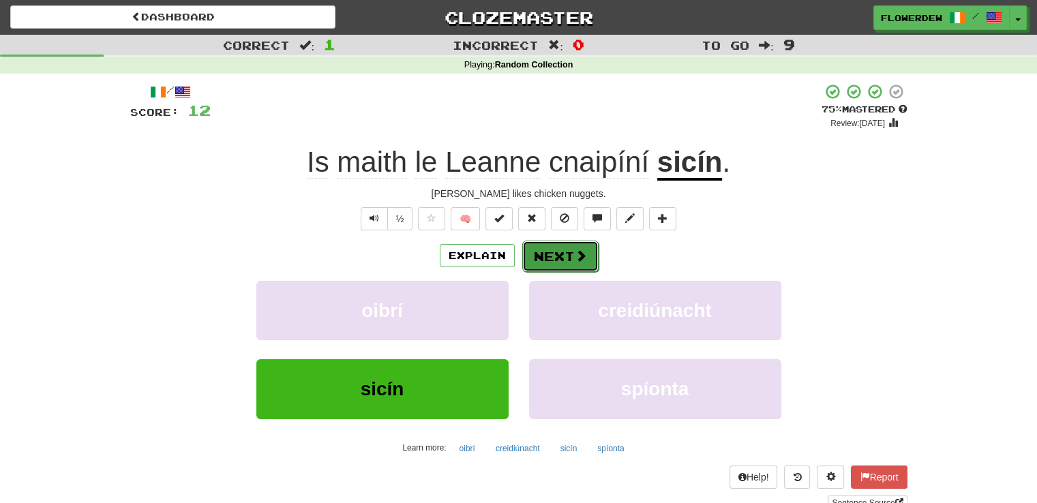
click at [580, 250] on span at bounding box center [581, 256] width 12 height 12
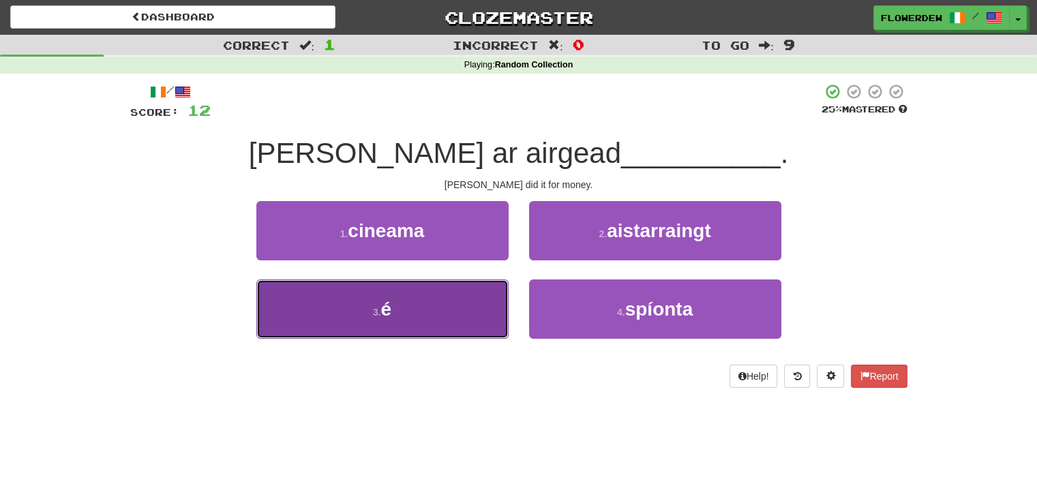
click at [496, 304] on button "3 . é" at bounding box center [382, 309] width 252 height 59
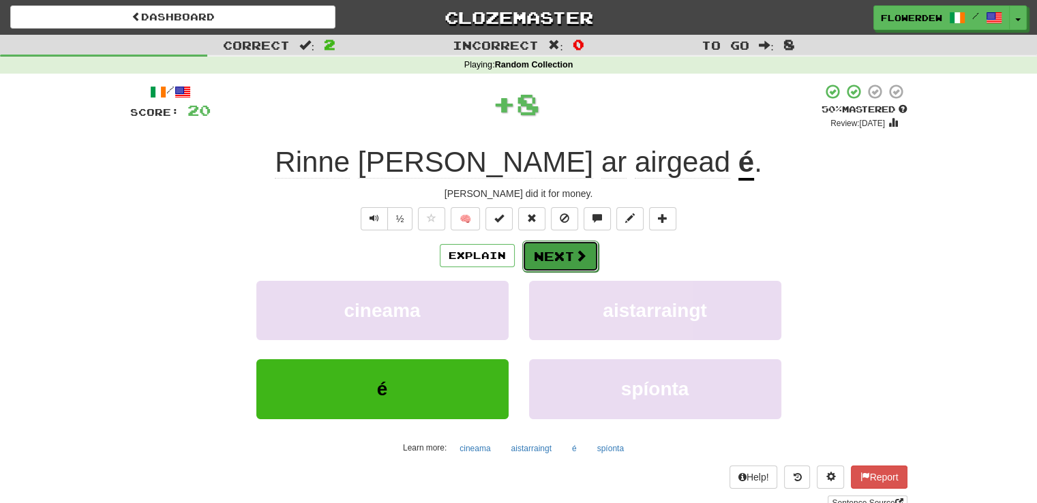
click at [557, 255] on button "Next" at bounding box center [560, 256] width 76 height 31
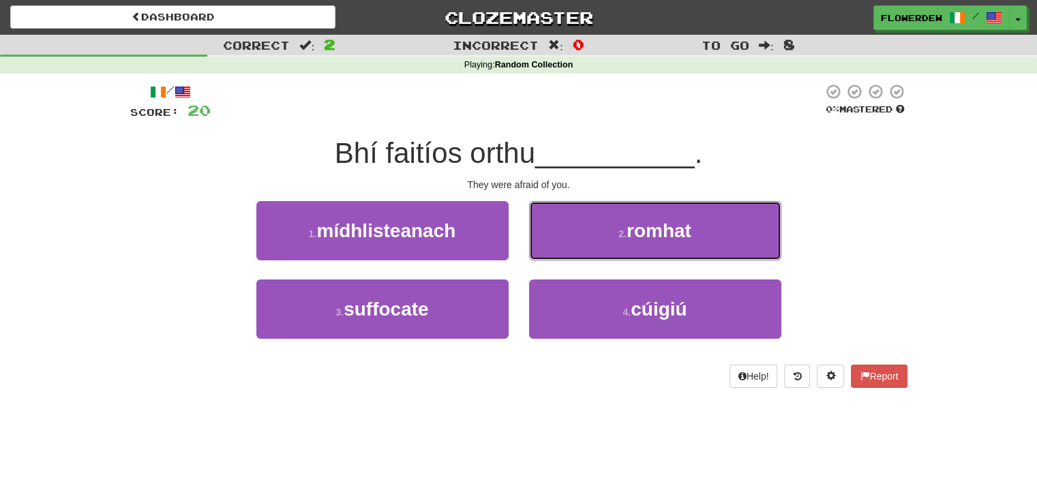
click at [557, 255] on button "2 . romhat" at bounding box center [655, 230] width 252 height 59
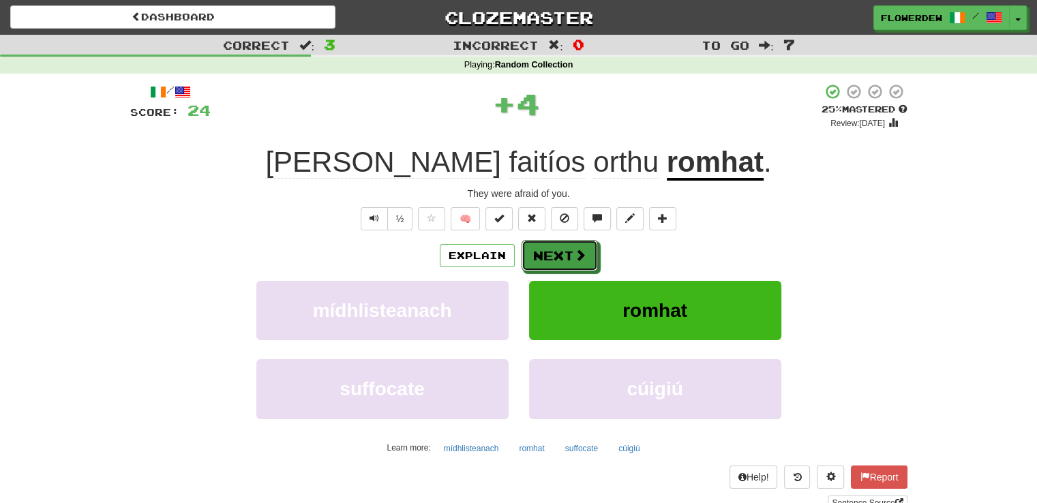
click at [557, 255] on button "Next" at bounding box center [560, 255] width 76 height 31
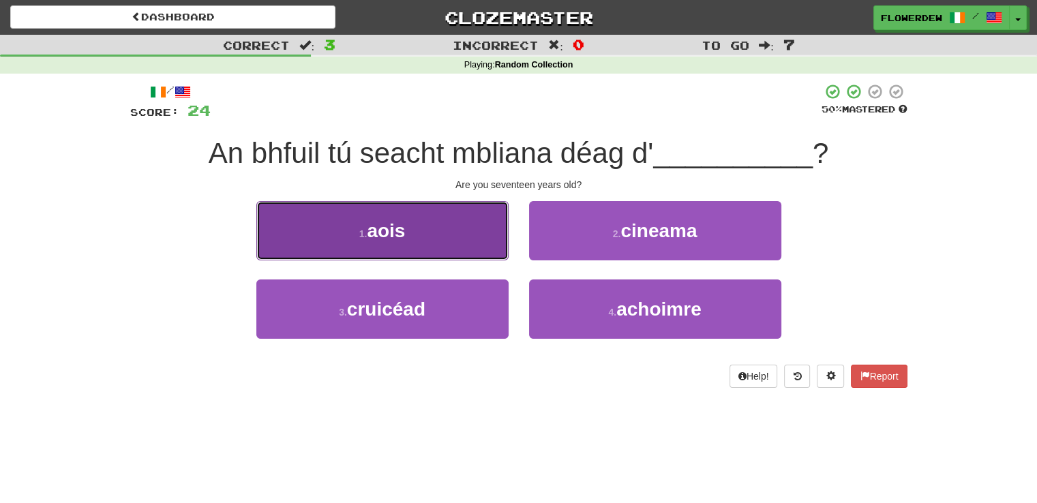
click at [466, 246] on button "1 . aois" at bounding box center [382, 230] width 252 height 59
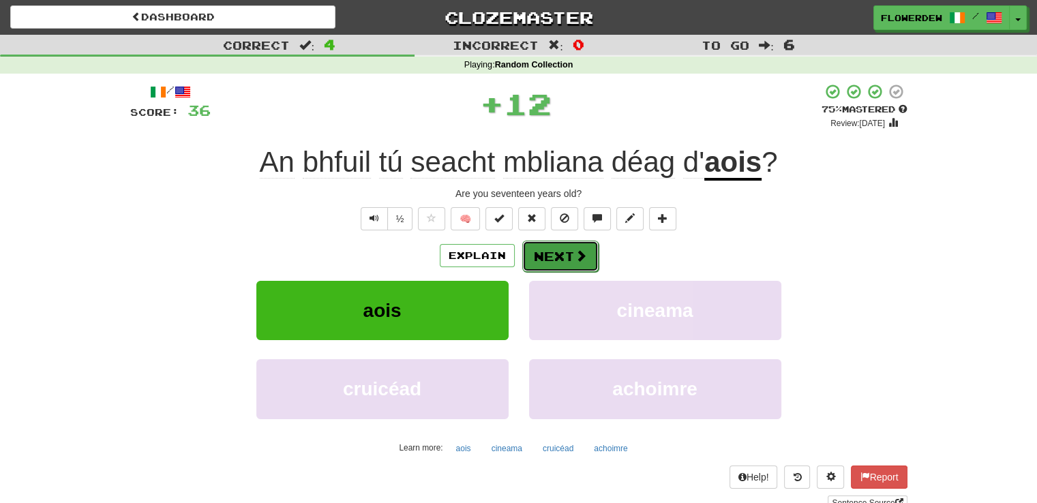
click at [569, 266] on button "Next" at bounding box center [560, 256] width 76 height 31
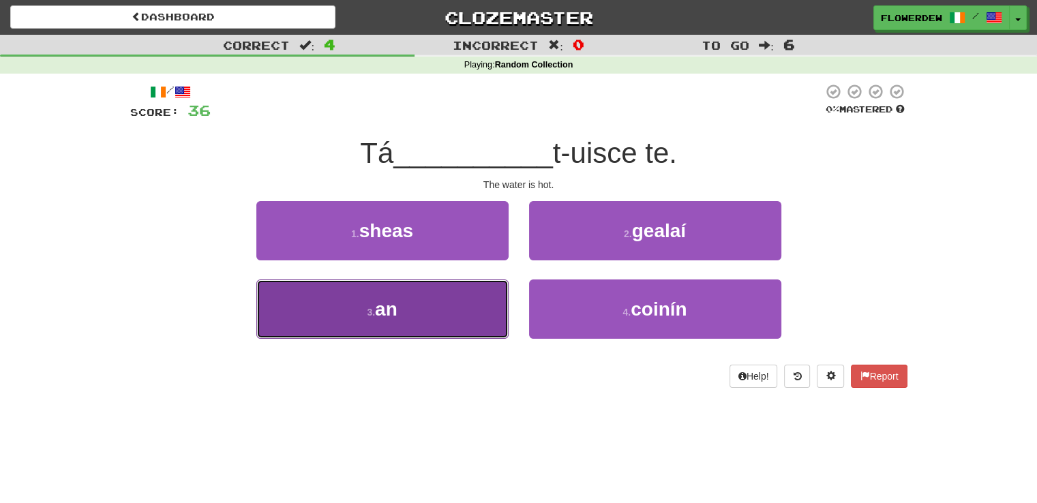
click at [479, 305] on button "3 . an" at bounding box center [382, 309] width 252 height 59
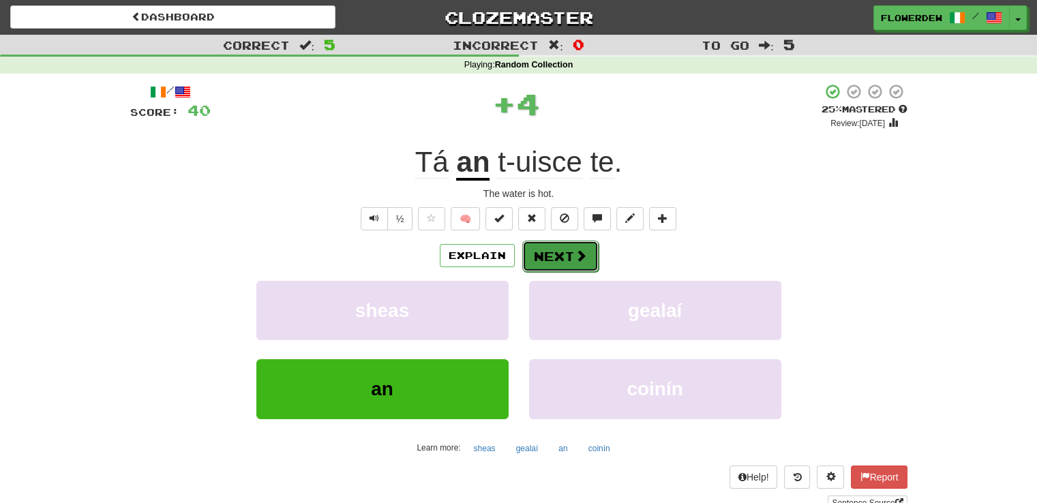
click at [562, 265] on button "Next" at bounding box center [560, 256] width 76 height 31
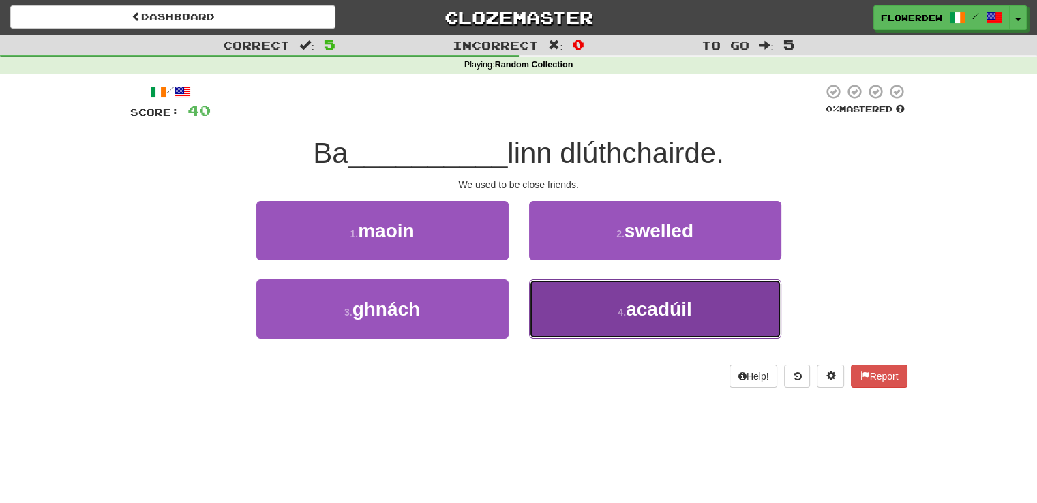
click at [571, 311] on button "4 . acadúil" at bounding box center [655, 309] width 252 height 59
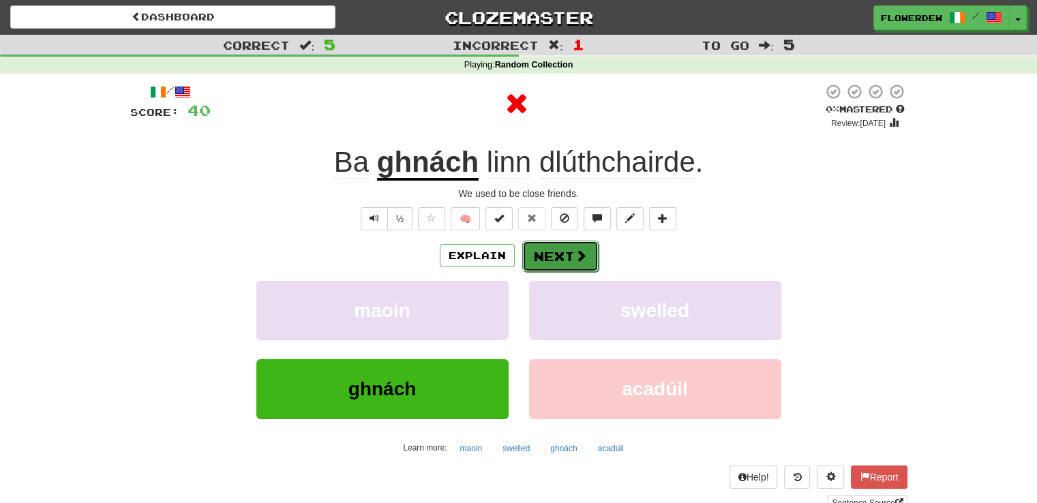
click at [535, 265] on button "Next" at bounding box center [560, 256] width 76 height 31
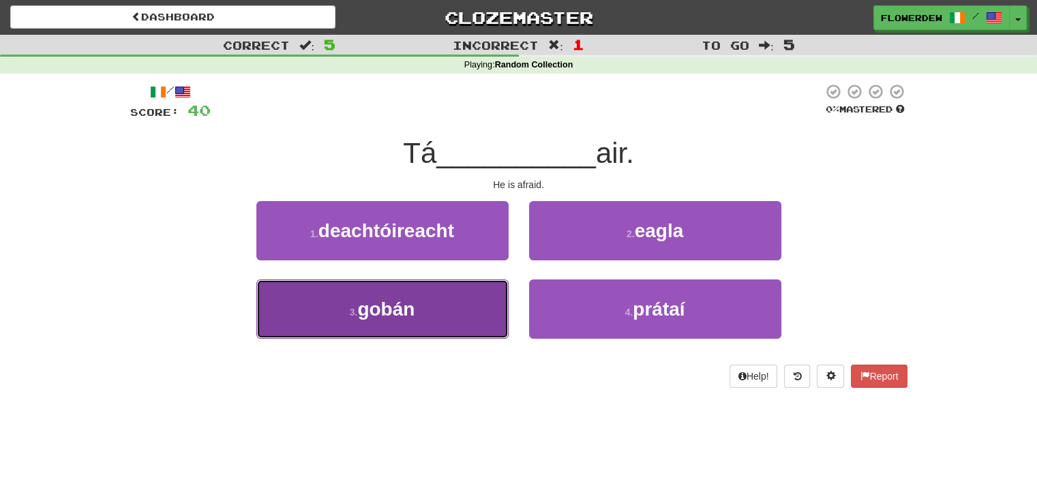
click at [491, 312] on button "3 . gobán" at bounding box center [382, 309] width 252 height 59
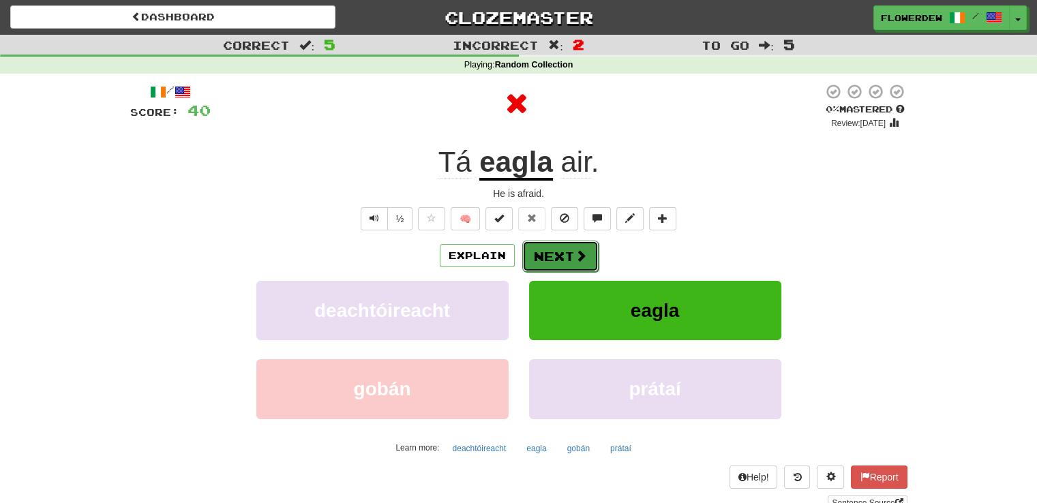
click at [553, 265] on button "Next" at bounding box center [560, 256] width 76 height 31
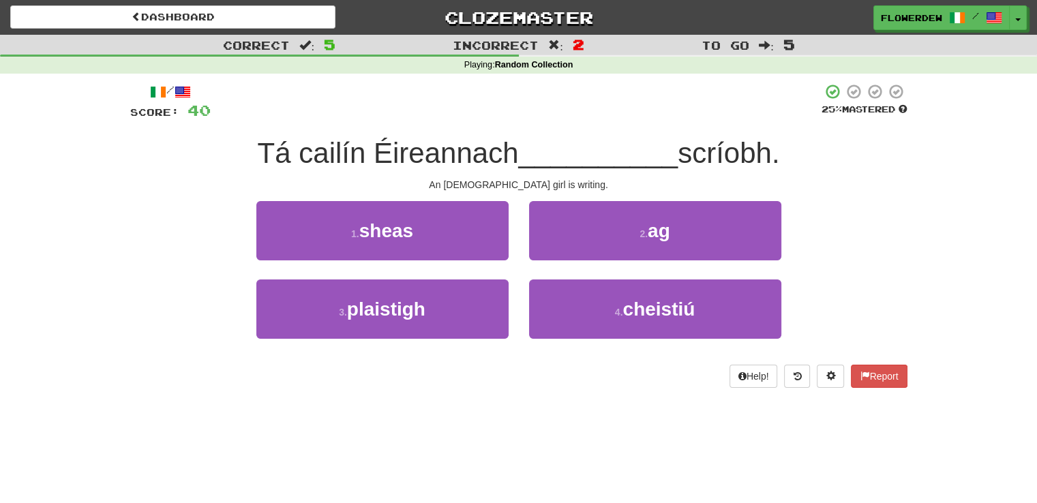
click at [553, 265] on div "2 . ag" at bounding box center [655, 240] width 273 height 78
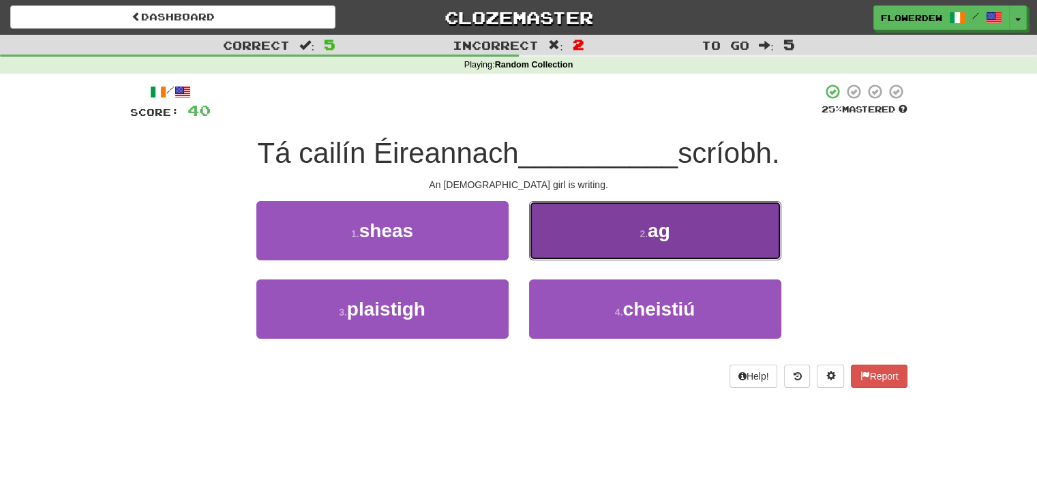
click at [565, 242] on button "2 . ag" at bounding box center [655, 230] width 252 height 59
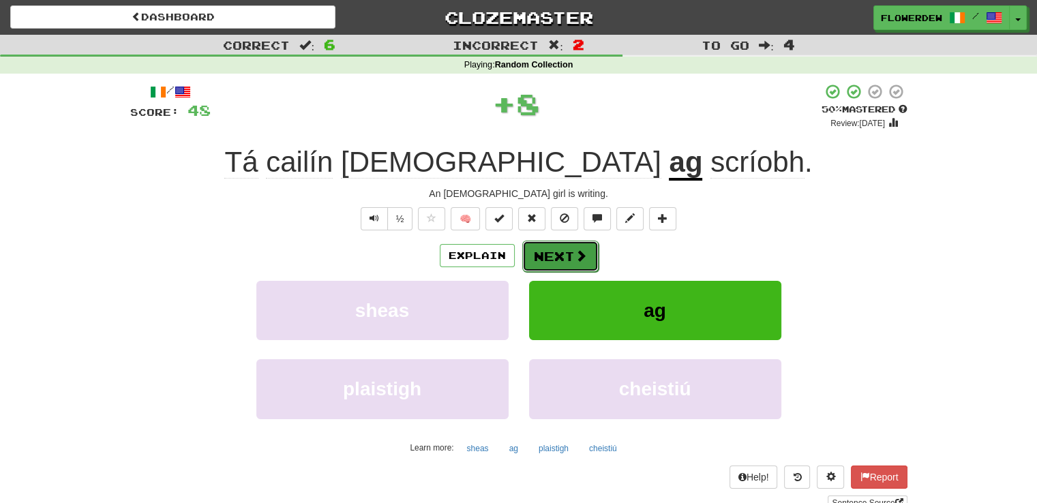
click at [558, 256] on button "Next" at bounding box center [560, 256] width 76 height 31
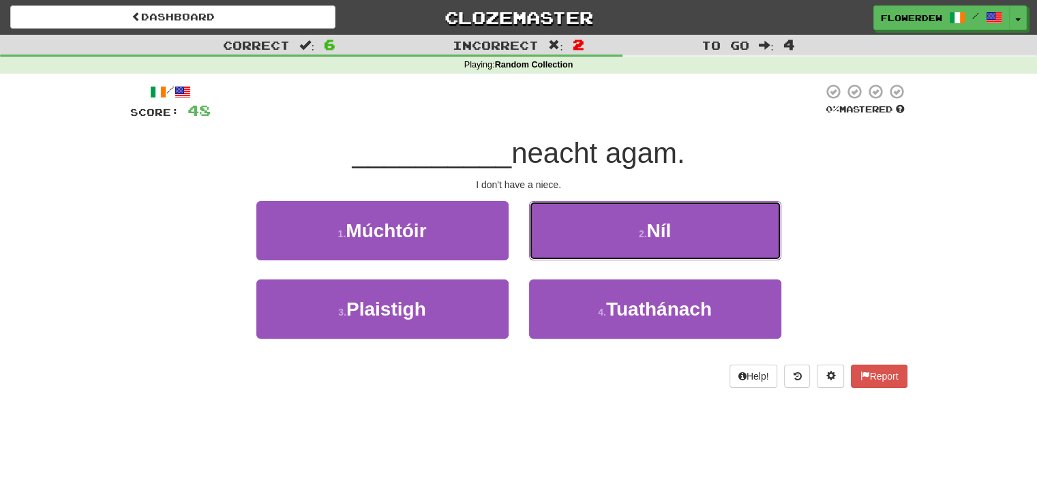
click at [558, 256] on button "2 . Níl" at bounding box center [655, 230] width 252 height 59
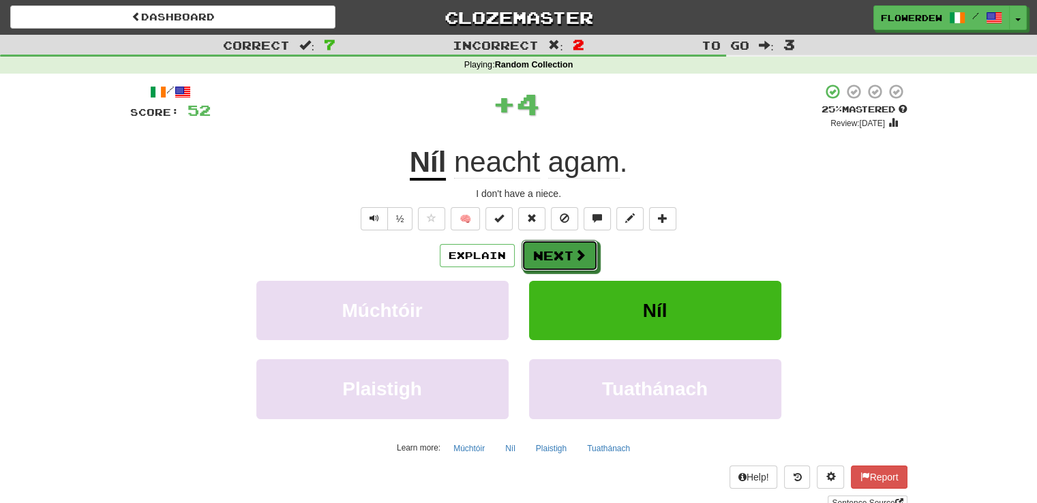
click at [558, 256] on button "Next" at bounding box center [560, 255] width 76 height 31
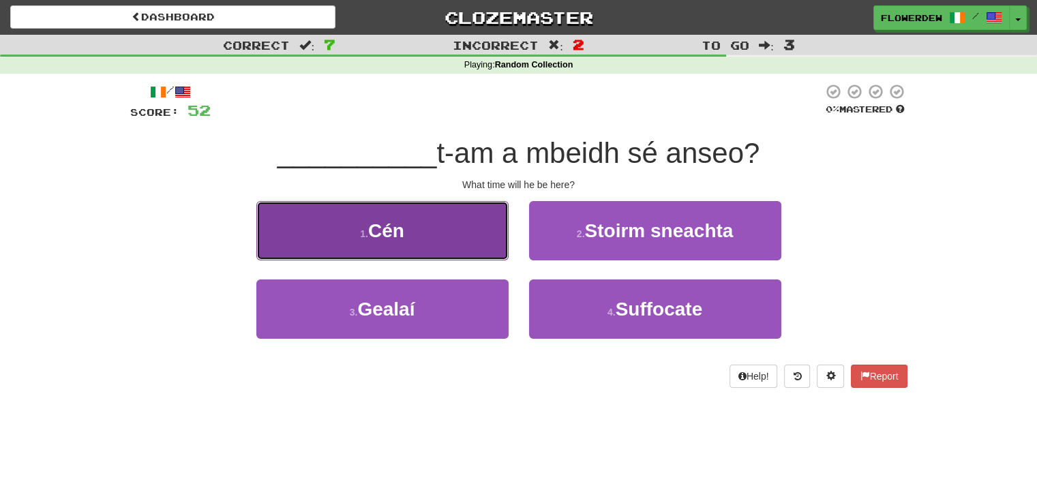
click at [497, 258] on button "1 . Cén" at bounding box center [382, 230] width 252 height 59
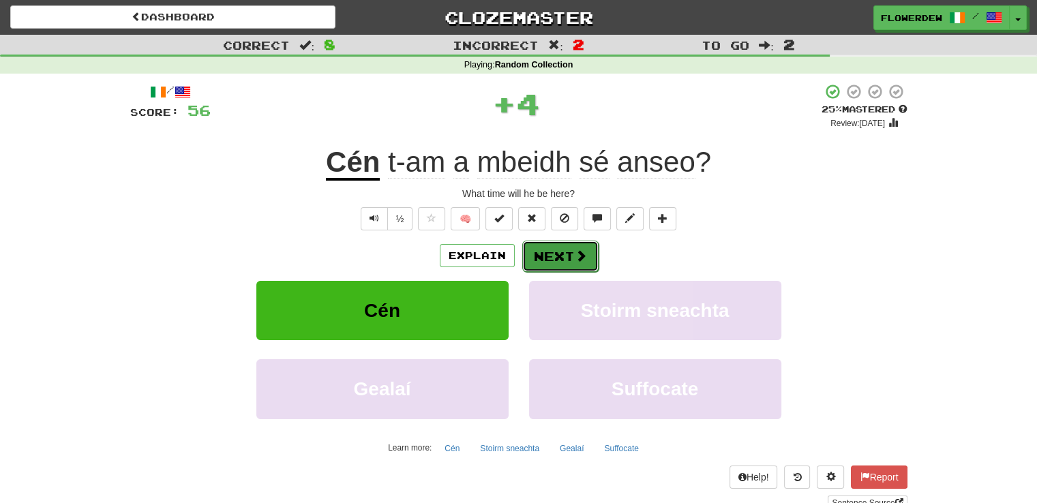
click at [554, 246] on button "Next" at bounding box center [560, 256] width 76 height 31
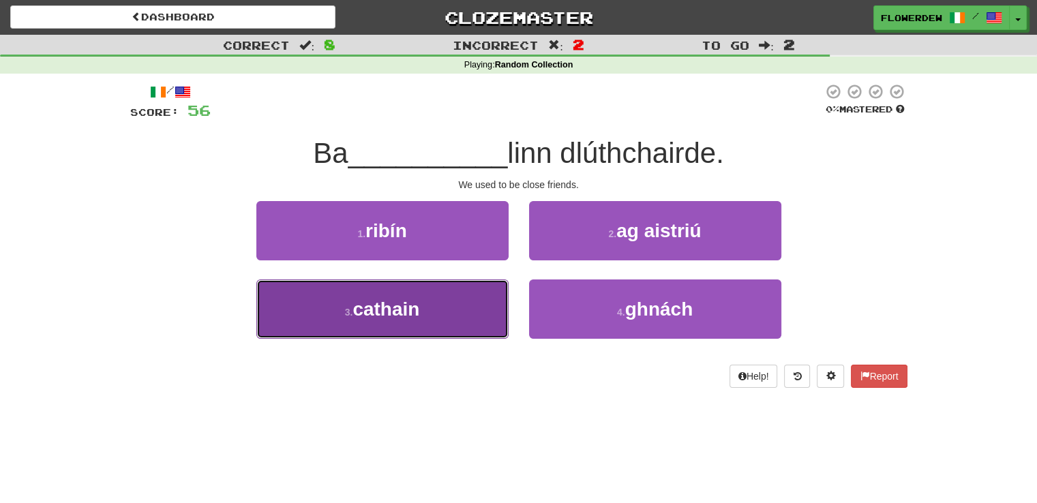
click at [470, 327] on button "3 . cathain" at bounding box center [382, 309] width 252 height 59
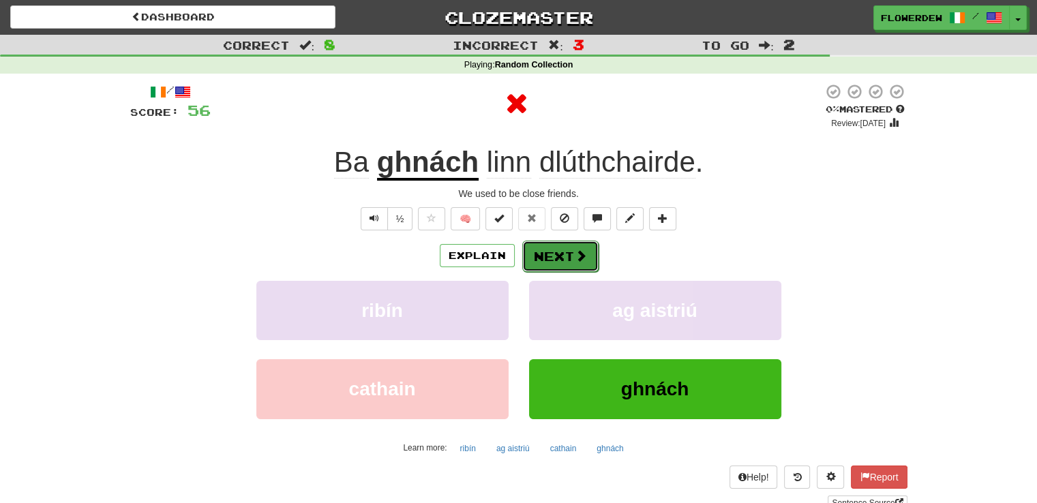
click at [565, 249] on button "Next" at bounding box center [560, 256] width 76 height 31
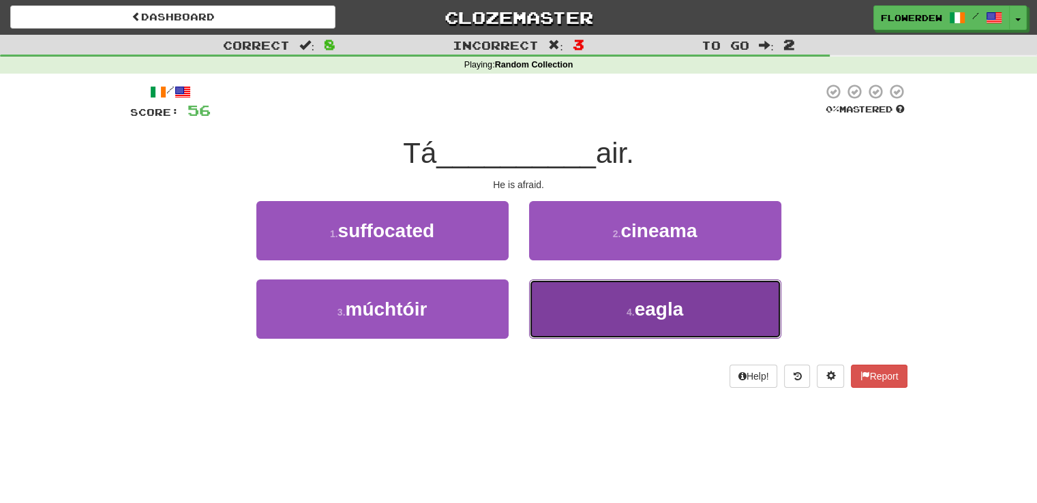
click at [565, 288] on button "4 . eagla" at bounding box center [655, 309] width 252 height 59
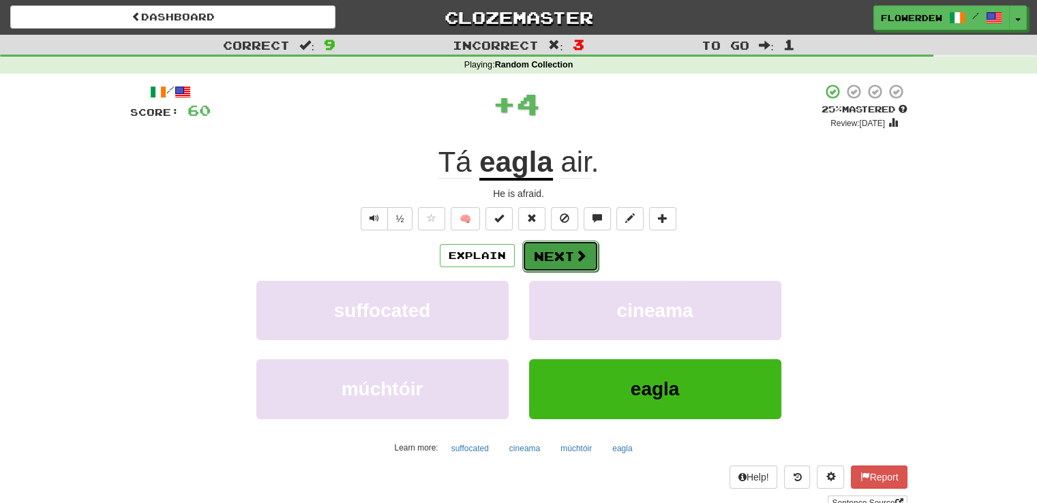
click at [567, 254] on button "Next" at bounding box center [560, 256] width 76 height 31
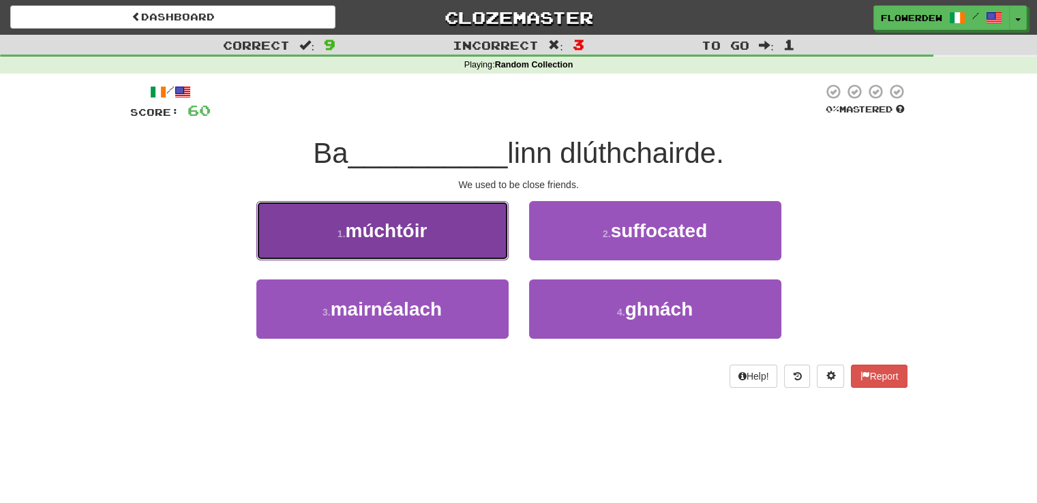
click at [484, 246] on button "1 . múchtóir" at bounding box center [382, 230] width 252 height 59
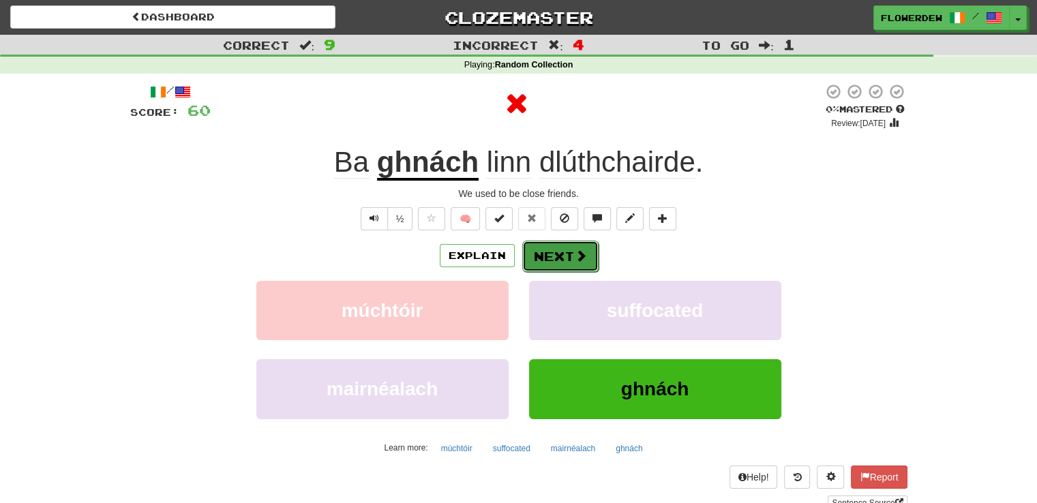
click at [550, 243] on button "Next" at bounding box center [560, 256] width 76 height 31
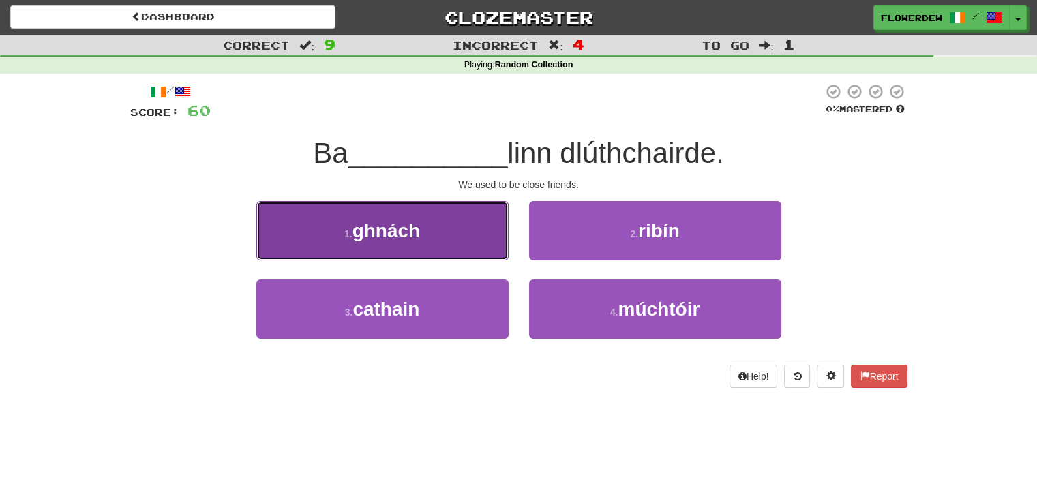
click at [496, 219] on button "1 . ghnách" at bounding box center [382, 230] width 252 height 59
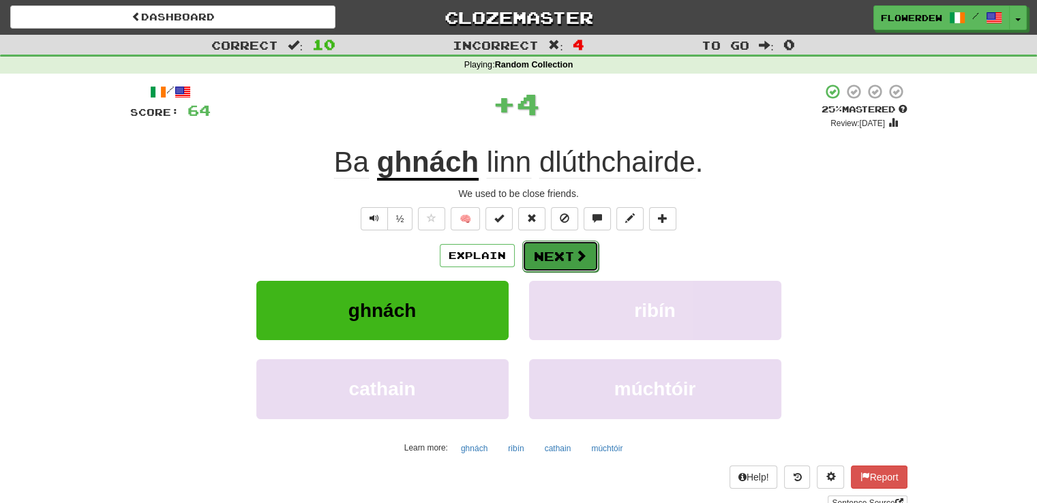
click at [561, 252] on button "Next" at bounding box center [560, 256] width 76 height 31
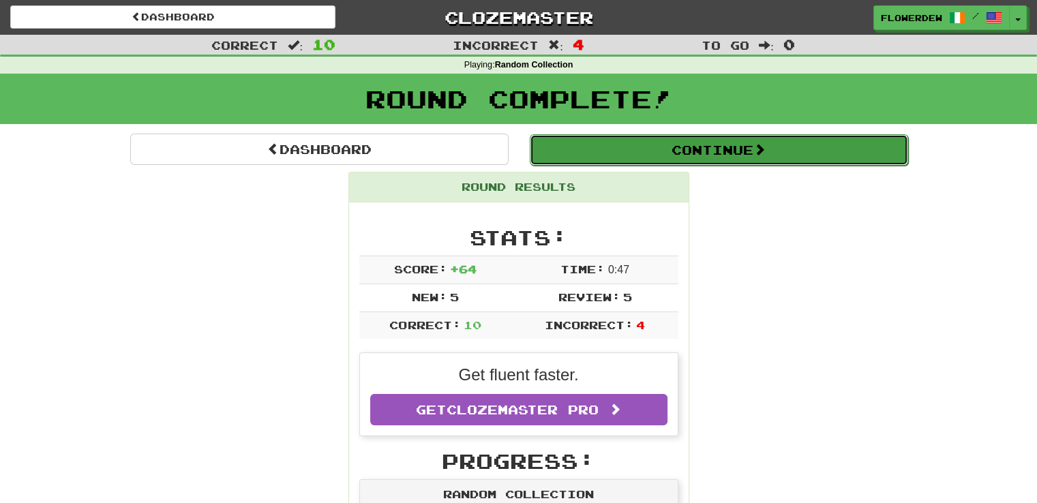
click at [610, 142] on button "Continue" at bounding box center [719, 149] width 378 height 31
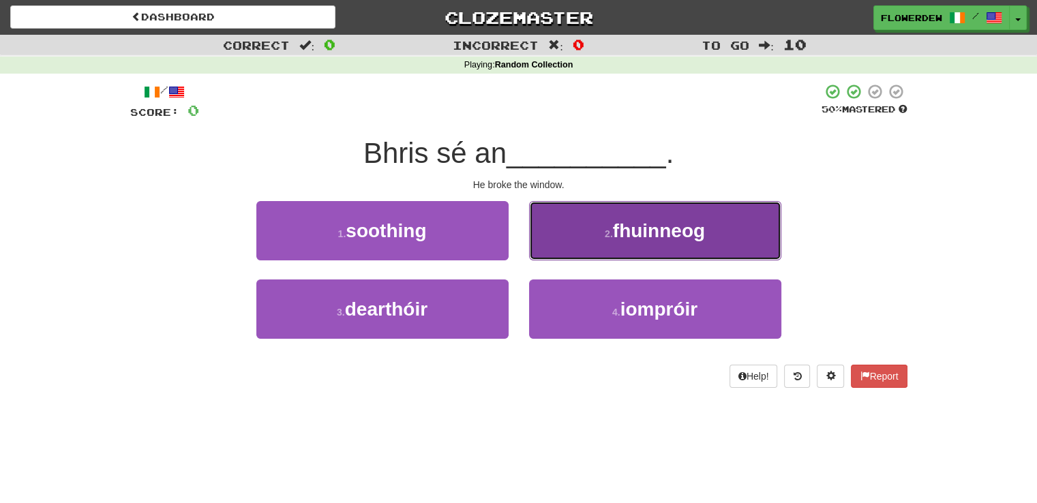
click at [602, 230] on button "2 . fhuinneog" at bounding box center [655, 230] width 252 height 59
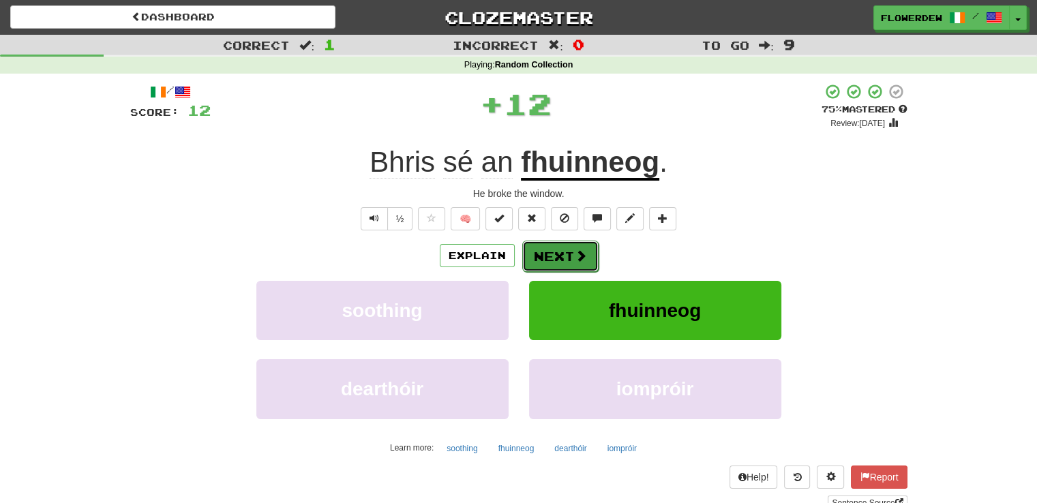
click at [567, 241] on button "Next" at bounding box center [560, 256] width 76 height 31
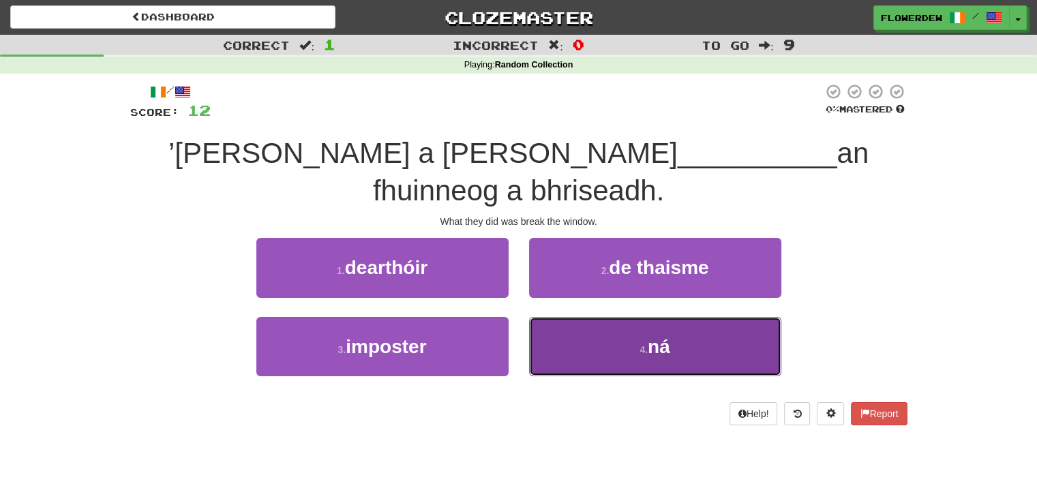
click at [567, 317] on button "4 . ná" at bounding box center [655, 346] width 252 height 59
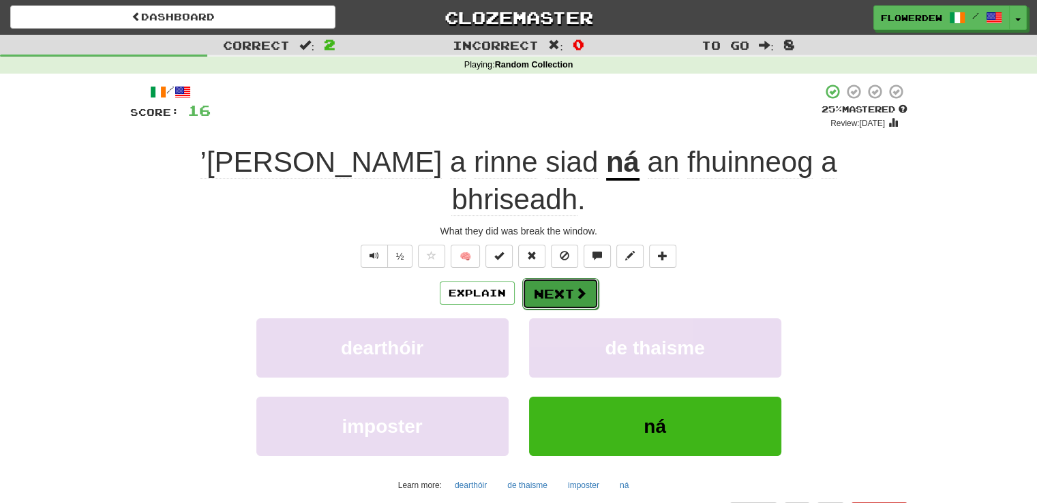
click at [575, 287] on span at bounding box center [581, 293] width 12 height 12
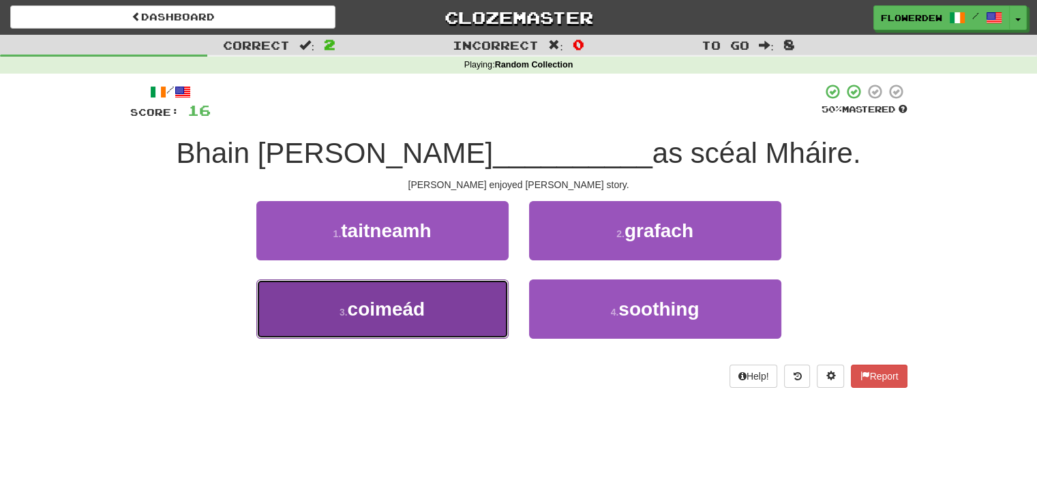
click at [460, 327] on button "3 . coimeád" at bounding box center [382, 309] width 252 height 59
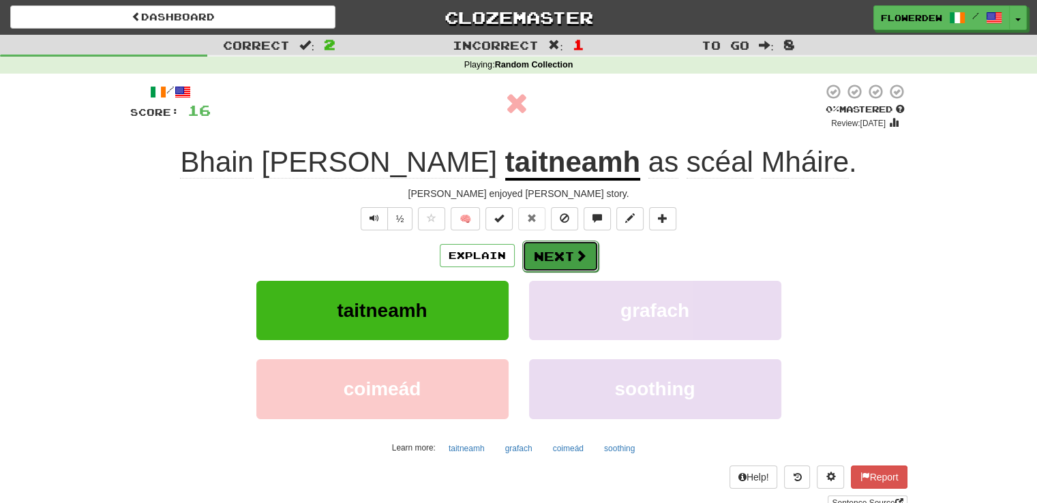
click at [568, 261] on button "Next" at bounding box center [560, 256] width 76 height 31
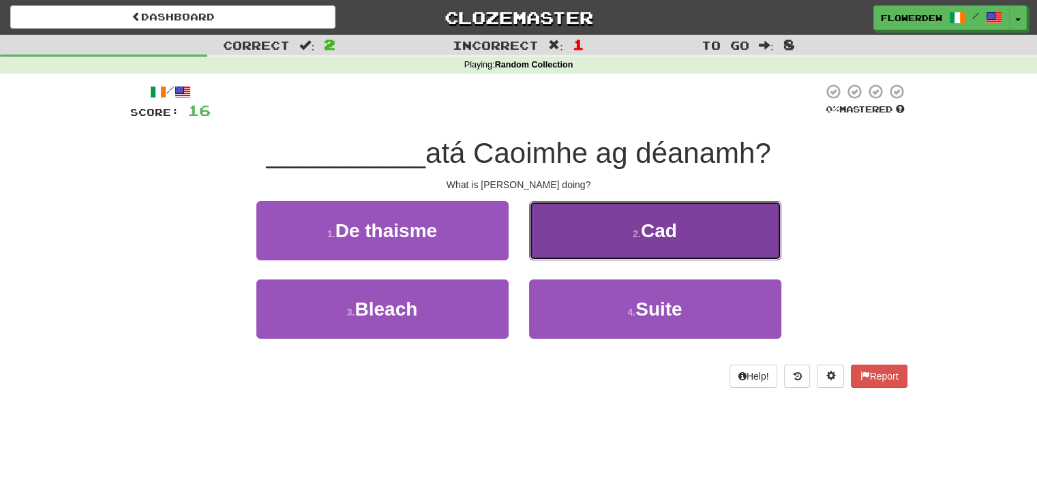
click at [585, 232] on button "2 . Cad" at bounding box center [655, 230] width 252 height 59
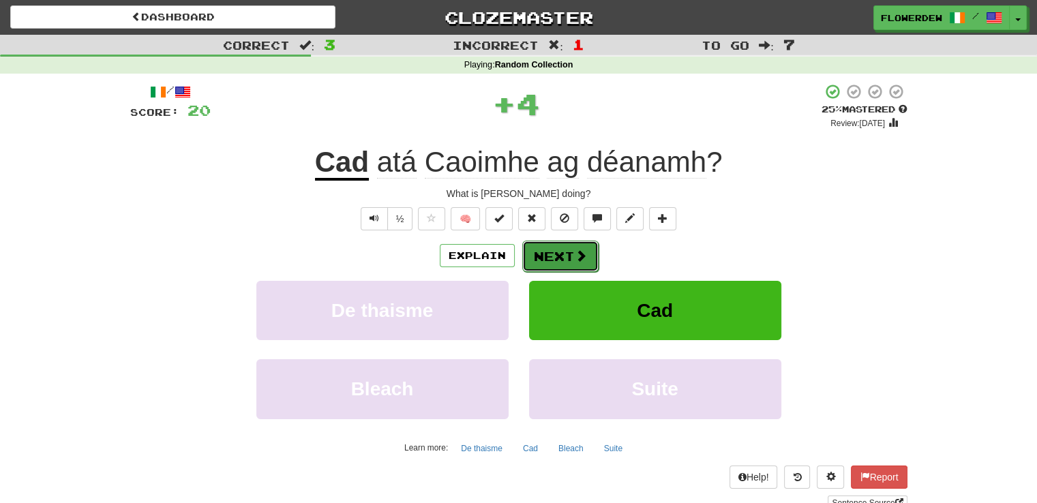
click at [580, 244] on button "Next" at bounding box center [560, 256] width 76 height 31
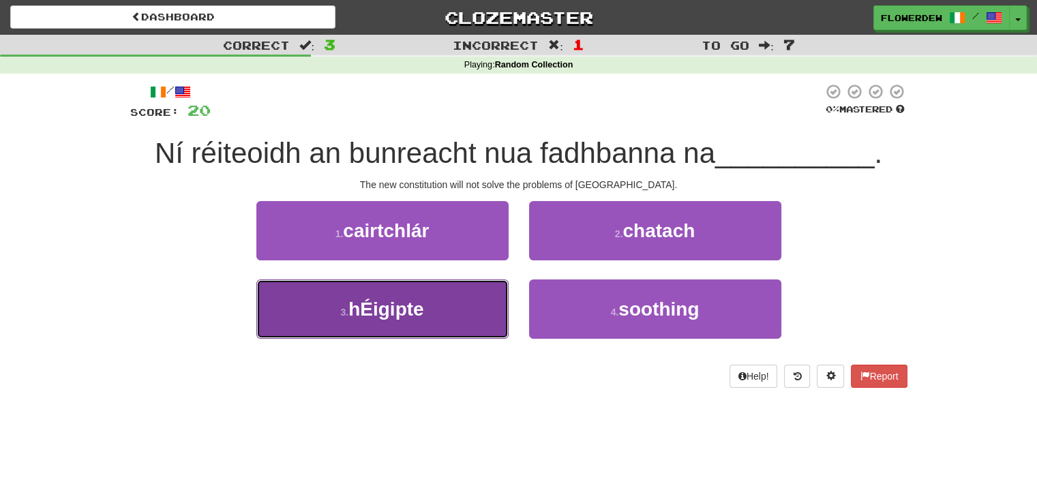
click at [475, 314] on button "3 . hÉigipte" at bounding box center [382, 309] width 252 height 59
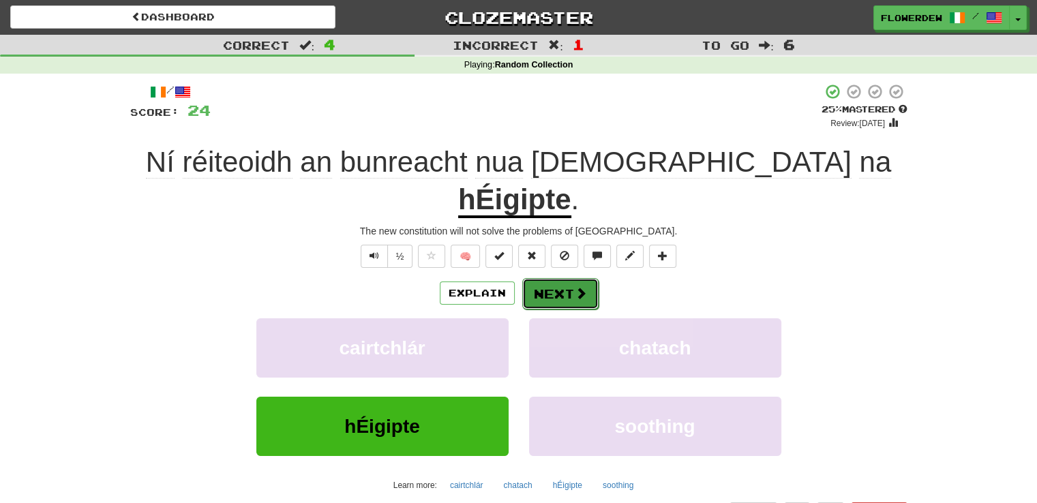
click at [584, 287] on span at bounding box center [581, 293] width 12 height 12
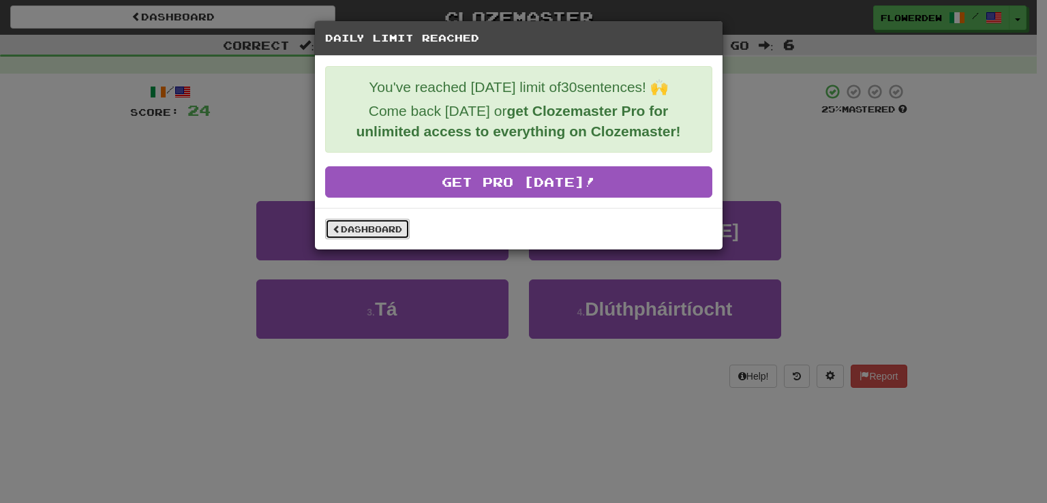
click at [395, 230] on link "Dashboard" at bounding box center [367, 229] width 85 height 20
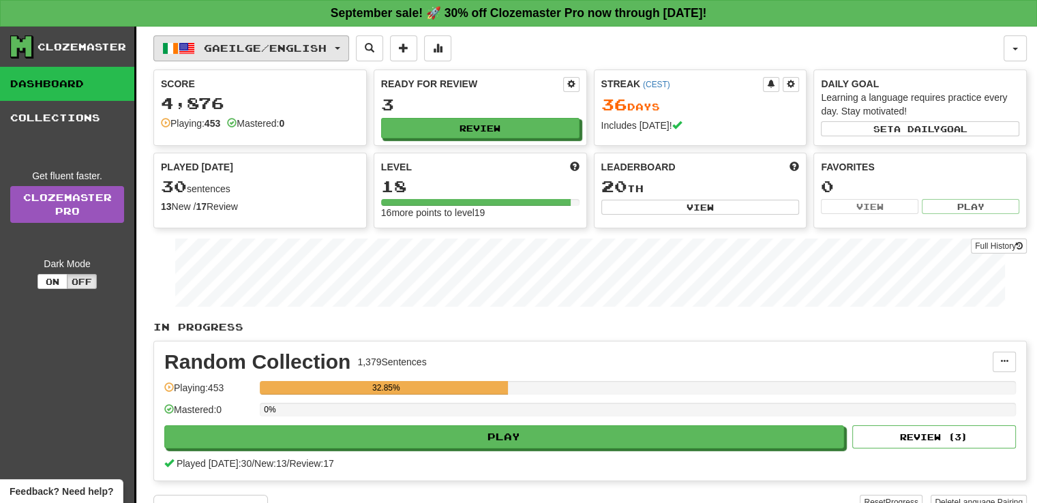
click at [281, 48] on span "Gaeilge / English" at bounding box center [265, 48] width 123 height 12
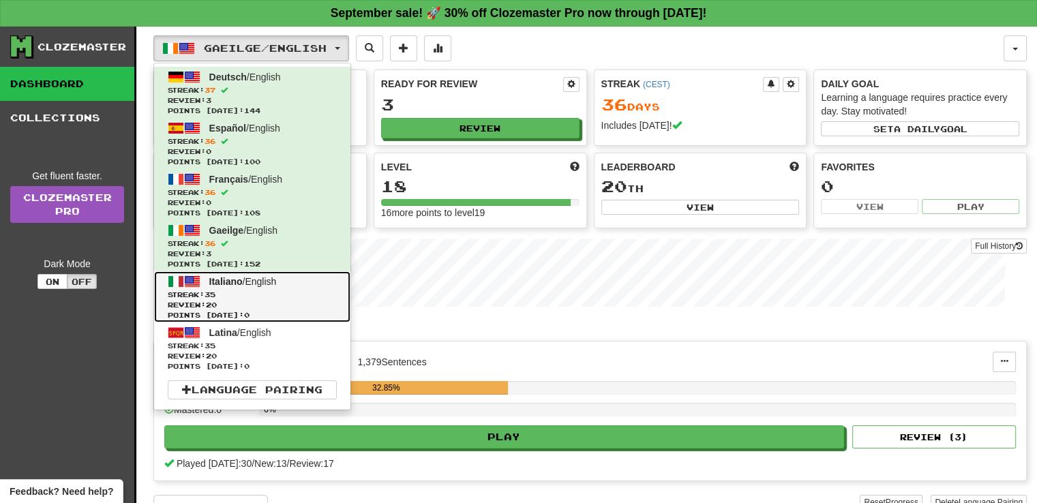
click at [269, 296] on span "Streak: 35" at bounding box center [252, 295] width 169 height 10
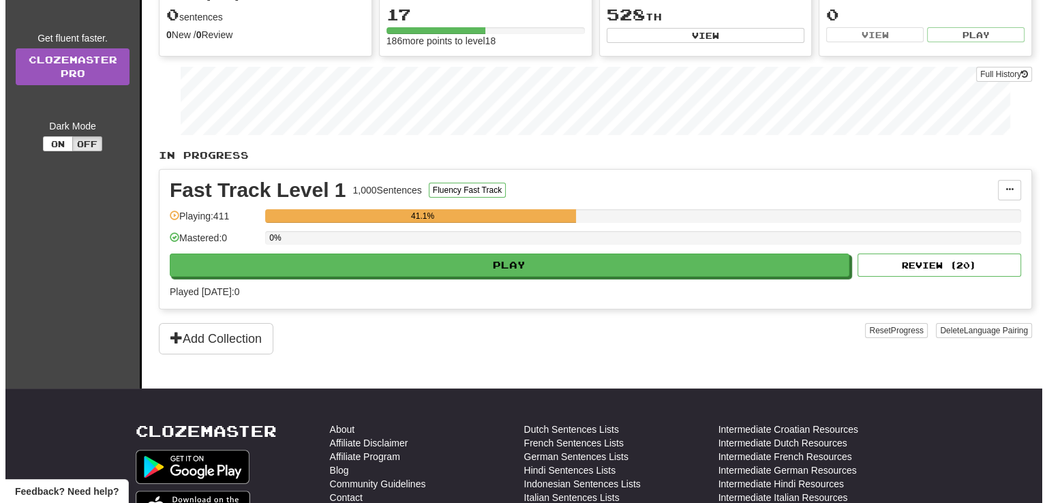
scroll to position [191, 0]
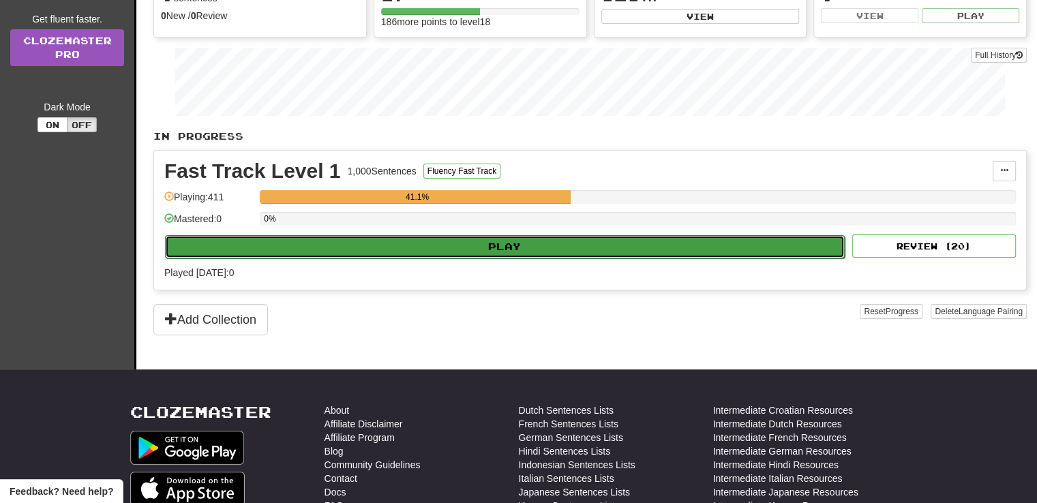
click at [406, 237] on button "Play" at bounding box center [505, 246] width 680 height 23
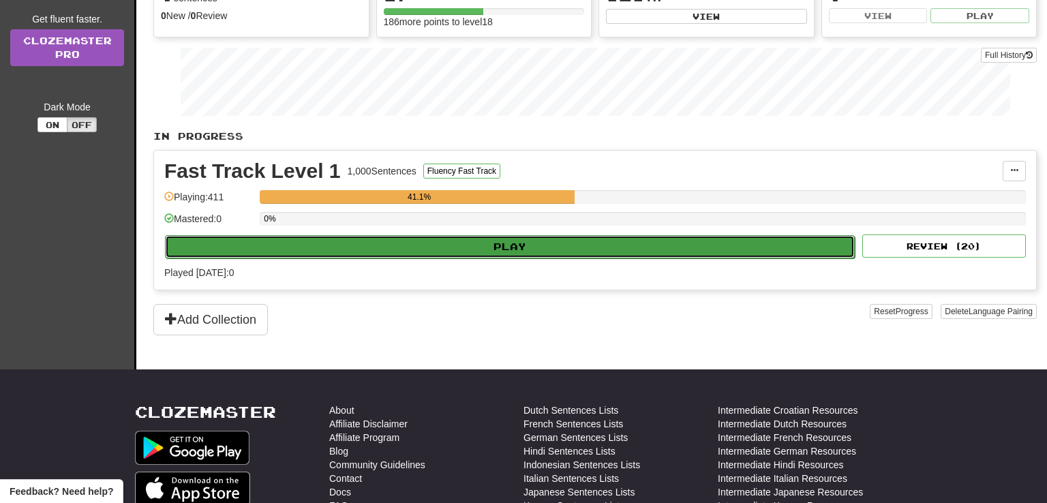
select select "**"
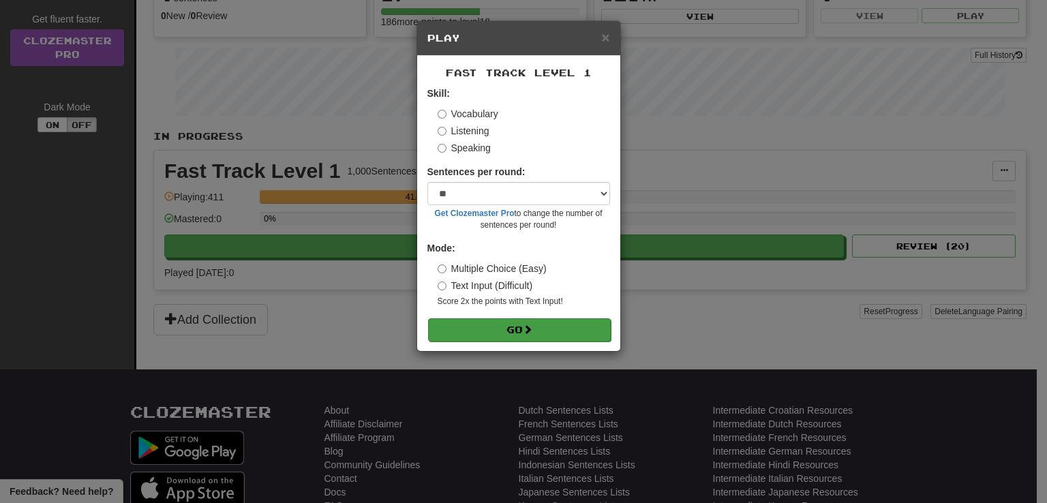
drag, startPoint x: 447, startPoint y: 346, endPoint x: 475, endPoint y: 335, distance: 29.4
click at [475, 335] on div "Fast Track Level 1 Skill: Vocabulary Listening Speaking Sentences per round: * …" at bounding box center [518, 203] width 203 height 295
click at [475, 335] on button "Go" at bounding box center [519, 329] width 183 height 23
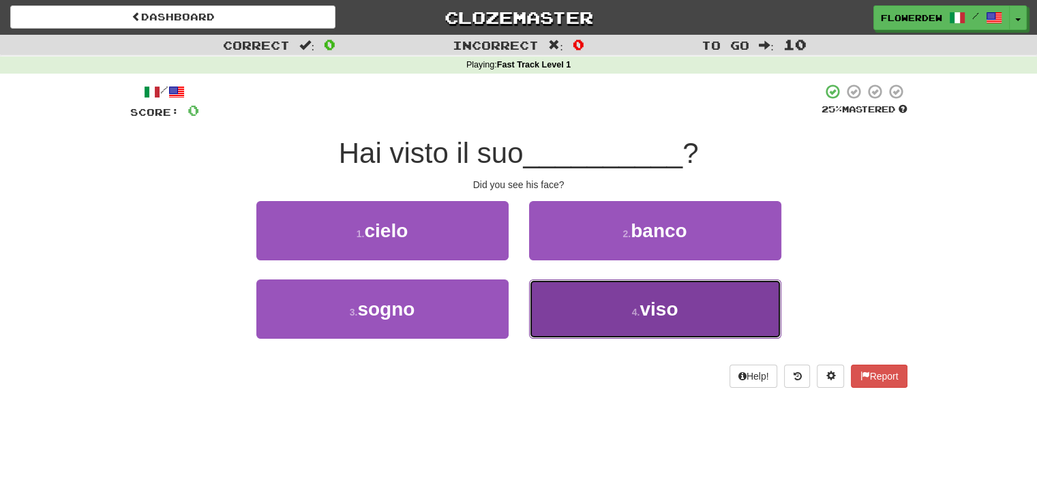
click at [565, 310] on button "4 . viso" at bounding box center [655, 309] width 252 height 59
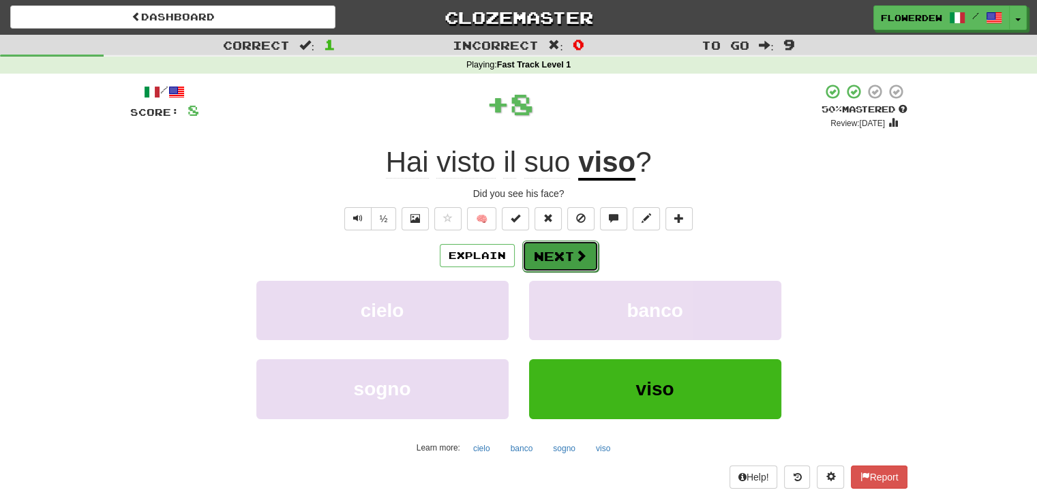
click at [560, 248] on button "Next" at bounding box center [560, 256] width 76 height 31
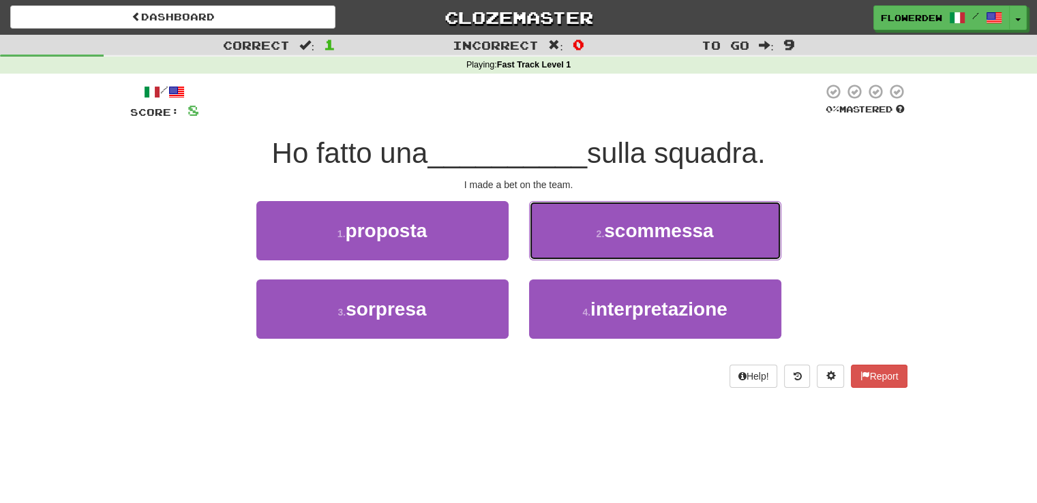
click at [560, 248] on button "2 . scommessa" at bounding box center [655, 230] width 252 height 59
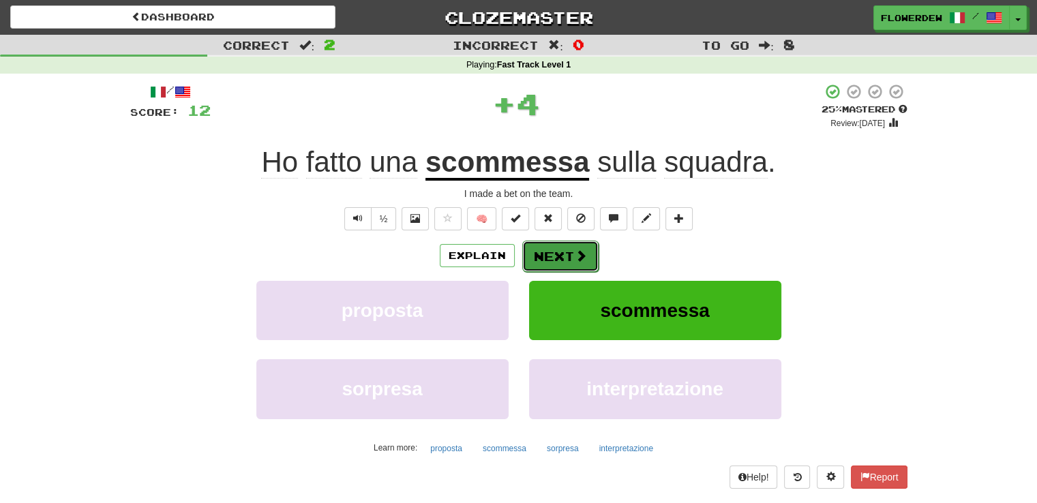
click at [558, 254] on button "Next" at bounding box center [560, 256] width 76 height 31
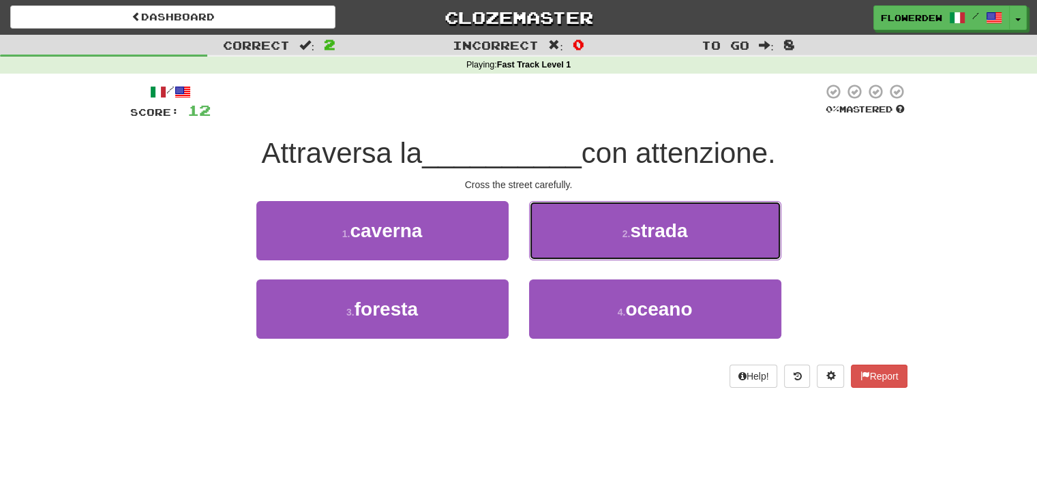
click at [558, 254] on button "2 . strada" at bounding box center [655, 230] width 252 height 59
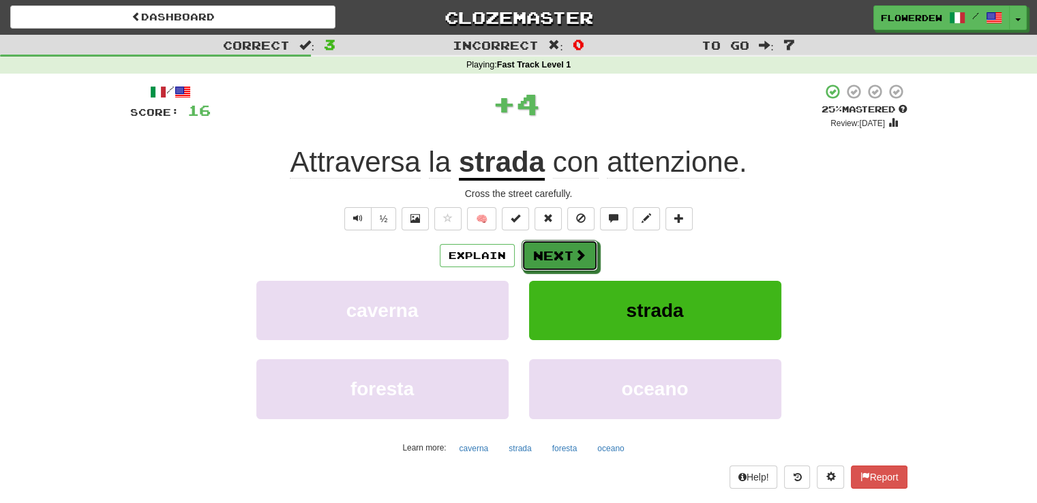
click at [558, 254] on button "Next" at bounding box center [560, 255] width 76 height 31
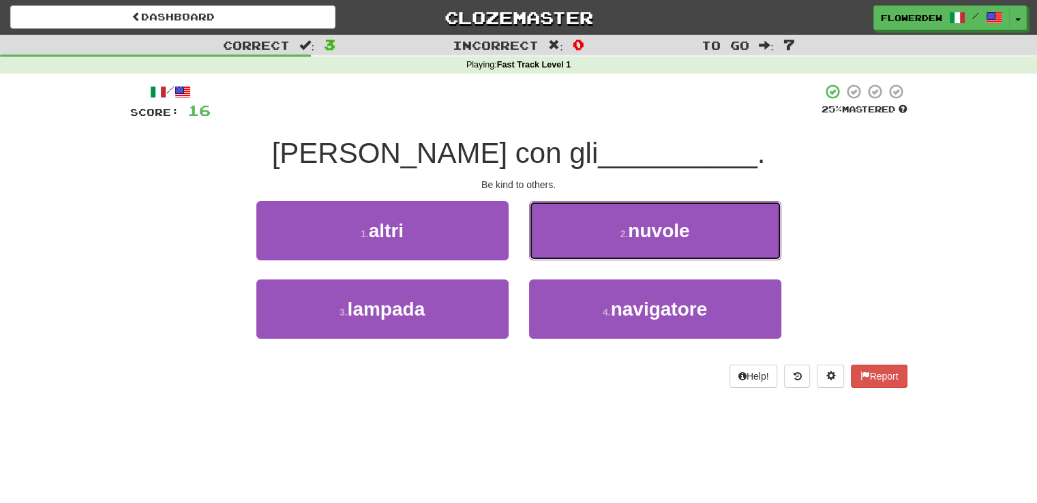
click at [558, 254] on button "2 . nuvole" at bounding box center [655, 230] width 252 height 59
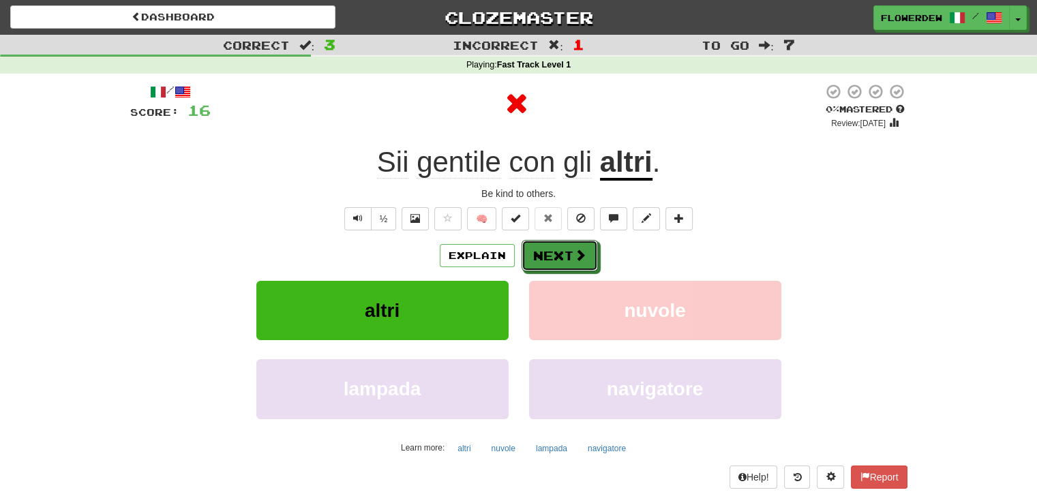
click at [558, 254] on button "Next" at bounding box center [560, 255] width 76 height 31
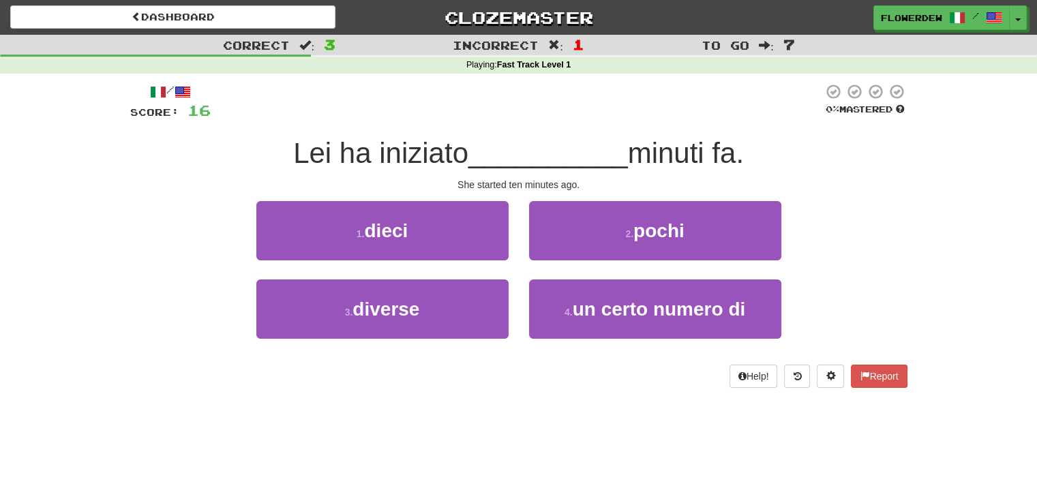
click at [458, 266] on div "1 . dieci" at bounding box center [382, 240] width 273 height 78
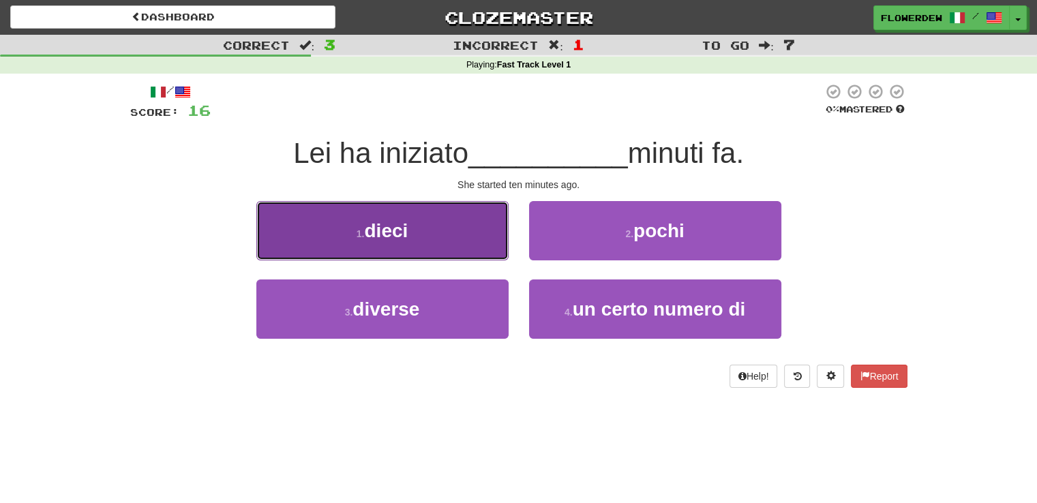
click at [458, 247] on button "1 . dieci" at bounding box center [382, 230] width 252 height 59
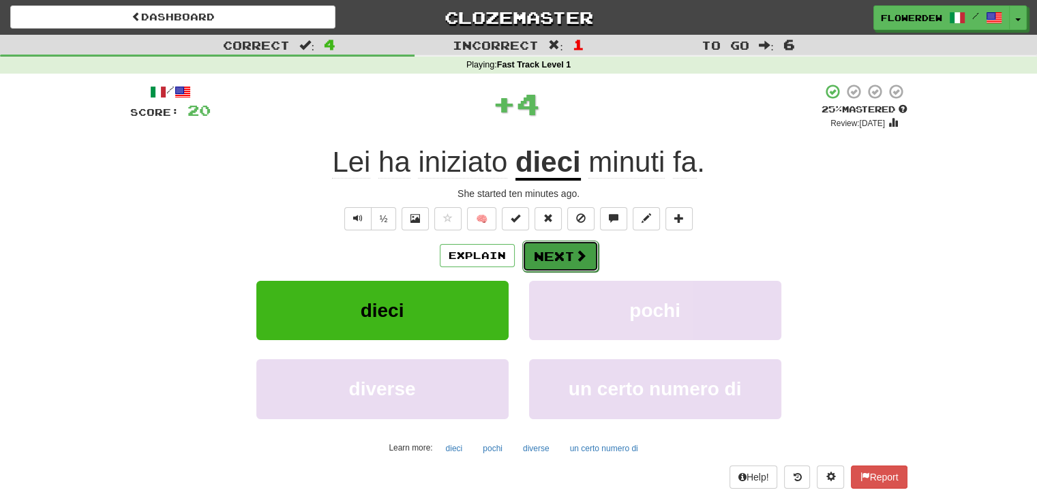
click at [535, 258] on button "Next" at bounding box center [560, 256] width 76 height 31
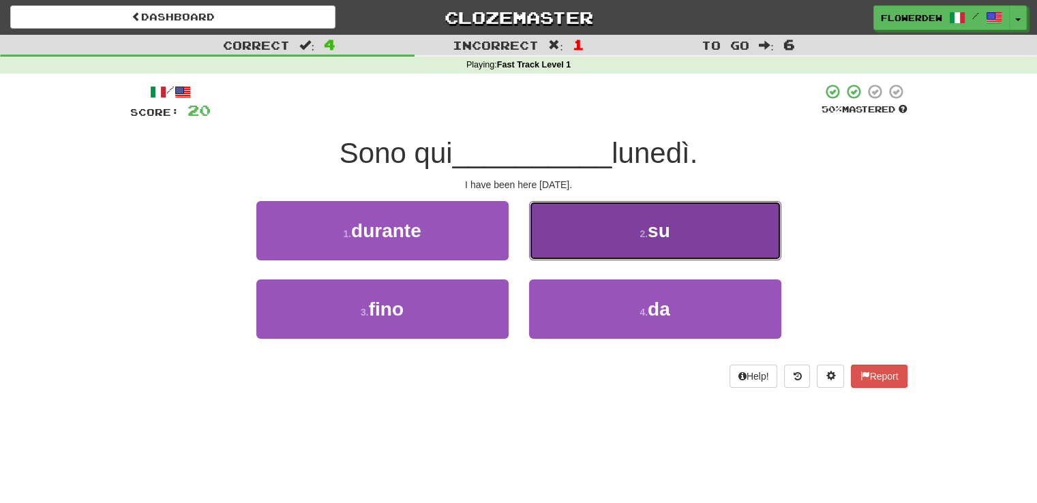
click at [577, 250] on button "2 . su" at bounding box center [655, 230] width 252 height 59
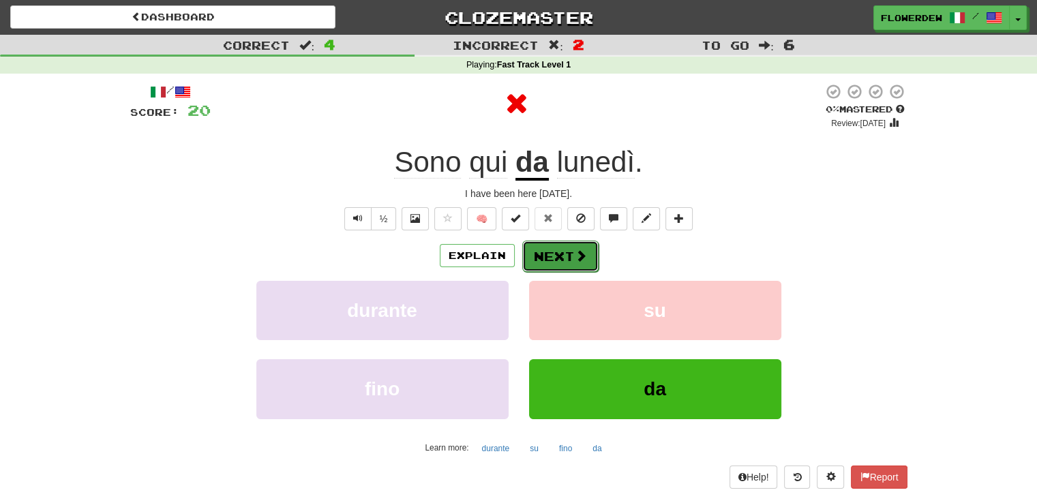
click at [568, 265] on button "Next" at bounding box center [560, 256] width 76 height 31
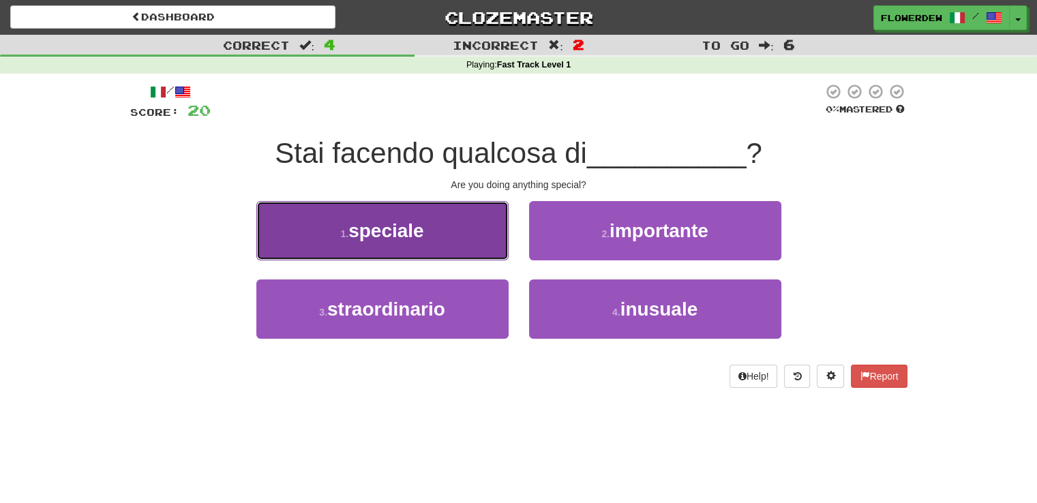
click at [474, 234] on button "1 . speciale" at bounding box center [382, 230] width 252 height 59
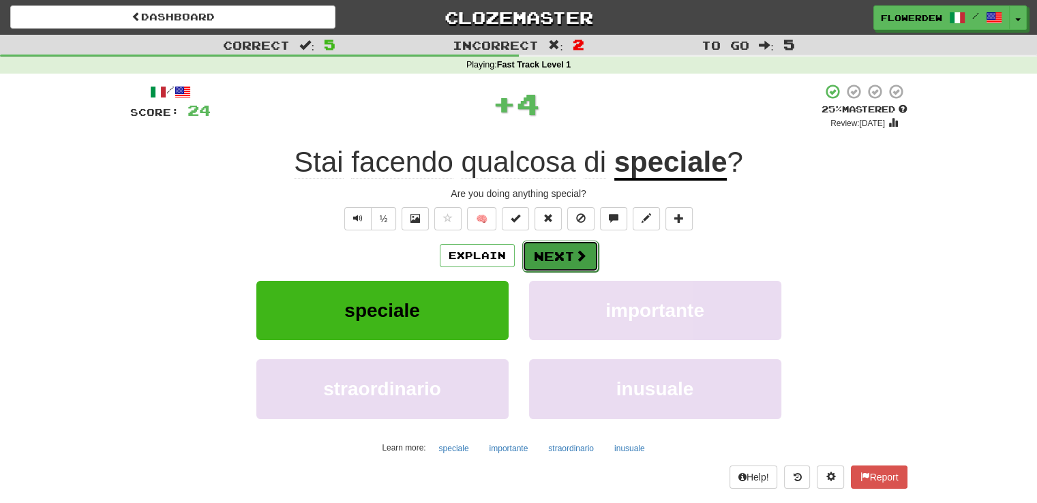
click at [529, 254] on button "Next" at bounding box center [560, 256] width 76 height 31
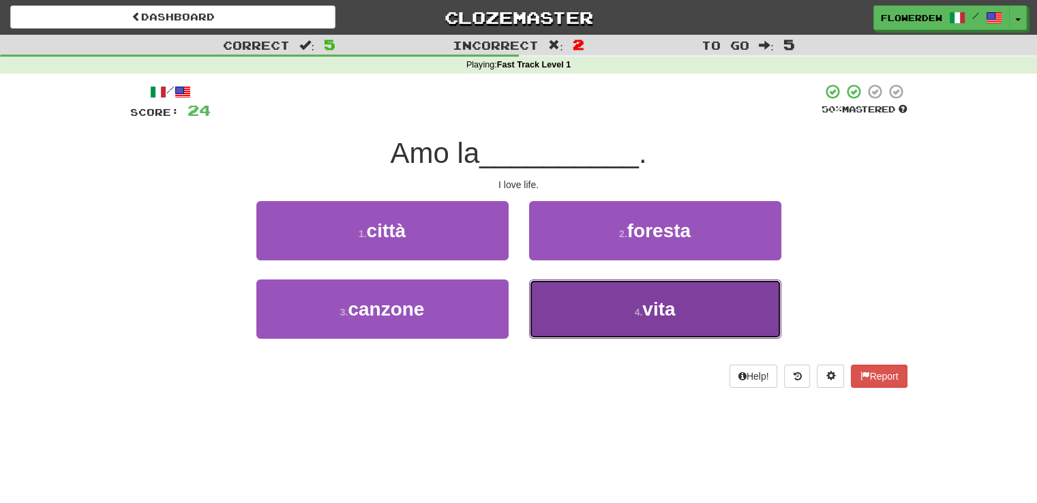
click at [539, 292] on button "4 . vita" at bounding box center [655, 309] width 252 height 59
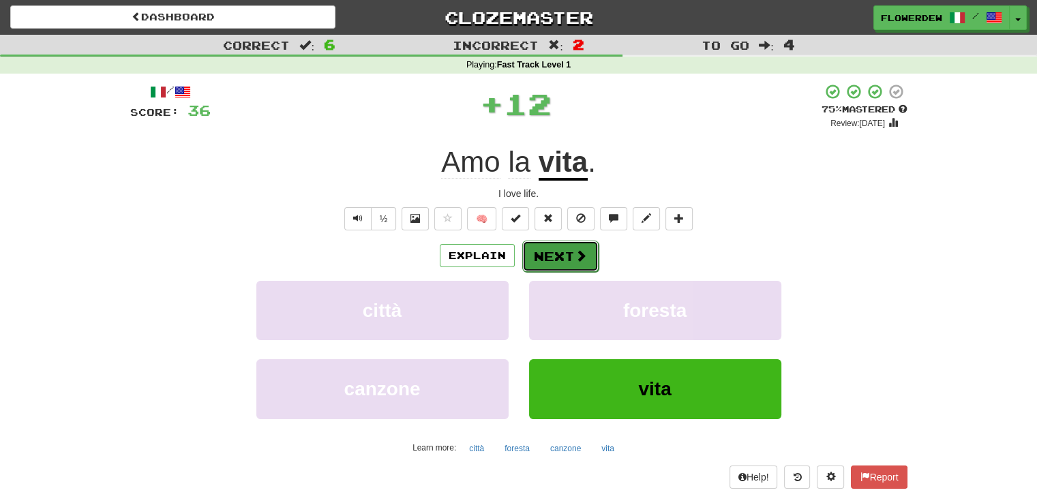
click at [543, 256] on button "Next" at bounding box center [560, 256] width 76 height 31
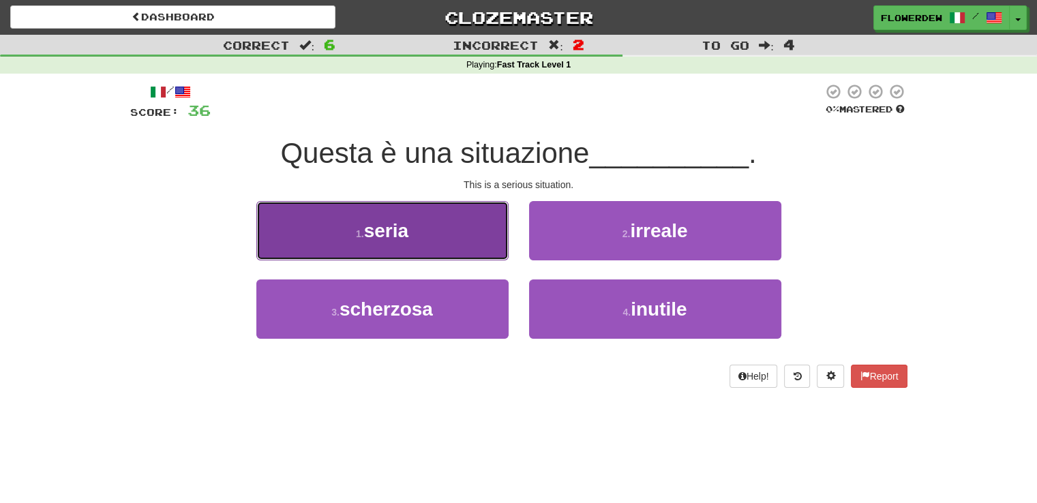
click at [489, 240] on button "1 . seria" at bounding box center [382, 230] width 252 height 59
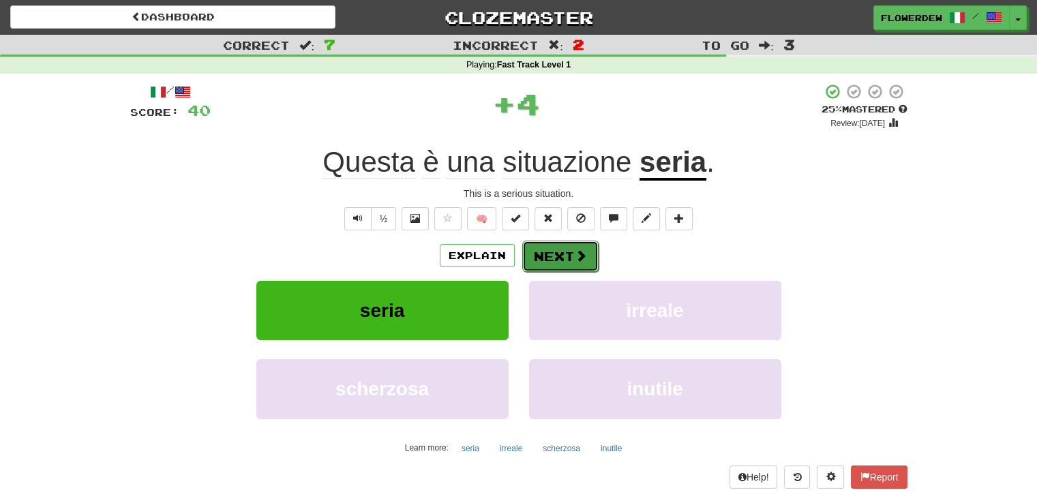
click at [550, 258] on button "Next" at bounding box center [560, 256] width 76 height 31
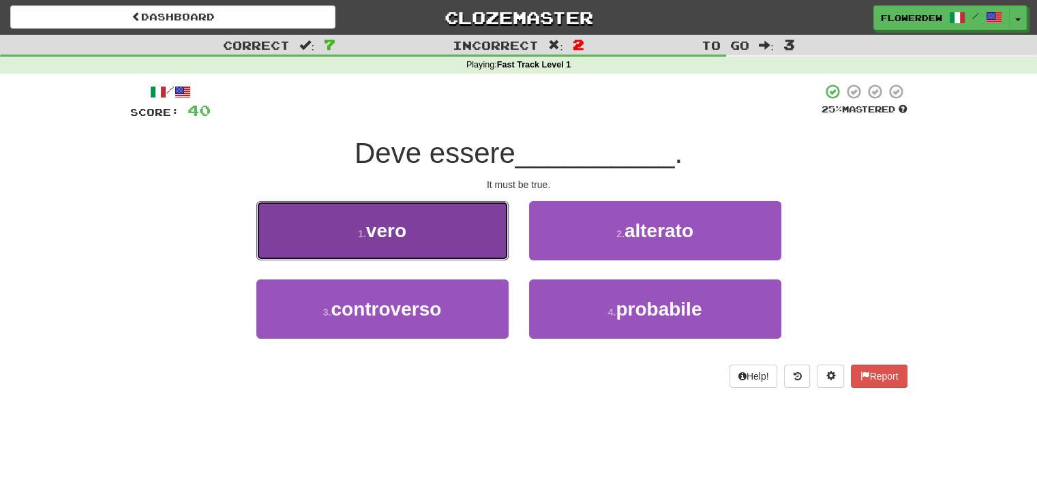
click at [470, 240] on button "1 . vero" at bounding box center [382, 230] width 252 height 59
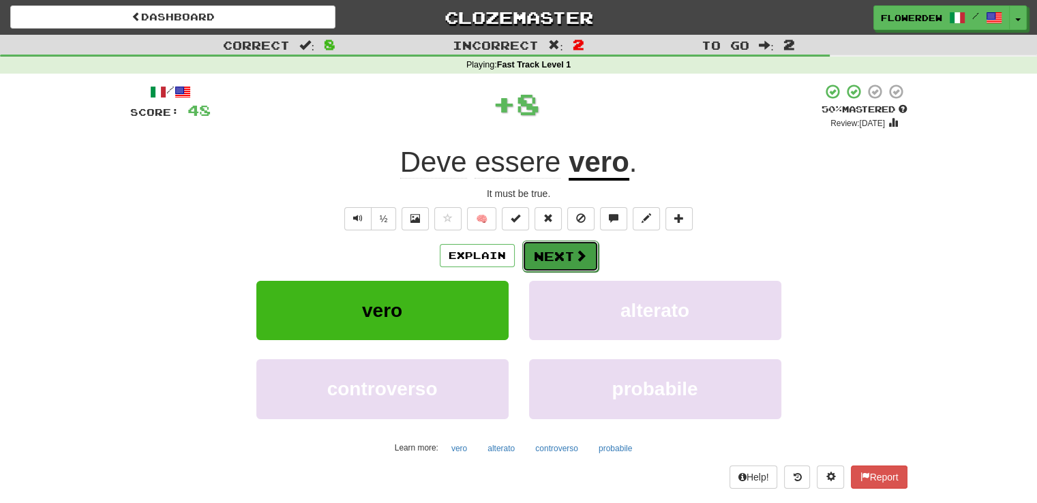
click at [537, 260] on button "Next" at bounding box center [560, 256] width 76 height 31
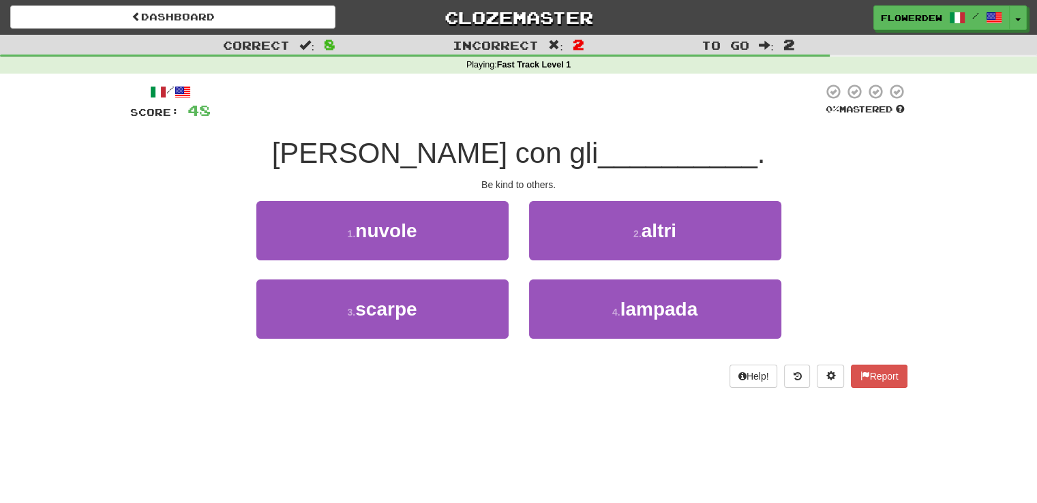
click at [537, 260] on div "2 . altri" at bounding box center [655, 240] width 273 height 78
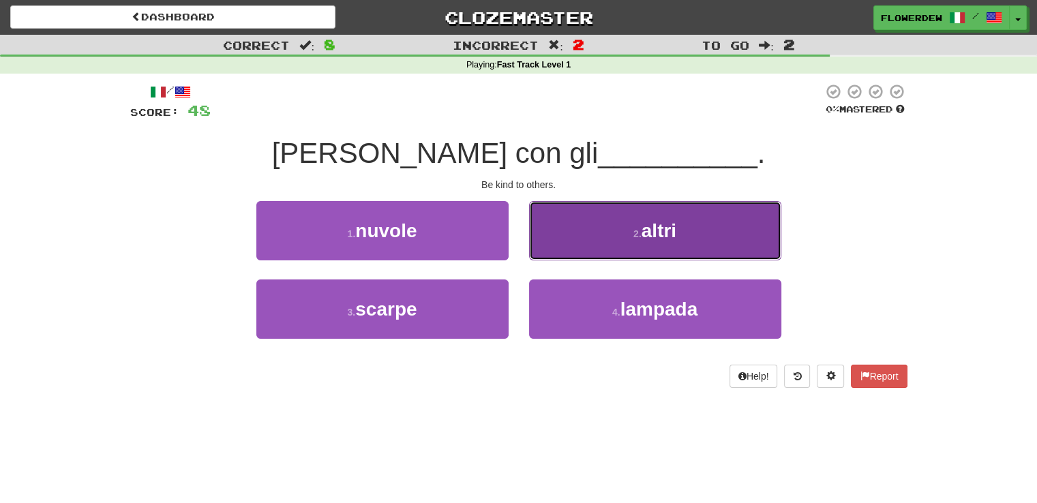
click at [567, 252] on button "2 . altri" at bounding box center [655, 230] width 252 height 59
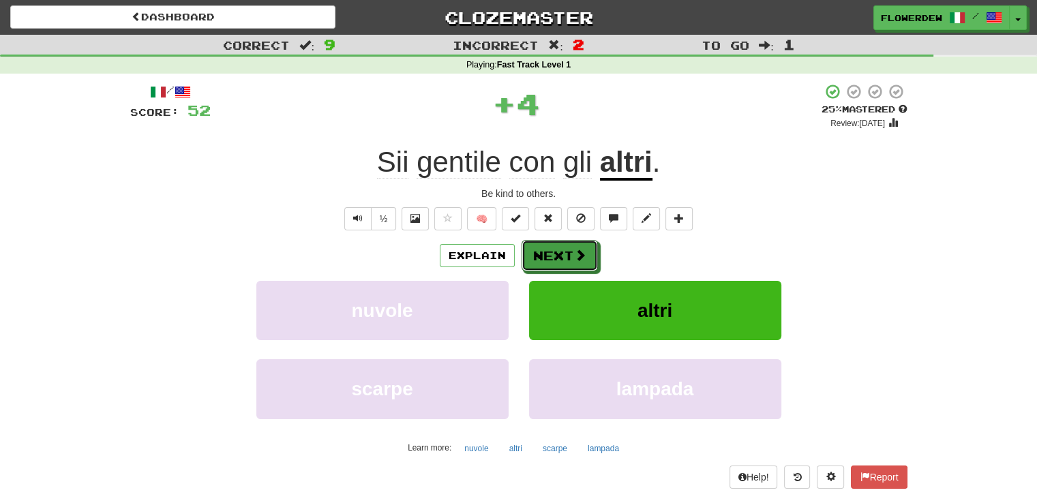
click at [567, 252] on button "Next" at bounding box center [560, 255] width 76 height 31
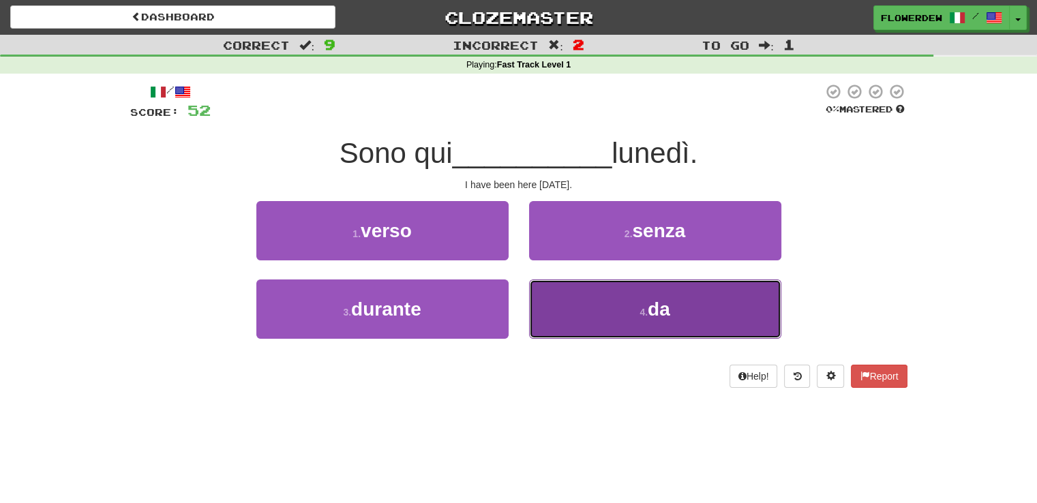
click at [565, 307] on button "4 . da" at bounding box center [655, 309] width 252 height 59
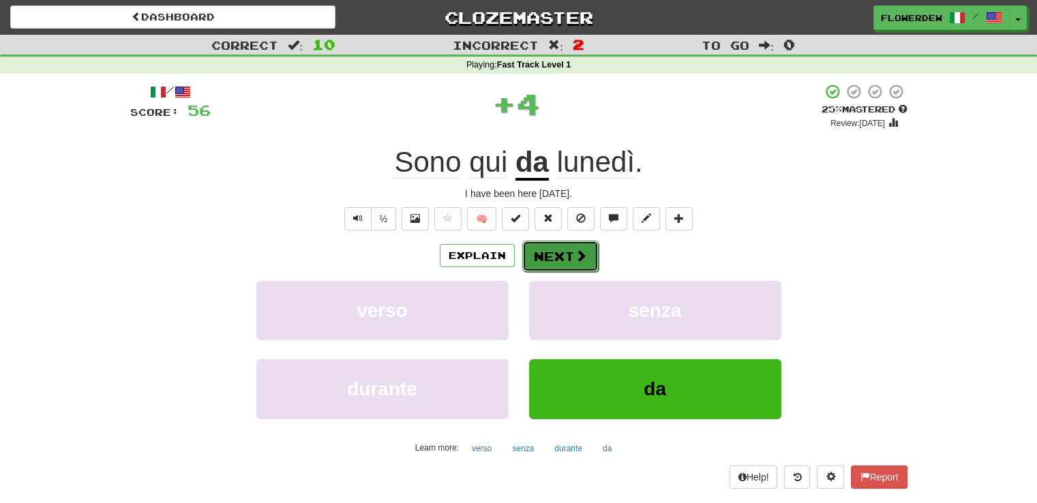
click at [570, 254] on button "Next" at bounding box center [560, 256] width 76 height 31
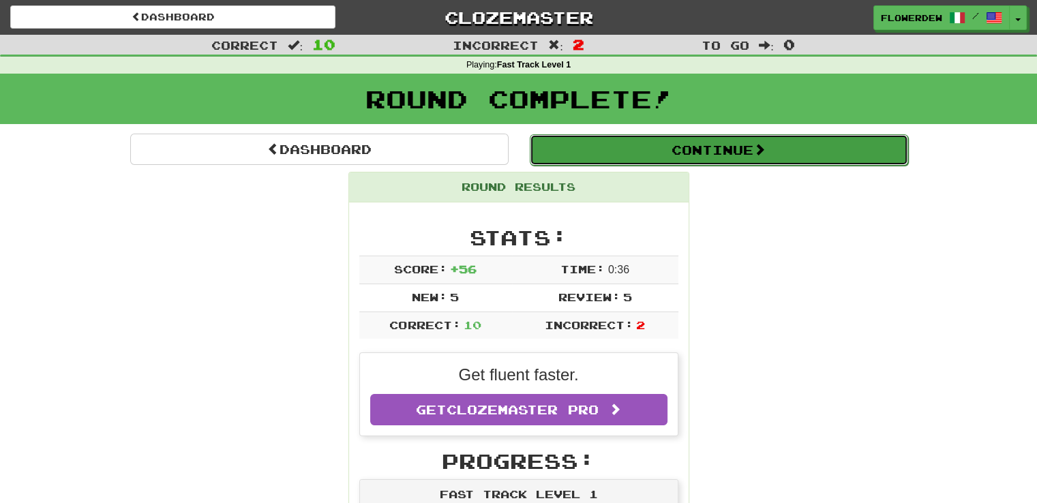
click at [615, 135] on button "Continue" at bounding box center [719, 149] width 378 height 31
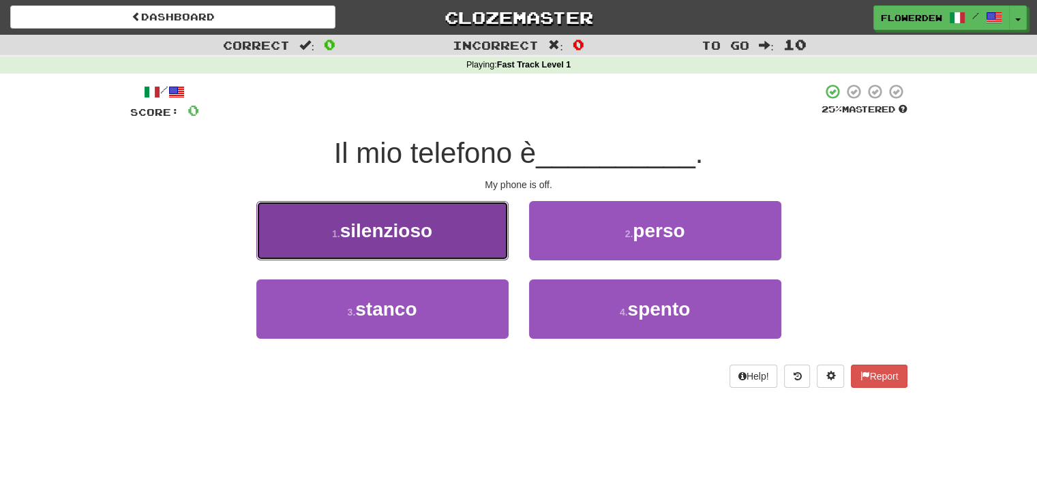
click at [502, 219] on button "1 . silenzioso" at bounding box center [382, 230] width 252 height 59
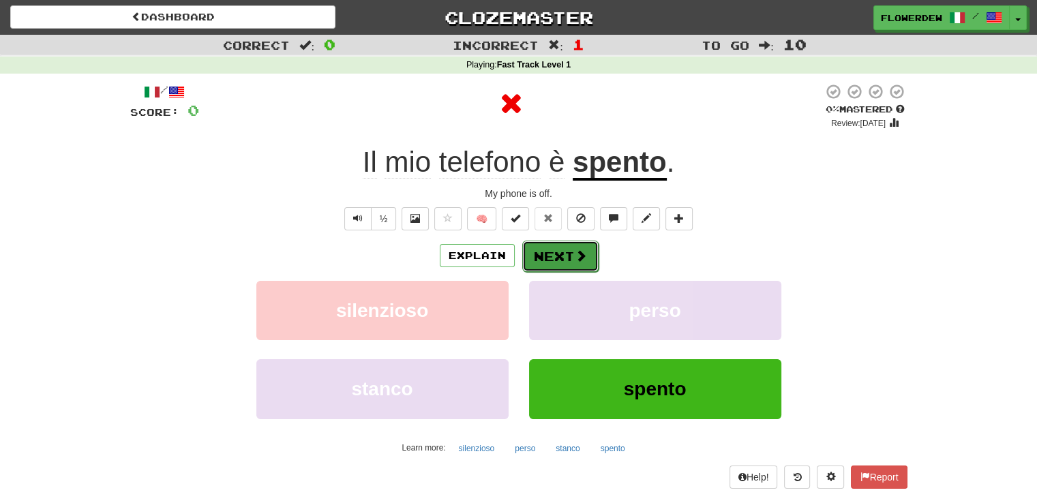
click at [567, 257] on button "Next" at bounding box center [560, 256] width 76 height 31
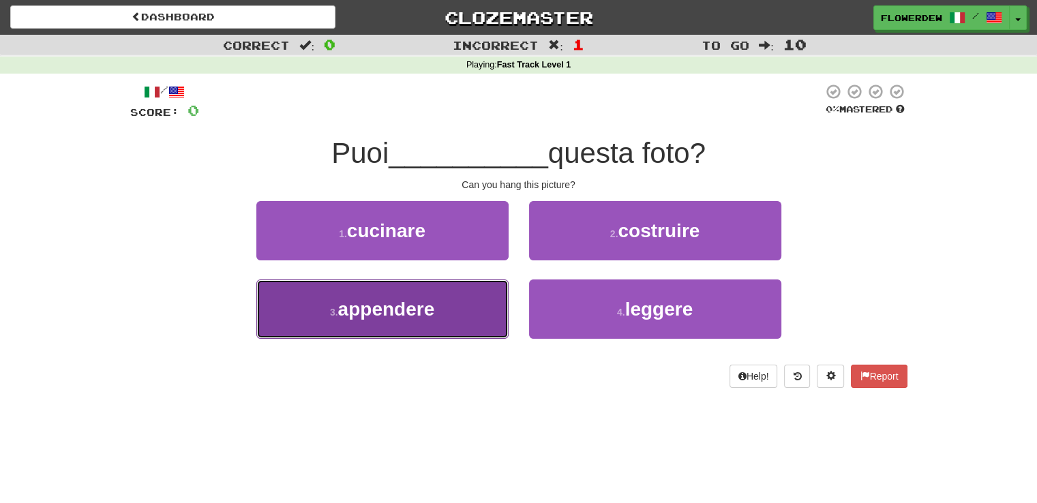
click at [456, 309] on button "3 . appendere" at bounding box center [382, 309] width 252 height 59
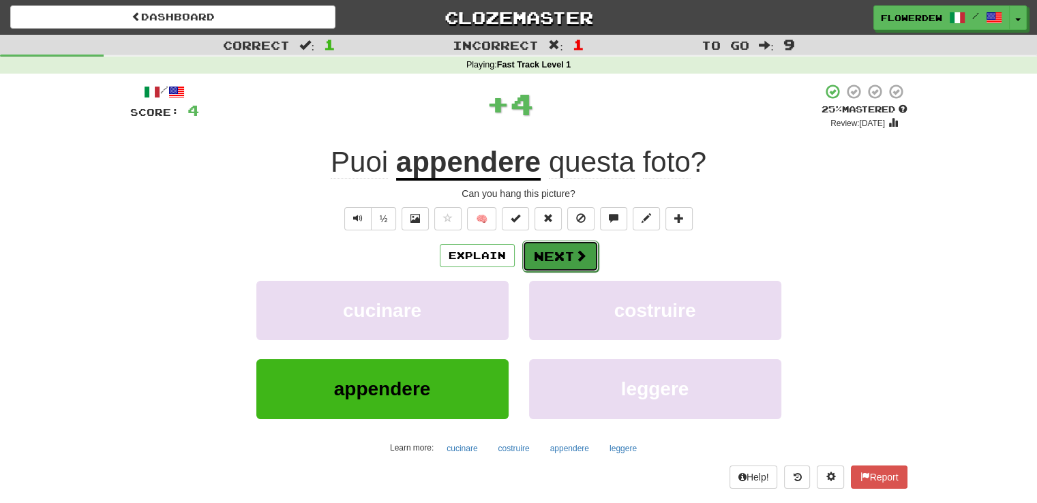
click at [547, 260] on button "Next" at bounding box center [560, 256] width 76 height 31
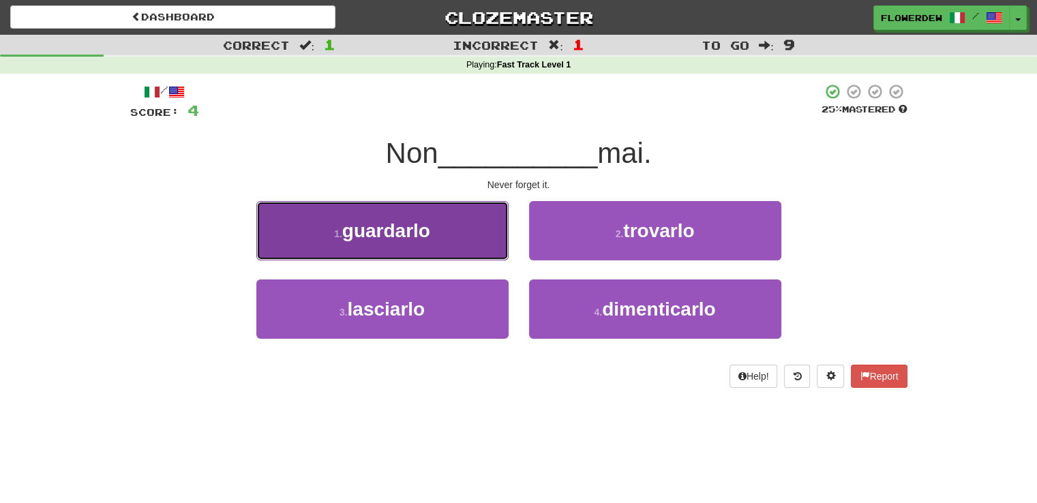
click at [447, 224] on button "1 . guardarlo" at bounding box center [382, 230] width 252 height 59
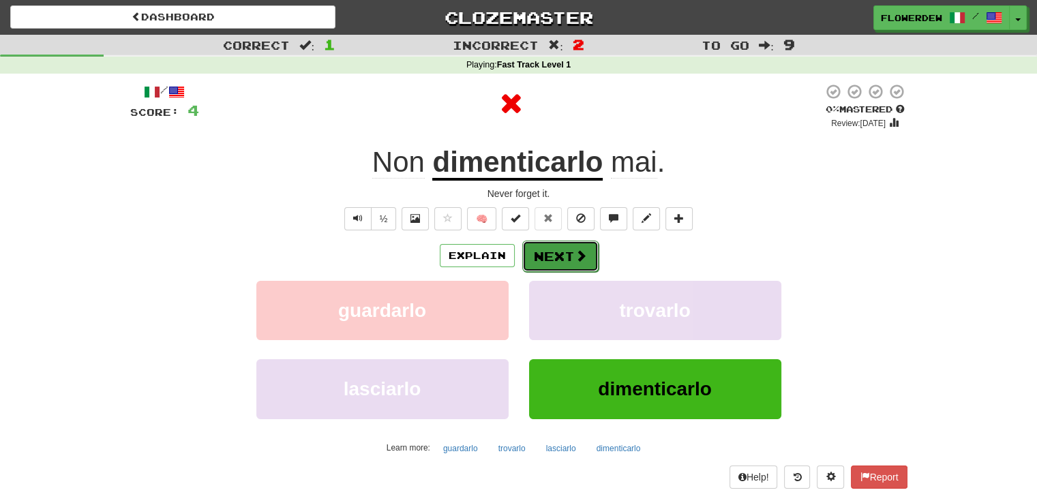
click at [542, 248] on button "Next" at bounding box center [560, 256] width 76 height 31
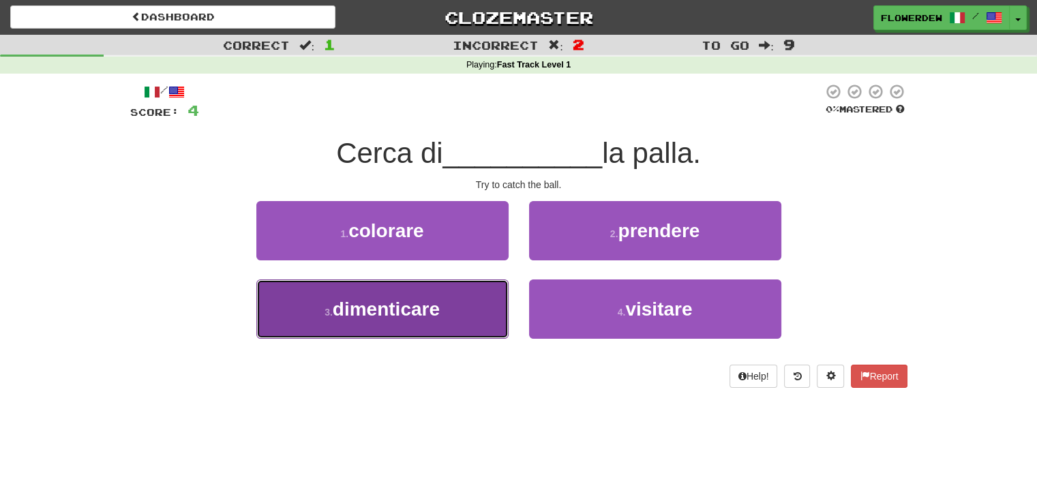
click at [494, 309] on button "3 . dimenticare" at bounding box center [382, 309] width 252 height 59
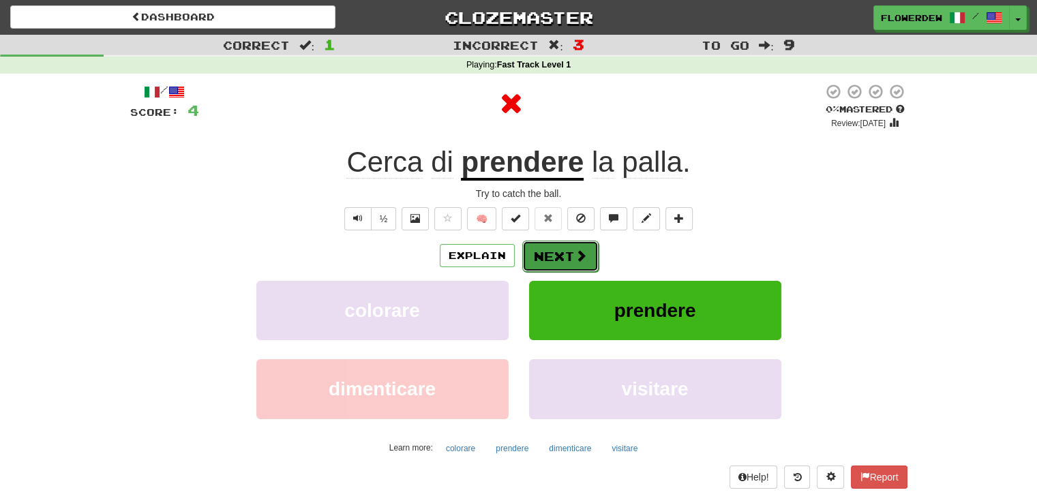
click at [548, 265] on button "Next" at bounding box center [560, 256] width 76 height 31
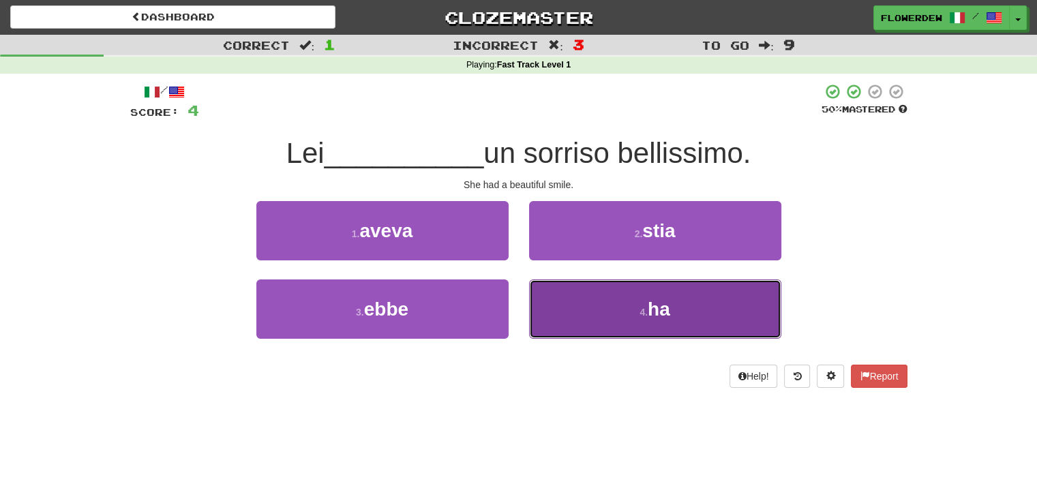
click at [549, 295] on button "4 . ha" at bounding box center [655, 309] width 252 height 59
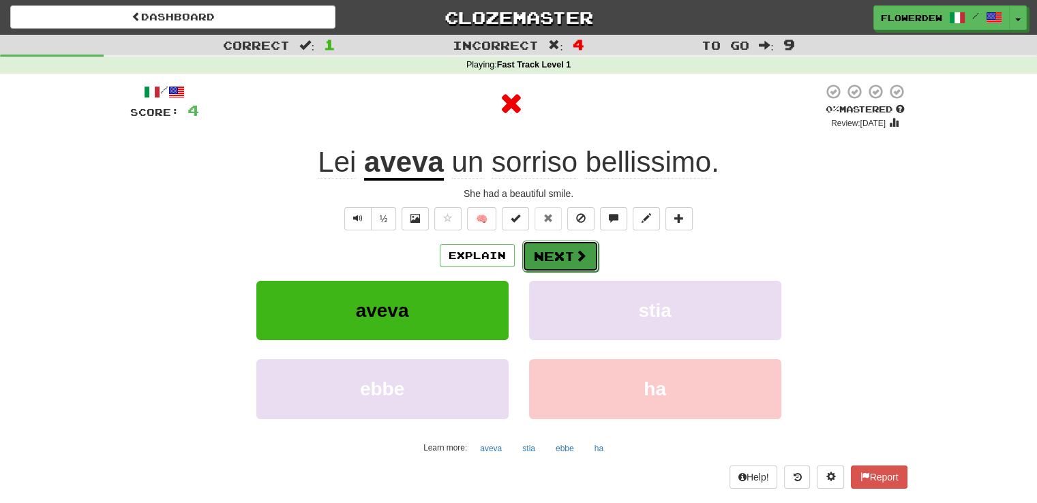
click at [556, 257] on button "Next" at bounding box center [560, 256] width 76 height 31
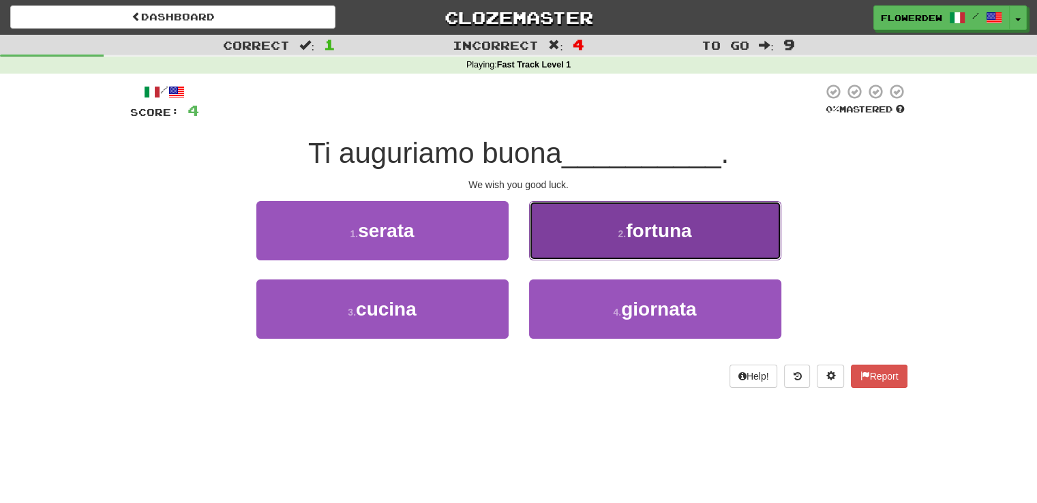
click at [567, 250] on button "2 . fortuna" at bounding box center [655, 230] width 252 height 59
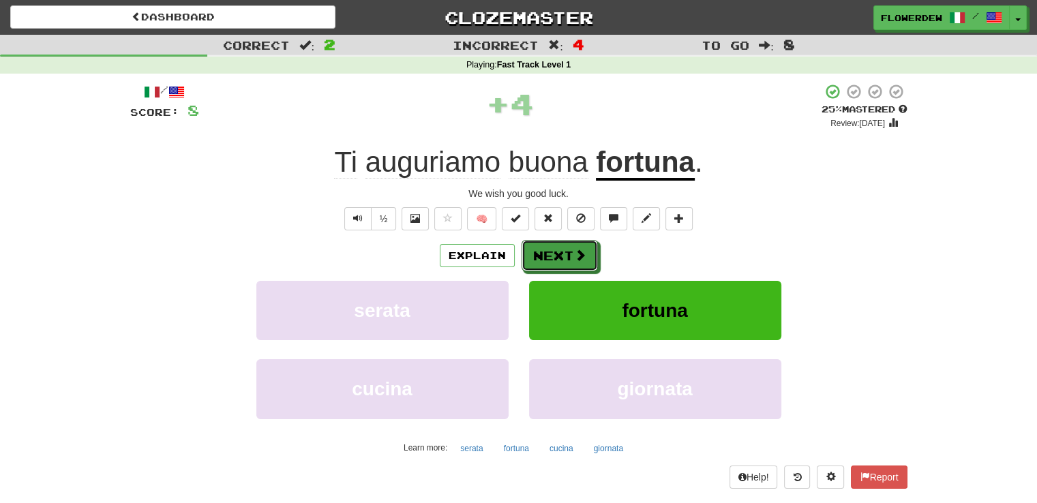
click at [567, 250] on button "Next" at bounding box center [560, 255] width 76 height 31
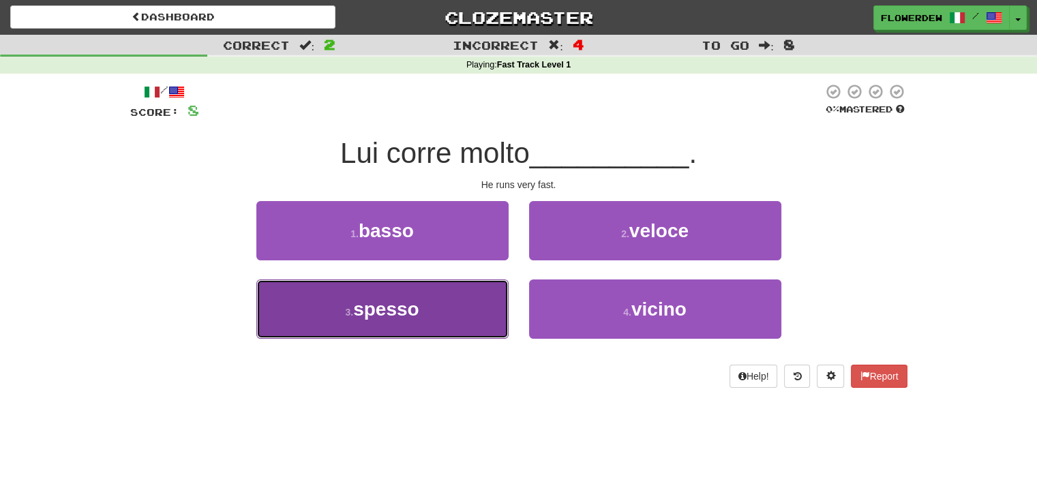
click at [488, 297] on button "3 . spesso" at bounding box center [382, 309] width 252 height 59
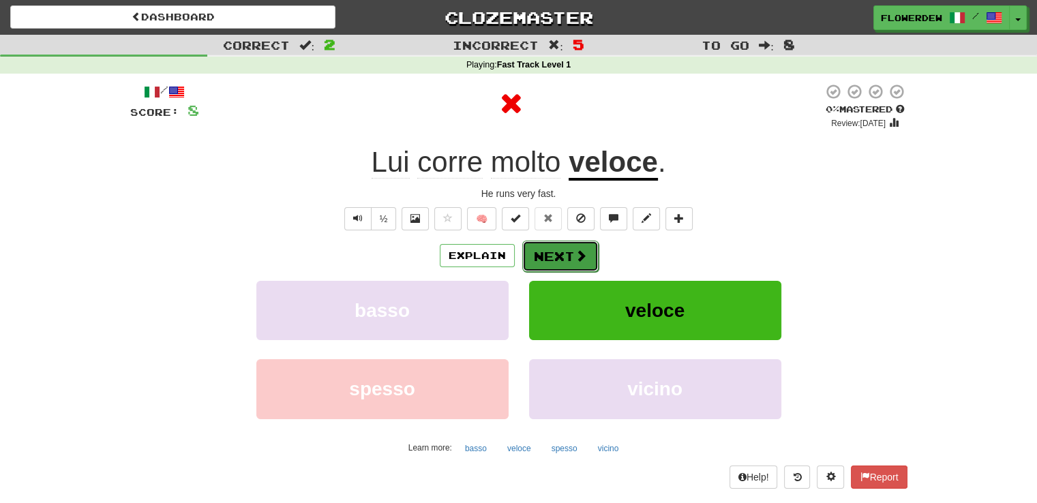
click at [569, 262] on button "Next" at bounding box center [560, 256] width 76 height 31
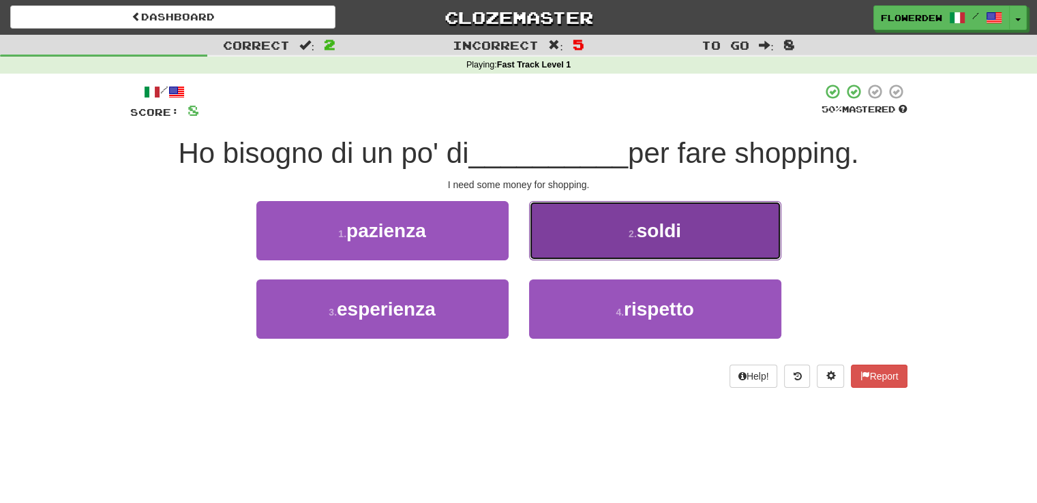
click at [563, 239] on button "2 . soldi" at bounding box center [655, 230] width 252 height 59
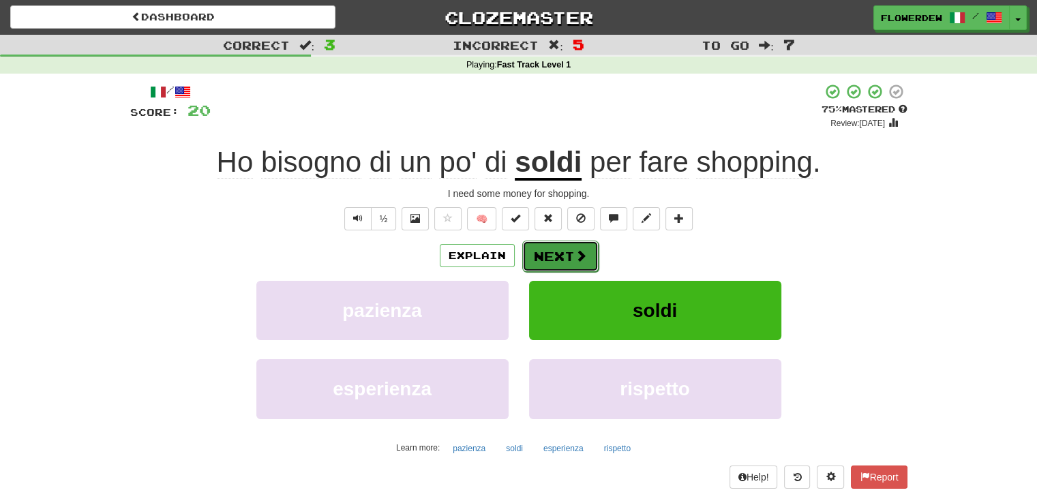
click at [559, 260] on button "Next" at bounding box center [560, 256] width 76 height 31
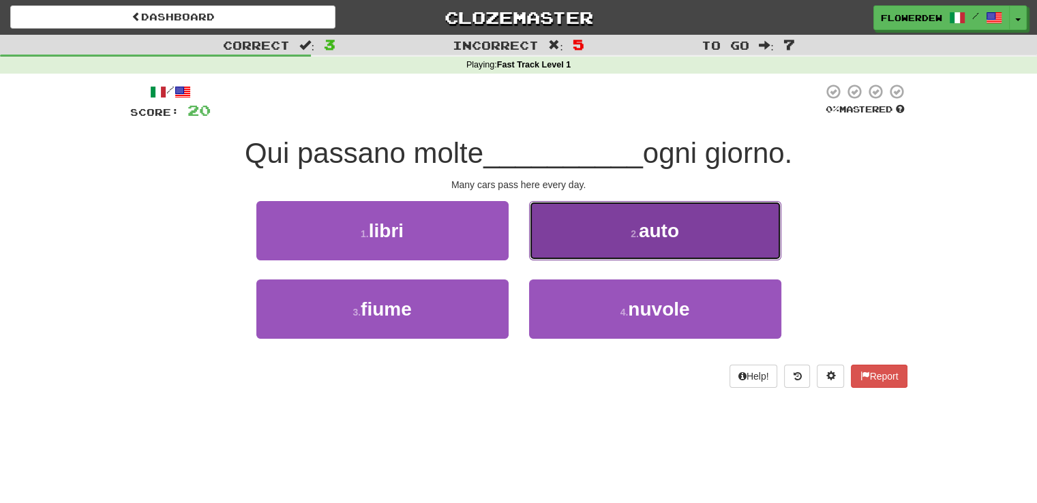
click at [558, 220] on button "2 . auto" at bounding box center [655, 230] width 252 height 59
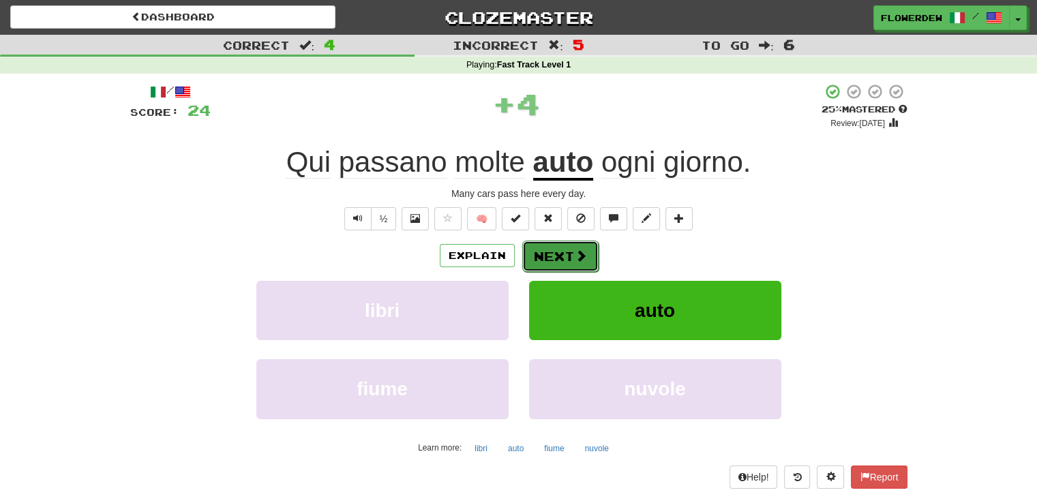
click at [554, 250] on button "Next" at bounding box center [560, 256] width 76 height 31
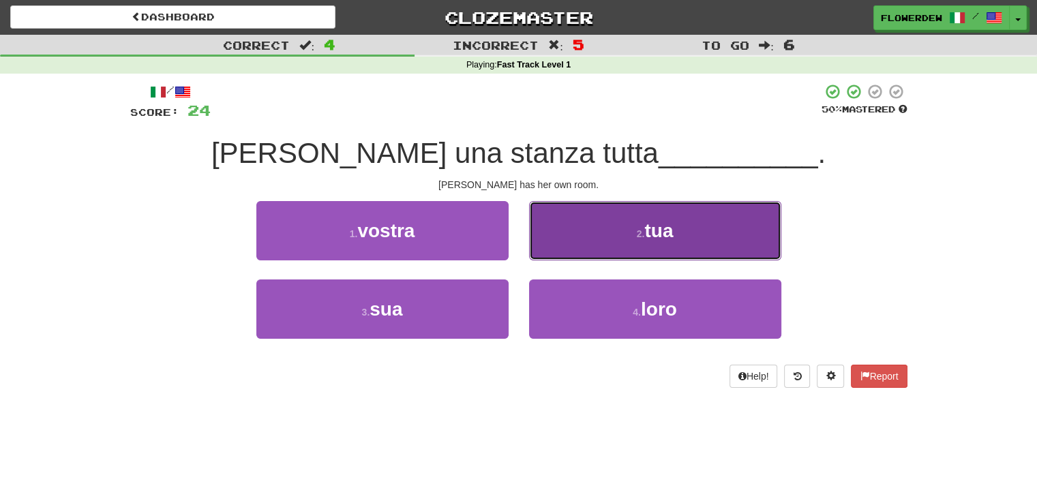
click at [554, 245] on button "2 . tua" at bounding box center [655, 230] width 252 height 59
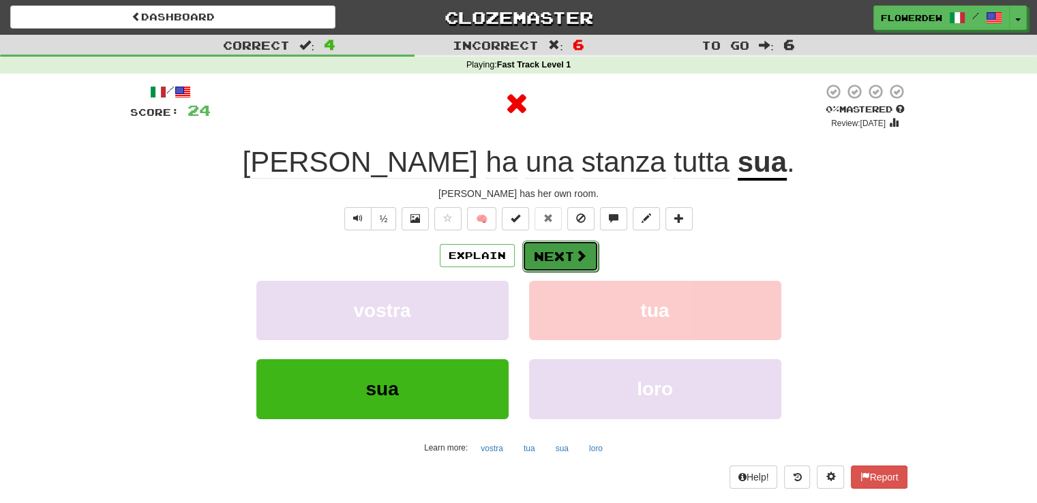
click at [554, 250] on button "Next" at bounding box center [560, 256] width 76 height 31
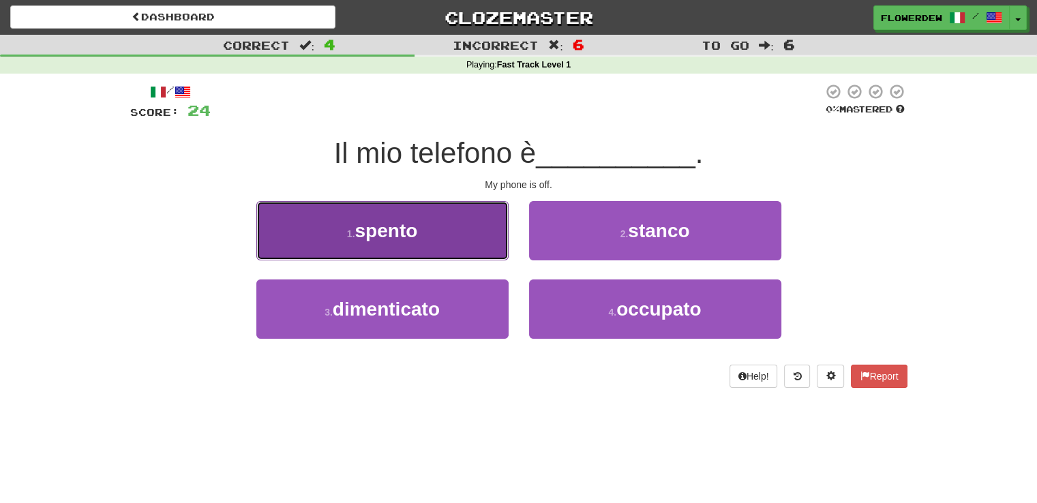
click at [463, 225] on button "1 . spento" at bounding box center [382, 230] width 252 height 59
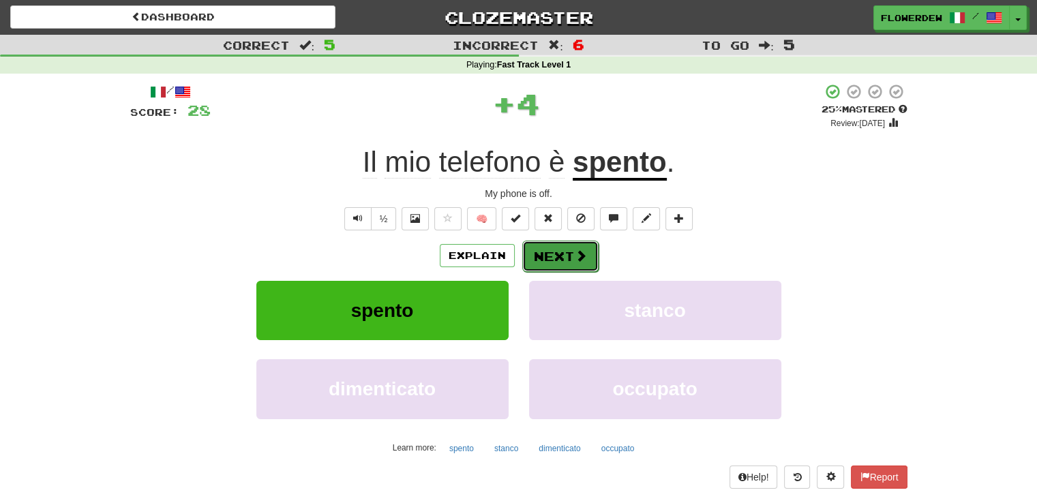
click at [550, 246] on button "Next" at bounding box center [560, 256] width 76 height 31
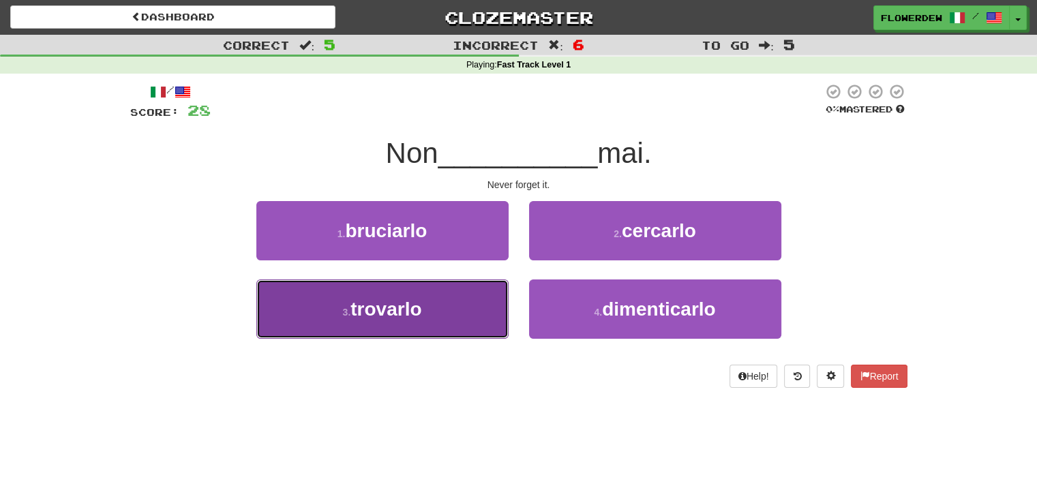
click at [469, 285] on button "3 . trovarlo" at bounding box center [382, 309] width 252 height 59
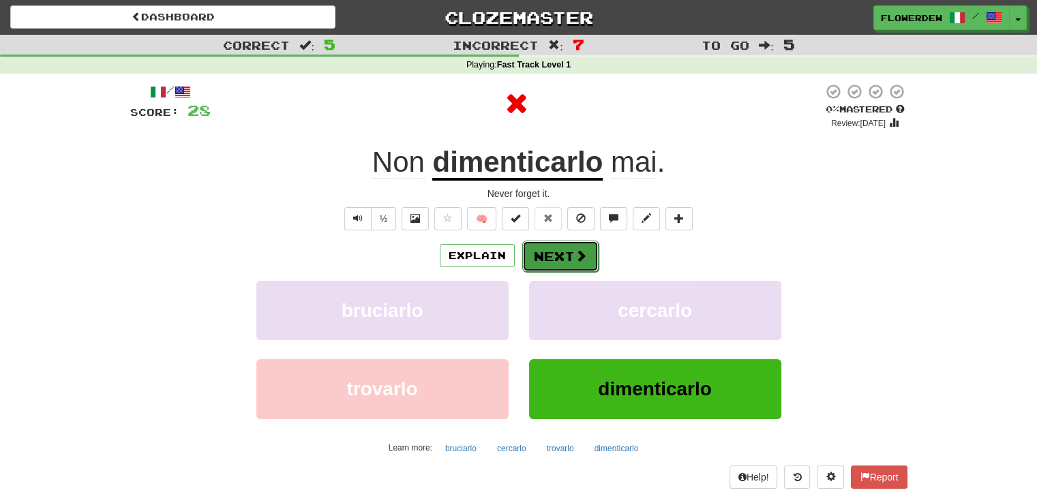
click at [551, 258] on button "Next" at bounding box center [560, 256] width 76 height 31
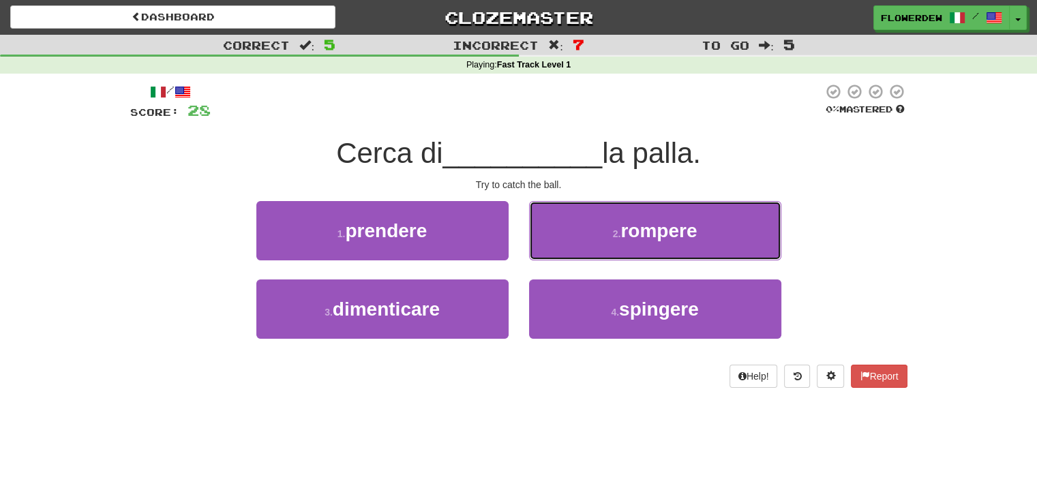
click at [551, 258] on button "2 . rompere" at bounding box center [655, 230] width 252 height 59
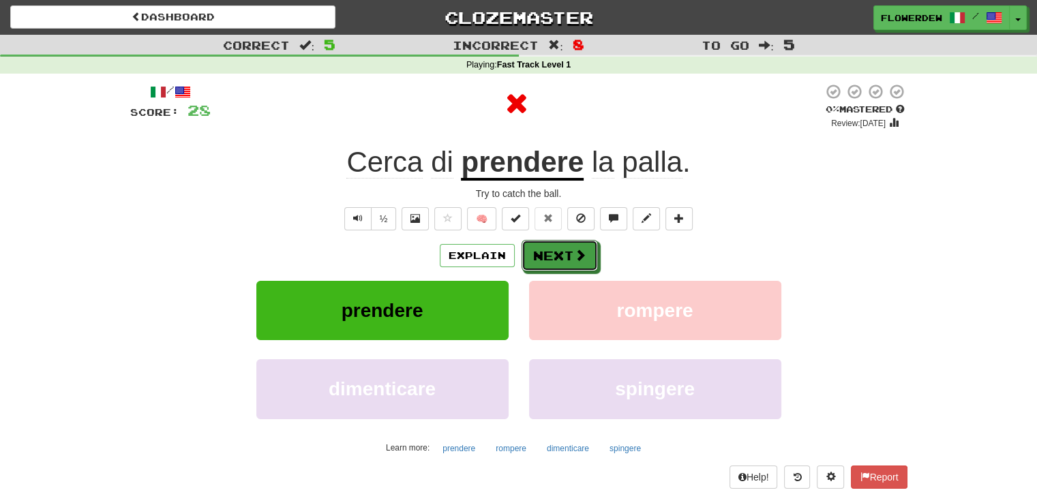
click at [551, 258] on button "Next" at bounding box center [560, 255] width 76 height 31
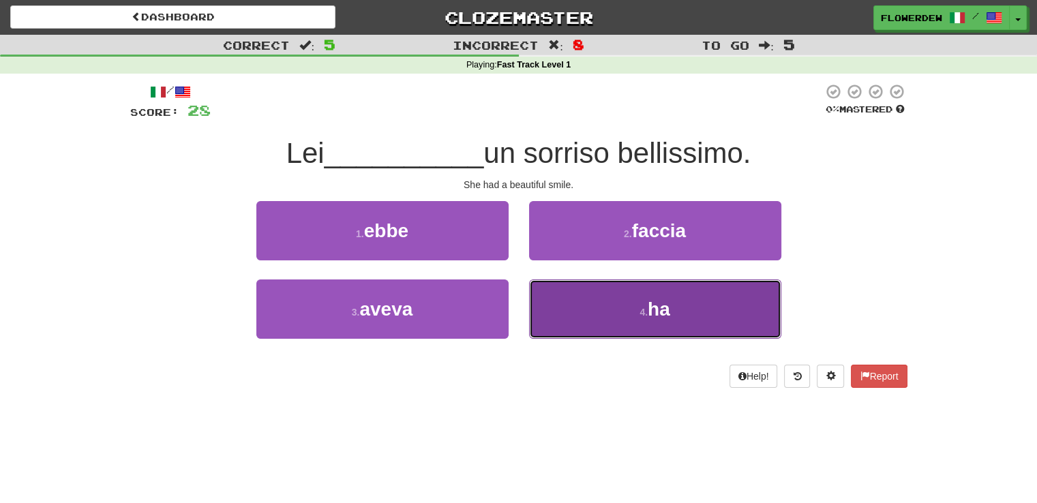
click at [541, 307] on button "4 . ha" at bounding box center [655, 309] width 252 height 59
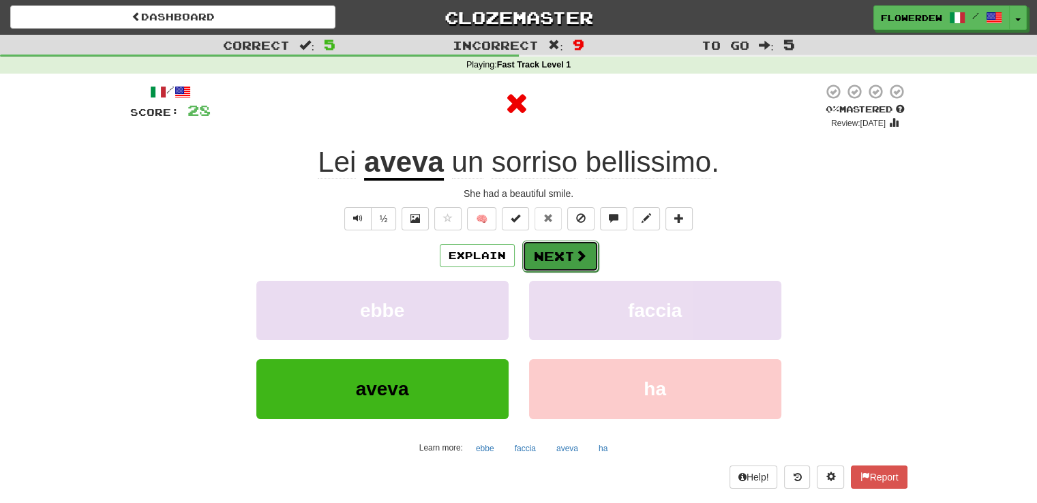
click at [548, 249] on button "Next" at bounding box center [560, 256] width 76 height 31
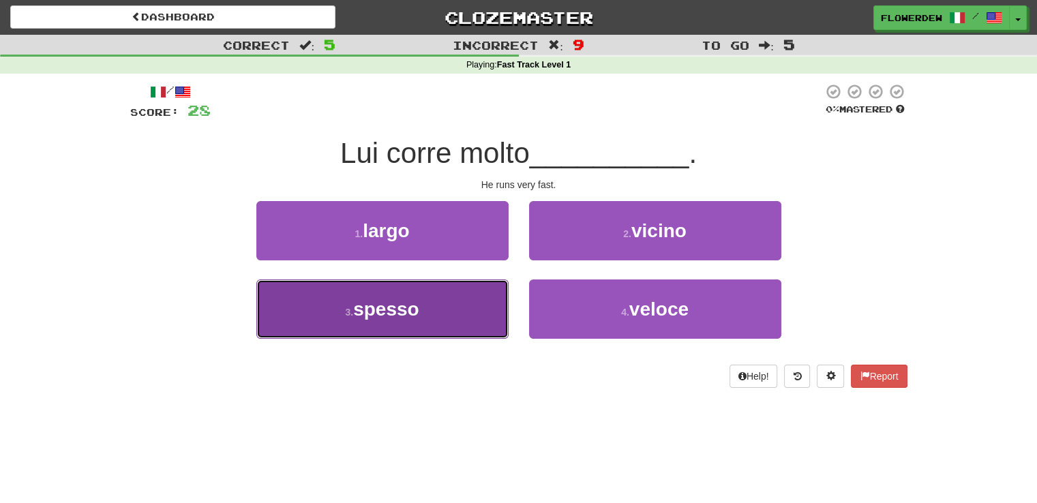
click at [492, 301] on button "3 . spesso" at bounding box center [382, 309] width 252 height 59
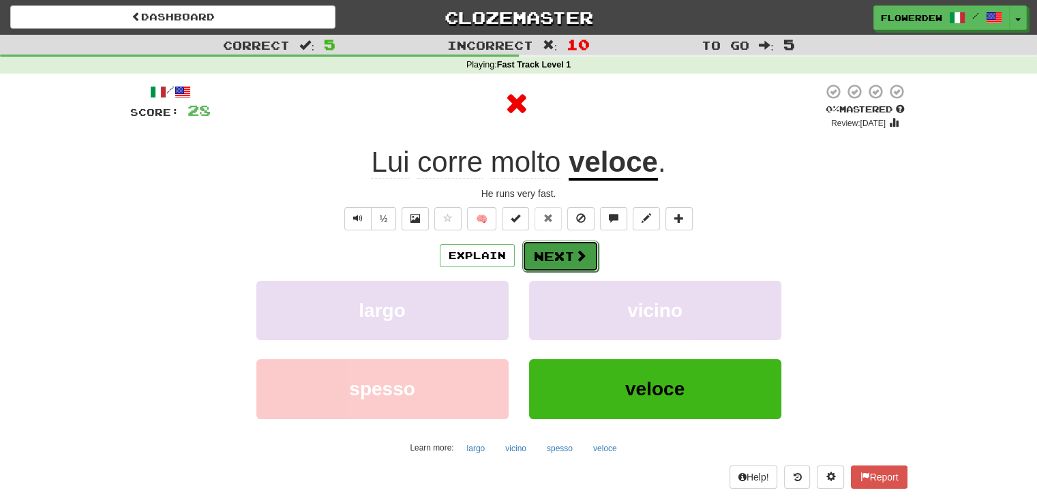
click at [579, 262] on span at bounding box center [581, 256] width 12 height 12
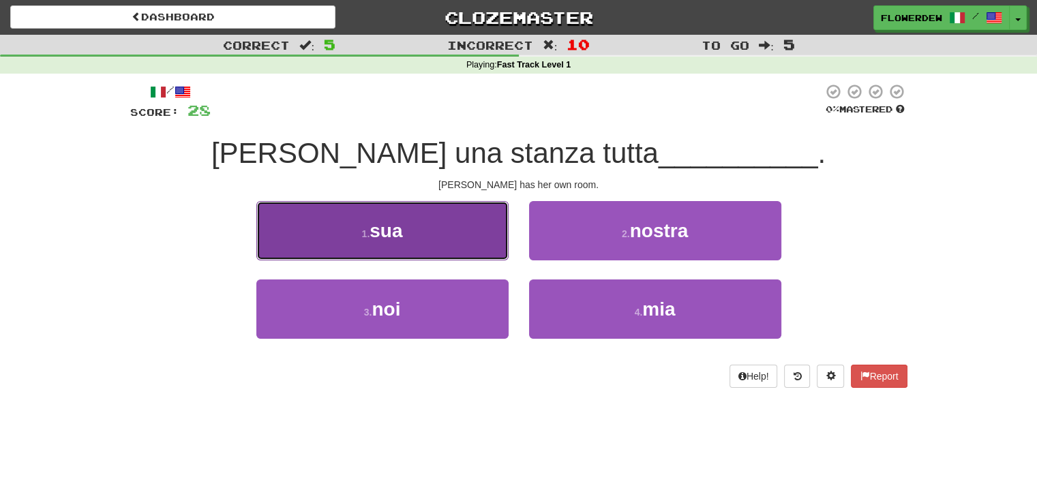
click at [466, 211] on button "1 . sua" at bounding box center [382, 230] width 252 height 59
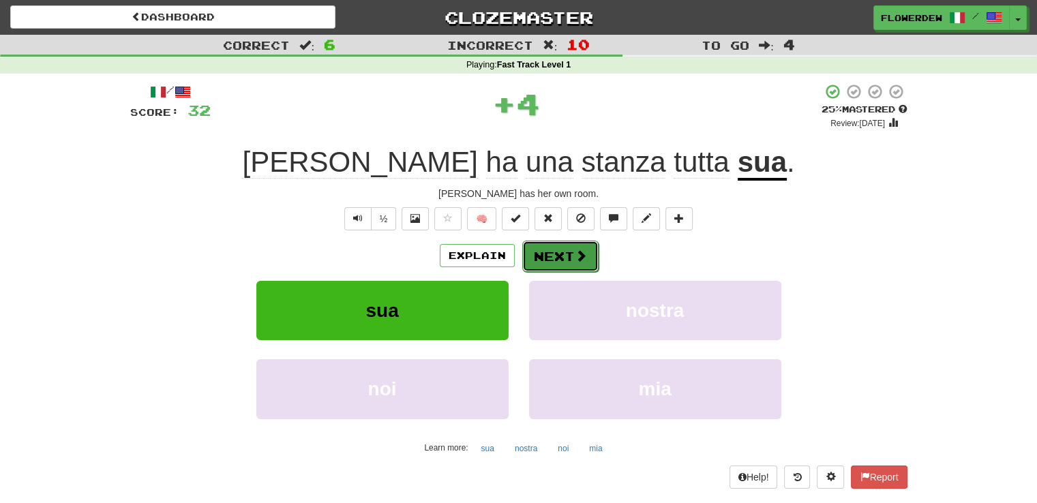
click at [559, 253] on button "Next" at bounding box center [560, 256] width 76 height 31
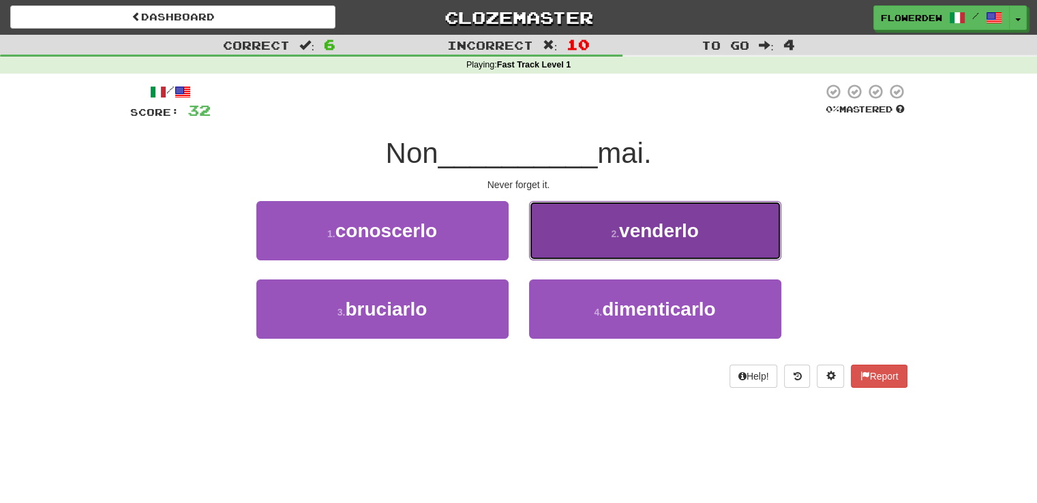
click at [581, 247] on button "2 . venderlo" at bounding box center [655, 230] width 252 height 59
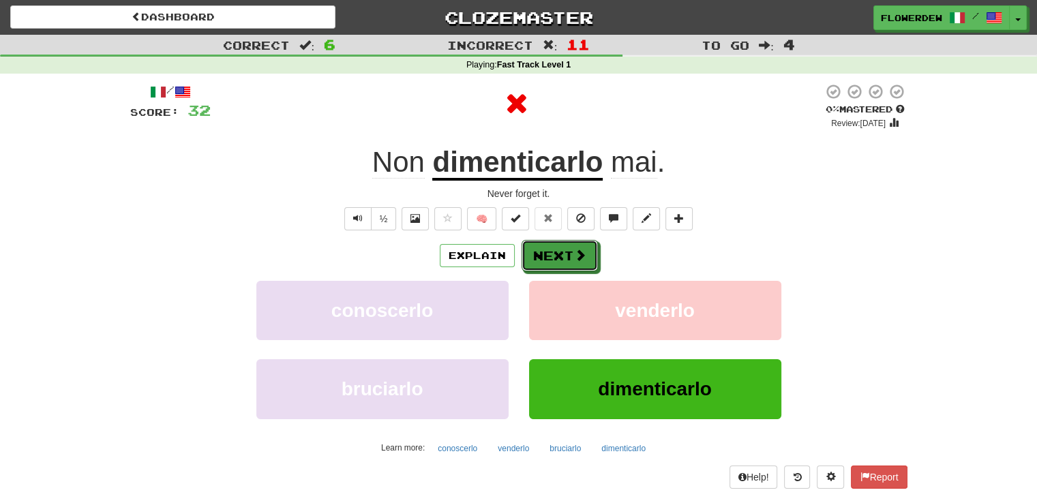
click at [581, 247] on button "Next" at bounding box center [560, 255] width 76 height 31
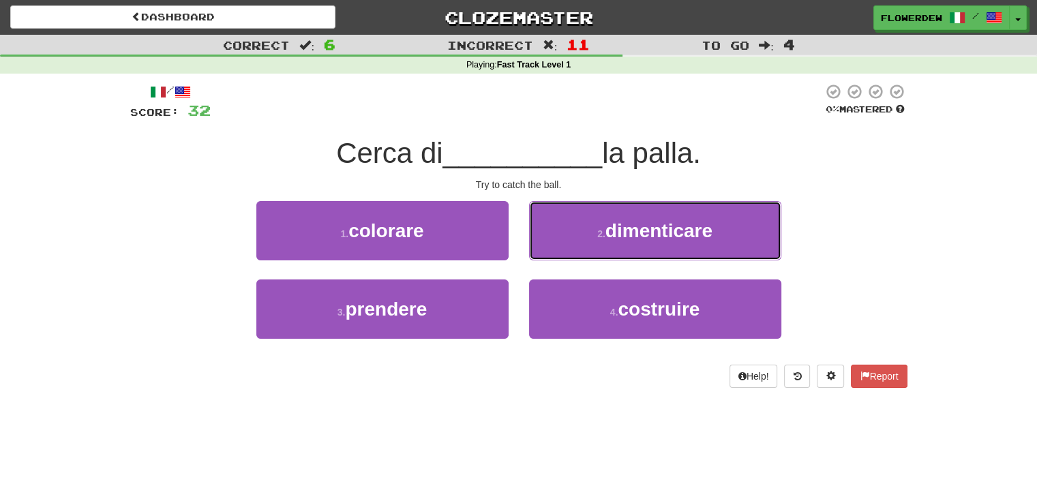
click at [581, 247] on button "2 . dimenticare" at bounding box center [655, 230] width 252 height 59
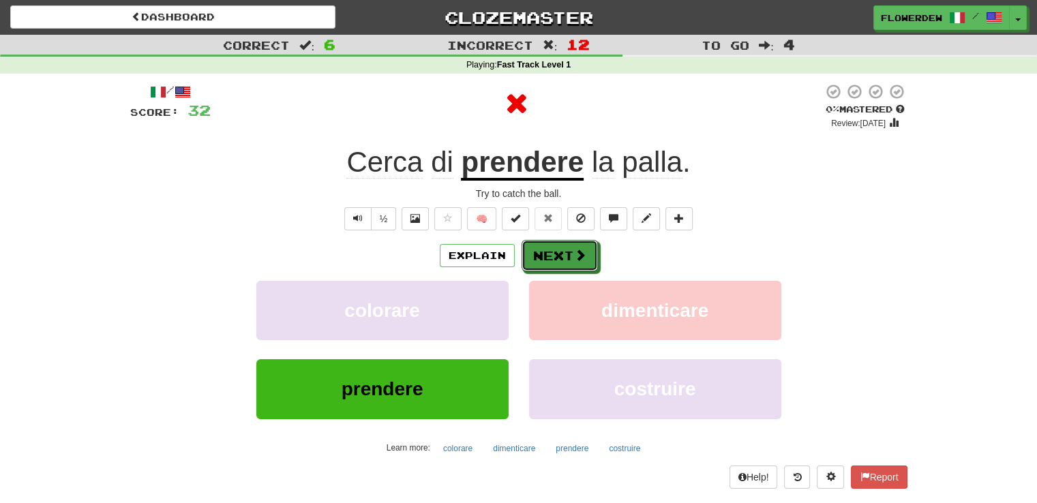
click at [581, 247] on button "Next" at bounding box center [560, 255] width 76 height 31
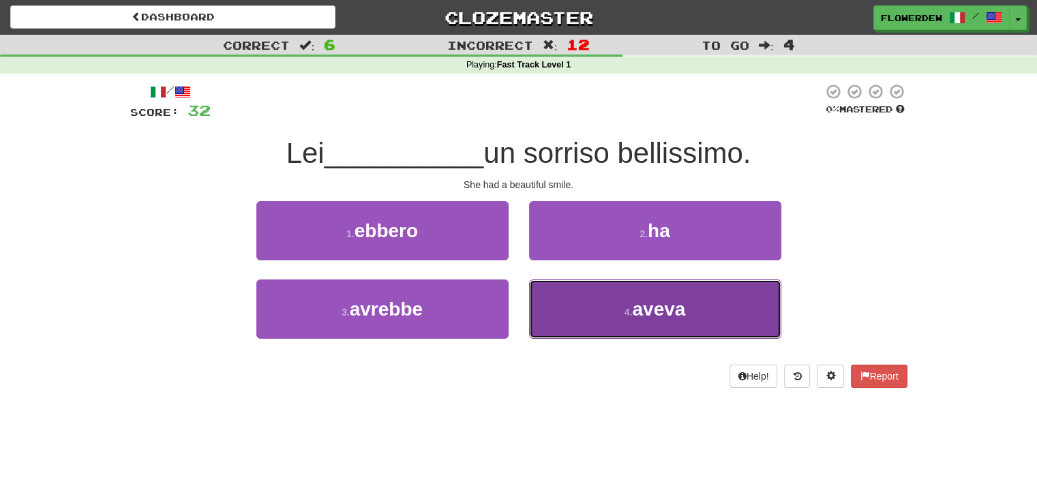
click at [580, 297] on button "4 . aveva" at bounding box center [655, 309] width 252 height 59
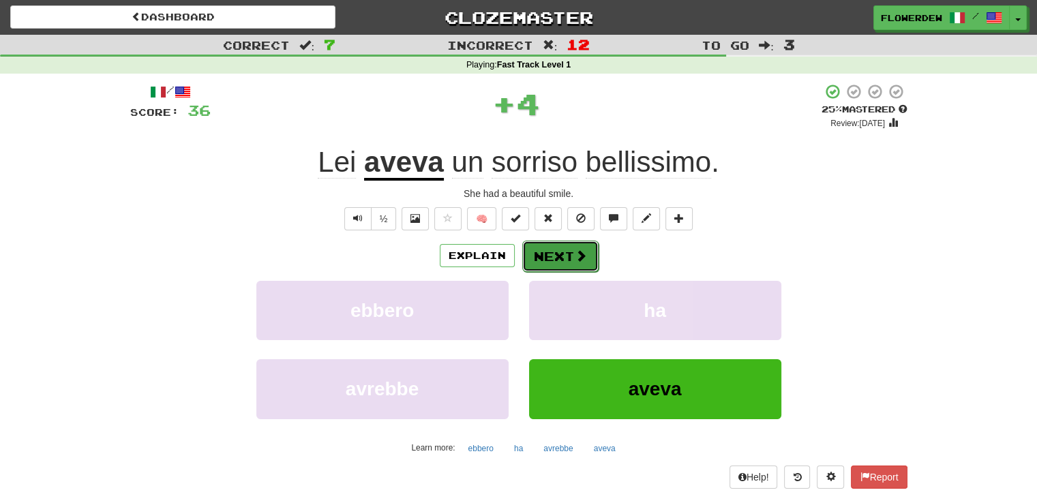
click at [575, 258] on span at bounding box center [581, 256] width 12 height 12
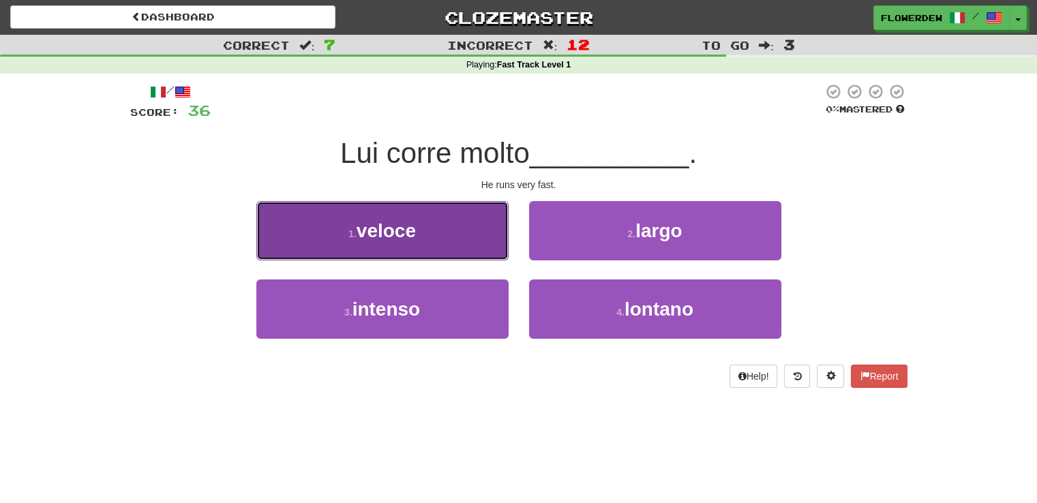
click at [490, 249] on button "1 . veloce" at bounding box center [382, 230] width 252 height 59
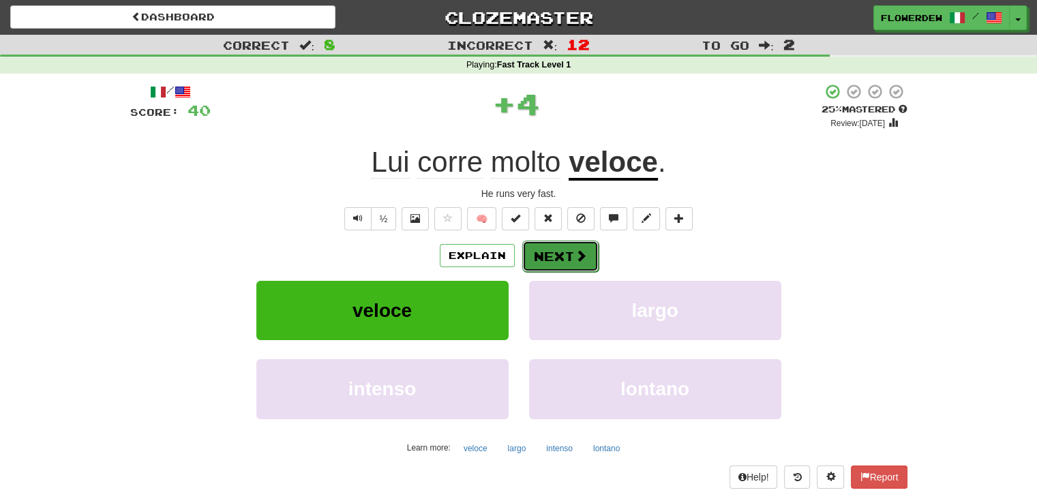
click at [576, 257] on span at bounding box center [581, 256] width 12 height 12
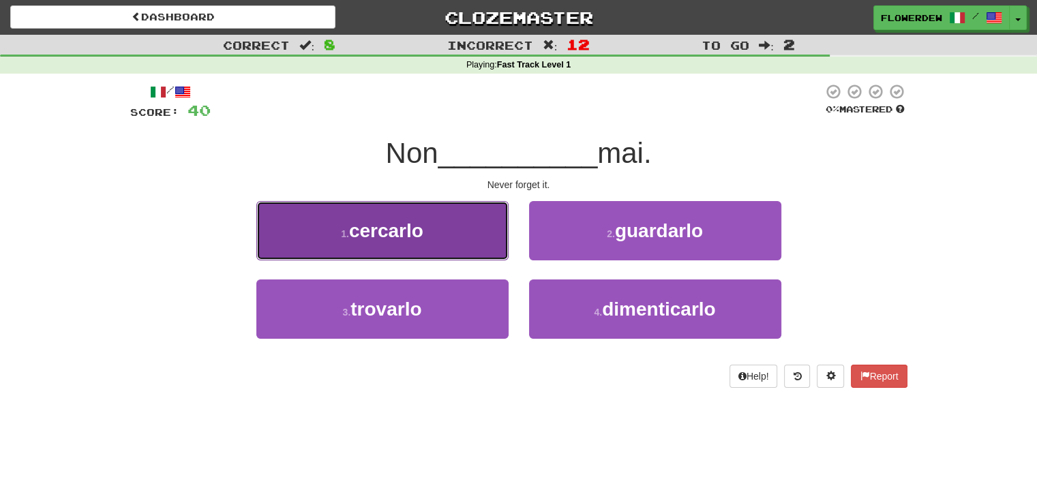
click at [481, 254] on button "1 . cercarlo" at bounding box center [382, 230] width 252 height 59
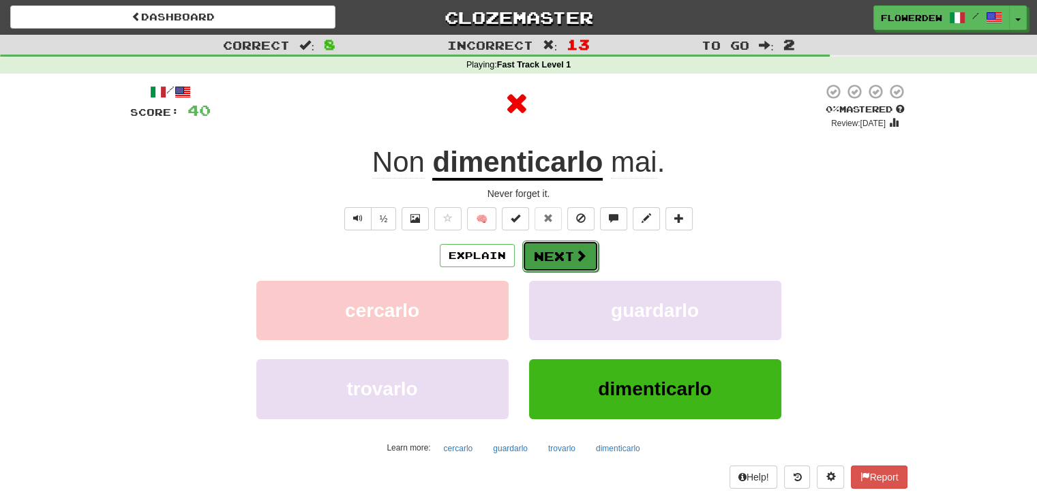
click at [532, 262] on button "Next" at bounding box center [560, 256] width 76 height 31
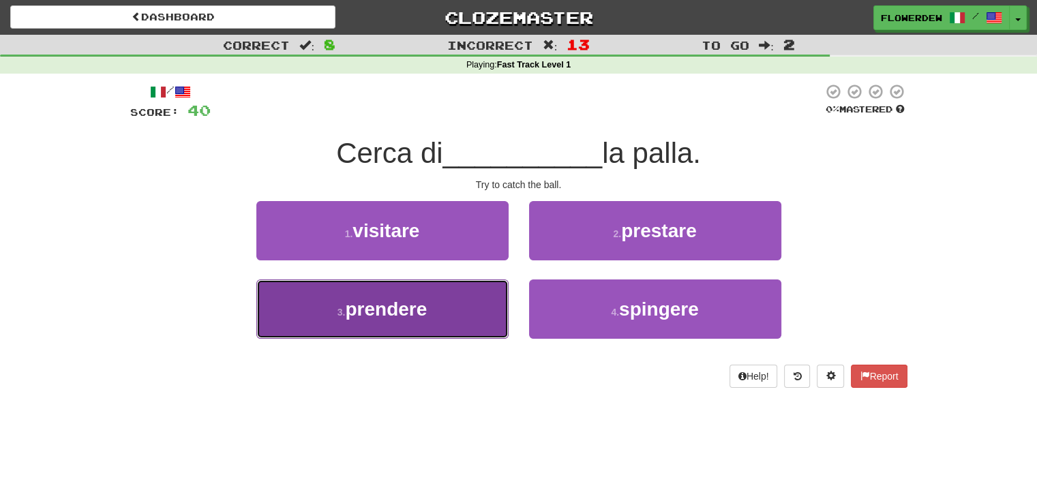
click at [470, 317] on button "3 . prendere" at bounding box center [382, 309] width 252 height 59
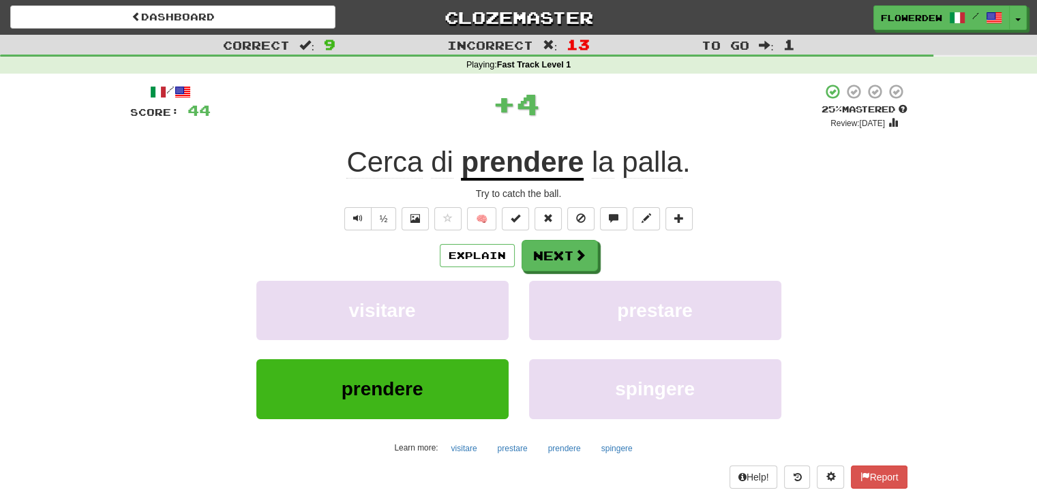
click at [546, 271] on div "Explain Next visitare prestare prendere spingere Learn more: visitare prestare …" at bounding box center [518, 349] width 777 height 219
click at [555, 254] on button "Next" at bounding box center [560, 256] width 76 height 31
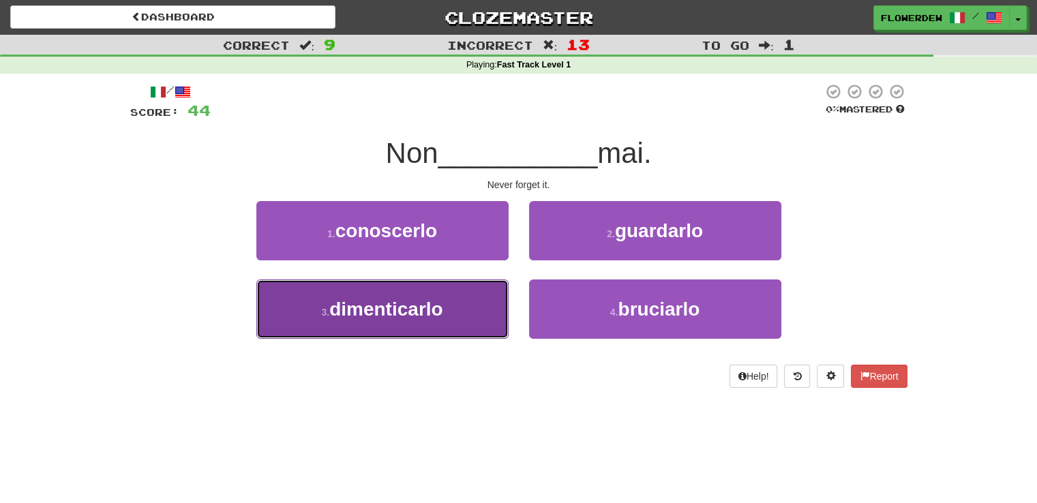
click at [476, 311] on button "3 . dimenticarlo" at bounding box center [382, 309] width 252 height 59
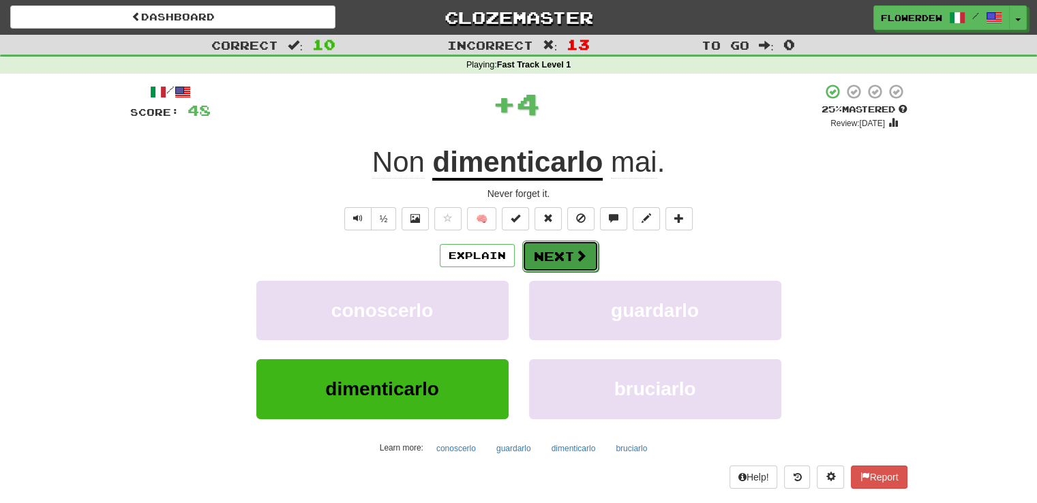
click at [549, 263] on button "Next" at bounding box center [560, 256] width 76 height 31
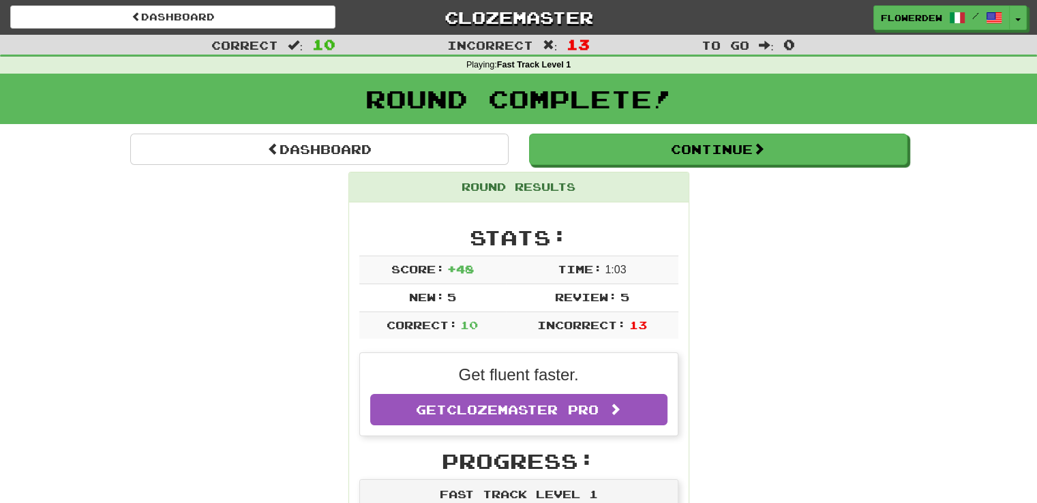
click at [596, 181] on div "Round Results" at bounding box center [519, 187] width 340 height 30
click at [631, 119] on div "Round Complete!" at bounding box center [518, 99] width 1037 height 50
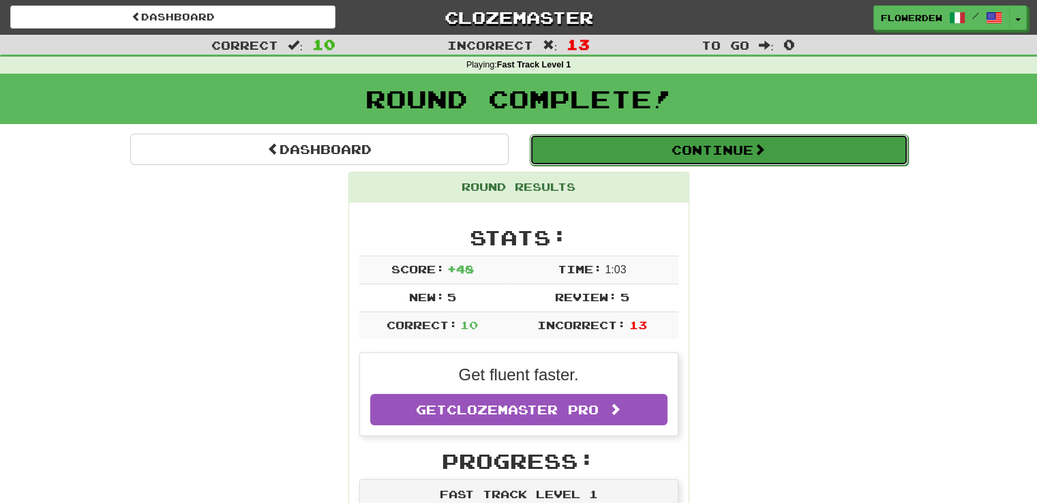
click at [625, 140] on button "Continue" at bounding box center [719, 149] width 378 height 31
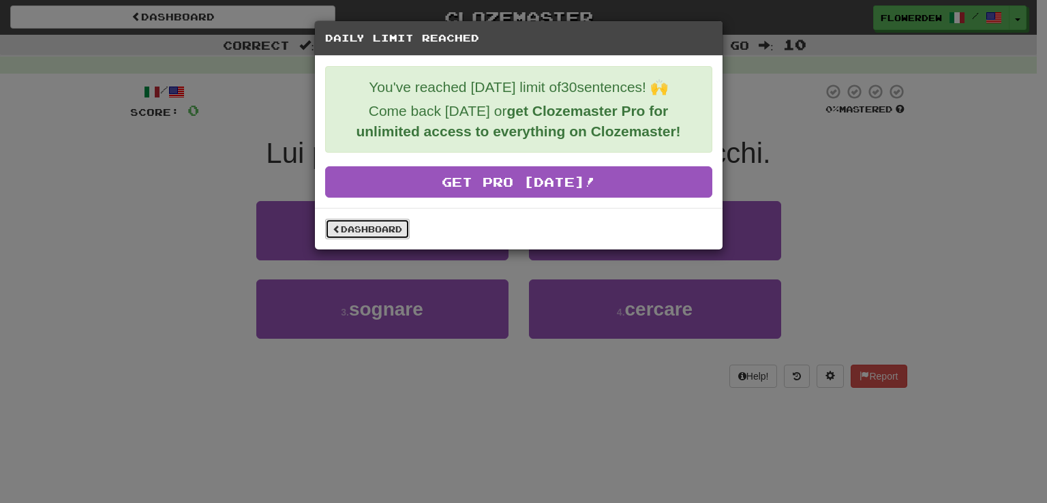
click at [372, 226] on link "Dashboard" at bounding box center [367, 229] width 85 height 20
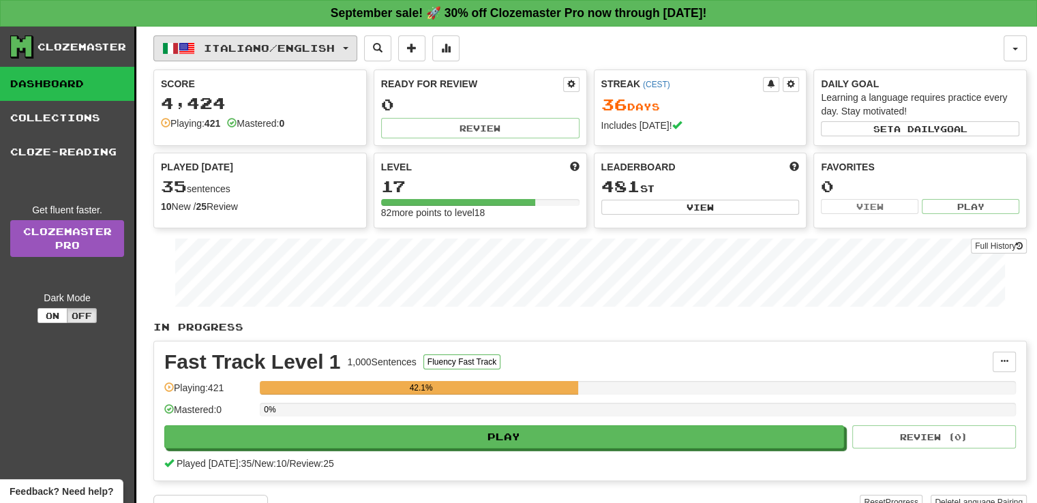
click at [346, 58] on button "Italiano / English" at bounding box center [255, 48] width 204 height 26
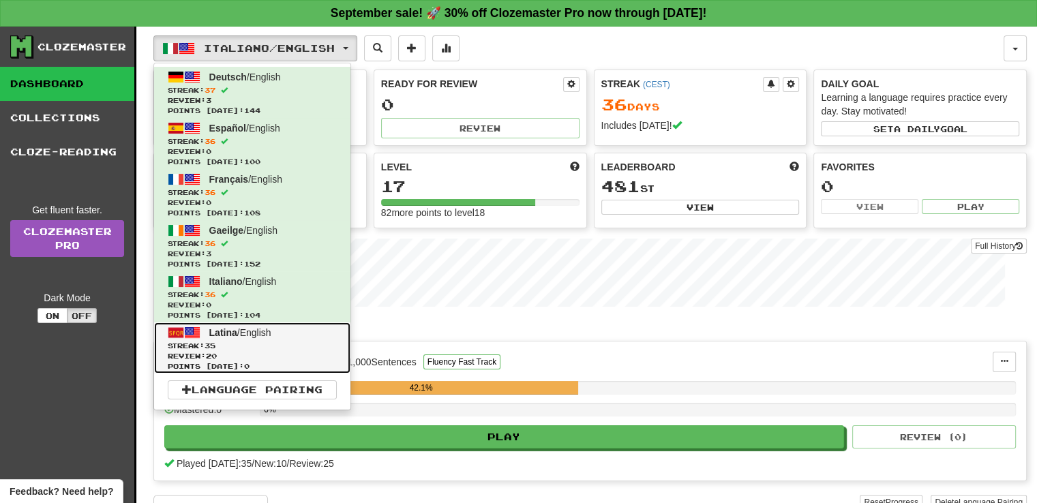
click at [292, 342] on span "Streak: 35" at bounding box center [252, 346] width 169 height 10
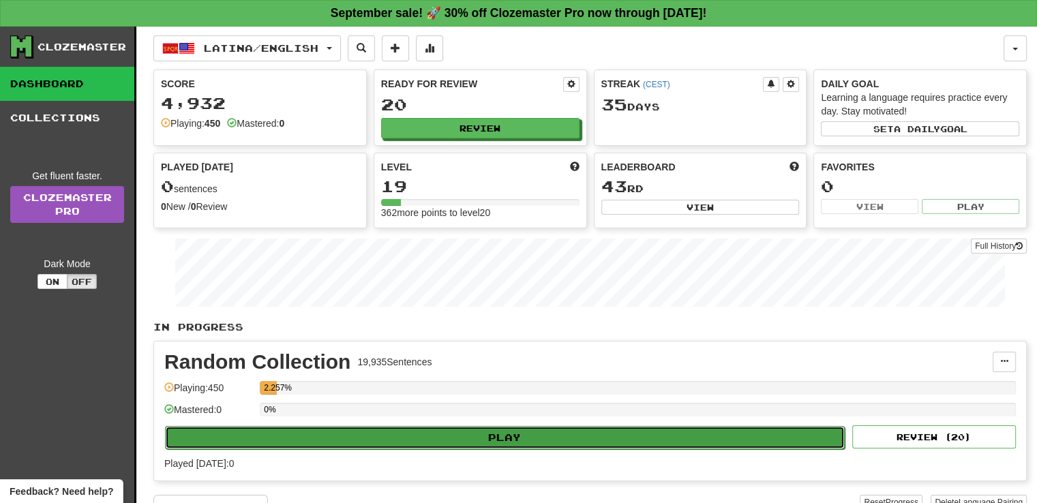
click at [333, 426] on button "Play" at bounding box center [505, 437] width 680 height 23
select select "**"
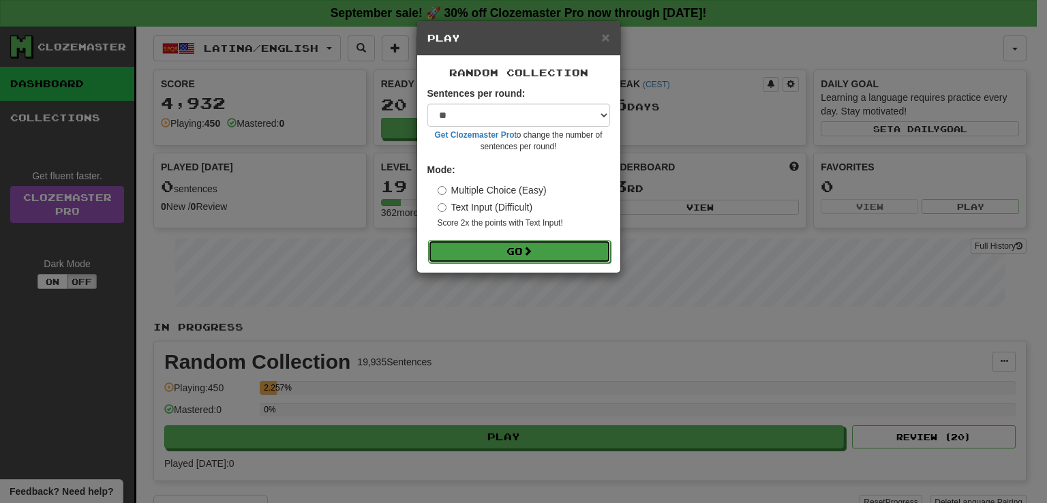
click at [465, 252] on button "Go" at bounding box center [519, 251] width 183 height 23
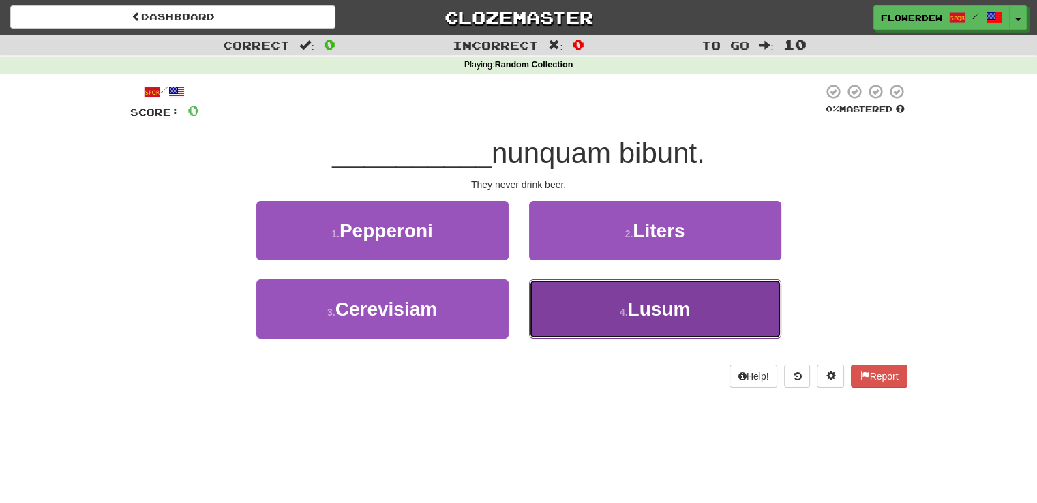
click at [583, 329] on button "4 . [GEOGRAPHIC_DATA]" at bounding box center [655, 309] width 252 height 59
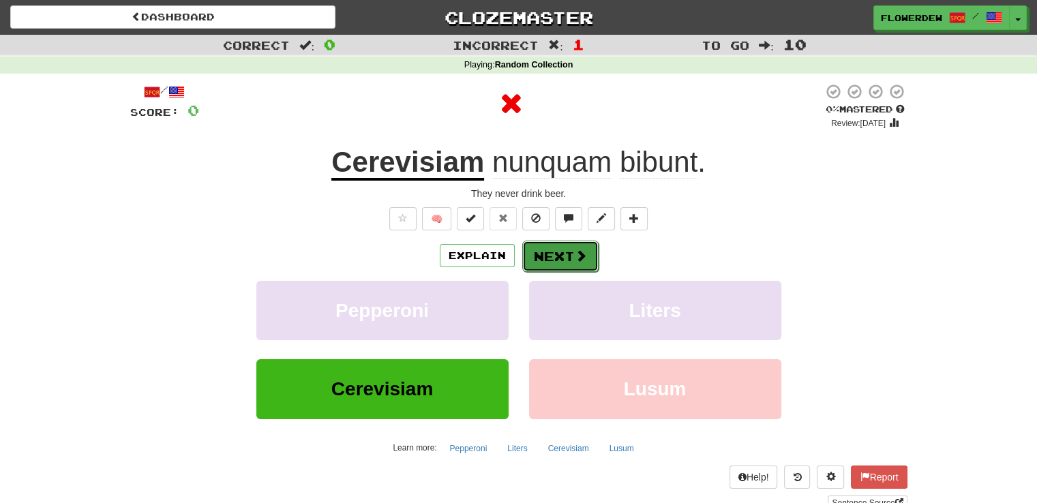
click at [571, 252] on button "Next" at bounding box center [560, 256] width 76 height 31
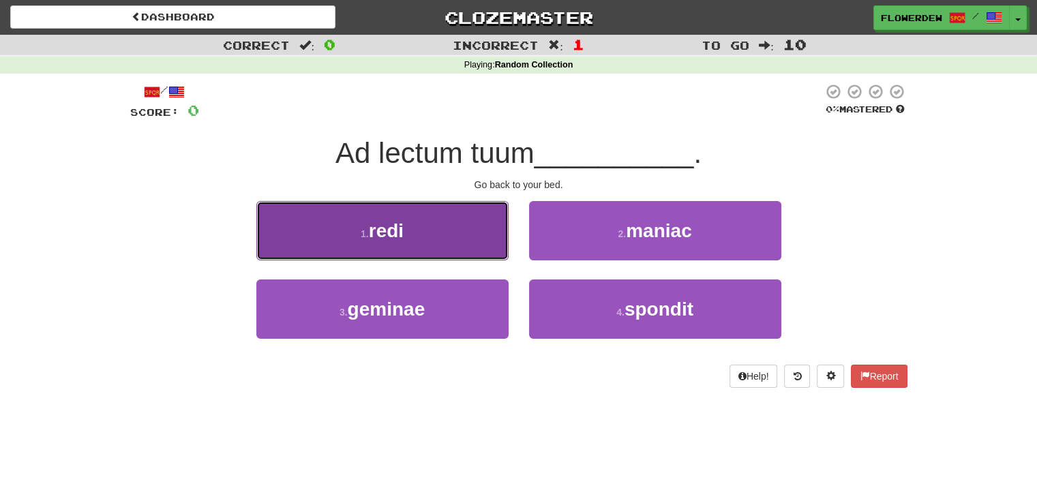
click at [505, 224] on button "1 . redi" at bounding box center [382, 230] width 252 height 59
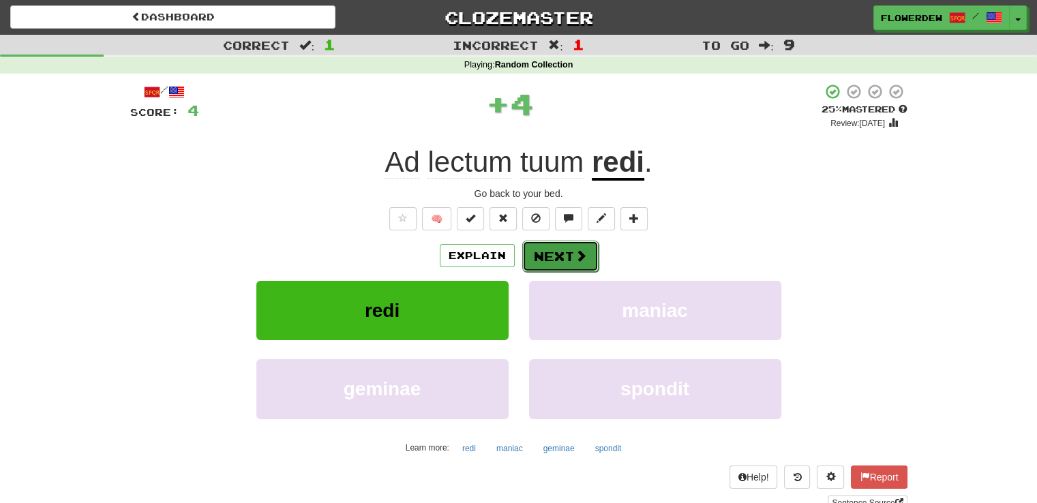
click at [565, 243] on button "Next" at bounding box center [560, 256] width 76 height 31
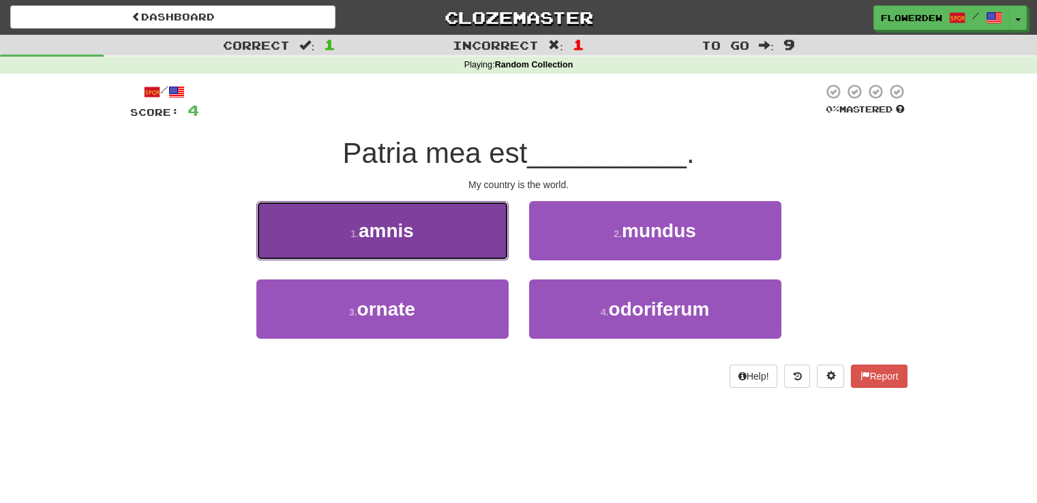
click at [489, 203] on button "1 . amnis" at bounding box center [382, 230] width 252 height 59
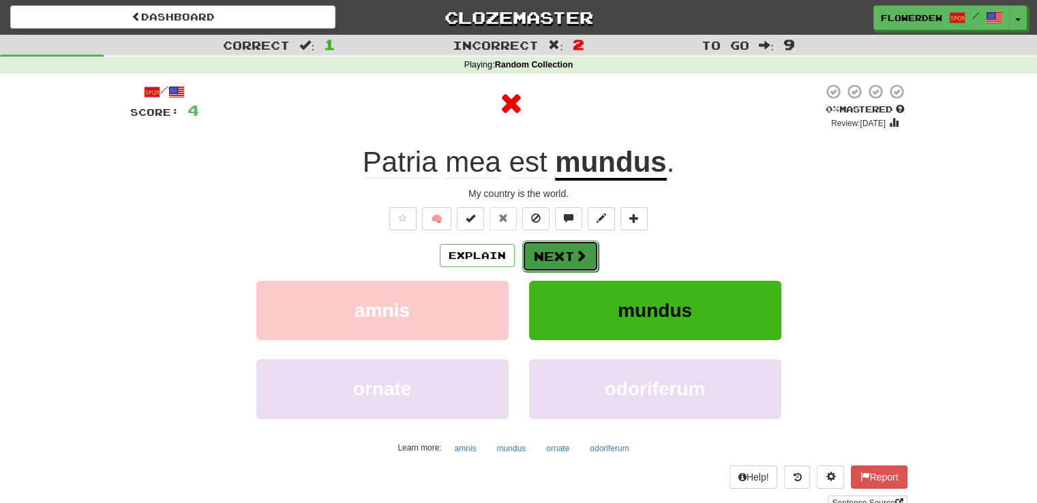
click at [564, 254] on button "Next" at bounding box center [560, 256] width 76 height 31
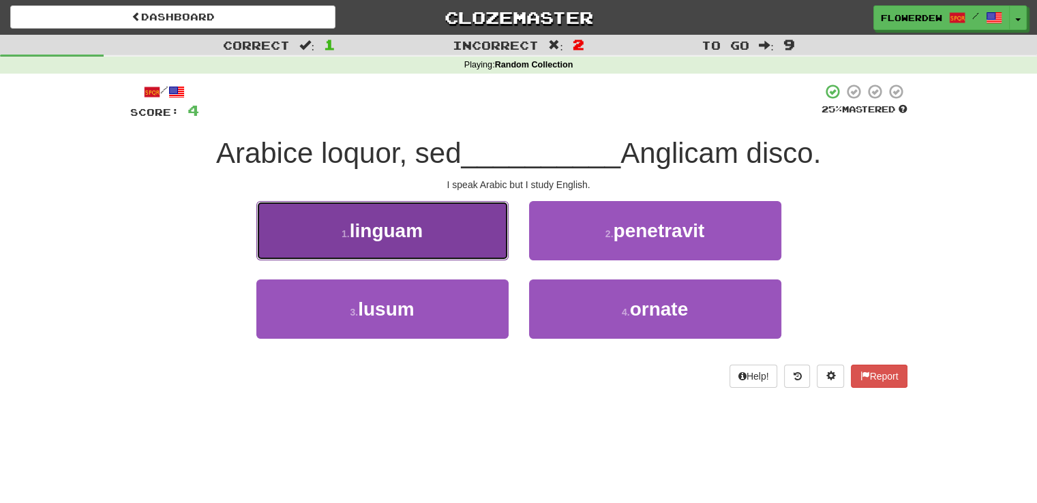
click at [467, 239] on button "1 . linguam" at bounding box center [382, 230] width 252 height 59
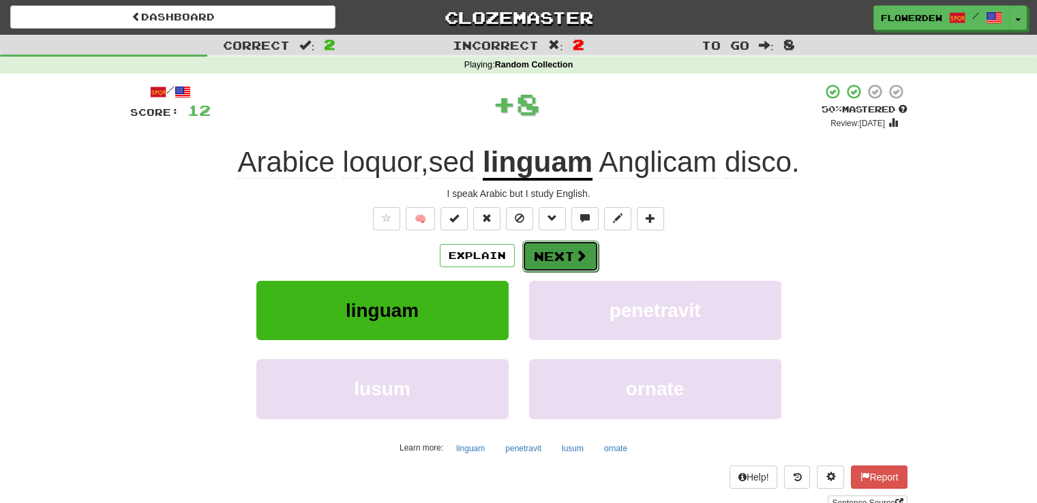
click at [541, 255] on button "Next" at bounding box center [560, 256] width 76 height 31
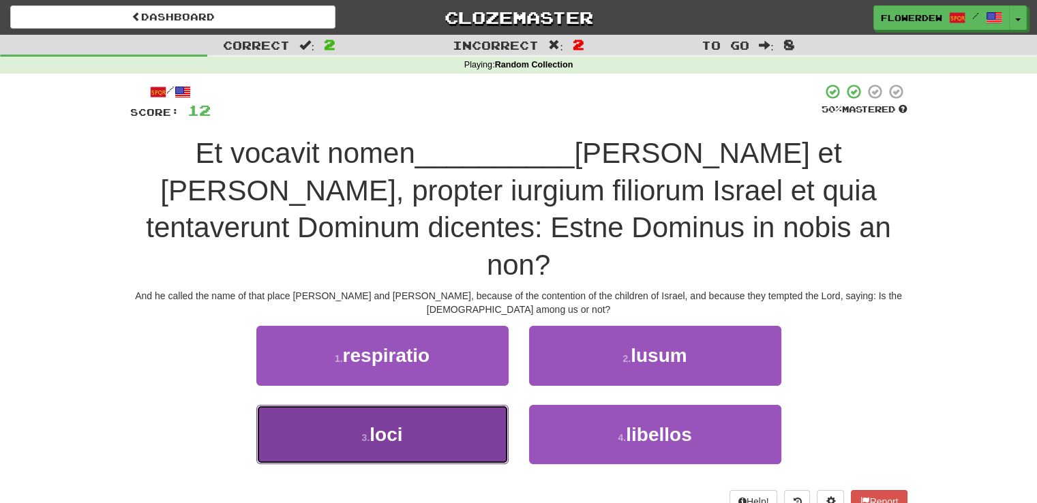
click at [462, 405] on button "3 . loci" at bounding box center [382, 434] width 252 height 59
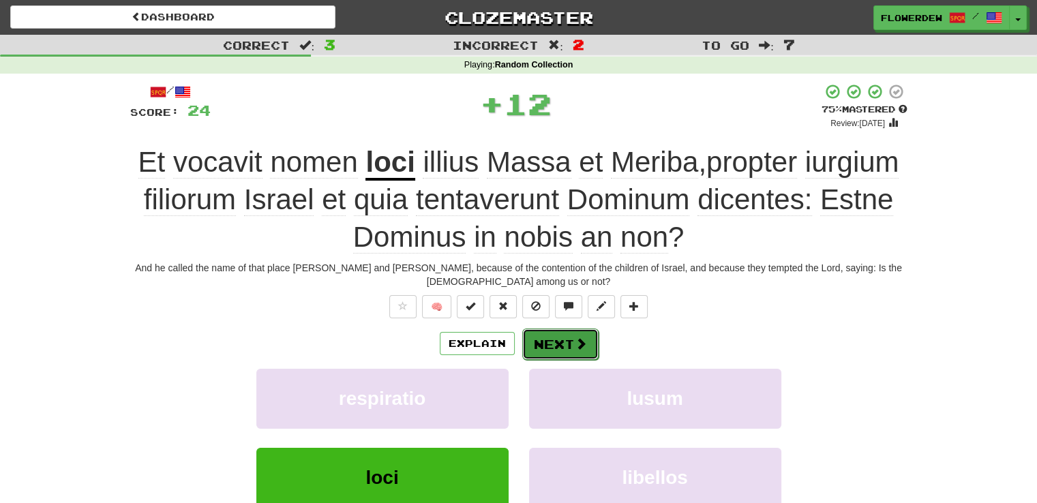
click at [568, 329] on button "Next" at bounding box center [560, 344] width 76 height 31
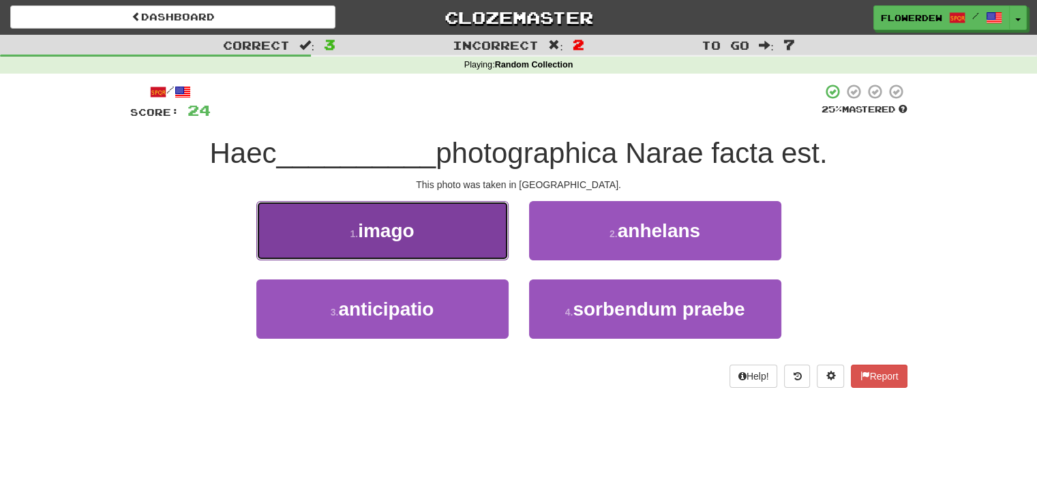
click at [470, 224] on button "1 . imago" at bounding box center [382, 230] width 252 height 59
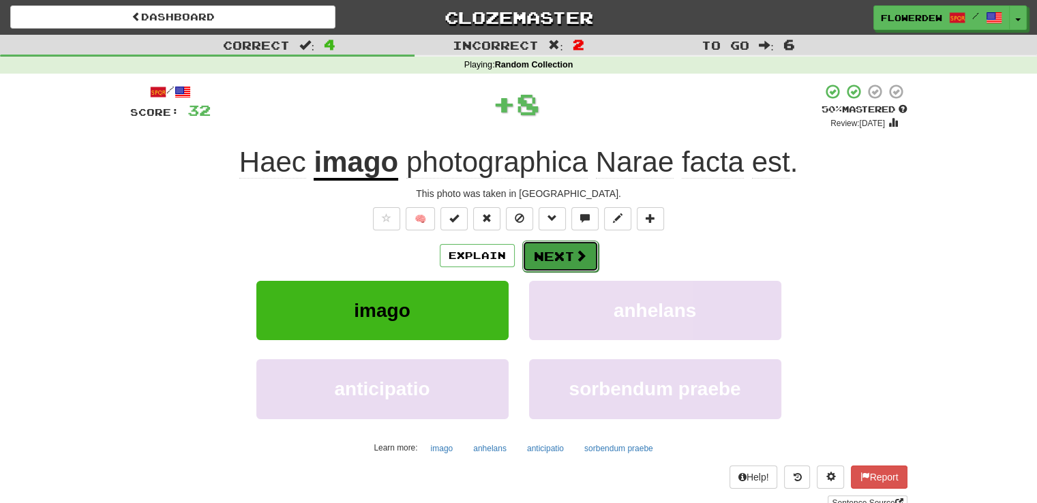
click at [535, 263] on button "Next" at bounding box center [560, 256] width 76 height 31
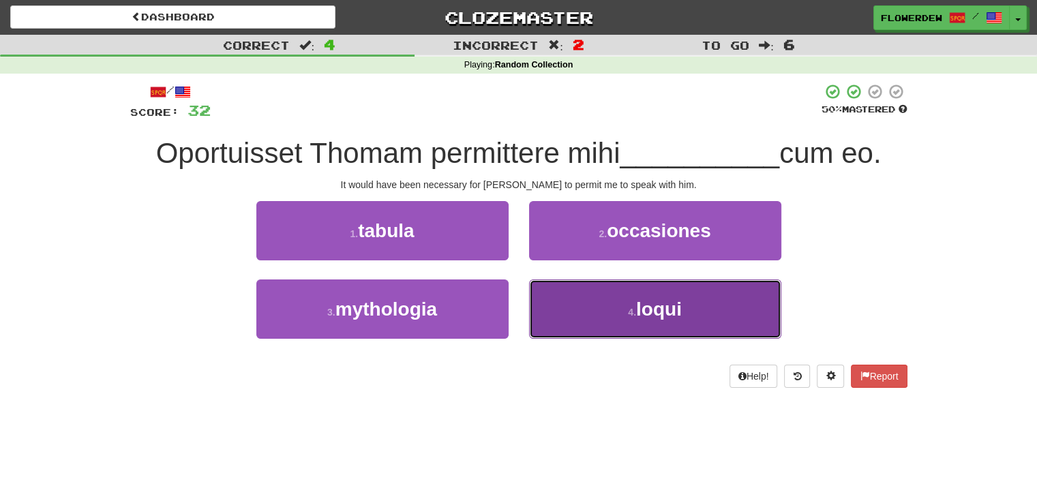
click at [569, 293] on button "4 . loqui" at bounding box center [655, 309] width 252 height 59
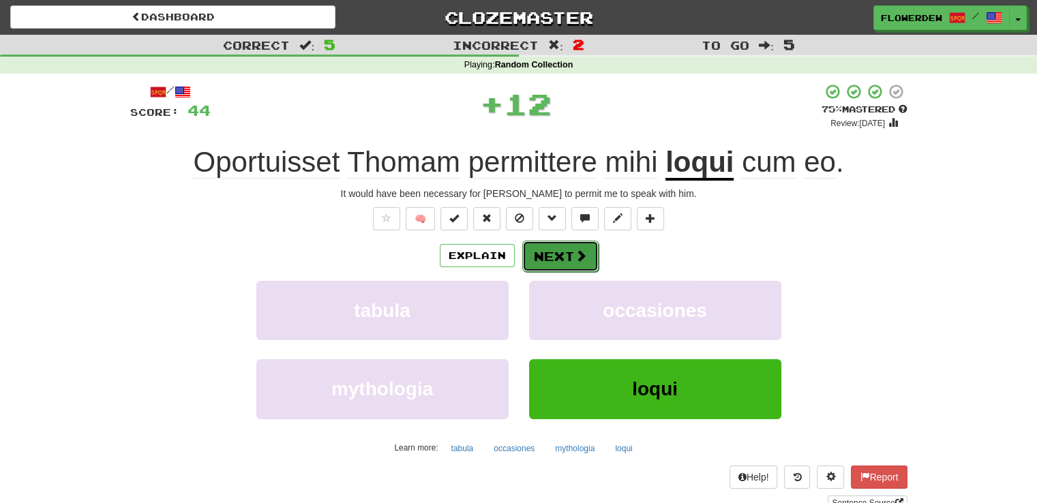
click at [576, 246] on button "Next" at bounding box center [560, 256] width 76 height 31
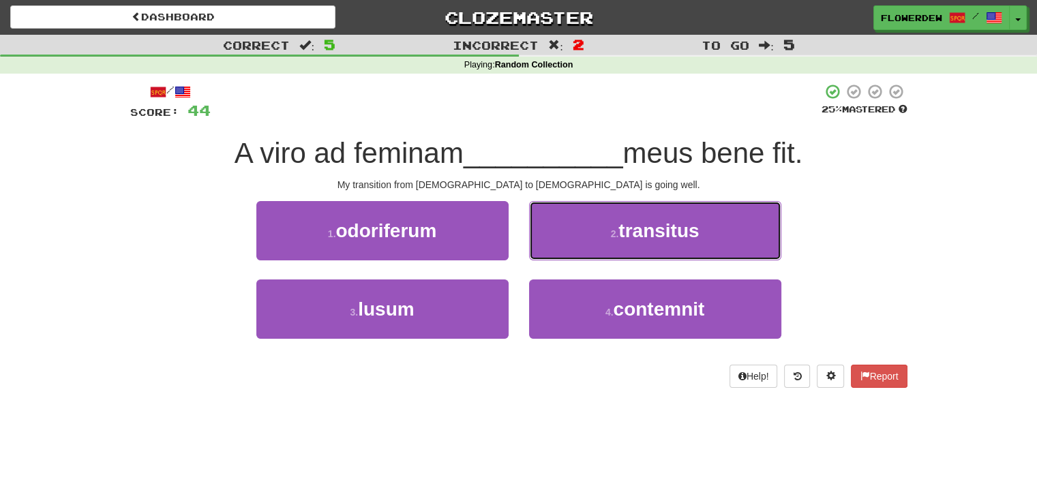
click at [576, 246] on button "2 . transitus" at bounding box center [655, 230] width 252 height 59
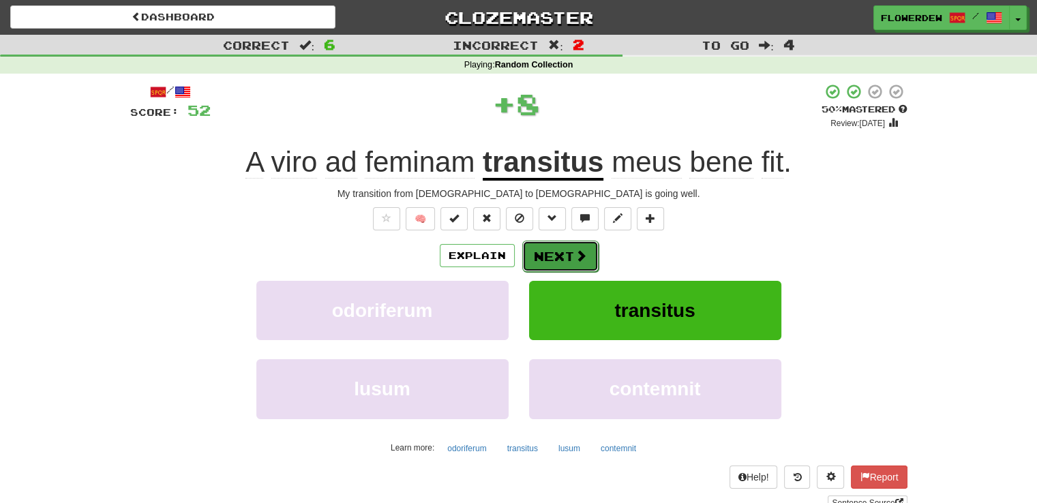
click at [571, 256] on button "Next" at bounding box center [560, 256] width 76 height 31
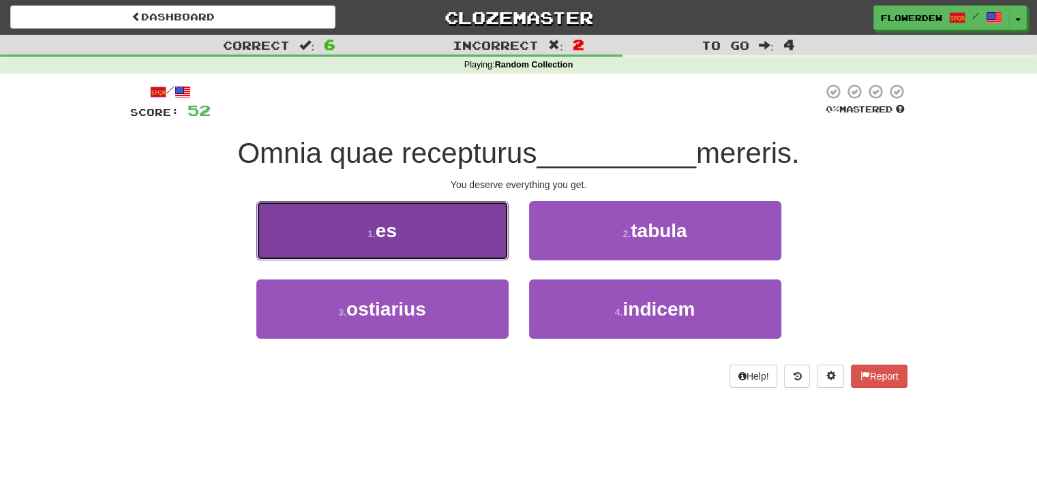
click at [452, 256] on button "1 . es" at bounding box center [382, 230] width 252 height 59
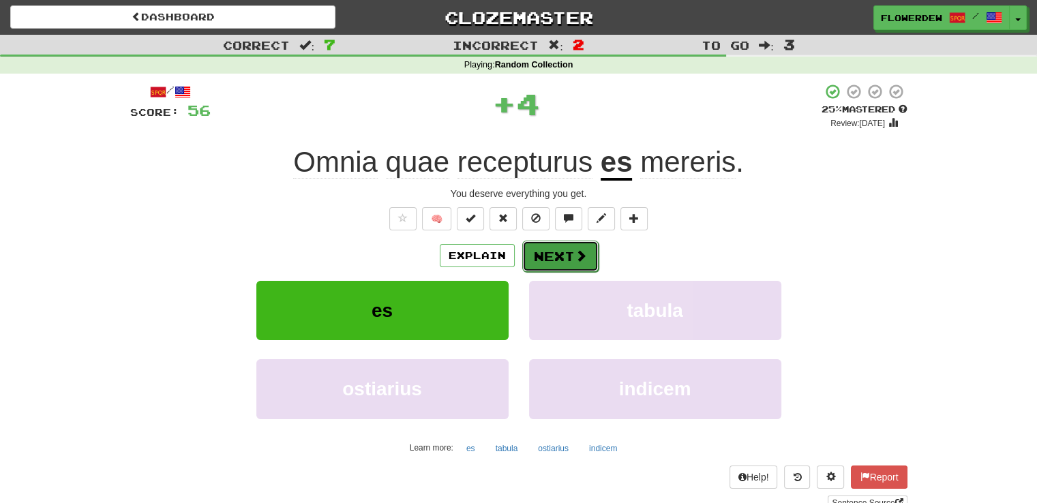
click at [565, 260] on button "Next" at bounding box center [560, 256] width 76 height 31
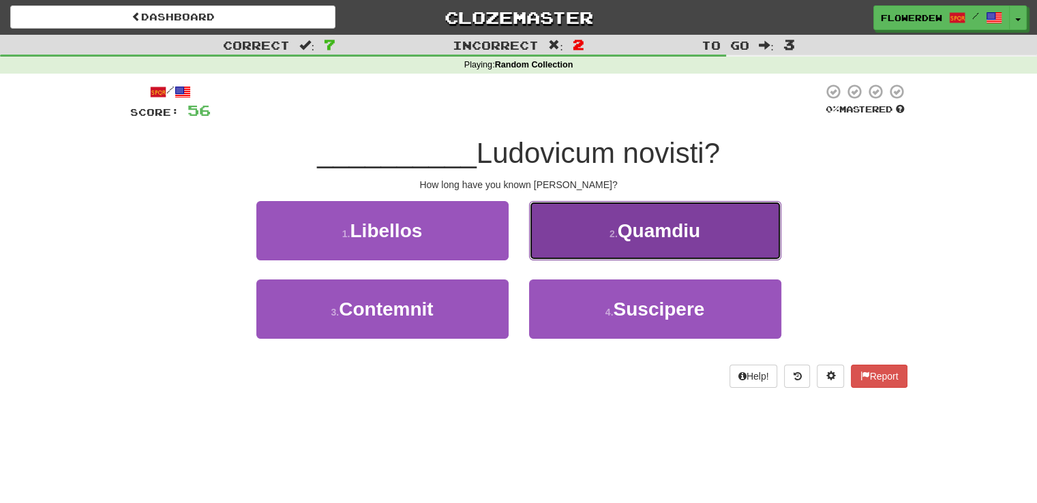
click at [573, 243] on button "2 . Quamdiu" at bounding box center [655, 230] width 252 height 59
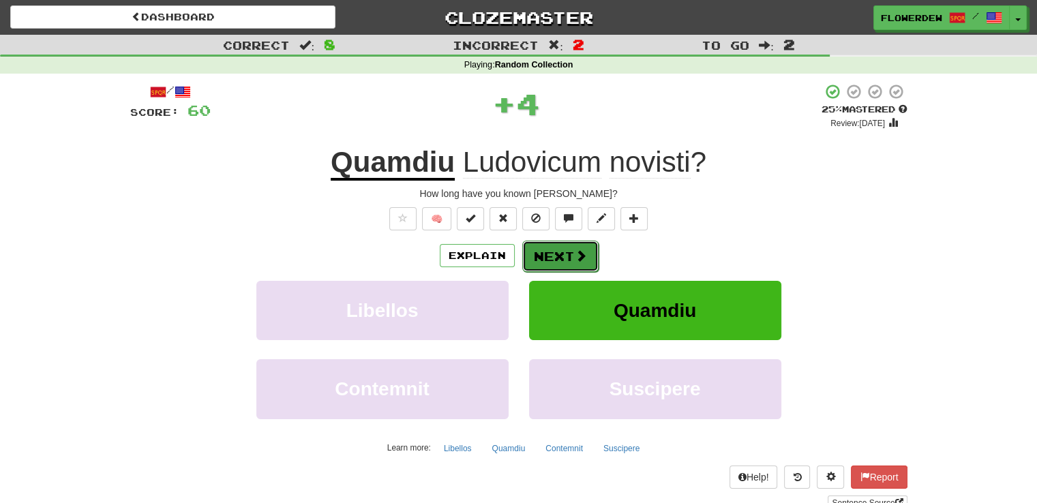
click at [550, 253] on button "Next" at bounding box center [560, 256] width 76 height 31
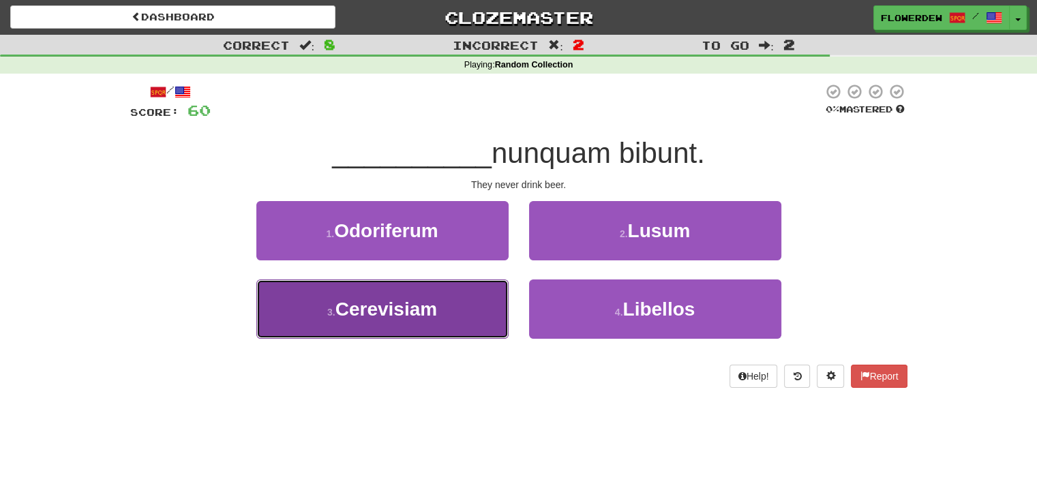
click at [476, 310] on button "3 . Cerevisiam" at bounding box center [382, 309] width 252 height 59
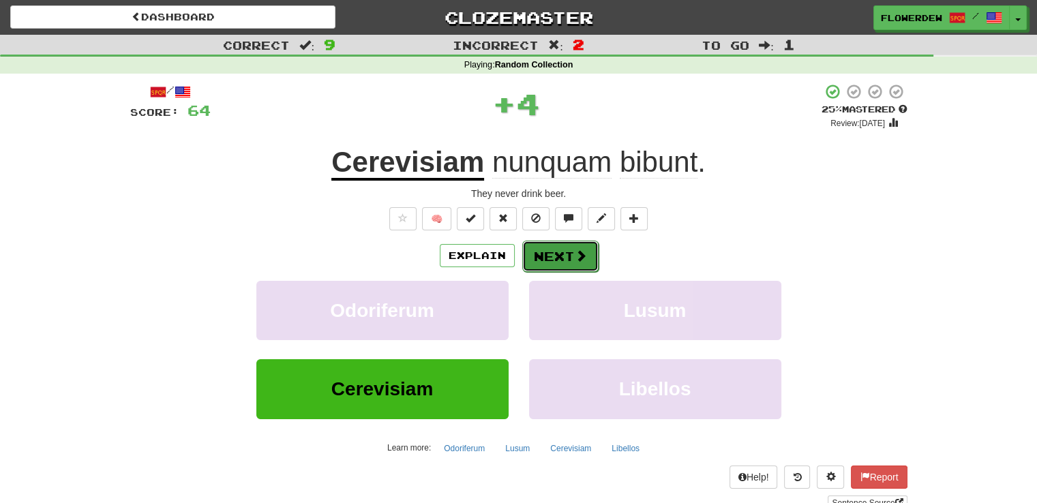
click at [560, 267] on button "Next" at bounding box center [560, 256] width 76 height 31
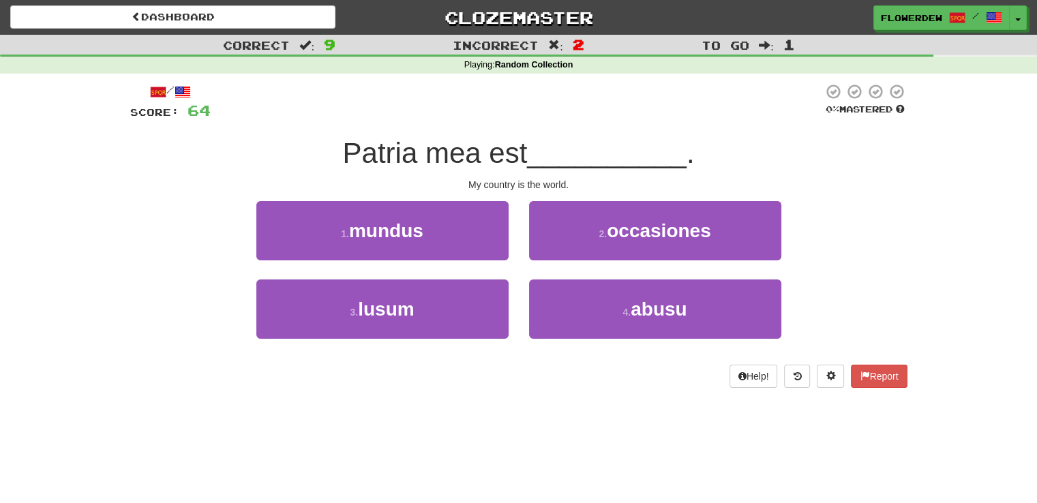
click at [447, 267] on div "1 . mundus" at bounding box center [382, 240] width 273 height 78
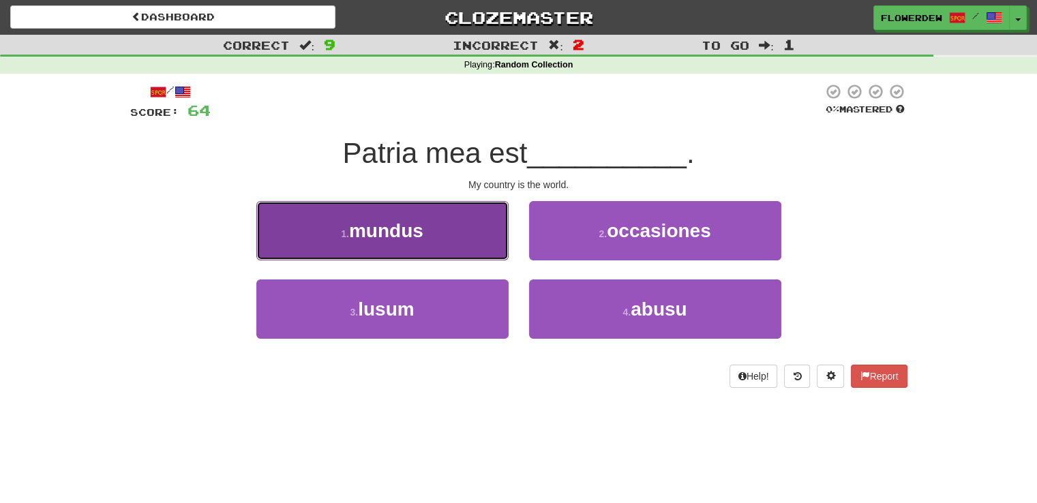
click at [457, 239] on button "1 . mundus" at bounding box center [382, 230] width 252 height 59
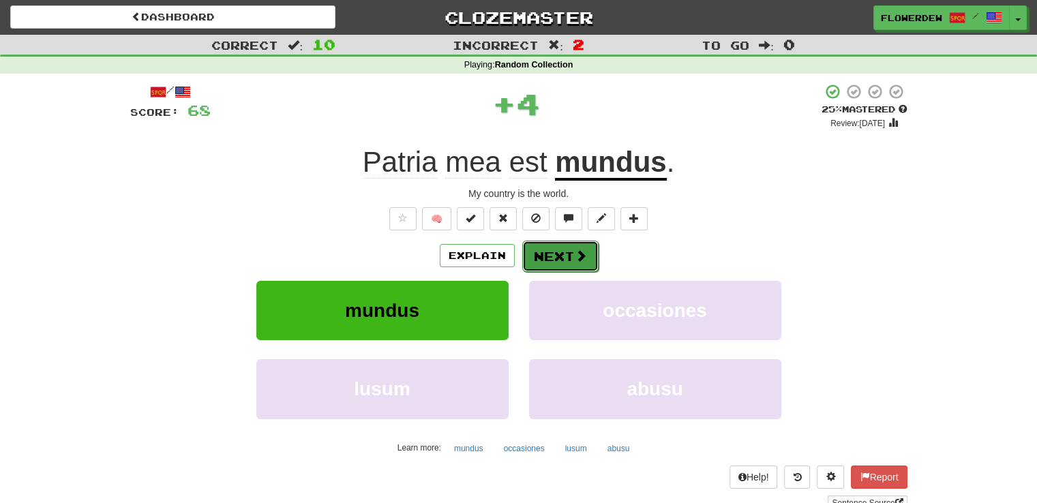
click at [570, 261] on button "Next" at bounding box center [560, 256] width 76 height 31
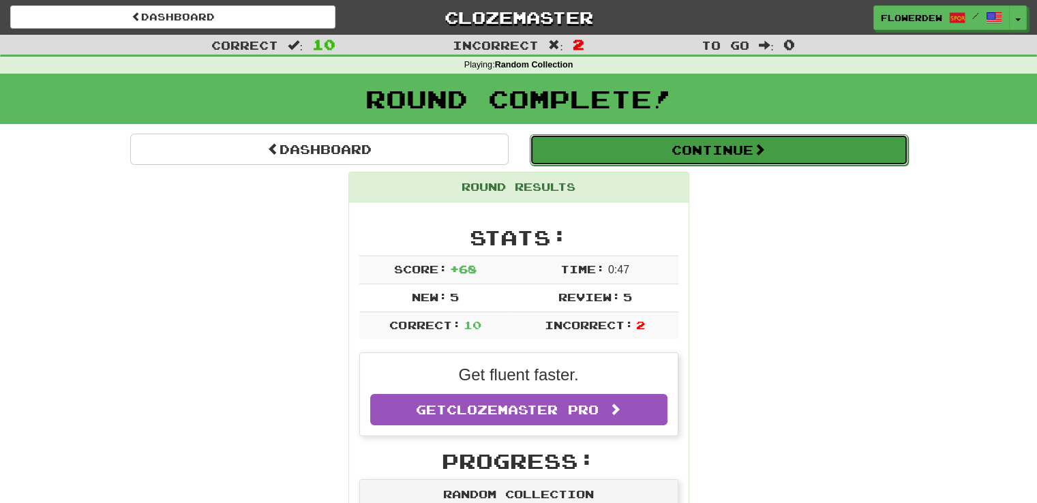
click at [612, 143] on button "Continue" at bounding box center [719, 149] width 378 height 31
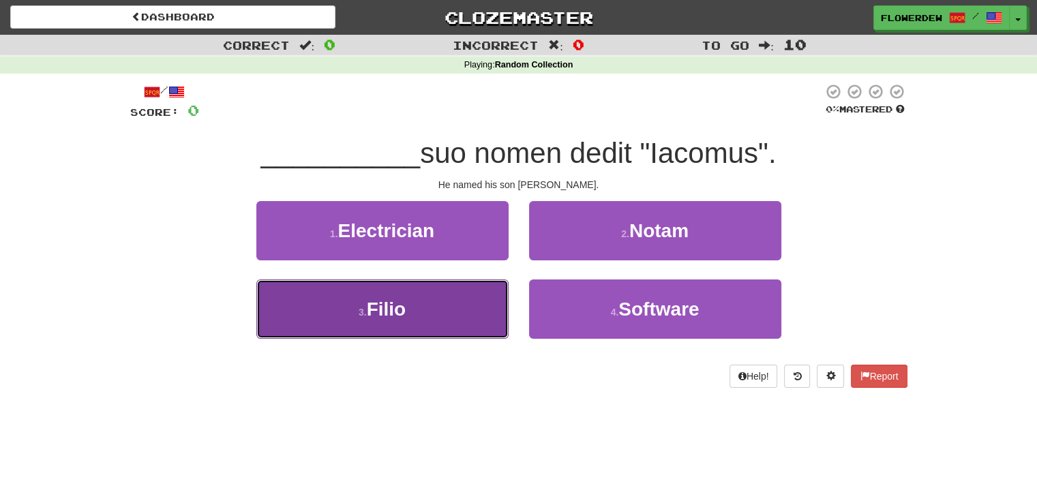
click at [472, 305] on button "3 . Filio" at bounding box center [382, 309] width 252 height 59
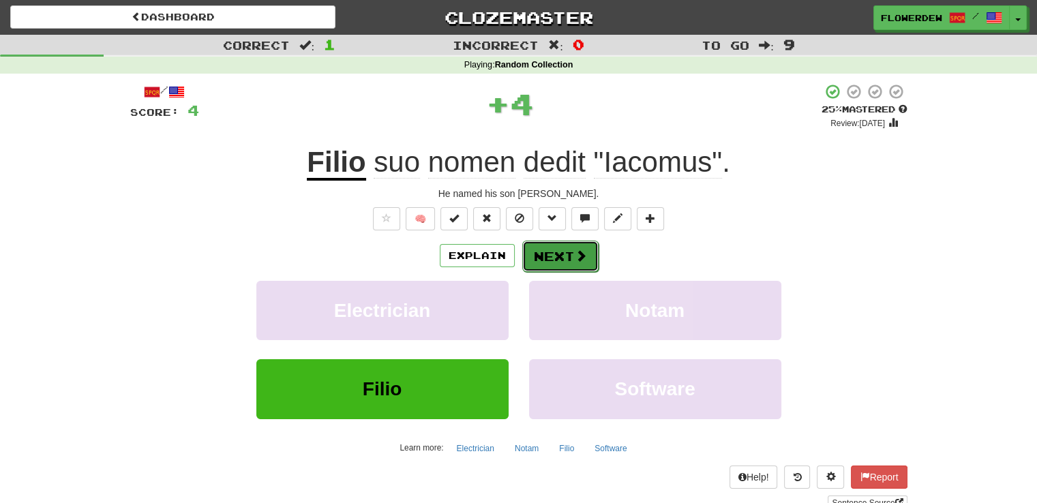
click at [559, 264] on button "Next" at bounding box center [560, 256] width 76 height 31
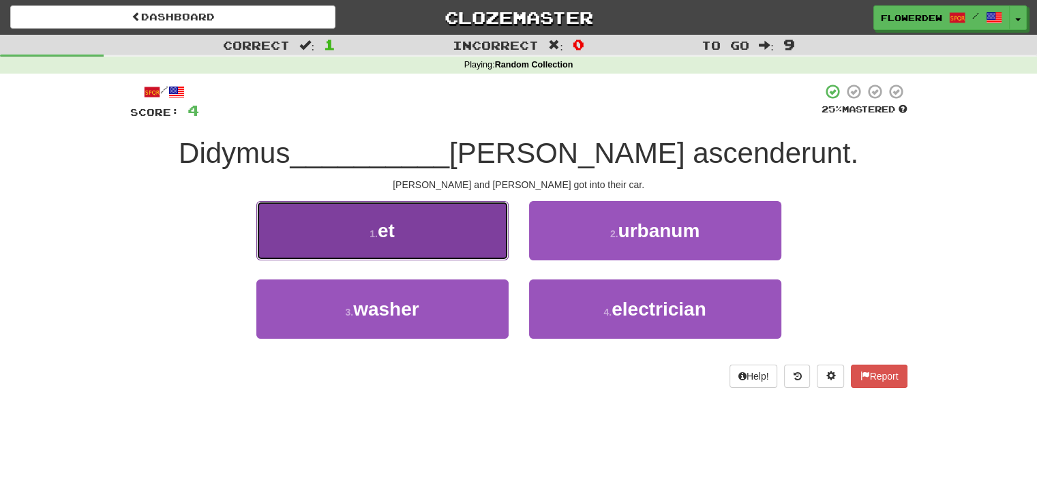
click at [432, 257] on button "1 . et" at bounding box center [382, 230] width 252 height 59
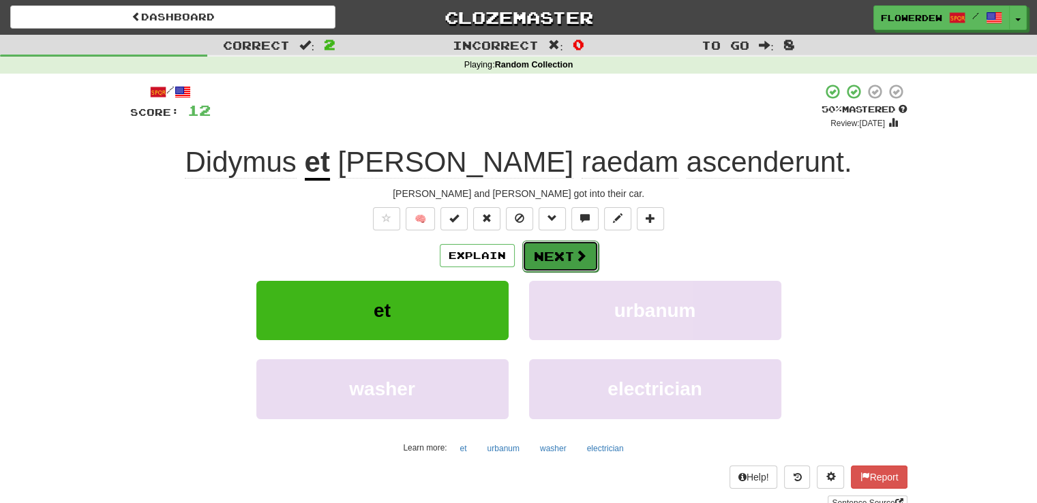
click at [529, 258] on button "Next" at bounding box center [560, 256] width 76 height 31
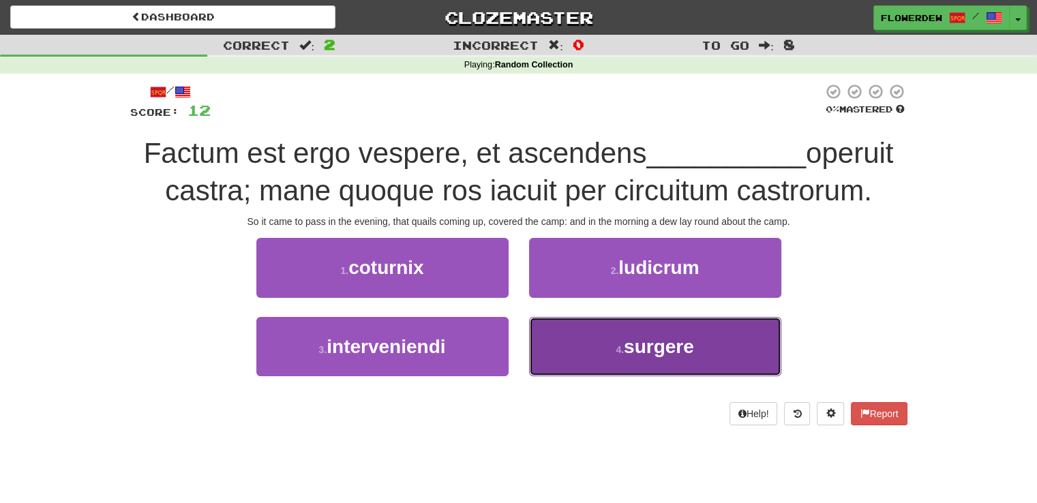
click at [556, 350] on button "4 . surgere" at bounding box center [655, 346] width 252 height 59
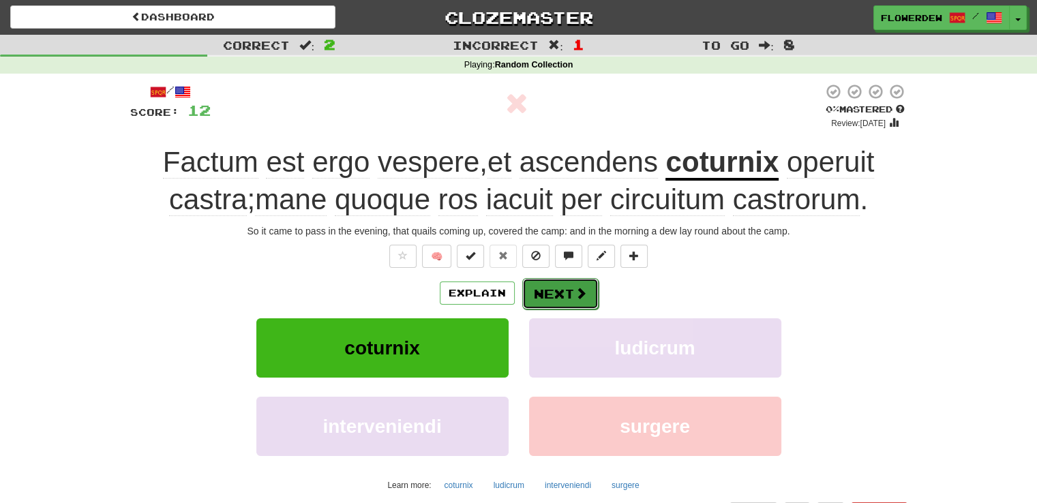
click at [558, 284] on button "Next" at bounding box center [560, 293] width 76 height 31
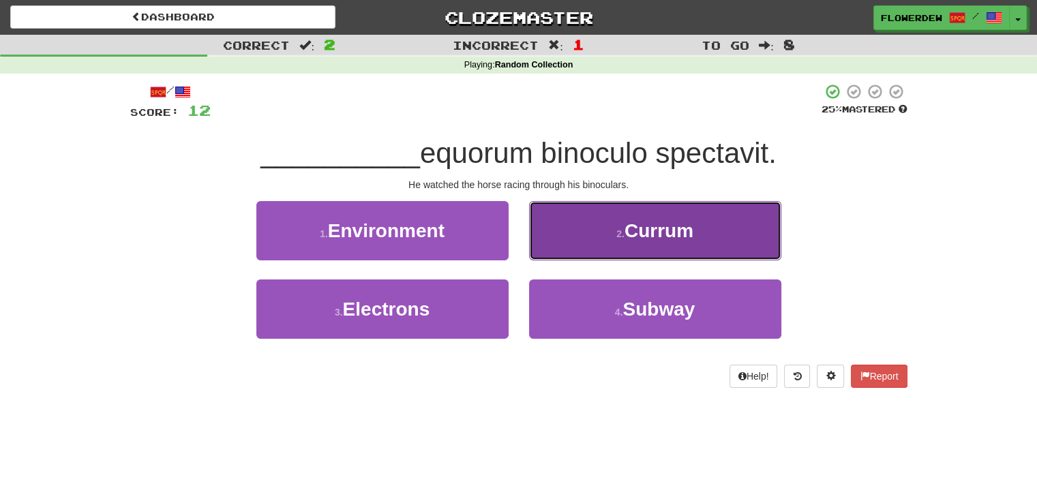
click at [589, 227] on button "2 . Currum" at bounding box center [655, 230] width 252 height 59
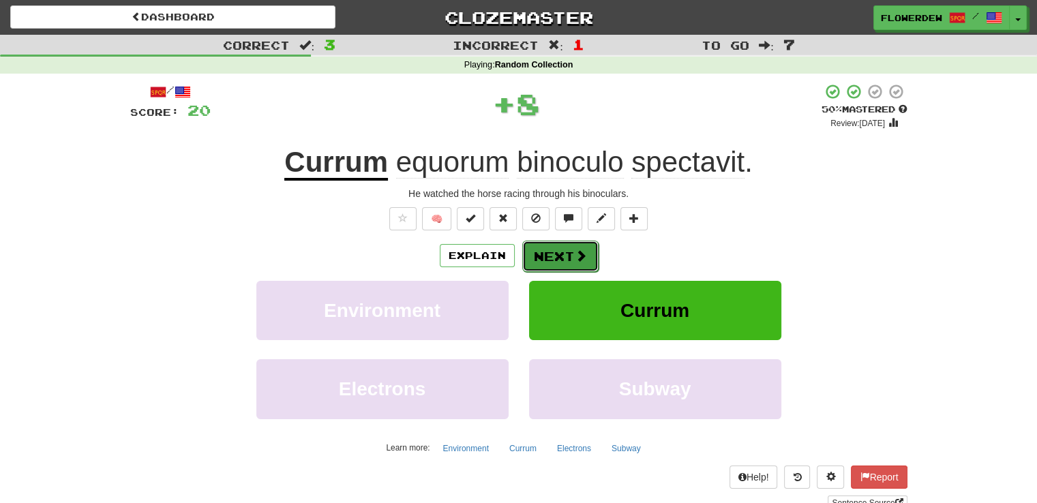
click at [573, 244] on button "Next" at bounding box center [560, 256] width 76 height 31
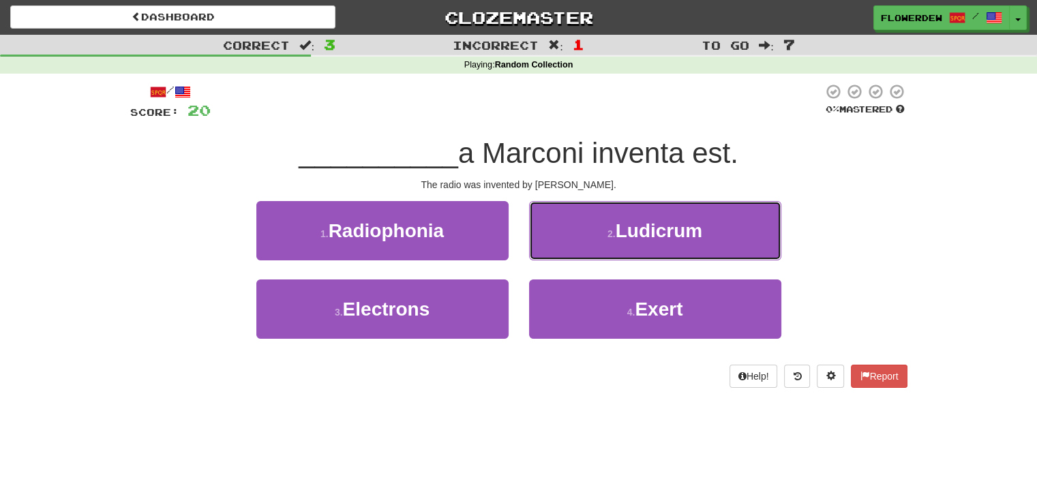
click at [573, 244] on button "2 . Ludicrum" at bounding box center [655, 230] width 252 height 59
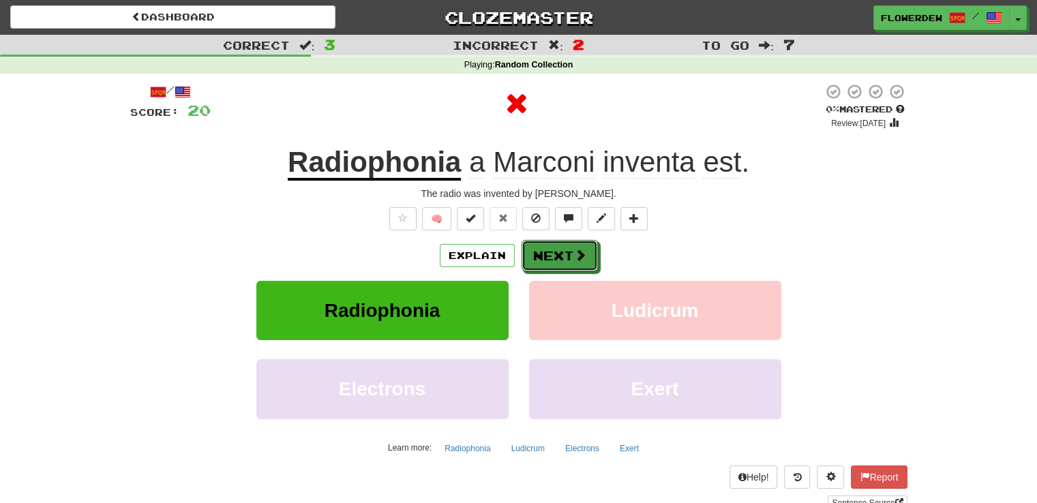
click at [573, 244] on button "Next" at bounding box center [560, 255] width 76 height 31
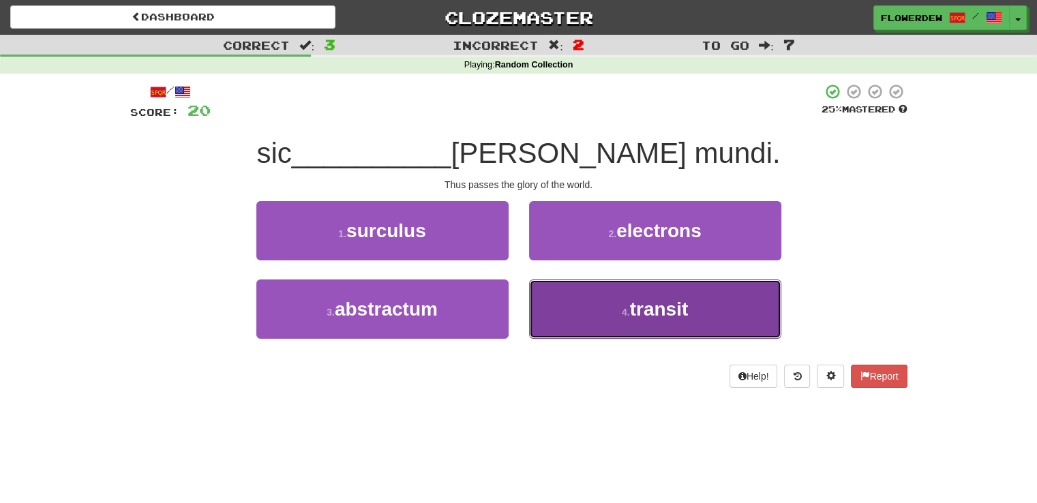
click at [559, 295] on button "4 . transit" at bounding box center [655, 309] width 252 height 59
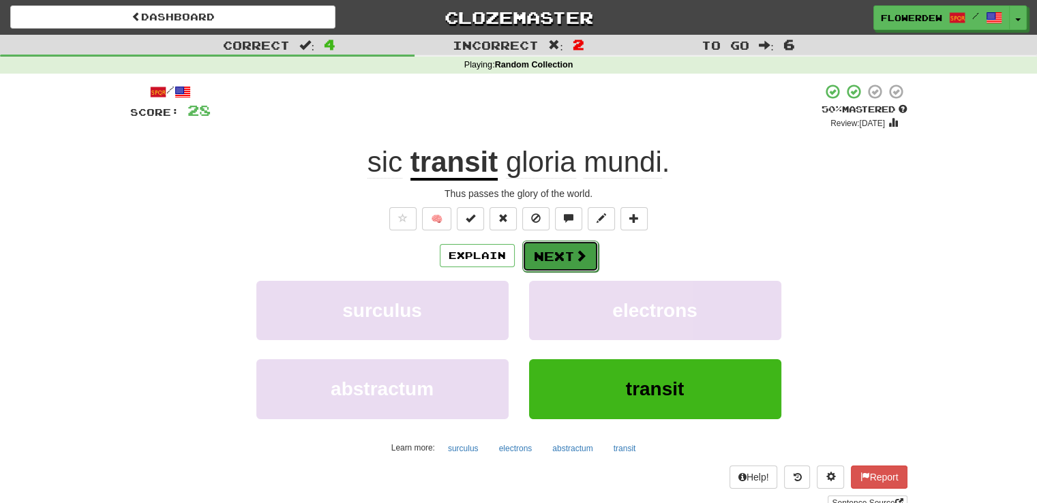
click at [575, 254] on span at bounding box center [581, 256] width 12 height 12
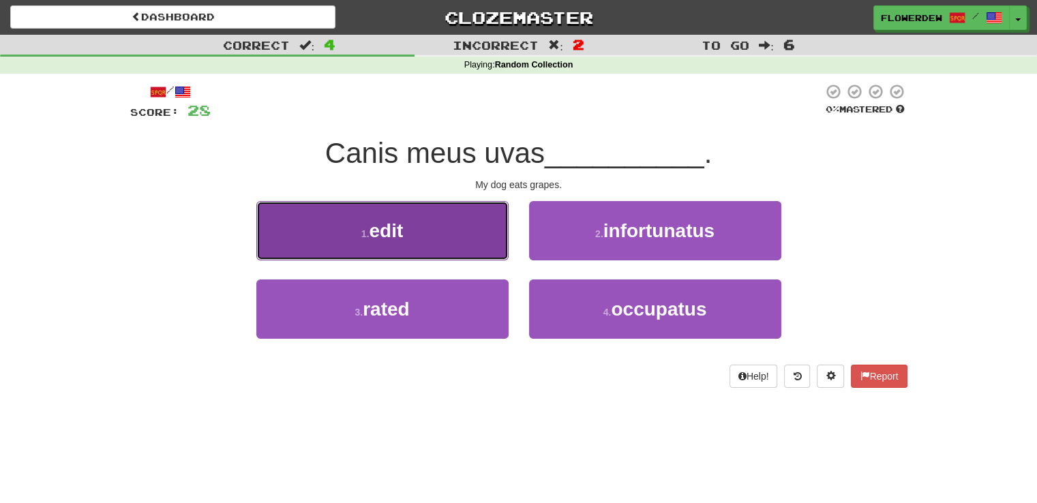
click at [472, 220] on button "1 . edit" at bounding box center [382, 230] width 252 height 59
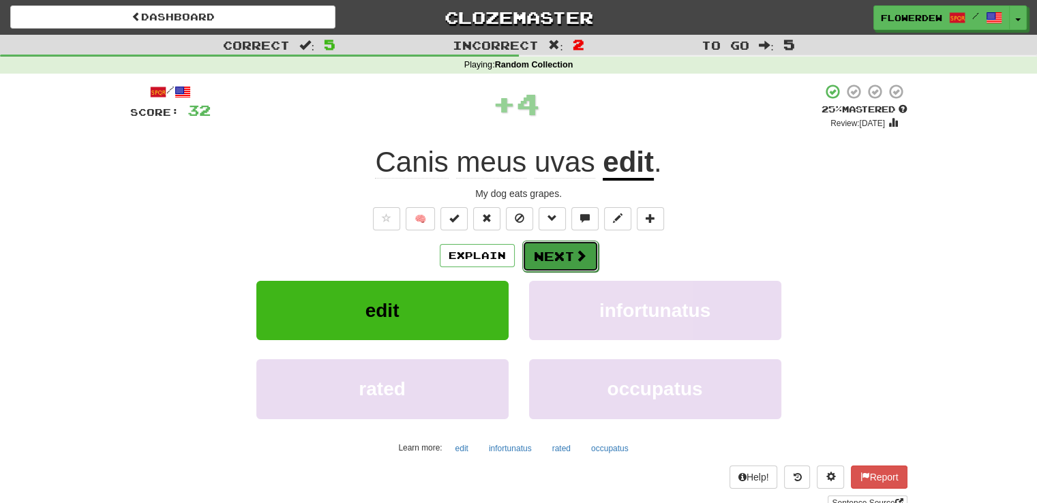
click at [562, 254] on button "Next" at bounding box center [560, 256] width 76 height 31
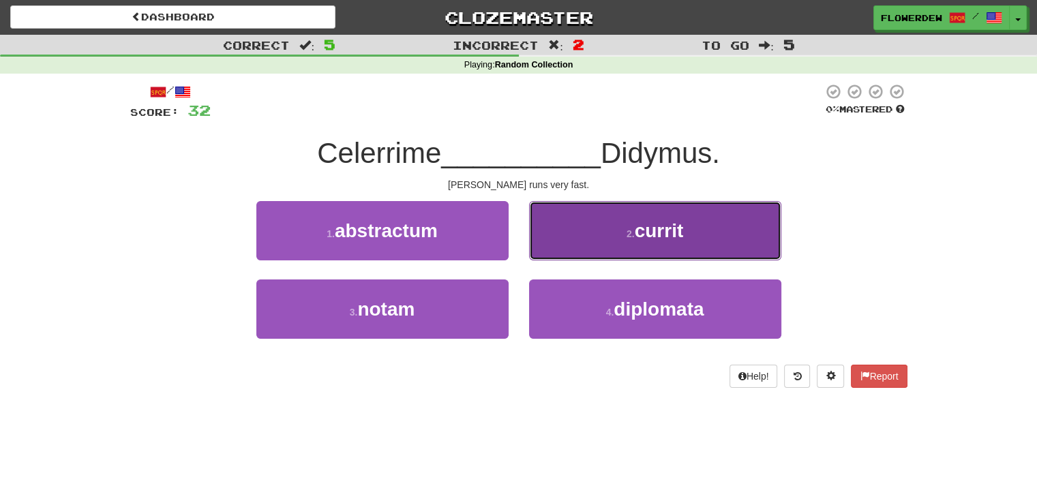
click at [590, 224] on button "2 . currit" at bounding box center [655, 230] width 252 height 59
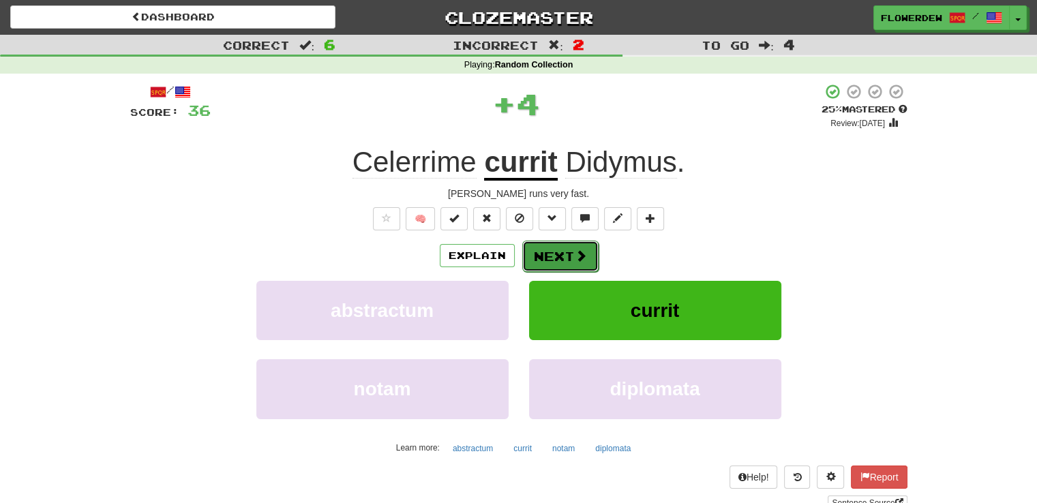
click at [569, 254] on button "Next" at bounding box center [560, 256] width 76 height 31
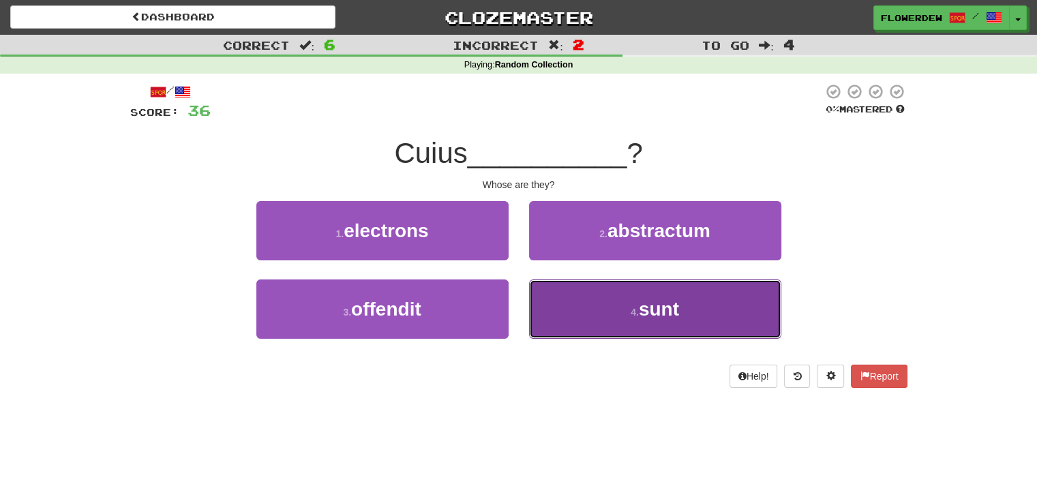
click at [561, 298] on button "4 . sunt" at bounding box center [655, 309] width 252 height 59
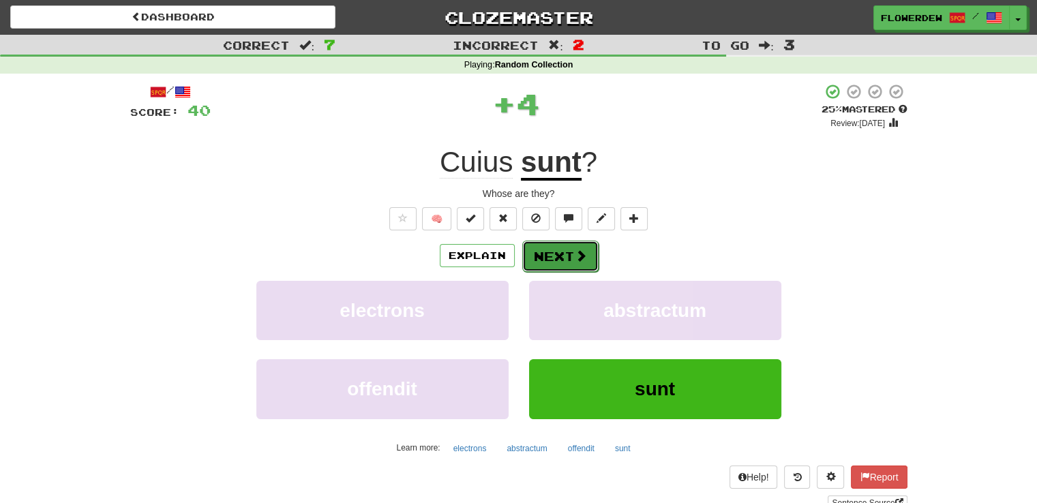
click at [560, 248] on button "Next" at bounding box center [560, 256] width 76 height 31
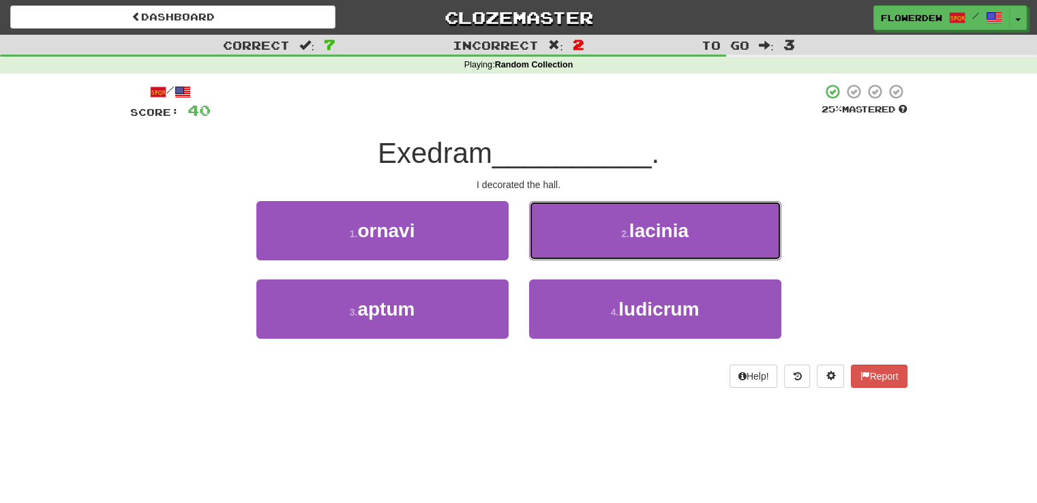
click at [560, 248] on button "2 . lacinia" at bounding box center [655, 230] width 252 height 59
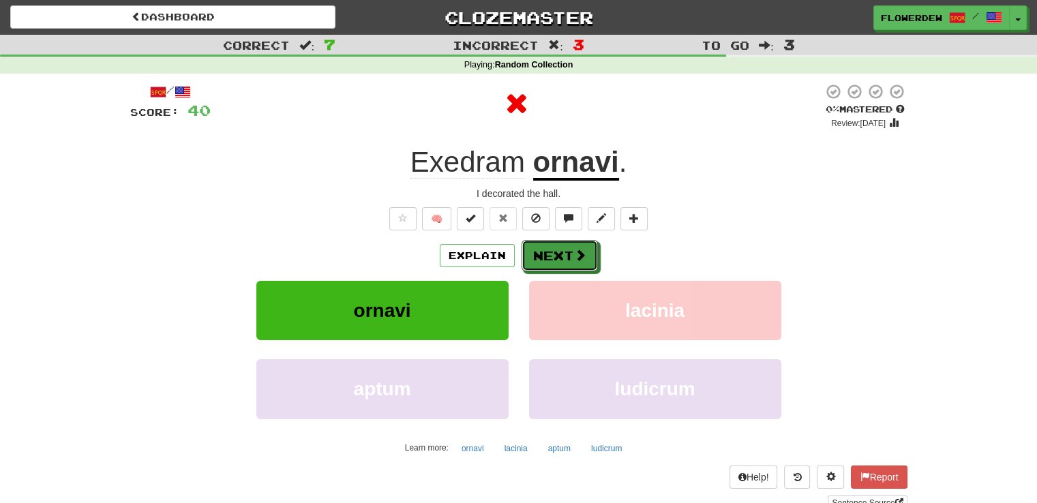
click at [560, 248] on button "Next" at bounding box center [560, 255] width 76 height 31
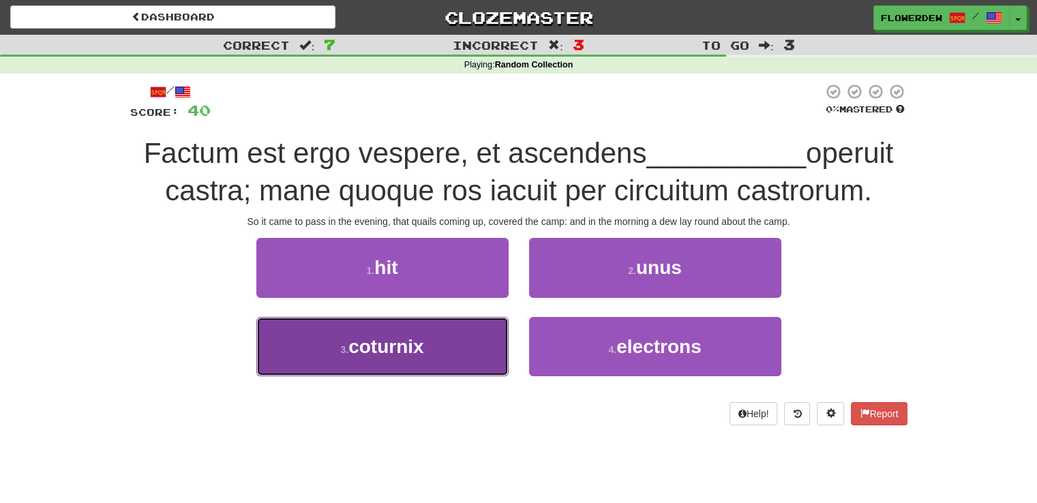
click at [475, 336] on button "3 . coturnix" at bounding box center [382, 346] width 252 height 59
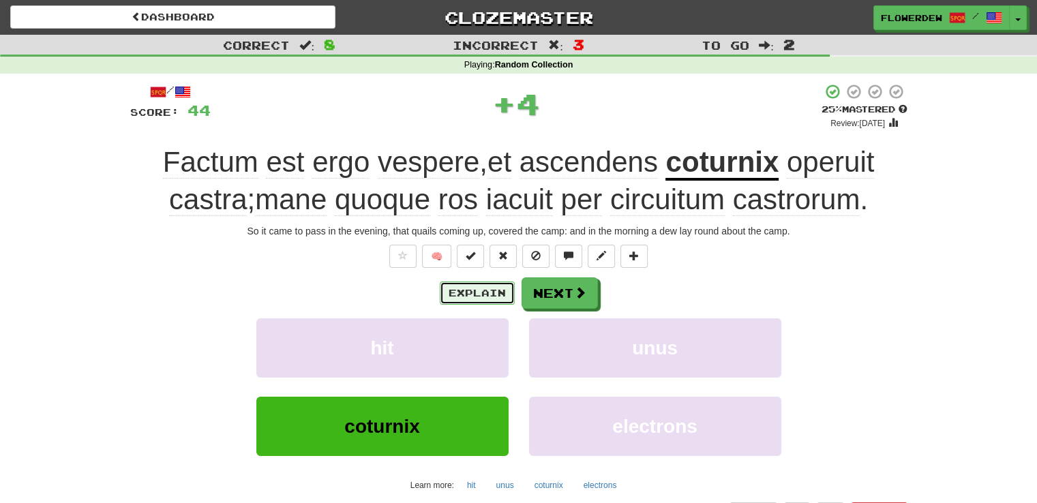
click at [475, 292] on button "Explain" at bounding box center [477, 293] width 75 height 23
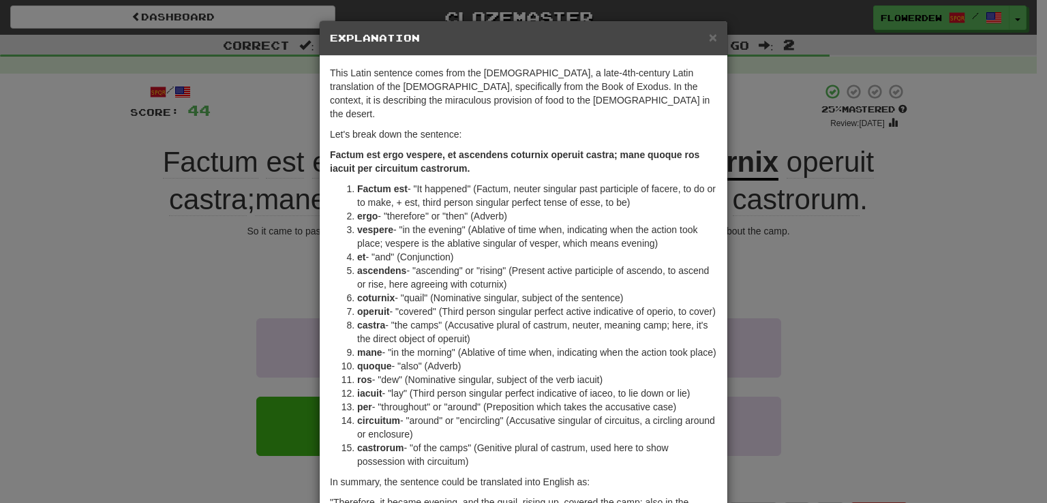
click at [761, 243] on div "× Explanation This Latin sentence comes from the Vulgate, a late-4th-century La…" at bounding box center [523, 251] width 1047 height 503
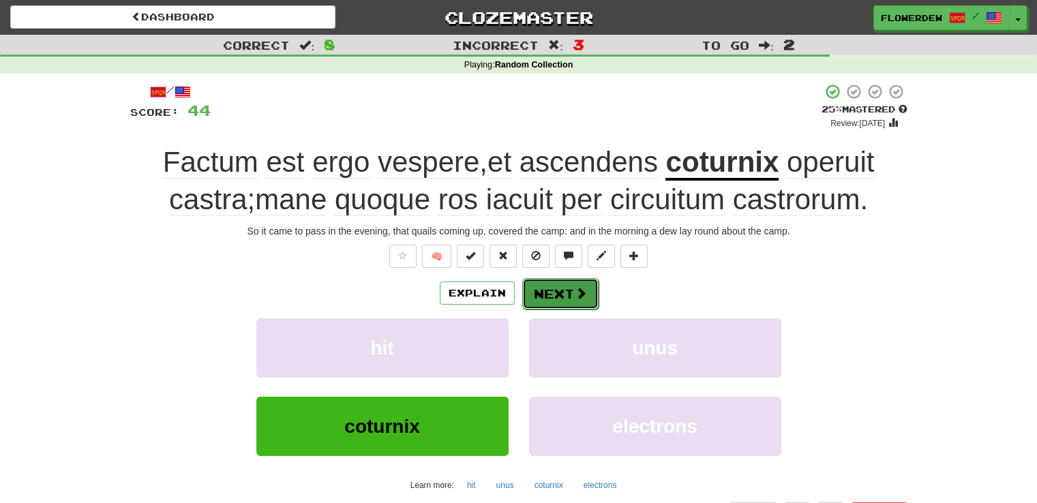
click at [587, 290] on button "Next" at bounding box center [560, 293] width 76 height 31
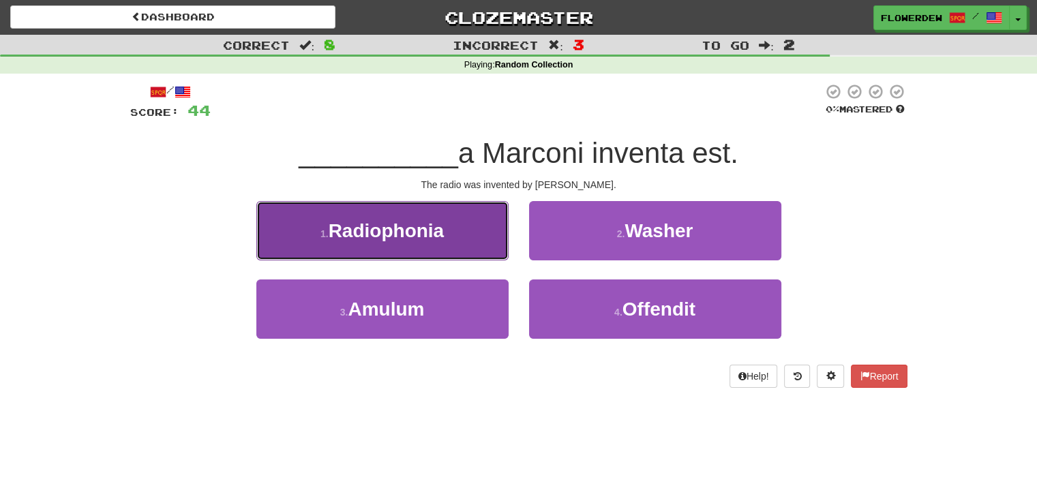
click at [472, 225] on button "1 . Radiophonia" at bounding box center [382, 230] width 252 height 59
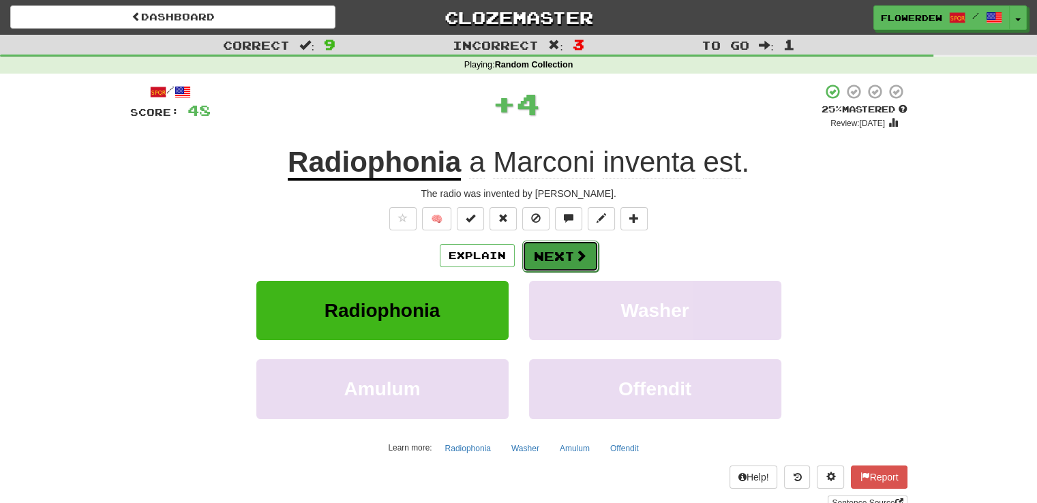
click at [560, 264] on button "Next" at bounding box center [560, 256] width 76 height 31
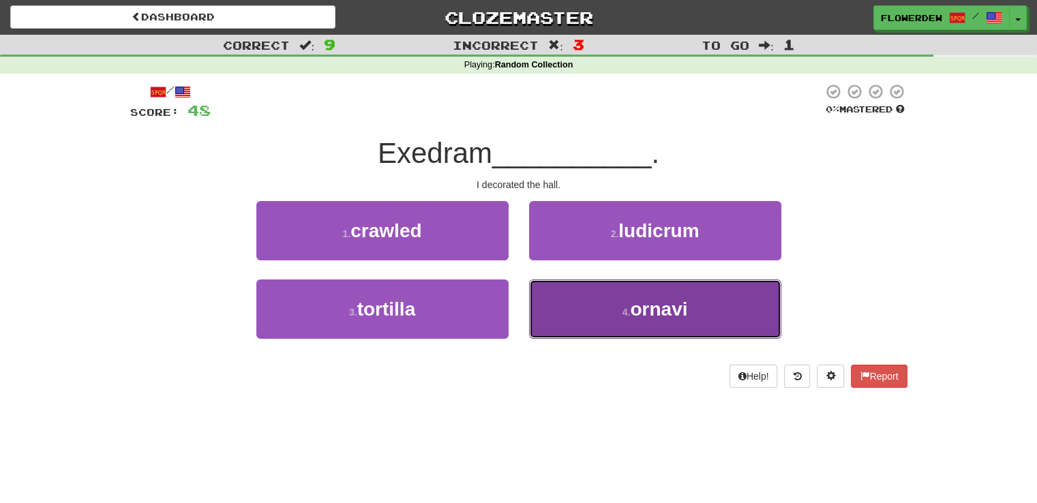
click at [556, 295] on button "4 . ornavi" at bounding box center [655, 309] width 252 height 59
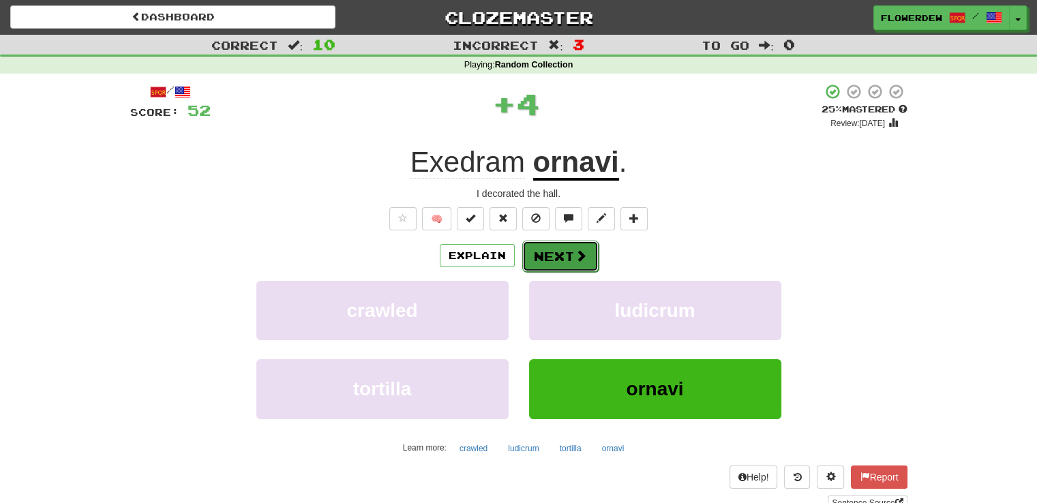
click at [555, 262] on button "Next" at bounding box center [560, 256] width 76 height 31
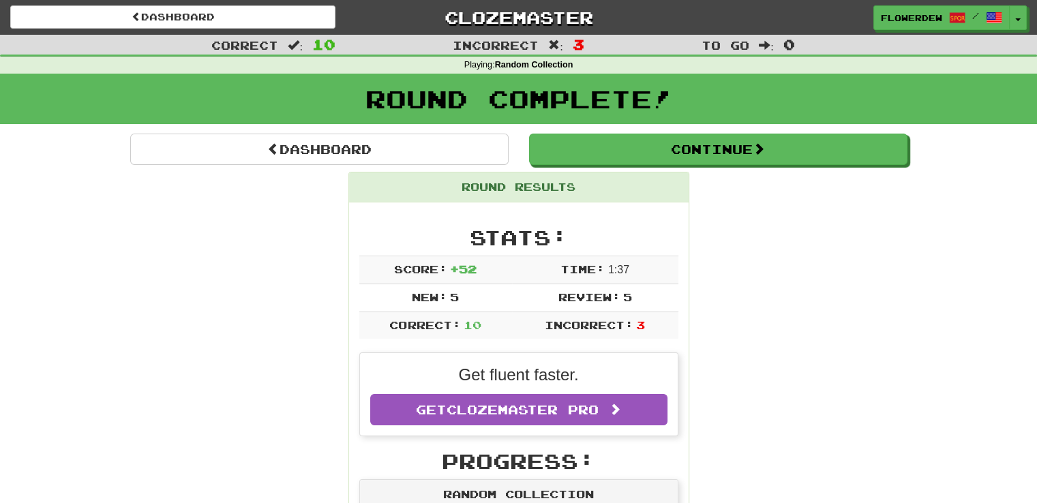
click at [577, 130] on div "Round Complete!" at bounding box center [518, 104] width 1037 height 60
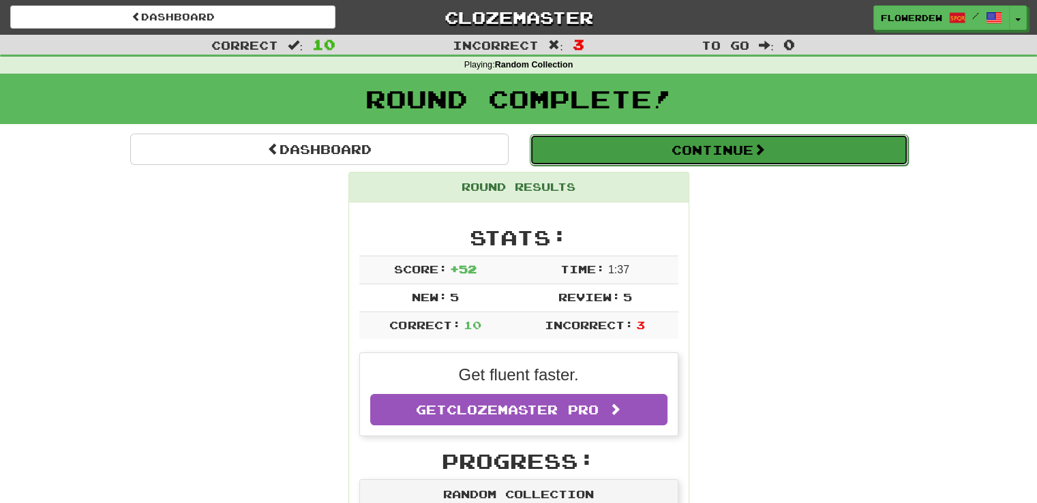
click at [579, 157] on button "Continue" at bounding box center [719, 149] width 378 height 31
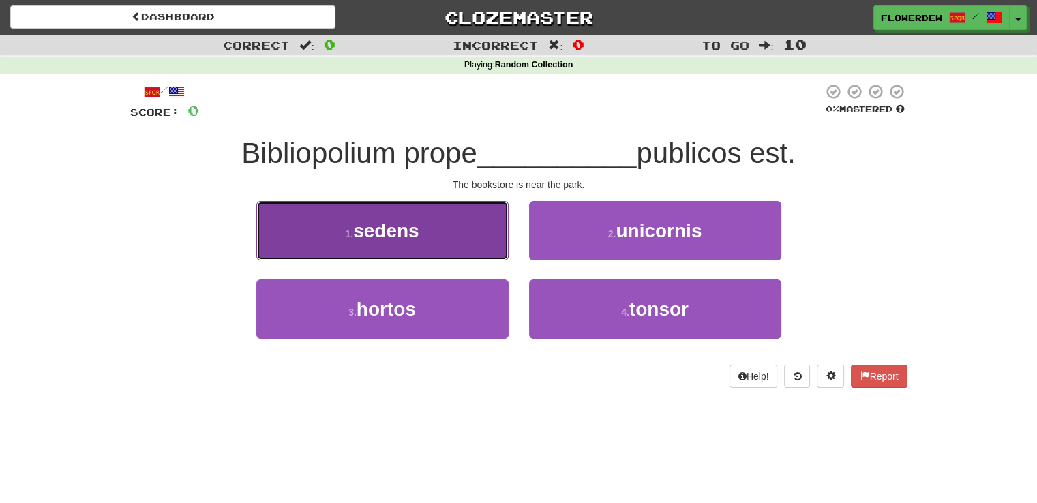
click at [472, 223] on button "1 . sedens" at bounding box center [382, 230] width 252 height 59
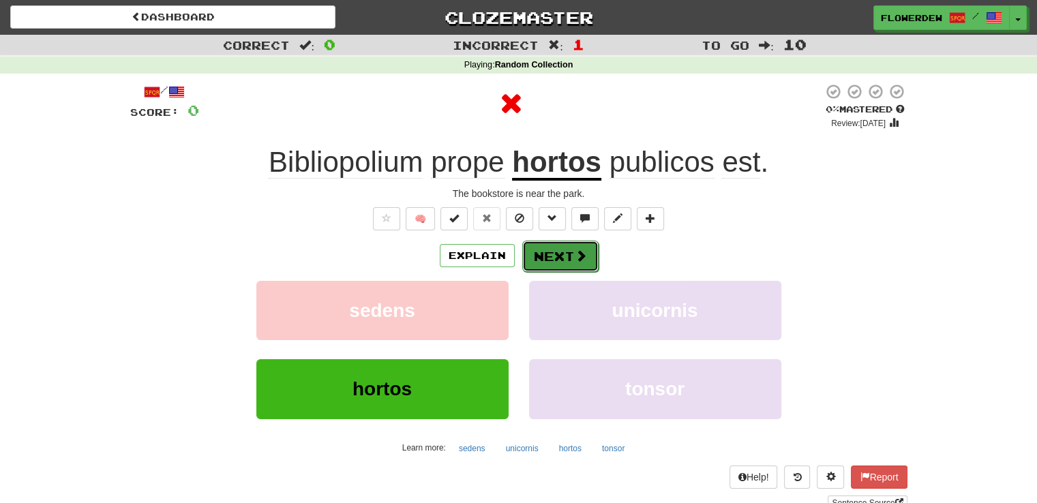
click at [545, 243] on button "Next" at bounding box center [560, 256] width 76 height 31
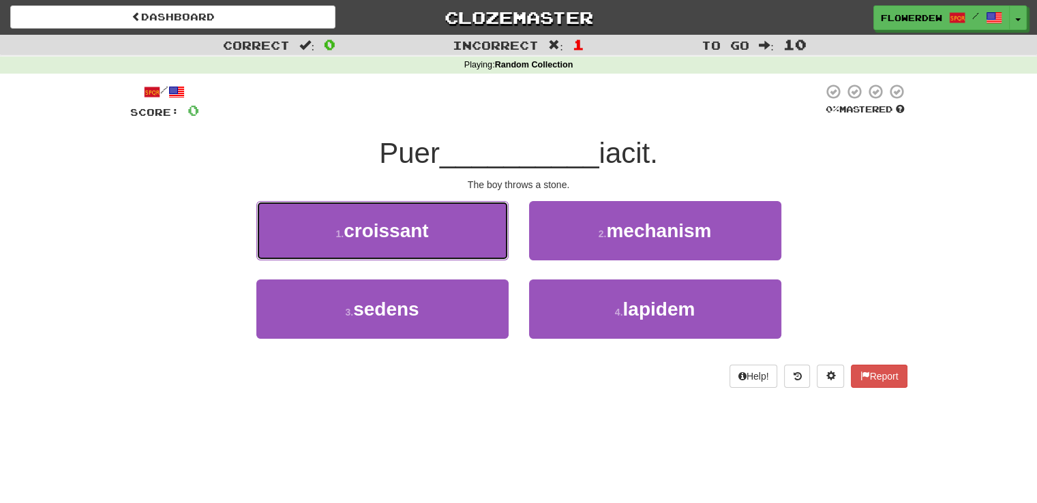
drag, startPoint x: 492, startPoint y: 235, endPoint x: 514, endPoint y: 268, distance: 39.9
click at [514, 268] on div "1 . croissant" at bounding box center [382, 240] width 273 height 78
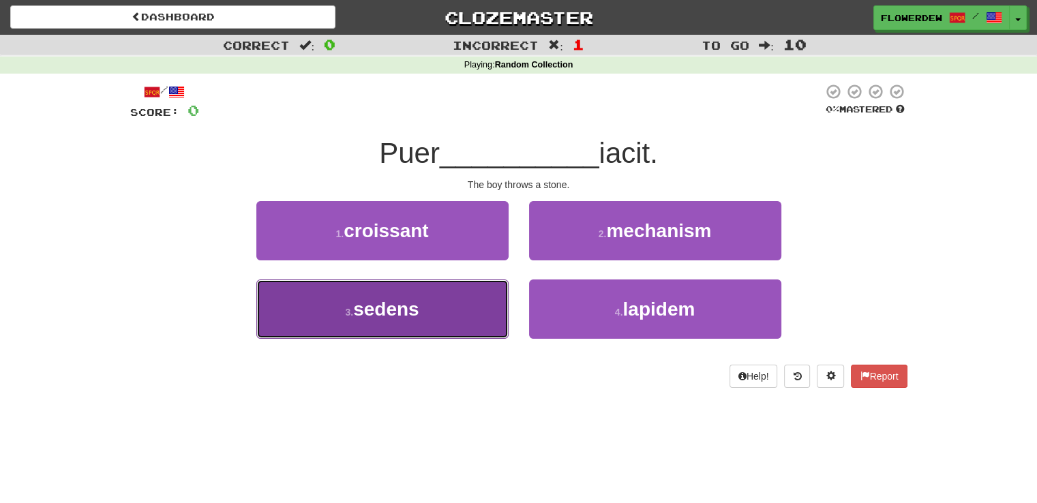
click at [472, 306] on button "3 . sedens" at bounding box center [382, 309] width 252 height 59
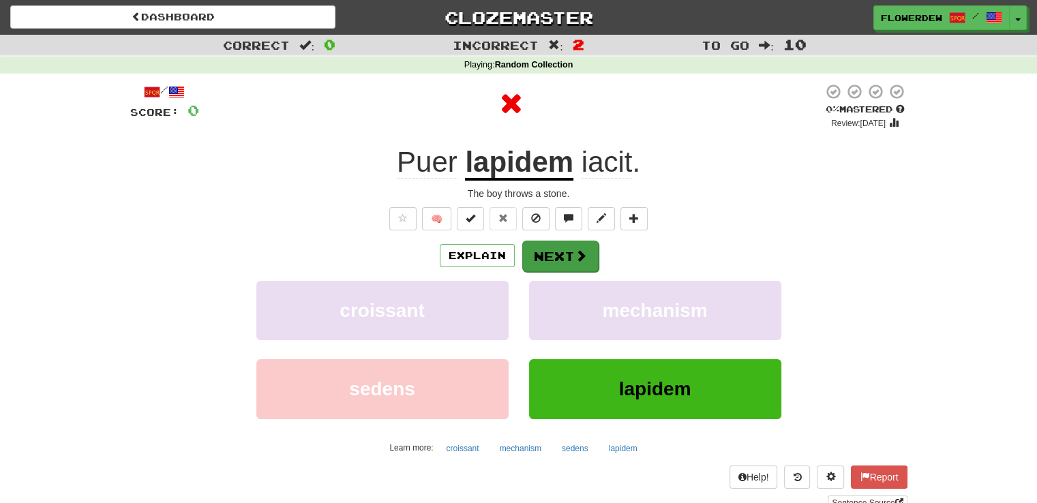
drag, startPoint x: 541, startPoint y: 271, endPoint x: 556, endPoint y: 247, distance: 27.6
click at [556, 247] on div "Explain Next croissant mechanism sedens lapidem Learn more: croissant mechanism…" at bounding box center [518, 349] width 777 height 219
click at [556, 247] on button "Next" at bounding box center [560, 256] width 76 height 31
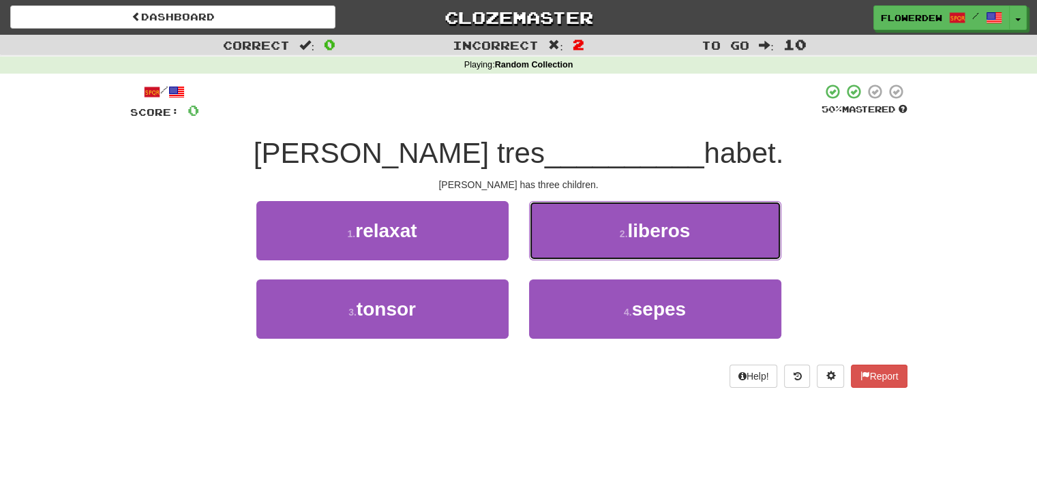
click at [556, 247] on button "2 . liberos" at bounding box center [655, 230] width 252 height 59
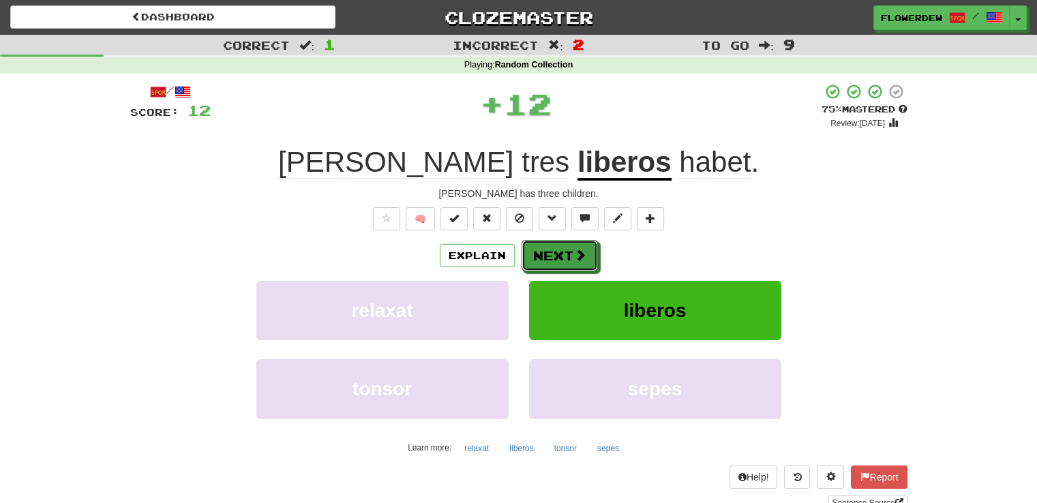
click at [556, 247] on button "Next" at bounding box center [560, 255] width 76 height 31
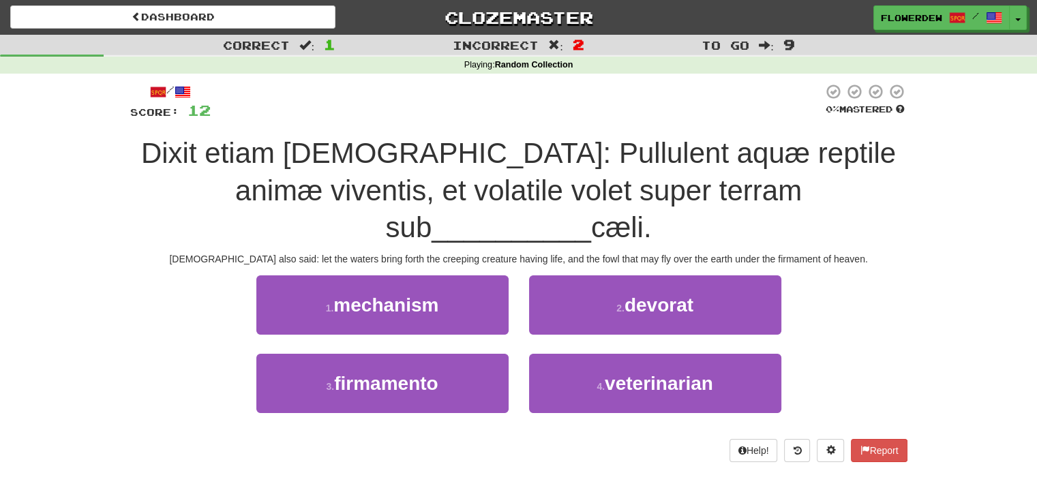
click at [472, 305] on div "1 . mechanism" at bounding box center [382, 314] width 273 height 78
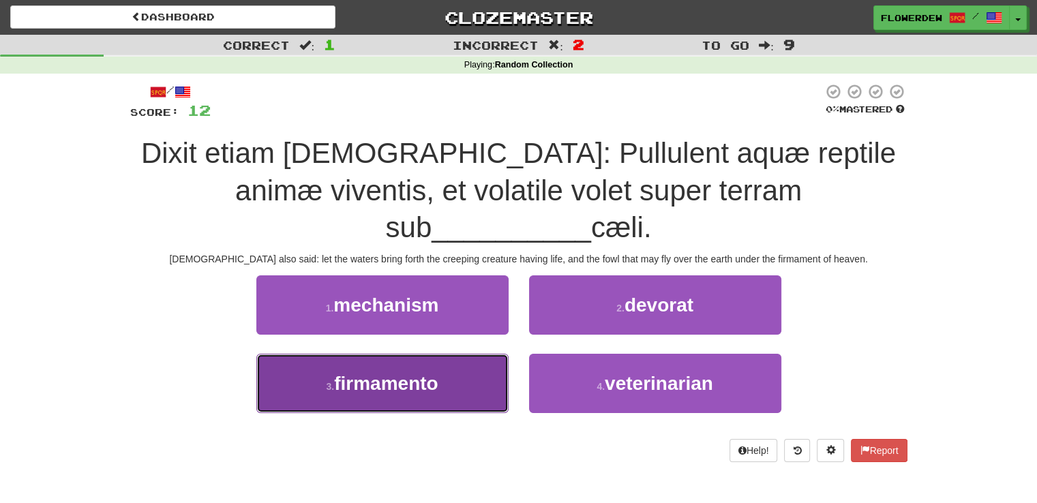
click at [469, 354] on button "3 . firmamento" at bounding box center [382, 383] width 252 height 59
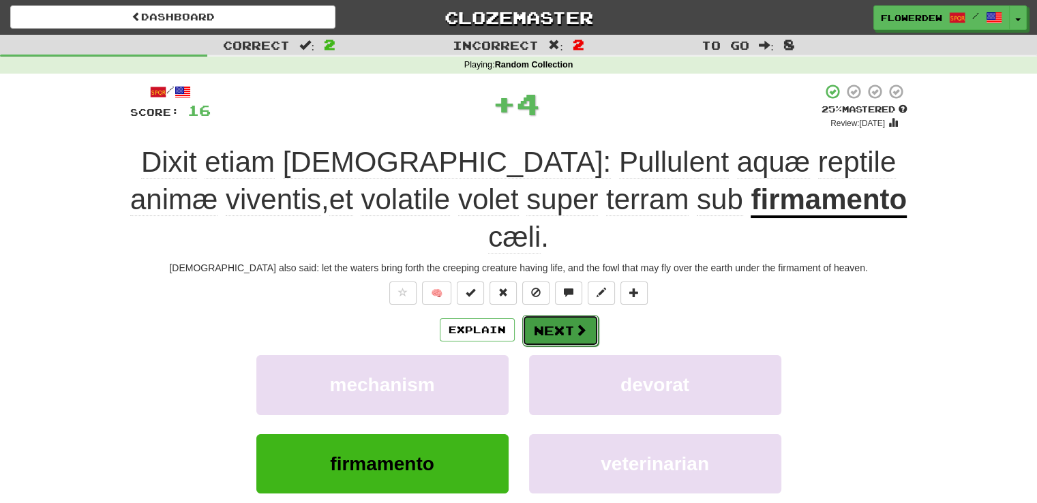
click at [536, 315] on button "Next" at bounding box center [560, 330] width 76 height 31
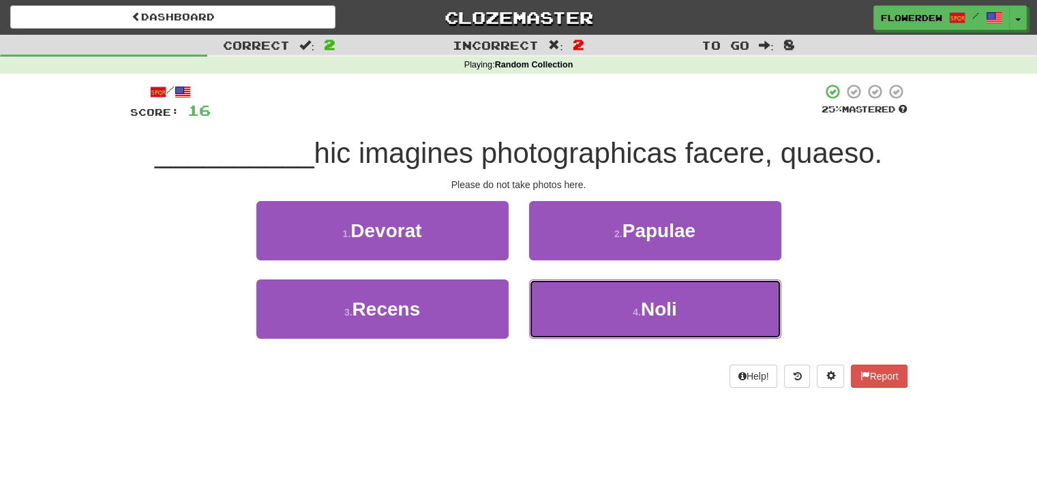
click at [536, 284] on button "4 . Noli" at bounding box center [655, 309] width 252 height 59
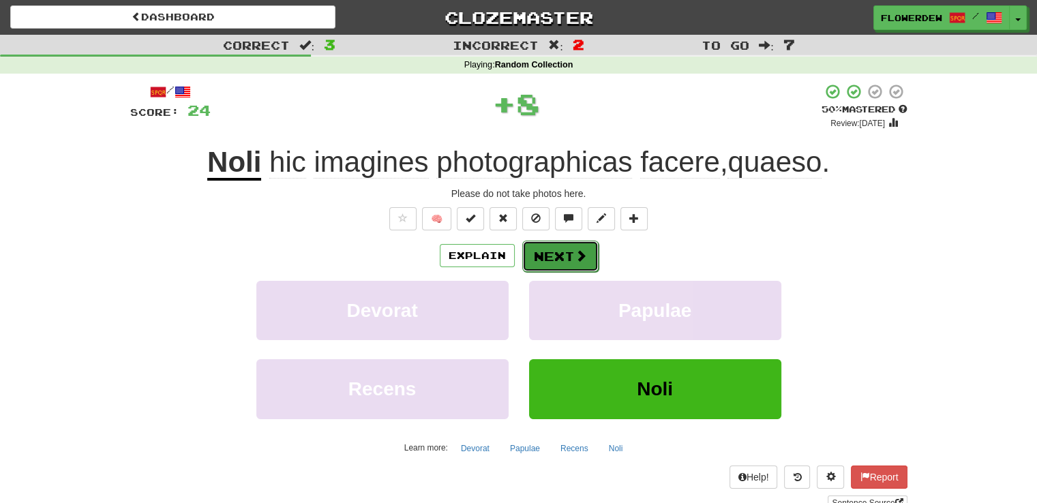
click at [556, 243] on button "Next" at bounding box center [560, 256] width 76 height 31
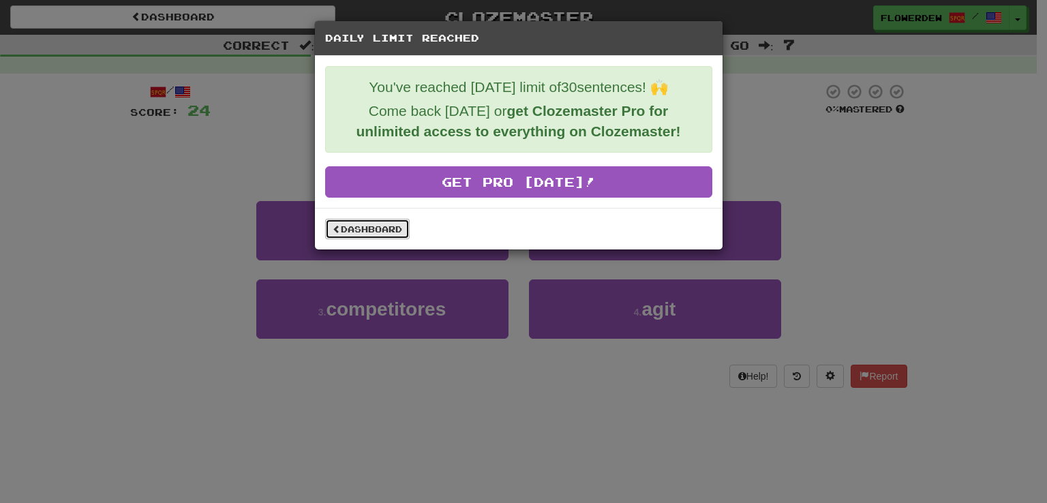
click at [373, 232] on link "Dashboard" at bounding box center [367, 229] width 85 height 20
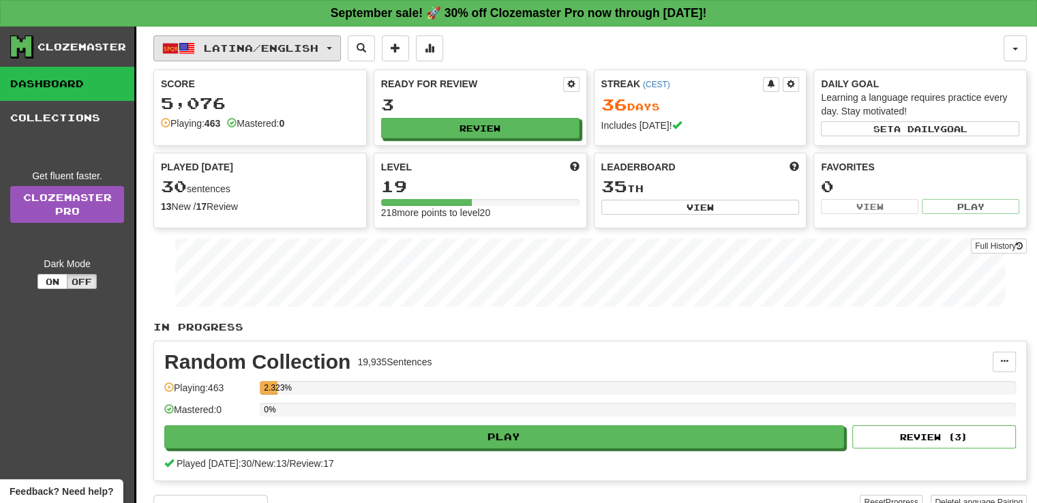
click at [286, 44] on span "Latina / English" at bounding box center [261, 48] width 115 height 12
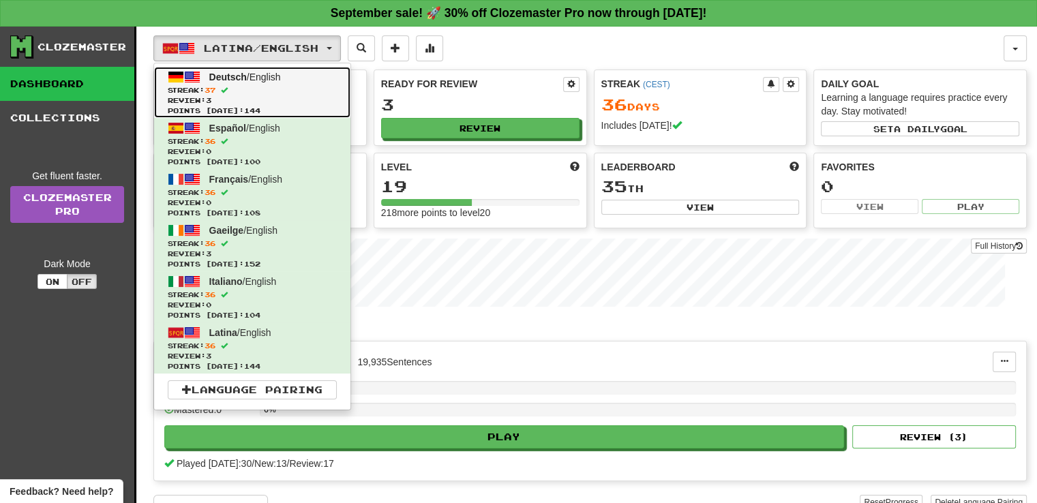
click at [299, 93] on span "Streak: 37" at bounding box center [252, 90] width 169 height 10
